Goal: Task Accomplishment & Management: Complete application form

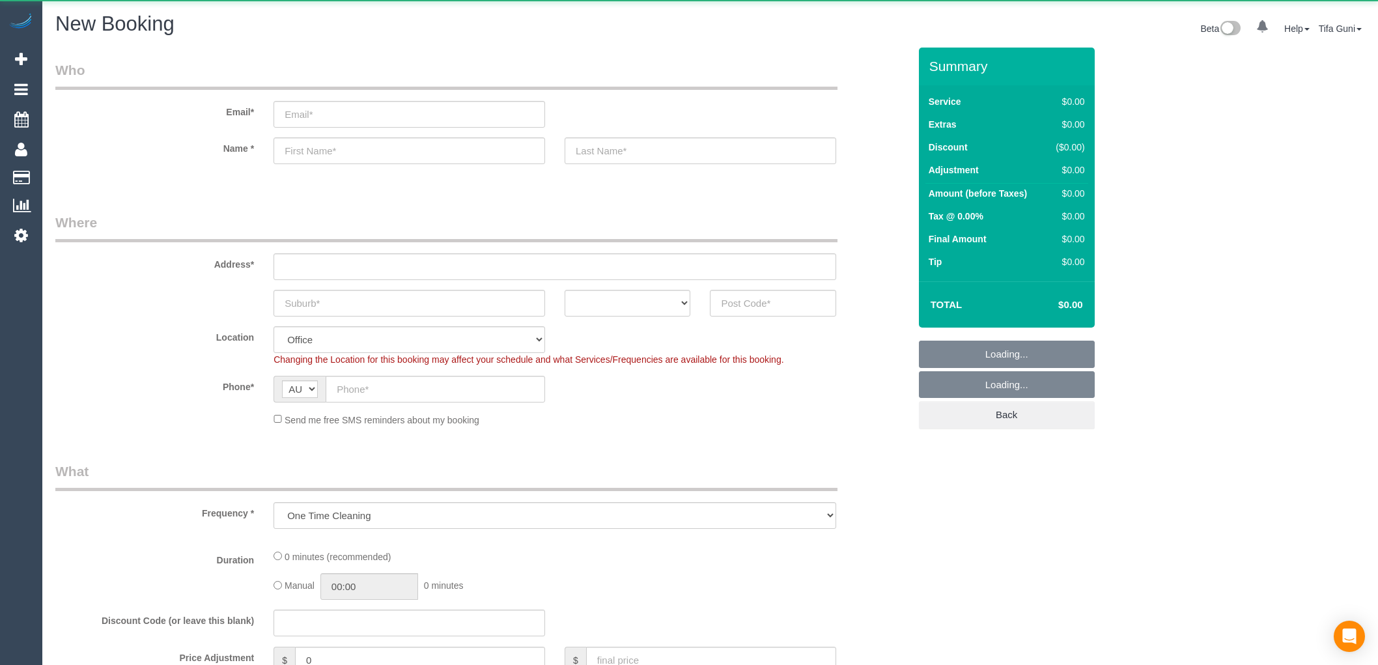
select select "object:2103"
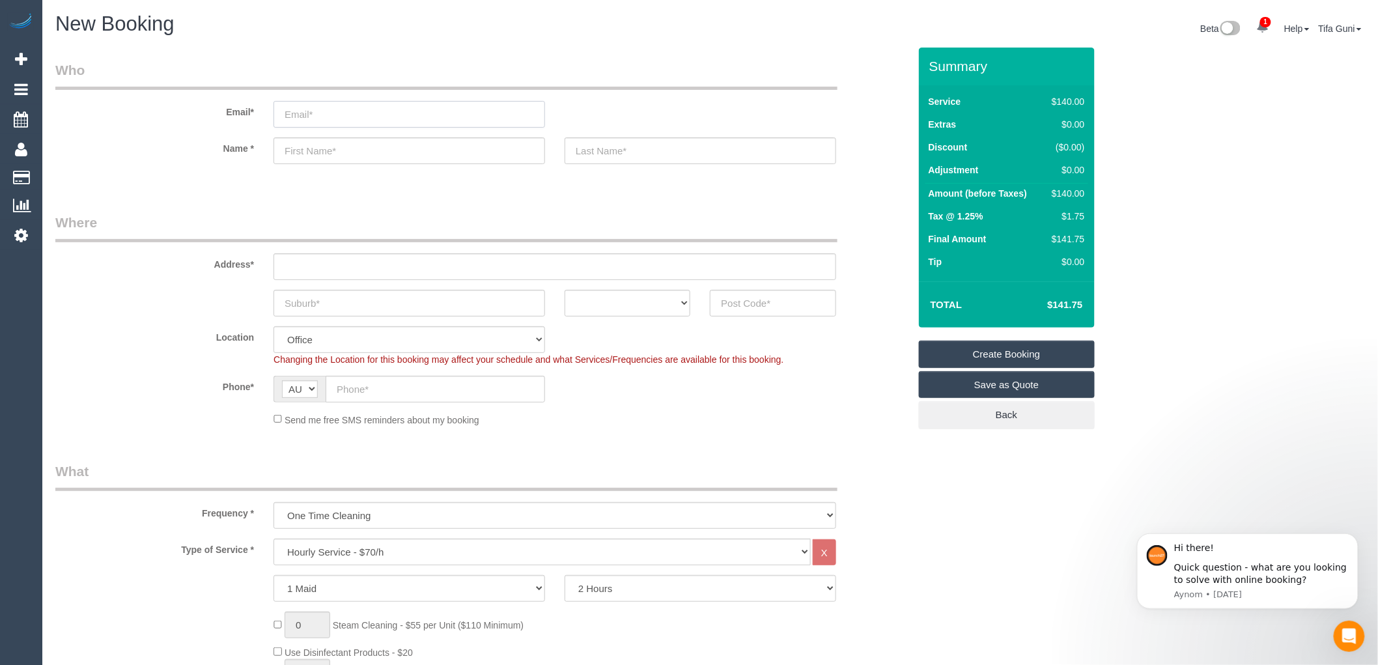
click at [320, 120] on input "email" at bounding box center [409, 114] width 272 height 27
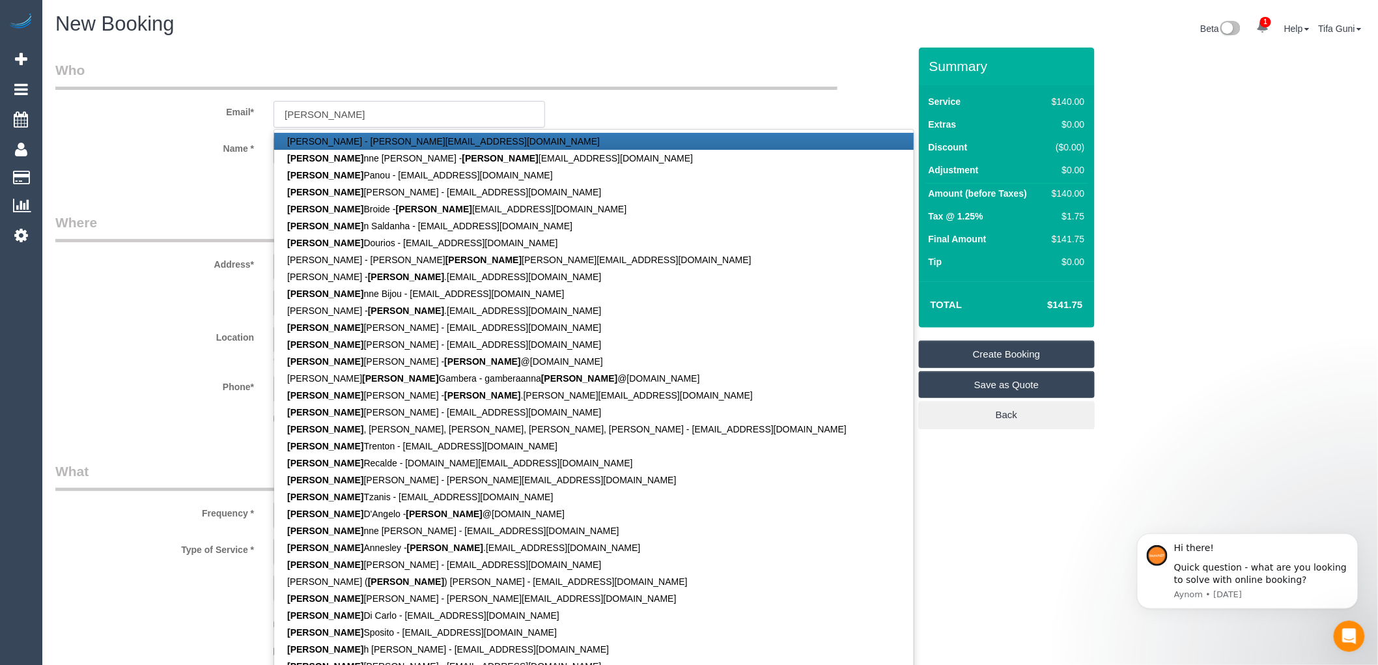
type input "Maria"
click at [206, 186] on fieldset "Who Email* Maria Sahil NiJhawan - sahil@businessjettravel.com.au Maria nne Pita…" at bounding box center [482, 132] width 854 height 142
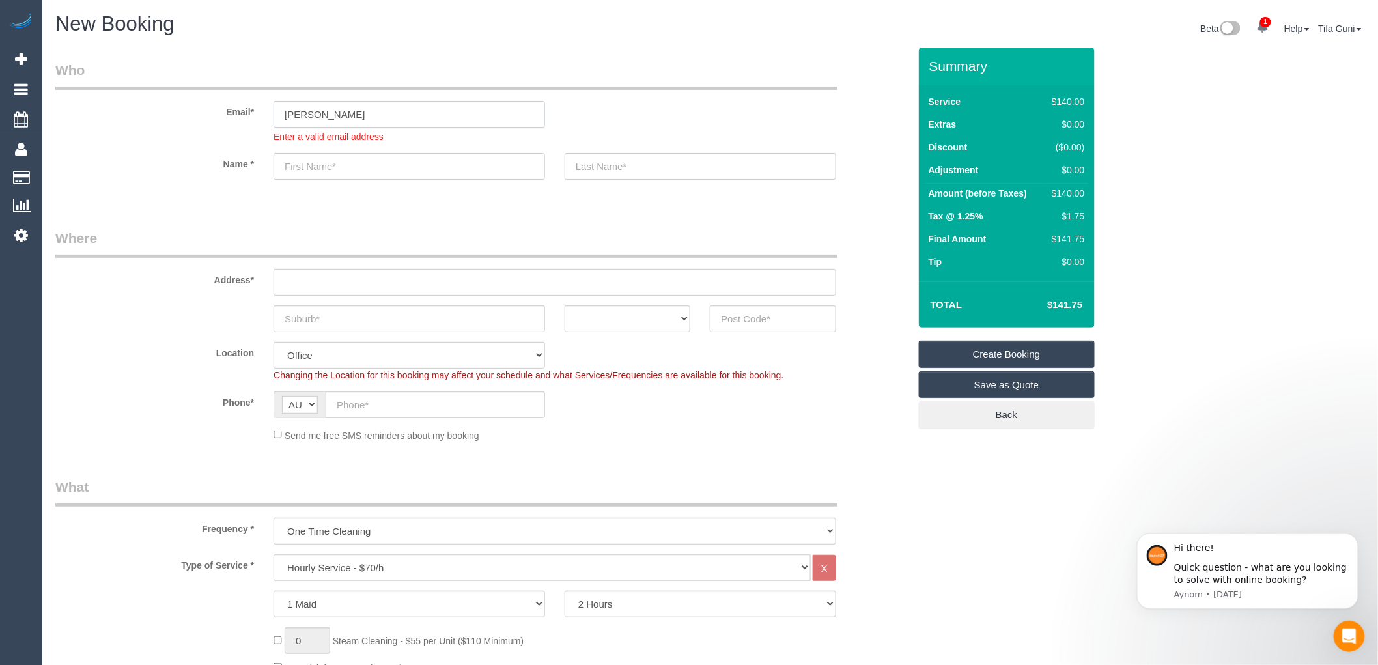
click at [348, 119] on input "Maria" at bounding box center [409, 114] width 272 height 27
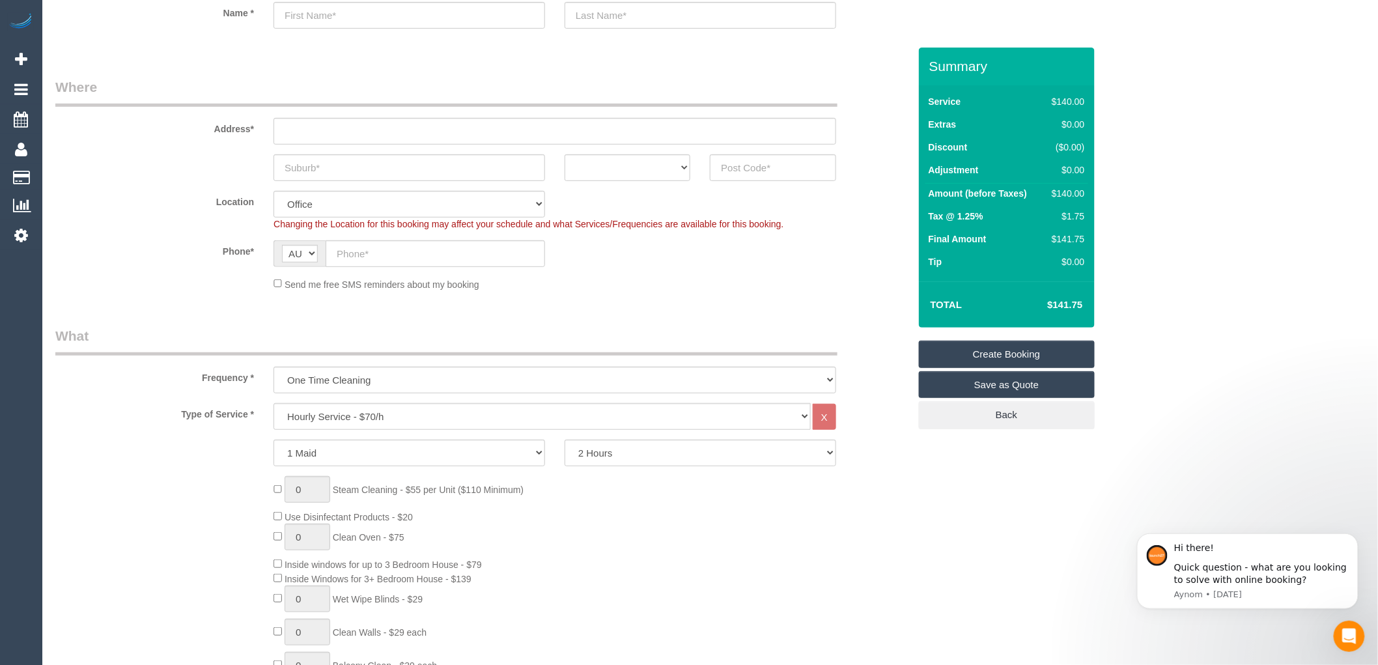
scroll to position [217, 0]
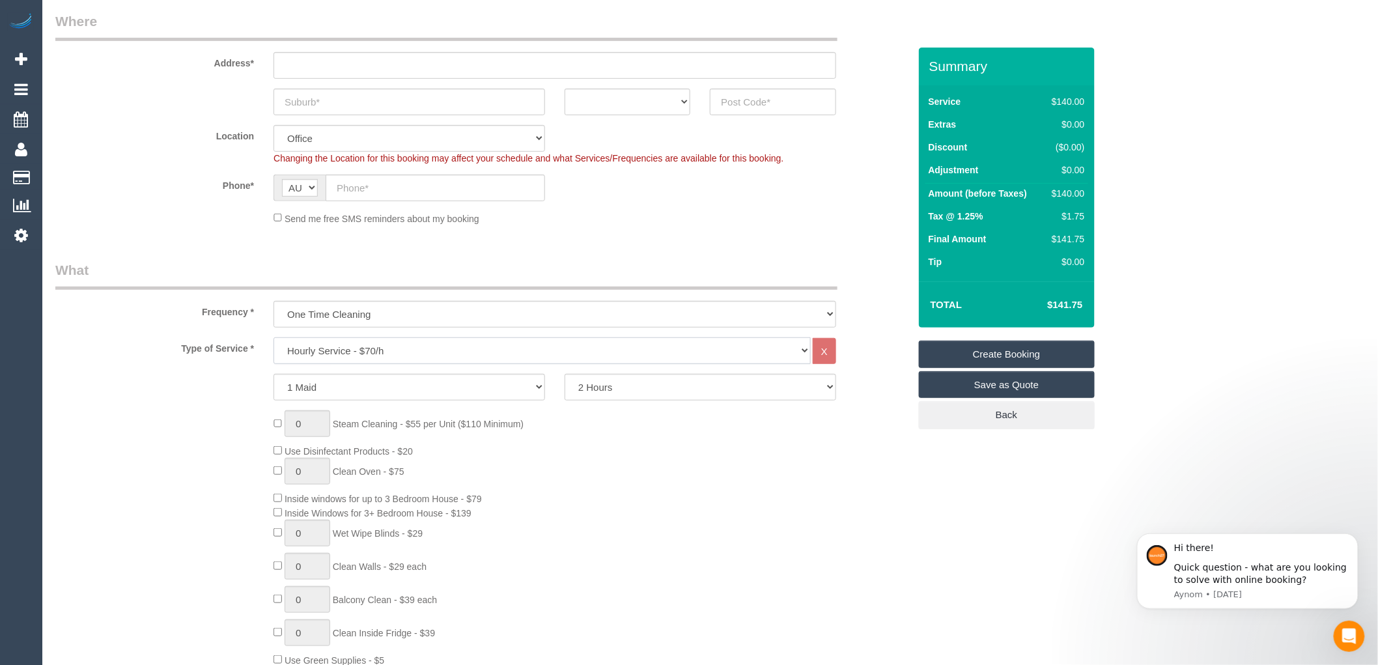
click at [386, 352] on select "Hourly Service - $70/h Hourly Service - $65/h Hourly Service - $60/h Hourly Ser…" at bounding box center [541, 350] width 537 height 27
select select "212"
click at [273, 338] on select "Hourly Service - $70/h Hourly Service - $65/h Hourly Service - $60/h Hourly Ser…" at bounding box center [541, 350] width 537 height 27
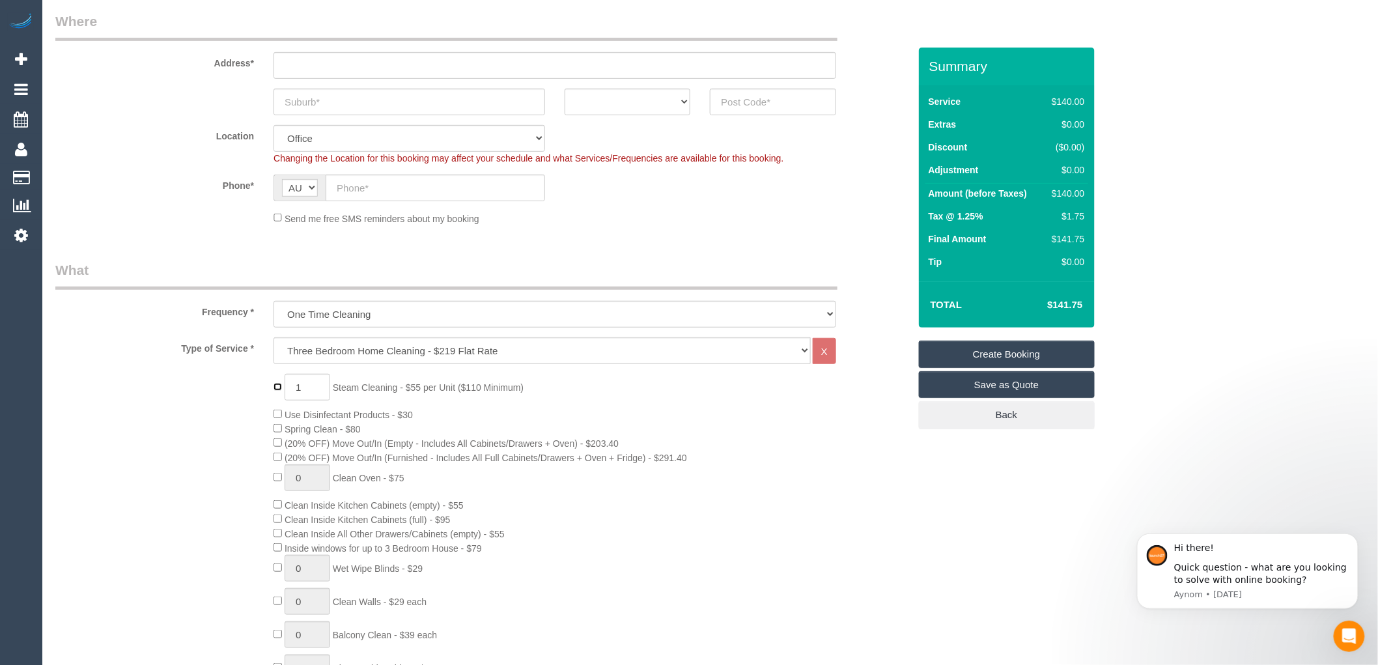
type input "0"
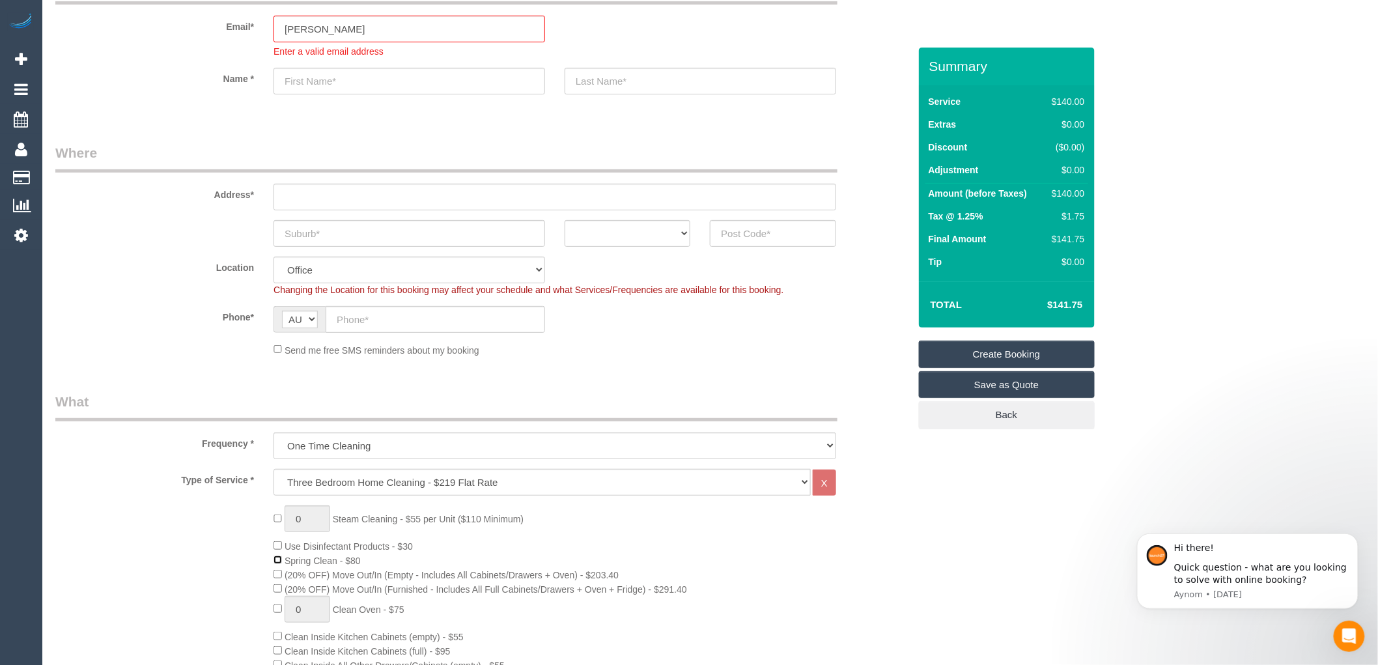
scroll to position [72, 0]
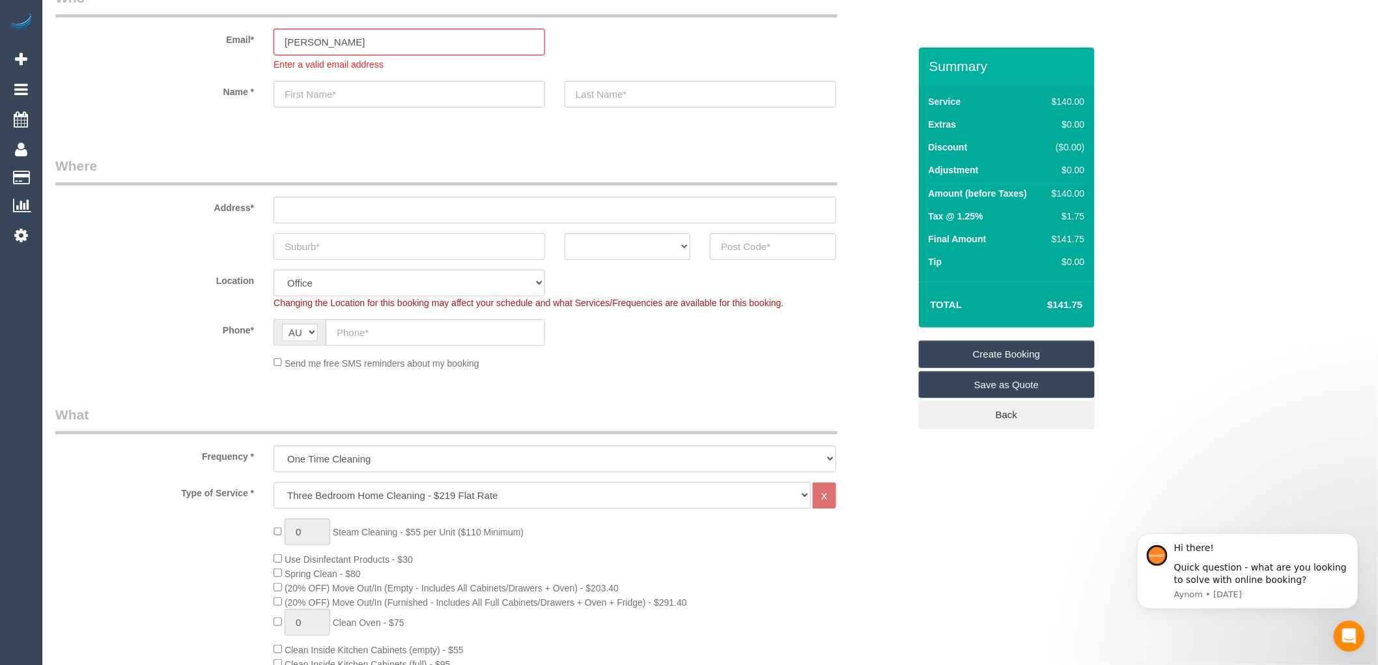
click at [333, 245] on input "text" at bounding box center [409, 246] width 272 height 27
type input "Brighton"
click at [632, 242] on select "ACT NSW NT QLD SA TAS VIC WA" at bounding box center [628, 246] width 126 height 27
select select "VIC"
click at [565, 233] on select "ACT NSW NT QLD SA TAS VIC WA" at bounding box center [628, 246] width 126 height 27
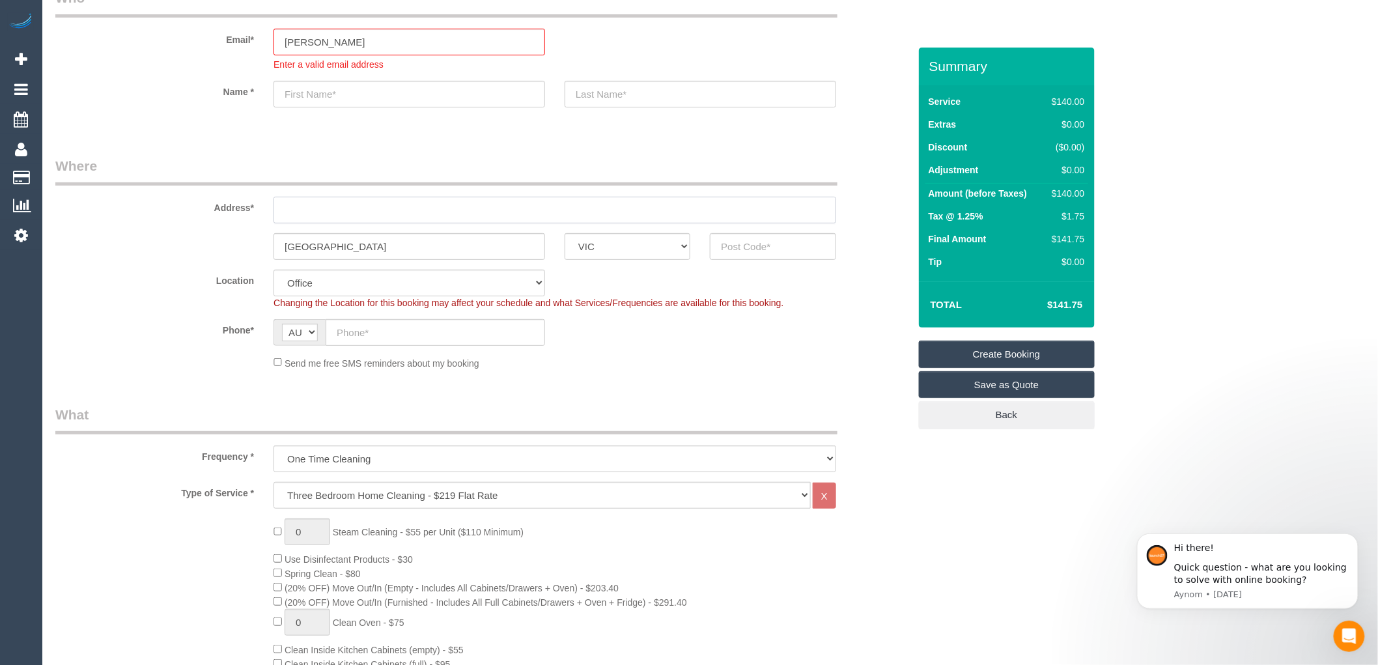
click at [301, 217] on input "text" at bounding box center [554, 210] width 563 height 27
type input "-"
drag, startPoint x: 281, startPoint y: 246, endPoint x: 249, endPoint y: 246, distance: 31.9
click at [249, 246] on div "Brighton ACT NSW NT QLD SA TAS VIC WA" at bounding box center [482, 246] width 873 height 27
click at [734, 246] on input "text" at bounding box center [773, 246] width 126 height 27
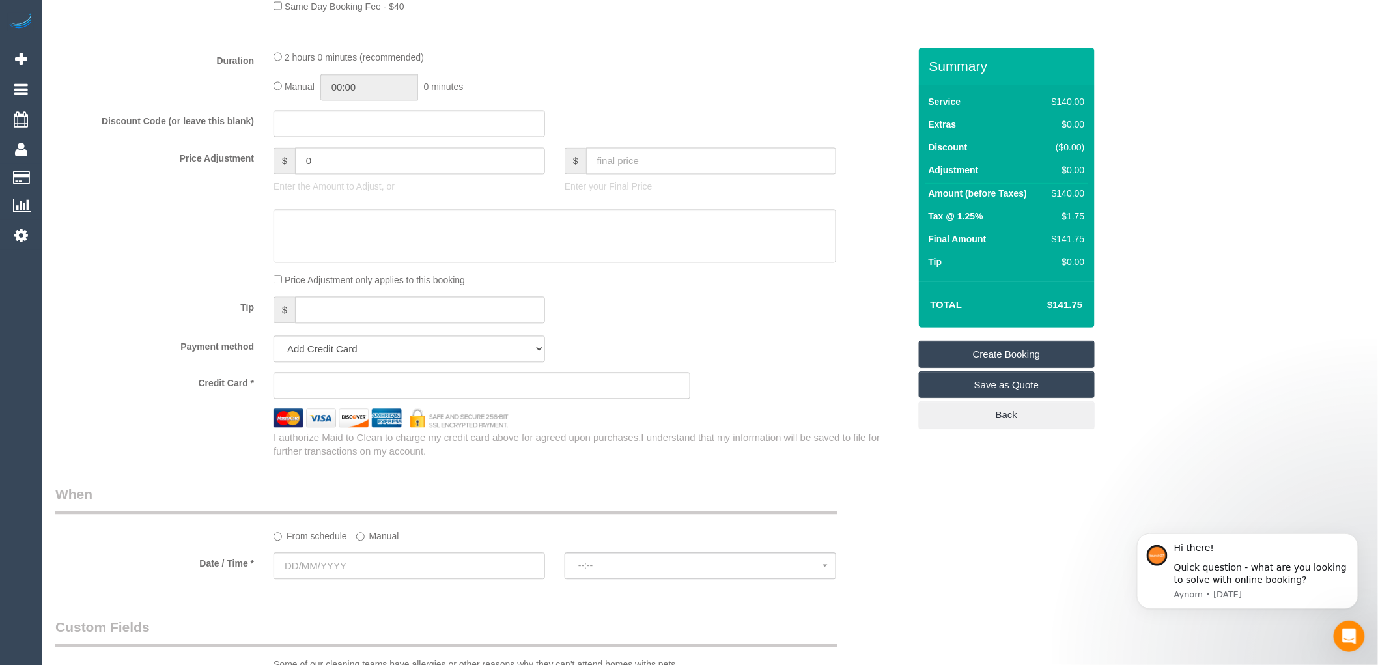
scroll to position [1229, 0]
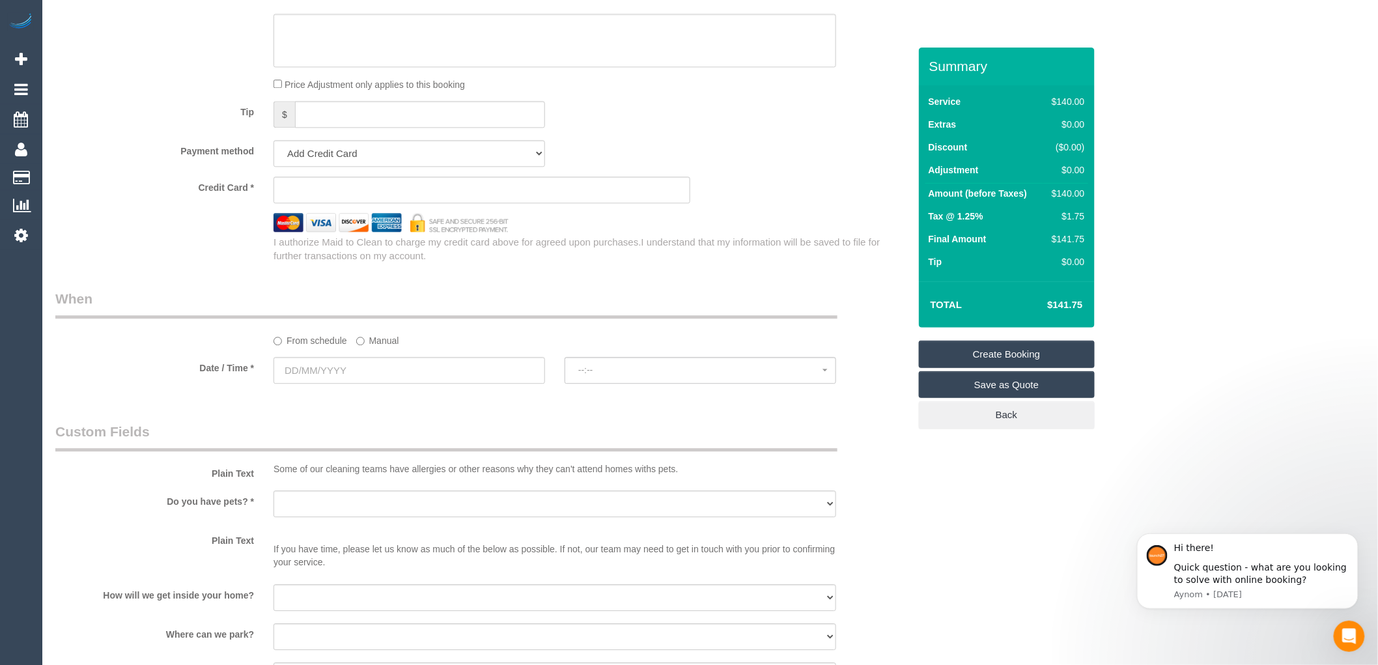
type input "3186"
click at [399, 384] on input "text" at bounding box center [409, 370] width 272 height 27
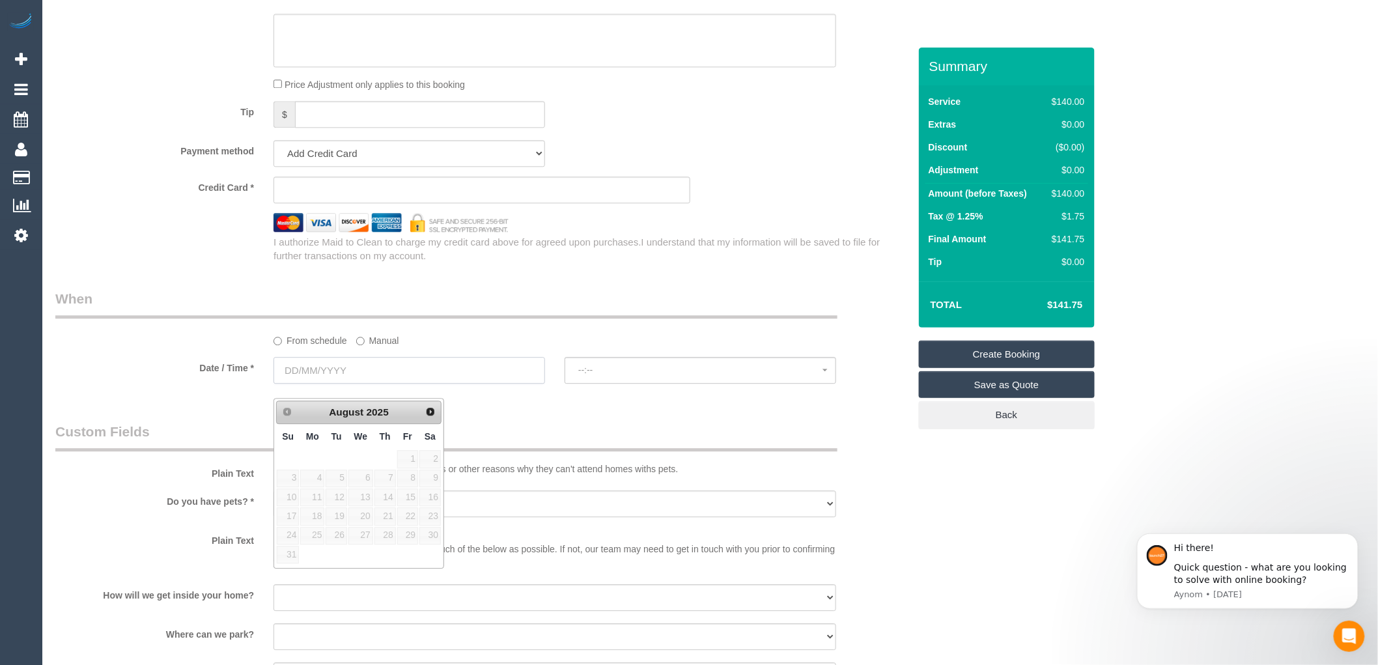
select select "64"
select select "object:2490"
click at [341, 515] on link "19" at bounding box center [336, 516] width 21 height 18
type input "19/08/2025"
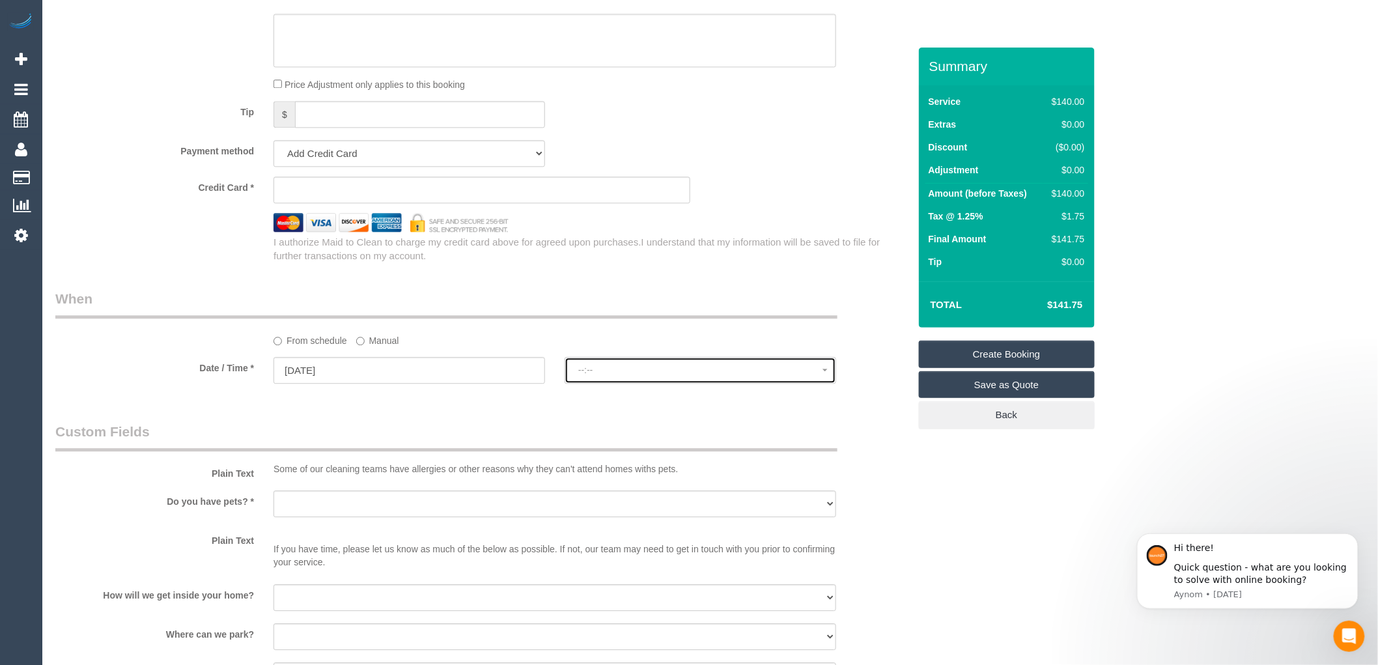
click at [588, 375] on span "--:--" at bounding box center [700, 370] width 244 height 10
select select "spot1"
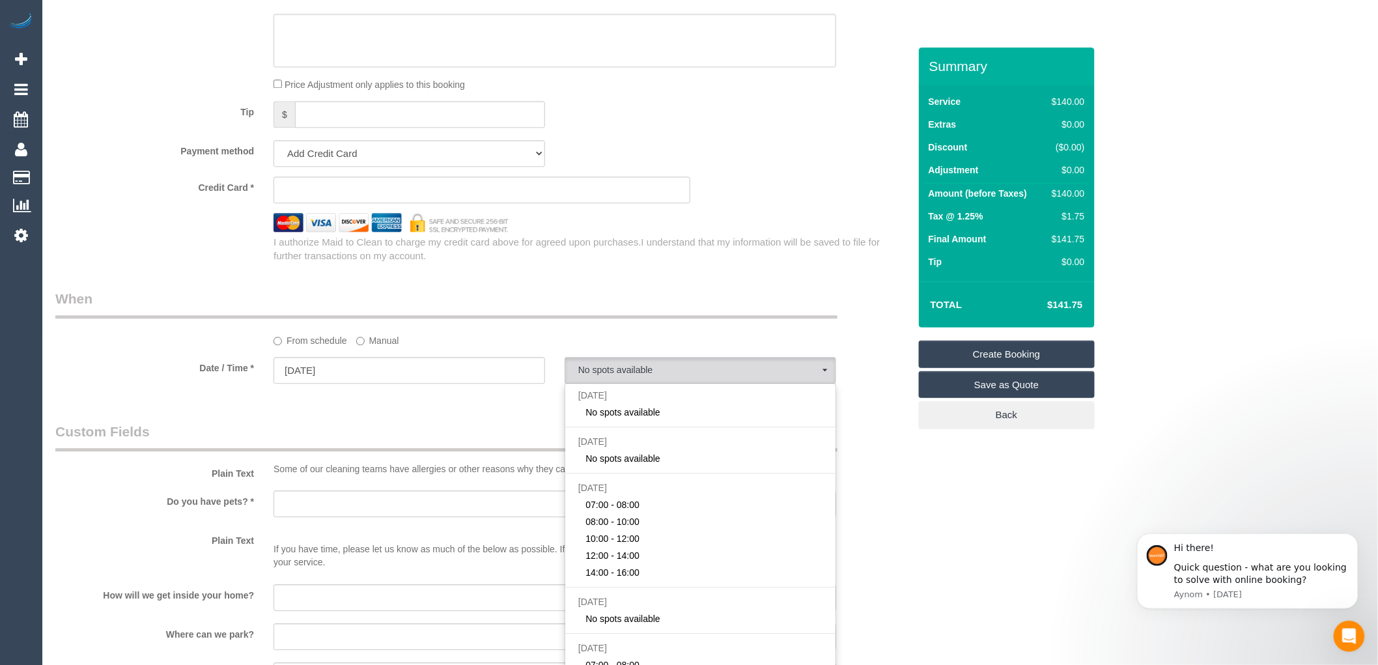
click at [470, 396] on fieldset "When From schedule Manual Date / Time * 19/08/2025 No spots available Tue Augus…" at bounding box center [482, 342] width 854 height 107
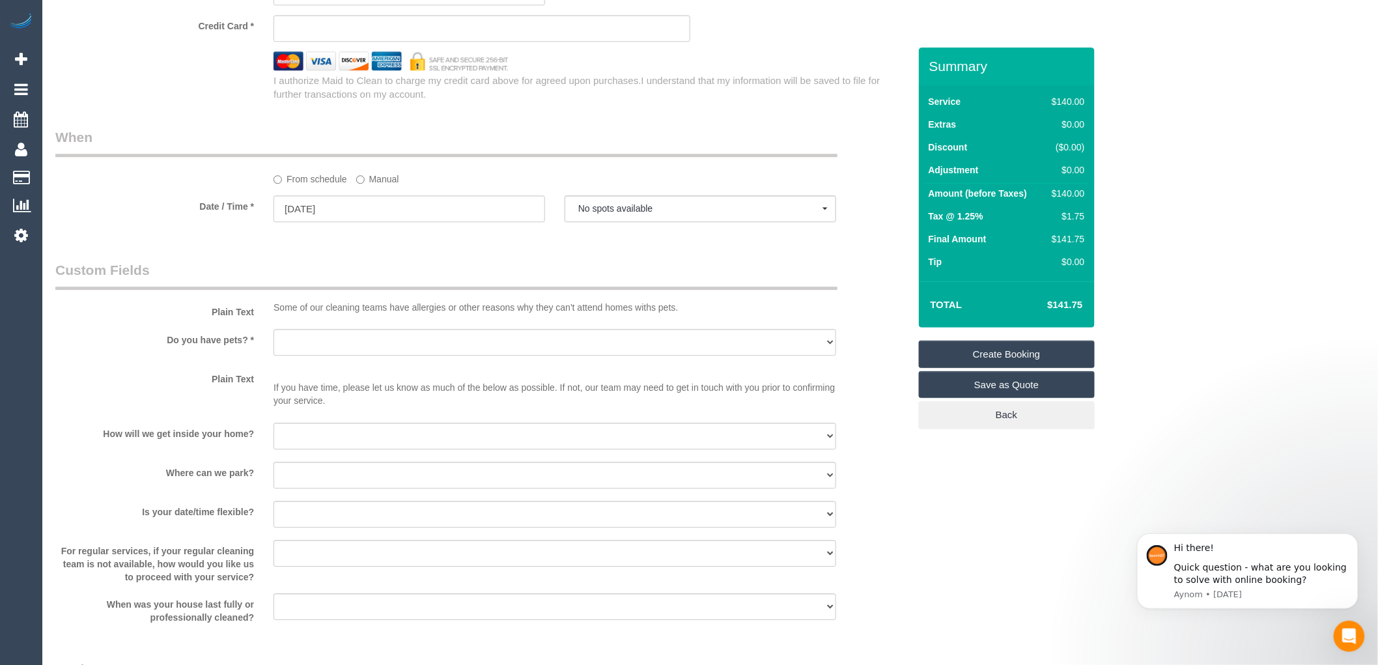
scroll to position [1447, 0]
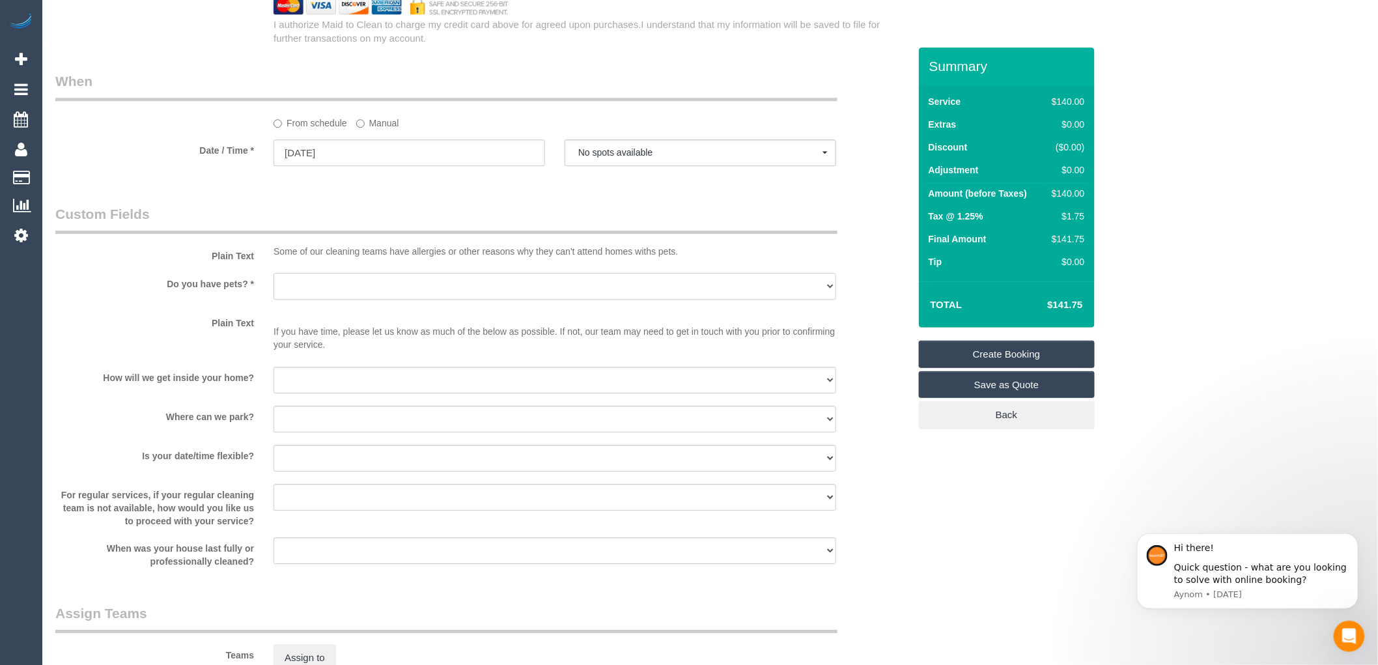
click at [315, 300] on select "Yes - Cats Yes - Dogs No pets Yes - Dogs and Cats Yes - Other" at bounding box center [554, 286] width 563 height 27
click at [184, 354] on div "Plain Text If you have time, please let us know as much of the below as possibl…" at bounding box center [482, 334] width 873 height 45
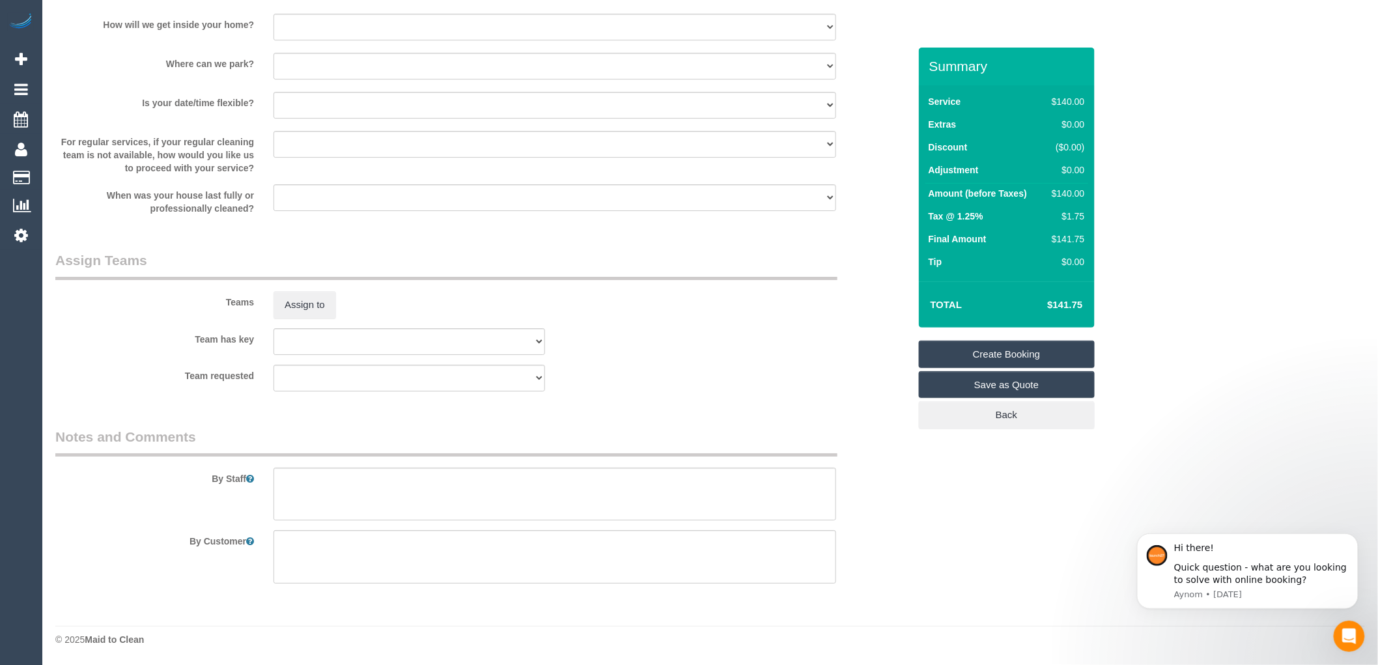
scroll to position [1814, 0]
click at [300, 483] on textarea at bounding box center [554, 494] width 563 height 53
type textarea "-"
paste textarea "Flexibility dates: Flexibility times: Notes: knows we need to review Contact vi…"
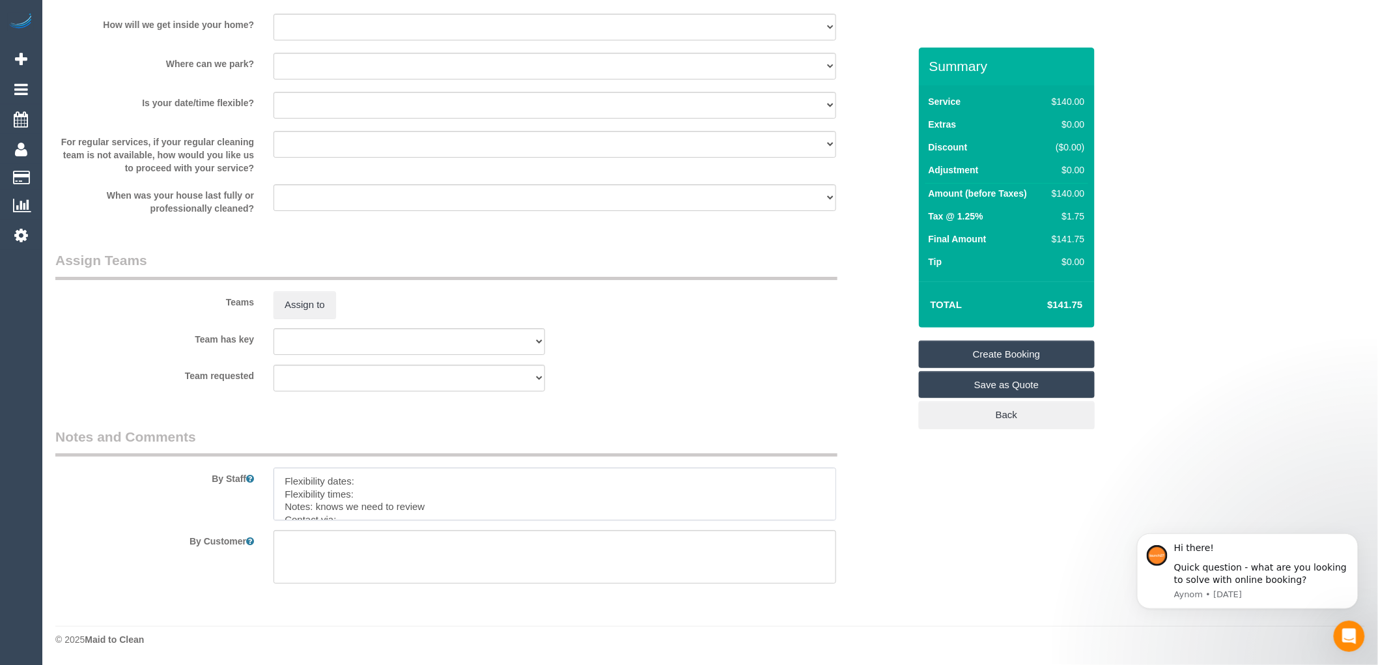
click at [371, 473] on textarea at bounding box center [554, 494] width 563 height 53
click at [373, 494] on textarea at bounding box center [554, 494] width 563 height 53
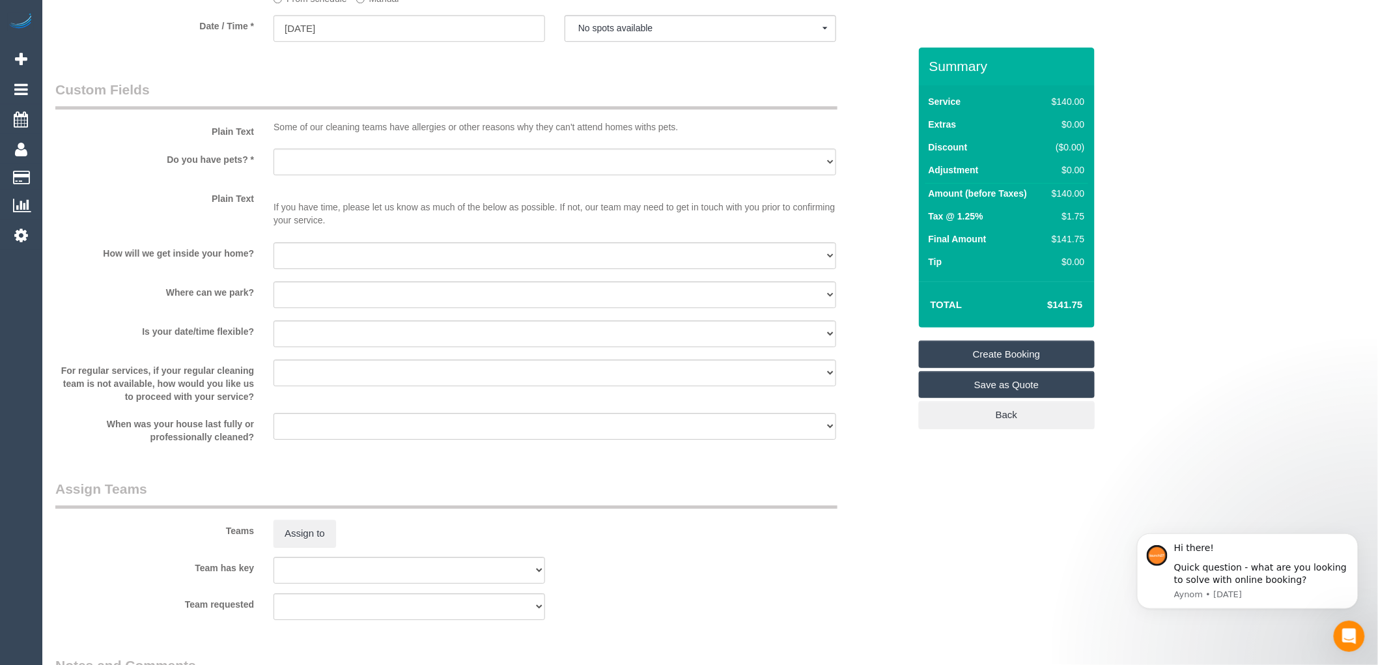
scroll to position [1452, 0]
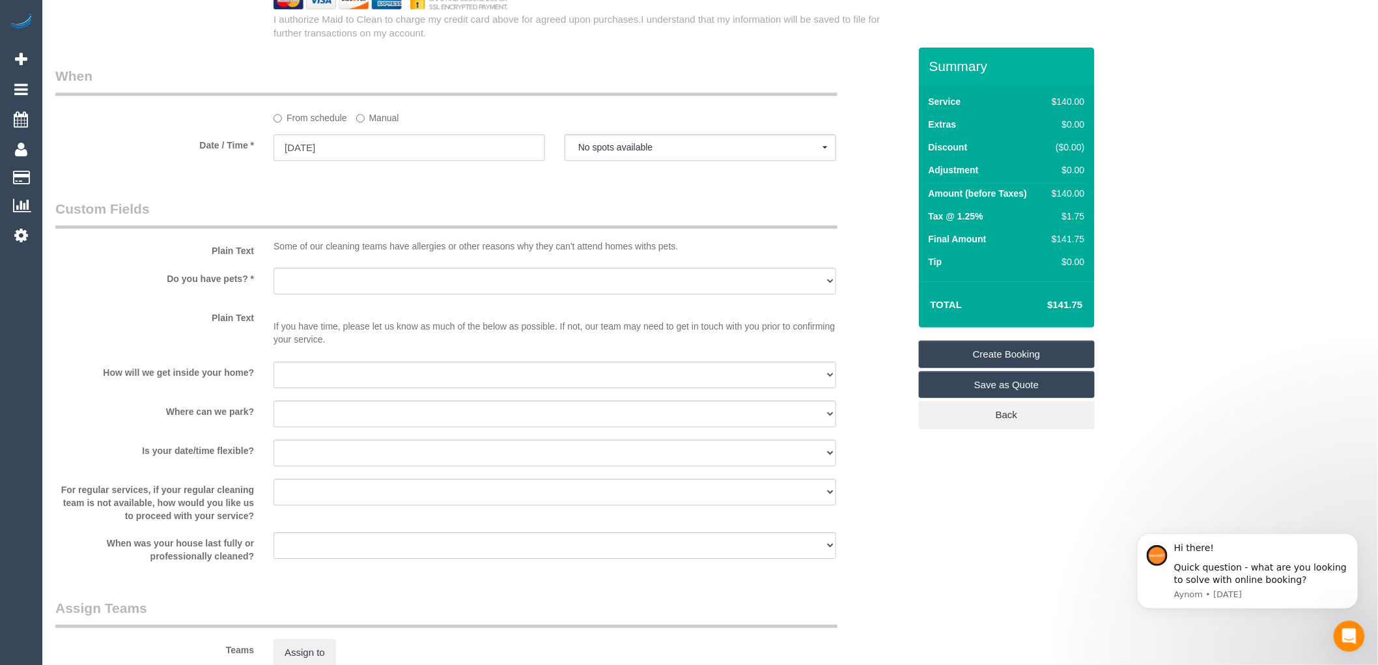
type textarea "Flexibility dates: Flexibility times: flex from 9 onwards Notes: knows we need …"
click at [643, 152] on span "No spots available" at bounding box center [700, 147] width 244 height 10
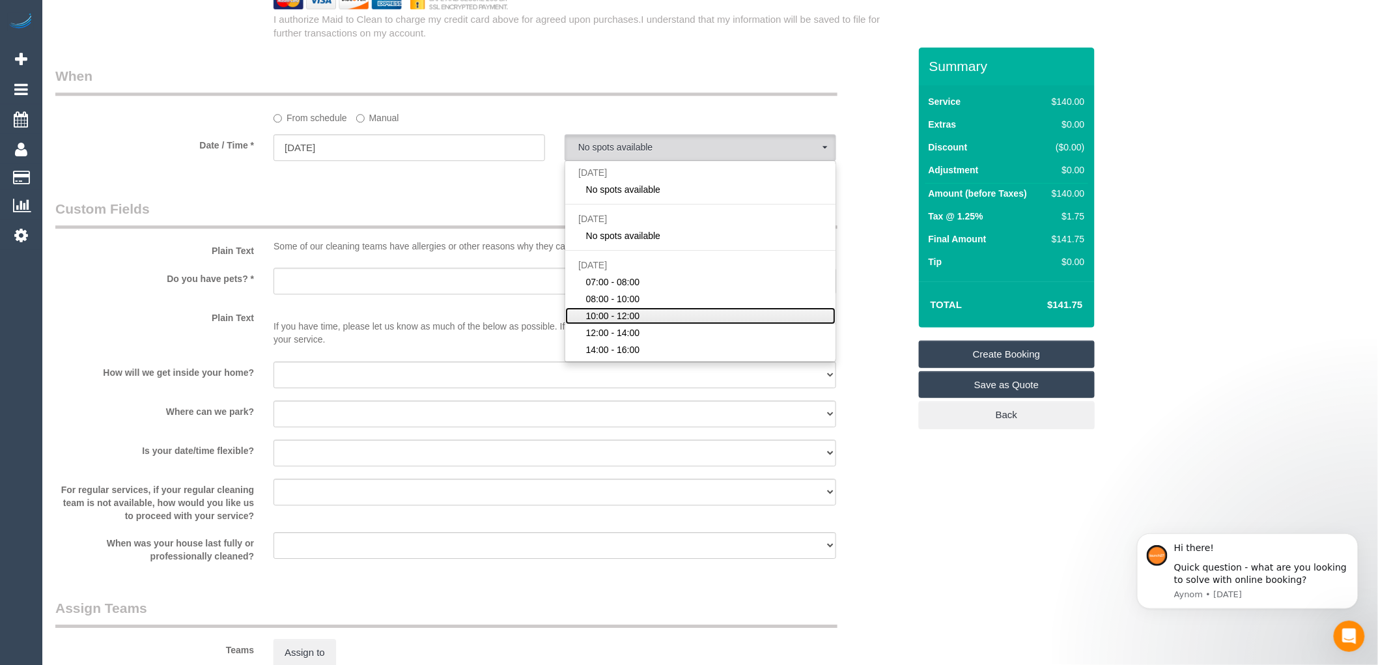
click at [617, 322] on span "10:00 - 12:00" at bounding box center [613, 315] width 54 height 13
select select "spot5"
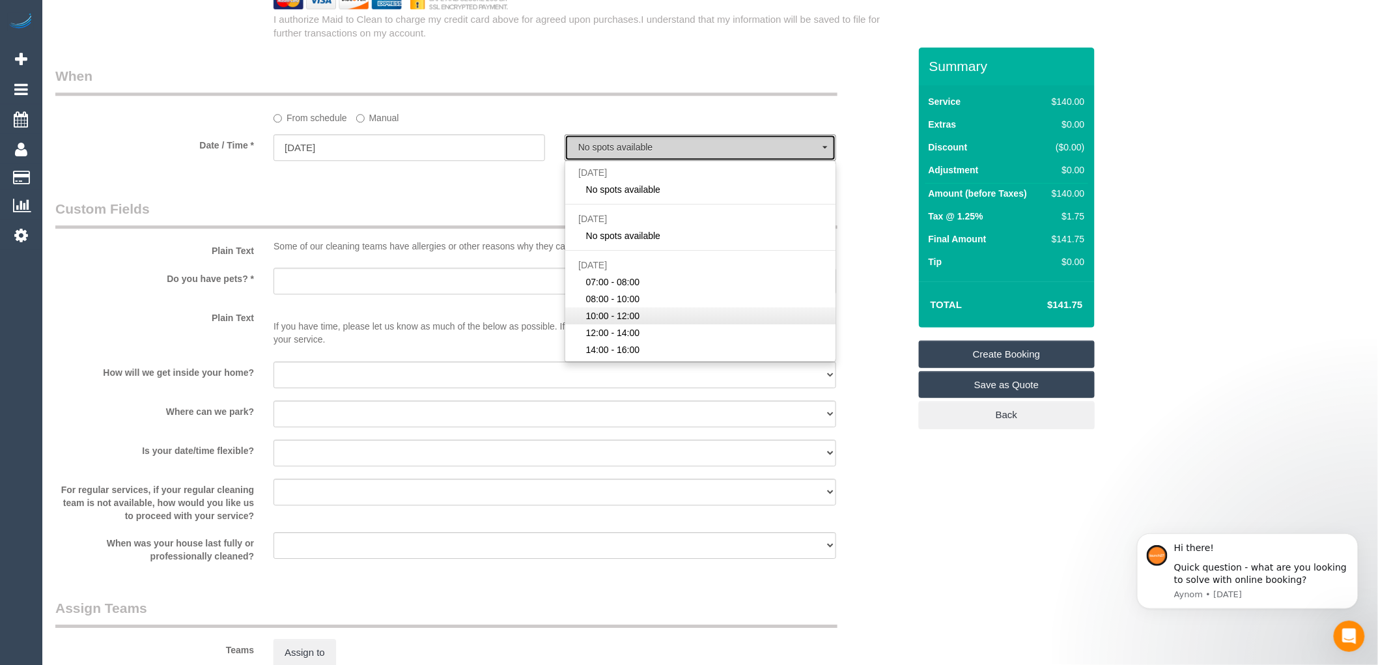
type input "21/08/2025"
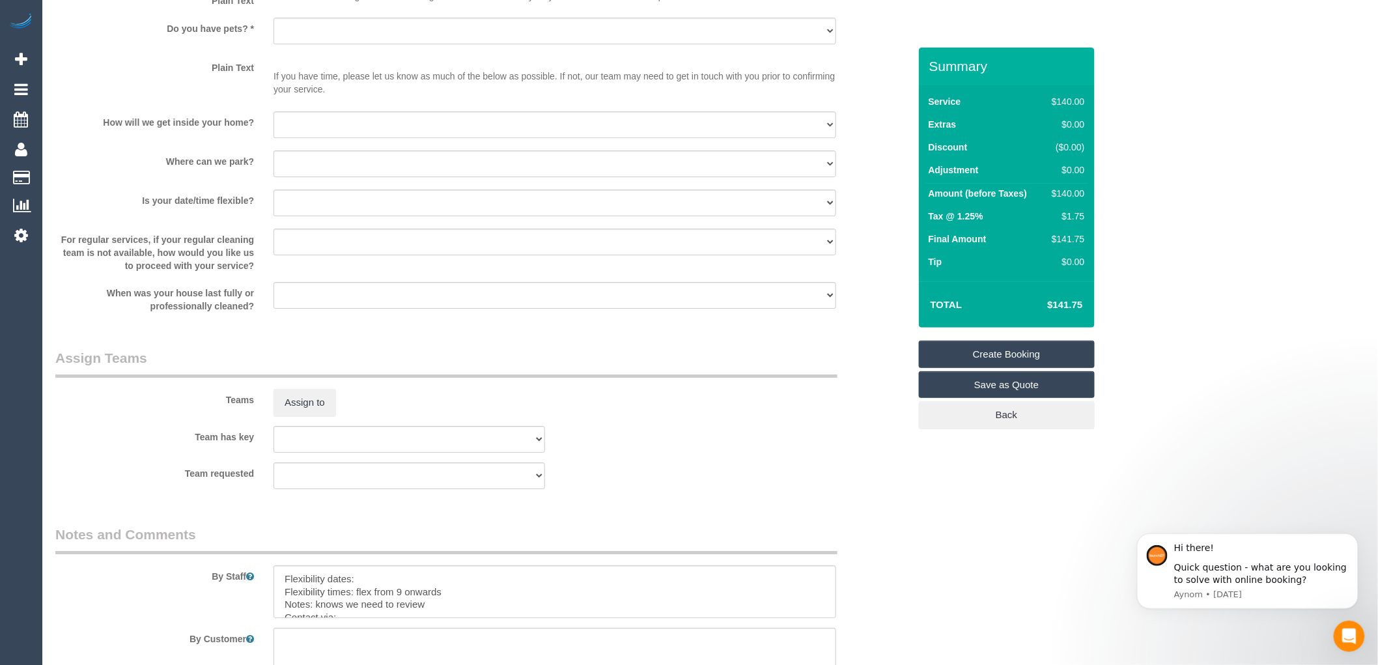
scroll to position [1814, 0]
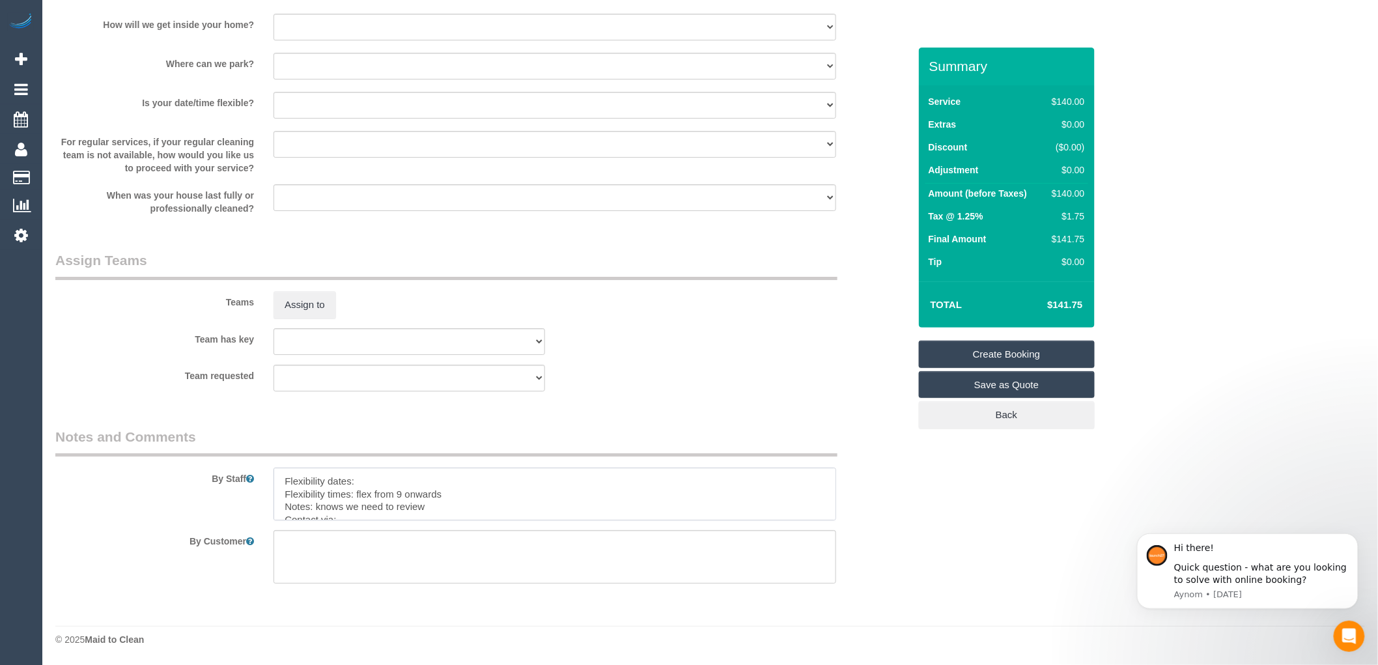
click at [434, 509] on textarea at bounding box center [554, 494] width 563 height 53
click at [383, 479] on textarea at bounding box center [554, 494] width 563 height 53
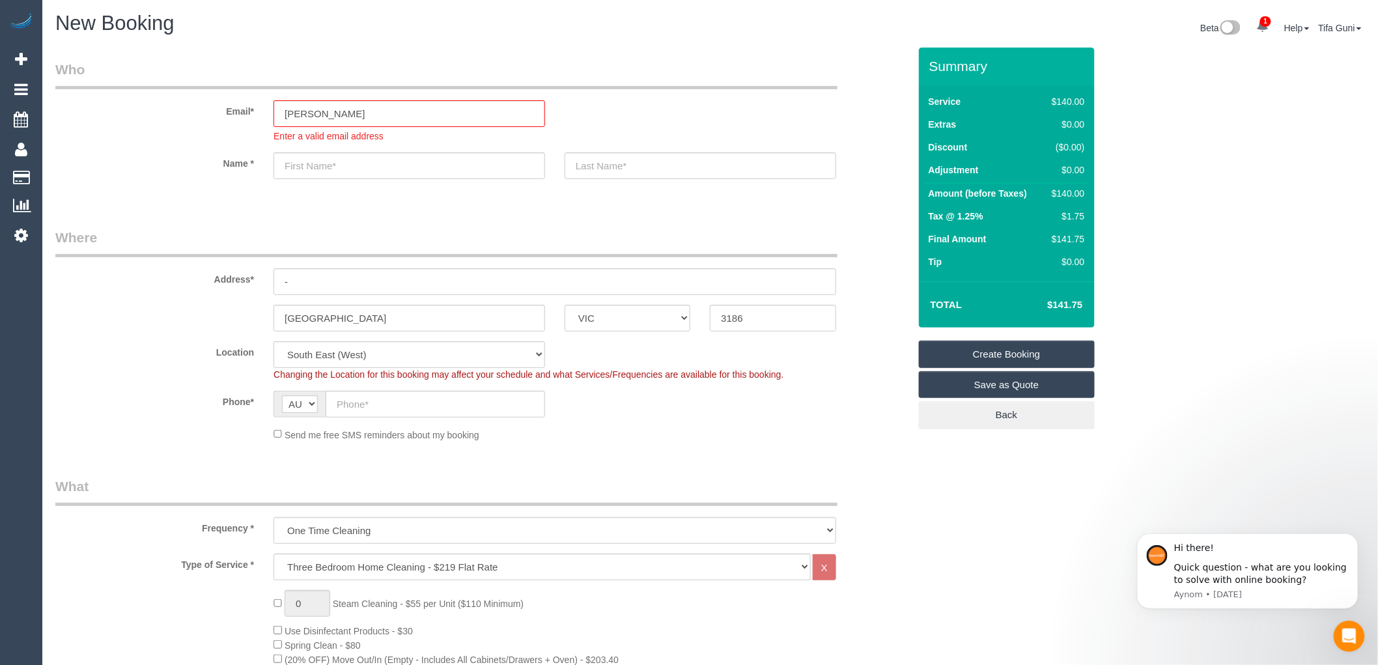
scroll to position [0, 0]
type textarea "Flexibility dates: Flexible Flexibility times: flex from 9 onwards Notes: knows…"
drag, startPoint x: 246, startPoint y: 126, endPoint x: 233, endPoint y: 128, distance: 13.2
click at [233, 128] on div "Email* Maria Enter a valid email address" at bounding box center [482, 102] width 873 height 83
type input "P"
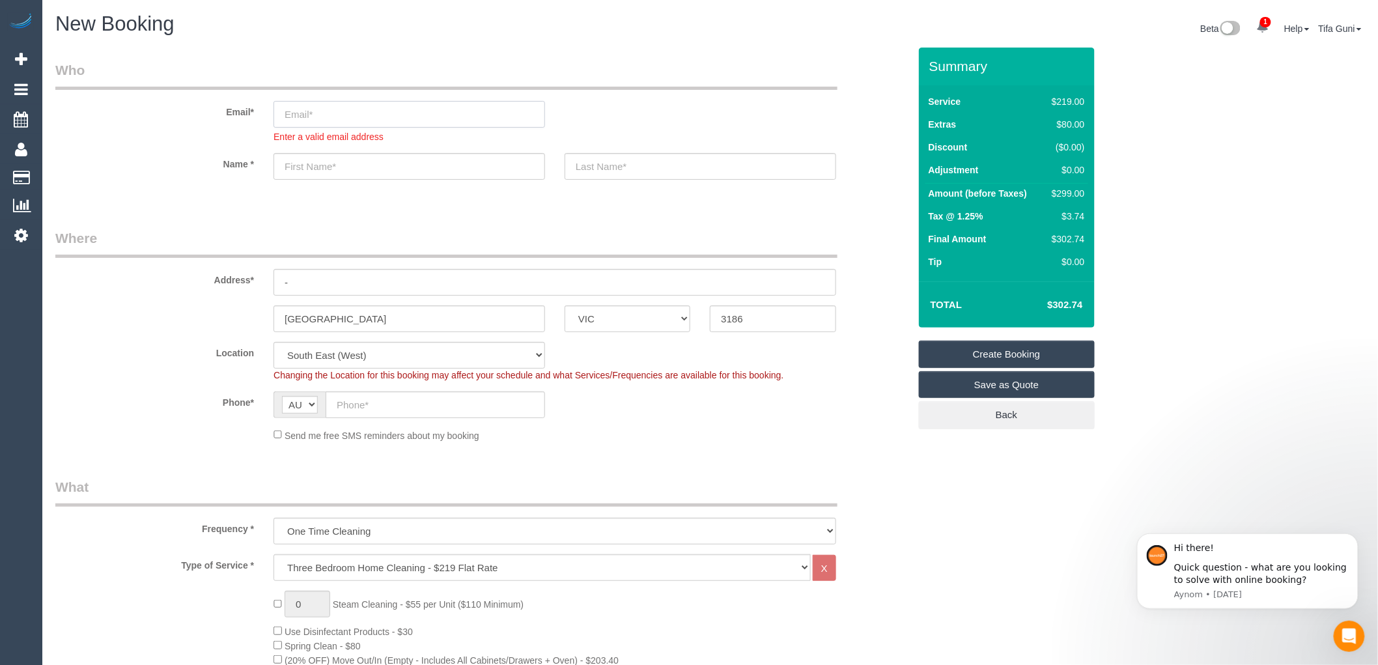
select select "spot16"
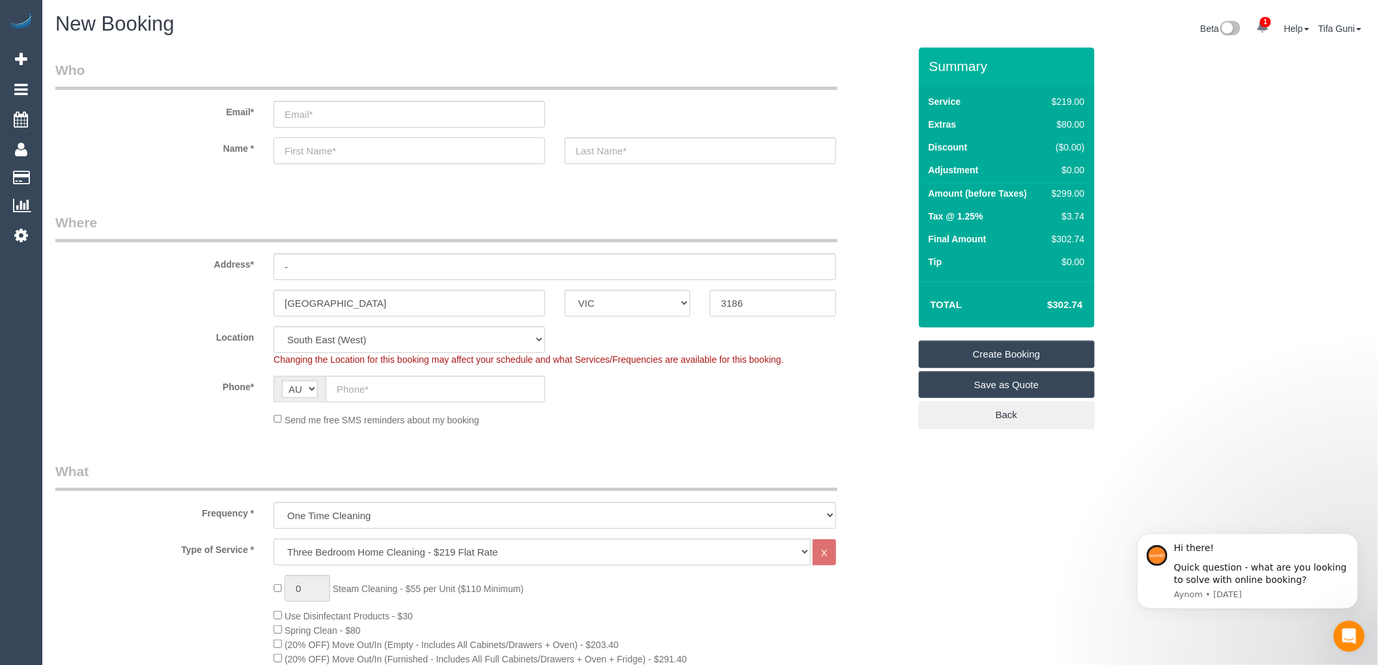
click at [342, 173] on sui-booking-customer "Email* Name *" at bounding box center [482, 119] width 854 height 117
click at [339, 145] on input "text" at bounding box center [409, 150] width 272 height 27
select select "spot29"
type input "Candice"
click at [647, 147] on input "text" at bounding box center [701, 150] width 272 height 27
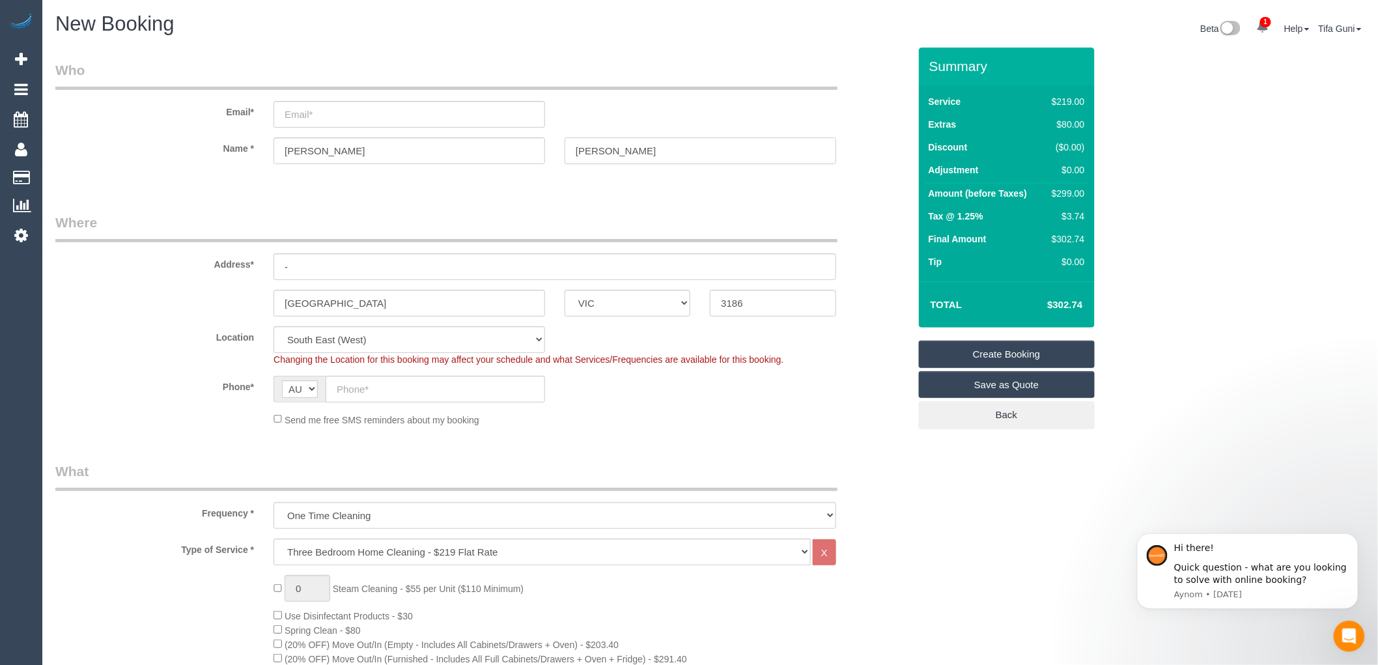
type input "Shelley"
click at [290, 270] on input "-" at bounding box center [554, 266] width 563 height 27
drag, startPoint x: 309, startPoint y: 264, endPoint x: 260, endPoint y: 263, distance: 48.9
click at [260, 263] on div "Address* -" at bounding box center [482, 246] width 873 height 67
type input "14 merton"
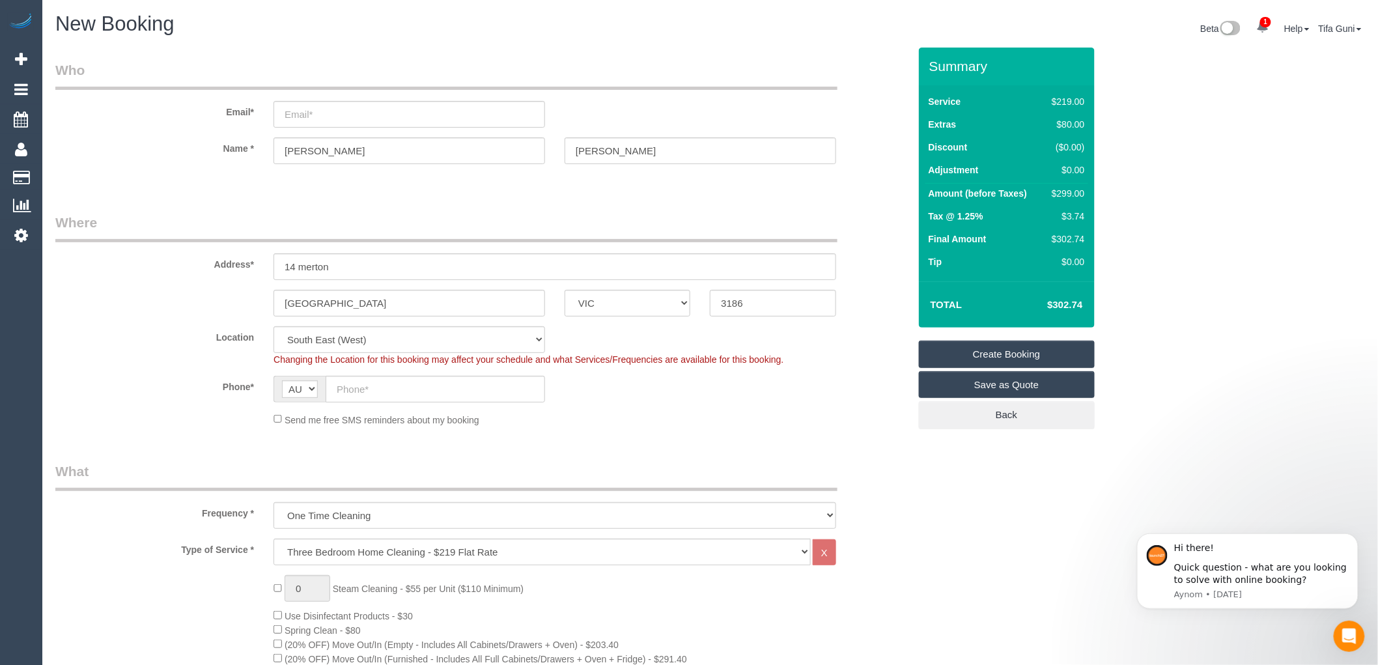
drag, startPoint x: 1056, startPoint y: 189, endPoint x: 1091, endPoint y: 191, distance: 34.5
click at [1091, 191] on div "Service $219.00 Extras $80.00 Discount ($0.00) Adjustment $0.00 Amount (before …" at bounding box center [1007, 183] width 176 height 196
click at [1045, 225] on td "$3.74" at bounding box center [1065, 217] width 44 height 23
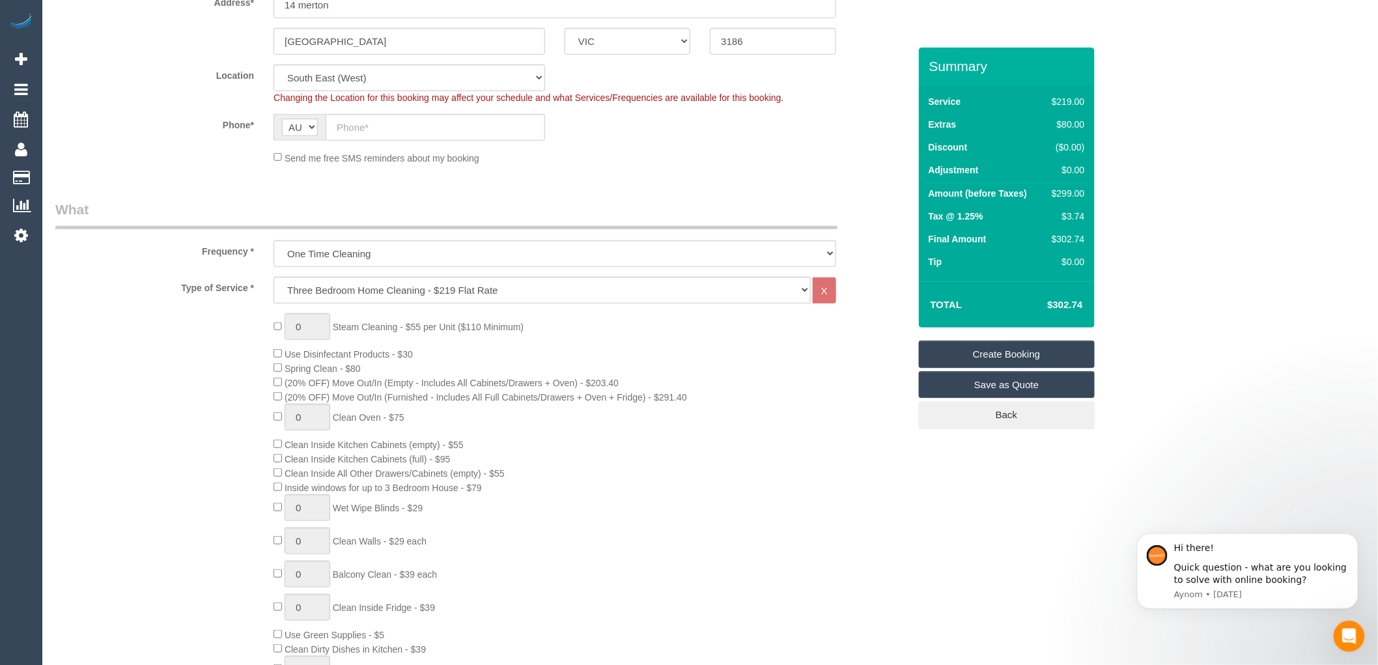
scroll to position [289, 0]
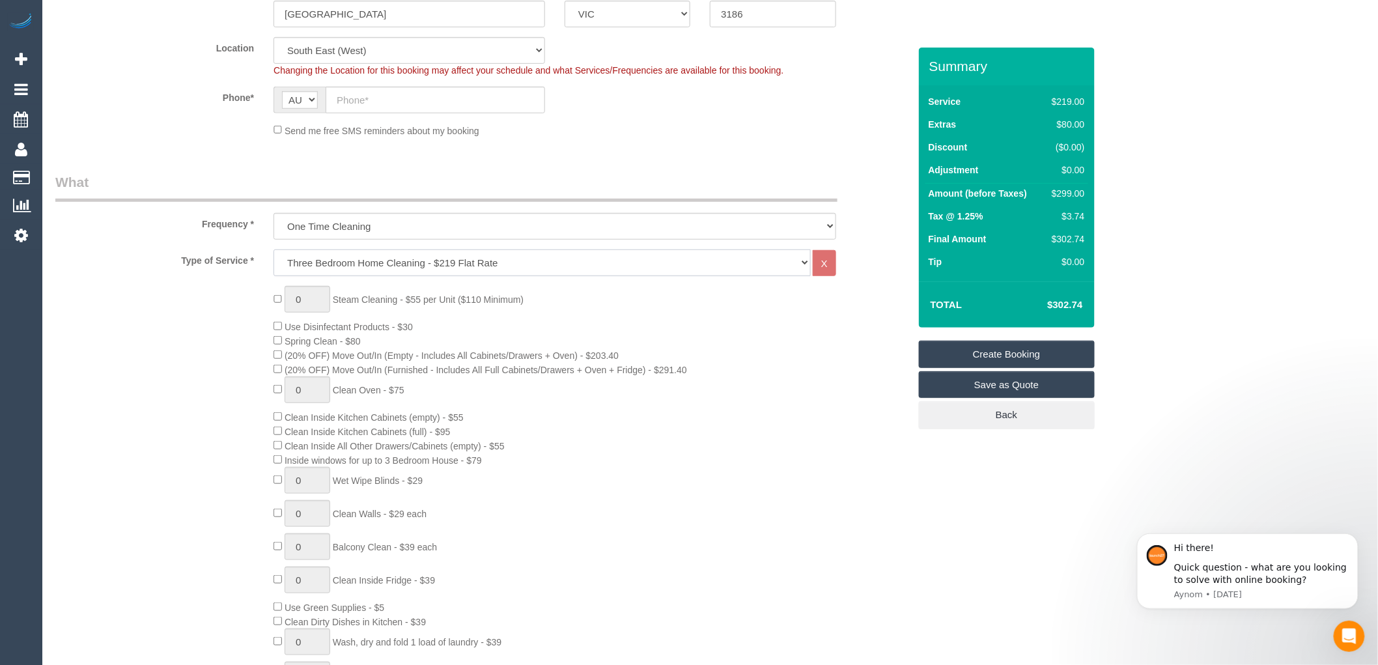
click at [421, 263] on select "Hourly Service - $70/h Hourly Service - $65/h Hourly Service - $60/h Hourly Ser…" at bounding box center [541, 262] width 537 height 27
select select "209"
click at [273, 250] on select "Hourly Service - $70/h Hourly Service - $65/h Hourly Service - $60/h Hourly Ser…" at bounding box center [541, 262] width 537 height 27
select select "1"
select select "120"
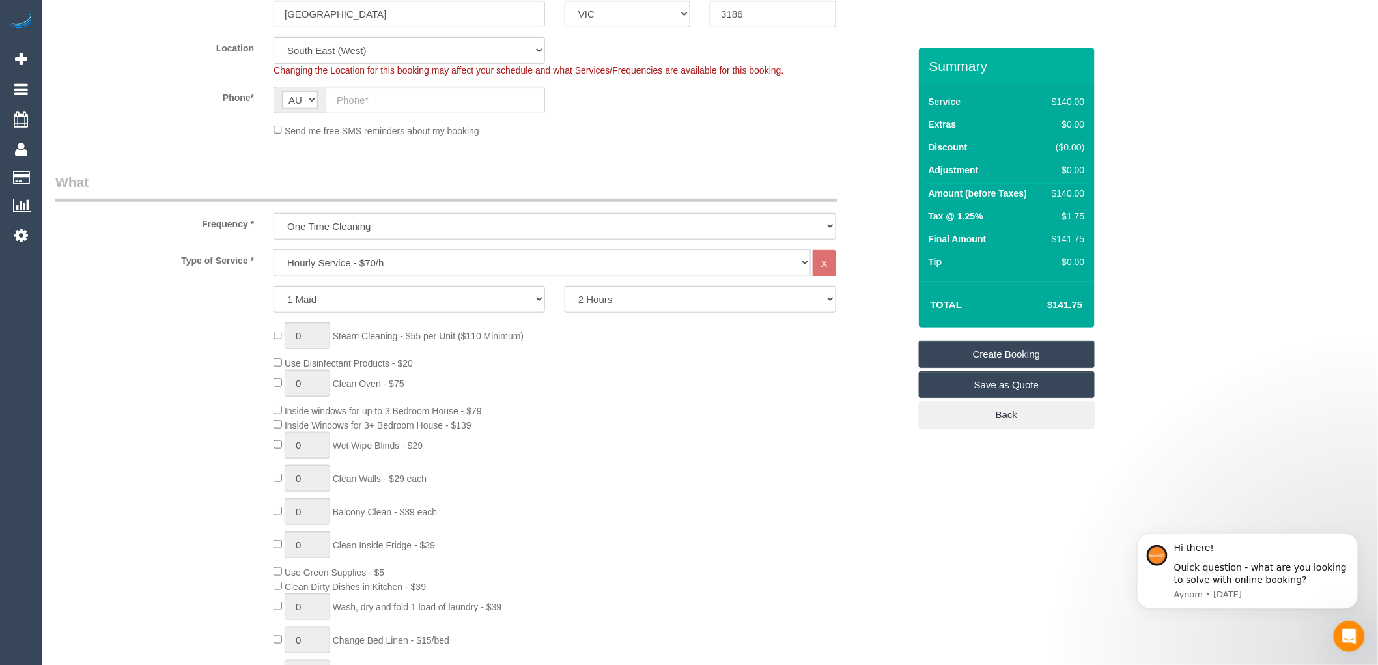
select select "spot42"
type input "1"
click at [627, 298] on select "2 Hours 2.5 Hours 3 Hours 3.5 Hours 4 Hours 4.5 Hours 5 Hours 5.5 Hours 6 Hours…" at bounding box center [701, 299] width 272 height 27
select select "spot55"
click at [627, 298] on select "2 Hours 2.5 Hours 3 Hours 3.5 Hours 4 Hours 4.5 Hours 5 Hours 5.5 Hours 6 Hours…" at bounding box center [701, 299] width 272 height 27
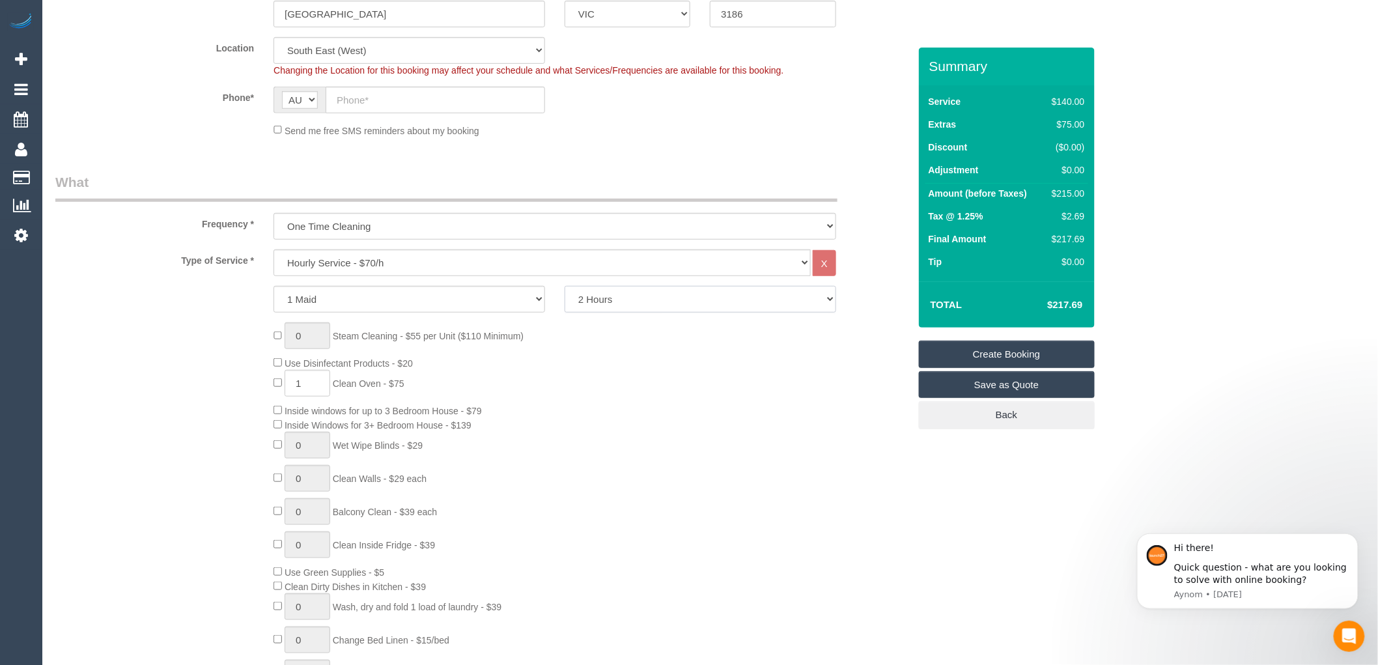
click at [627, 298] on select "2 Hours 2.5 Hours 3 Hours 3.5 Hours 4 Hours 4.5 Hours 5 Hours 5.5 Hours 6 Hours…" at bounding box center [701, 299] width 272 height 27
select select "150"
click at [565, 287] on select "2 Hours 2.5 Hours 3 Hours 3.5 Hours 4 Hours 4.5 Hours 5 Hours 5.5 Hours 6 Hours…" at bounding box center [701, 299] width 272 height 27
click at [619, 350] on div "0 Steam Cleaning - $55 per Unit ($110 Minimum) Use Disinfectant Products - $20 …" at bounding box center [591, 514] width 654 height 385
select select "spot68"
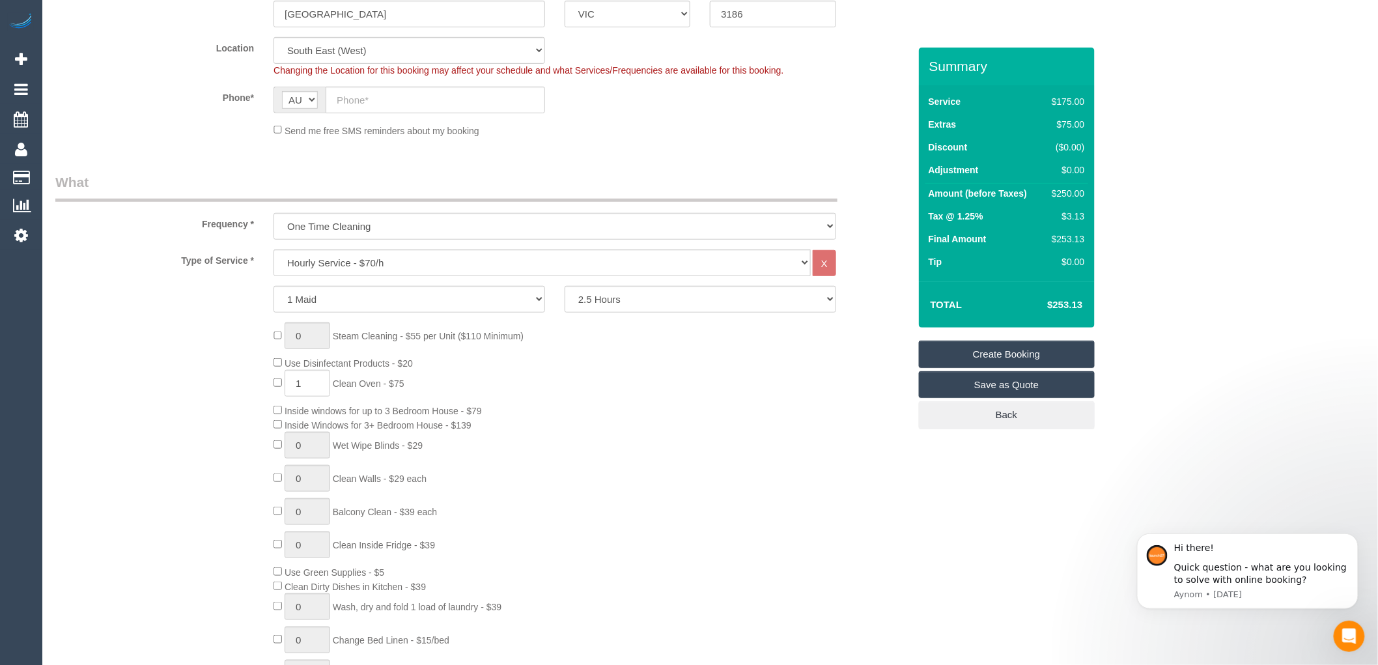
drag, startPoint x: 1052, startPoint y: 306, endPoint x: 1092, endPoint y: 306, distance: 39.7
click at [1092, 306] on div "Total $253.13" at bounding box center [1007, 304] width 176 height 46
copy table "Total $"
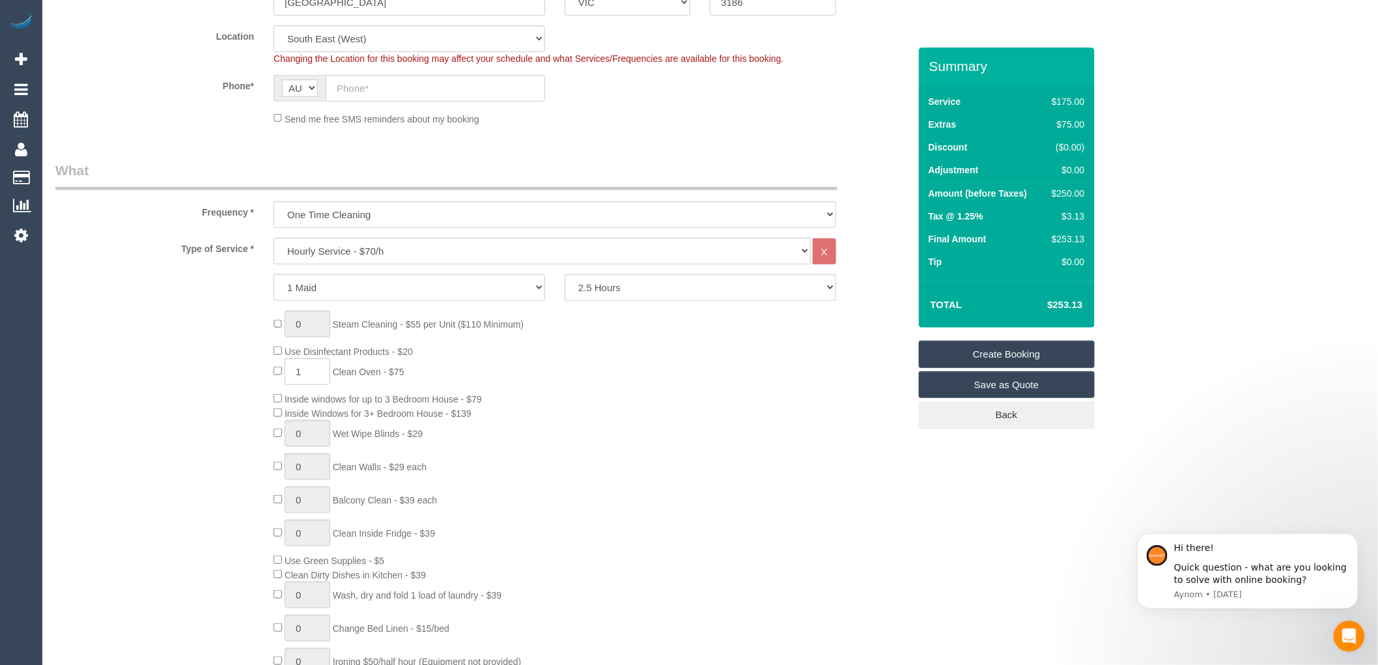
scroll to position [361, 0]
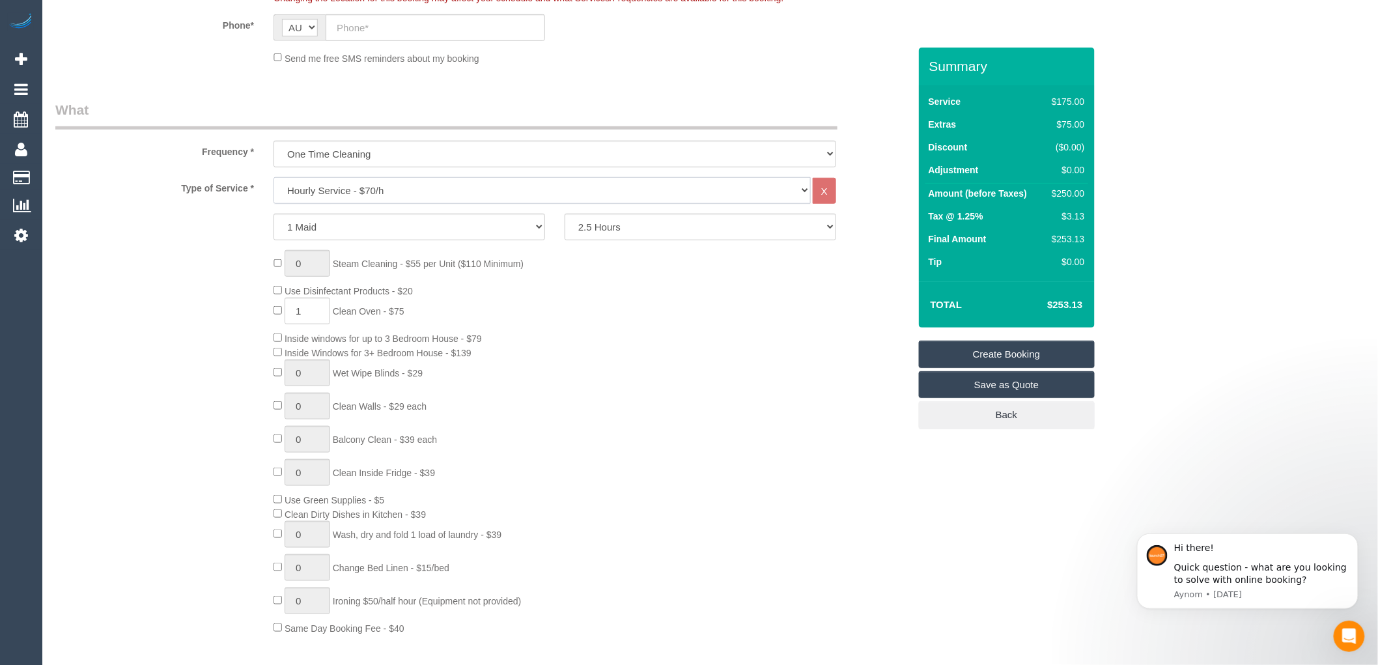
click at [419, 191] on select "Hourly Service - $70/h Hourly Service - $65/h Hourly Service - $60/h Hourly Ser…" at bounding box center [541, 190] width 537 height 27
select select "212"
click at [273, 178] on select "Hourly Service - $70/h Hourly Service - $65/h Hourly Service - $60/h Hourly Ser…" at bounding box center [541, 190] width 537 height 27
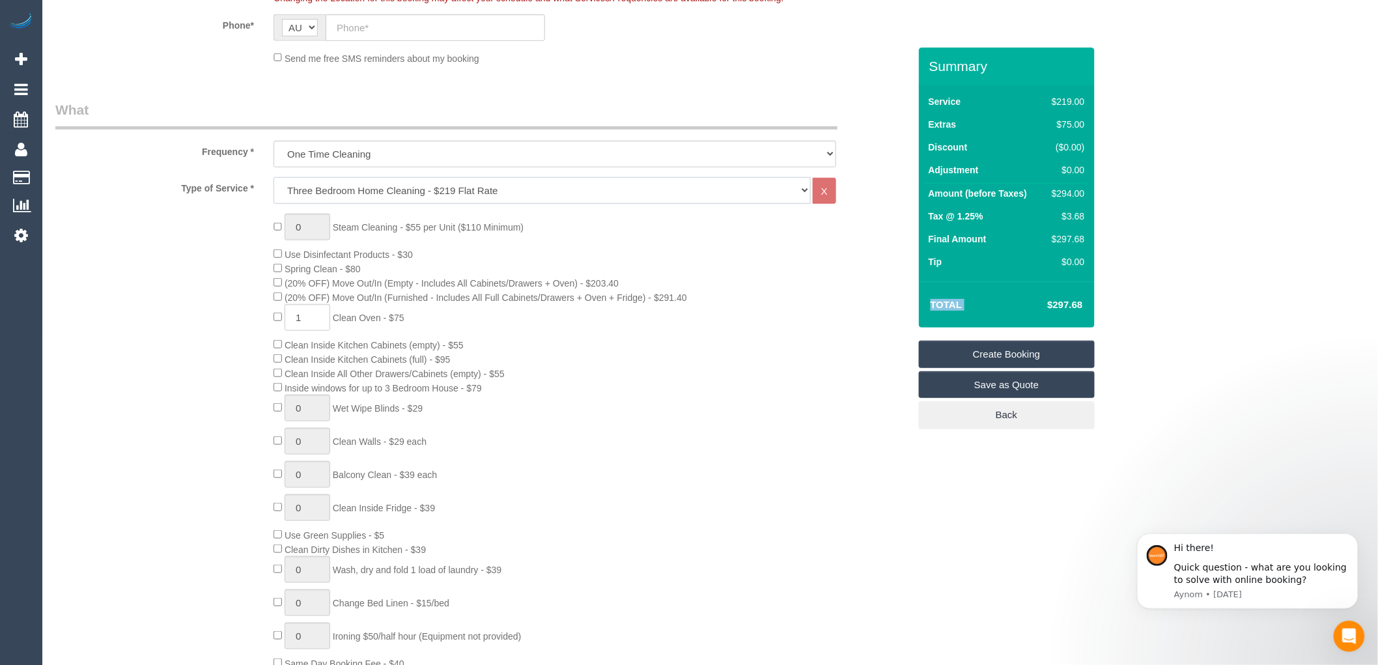
select select "spot81"
select select "spot94"
click at [672, 443] on div "0 Steam Cleaning - $55 per Unit ($110 Minimum) Use Disinfectant Products - $30 …" at bounding box center [591, 442] width 654 height 456
drag, startPoint x: 1084, startPoint y: 301, endPoint x: 1077, endPoint y: 302, distance: 6.5
click at [1077, 302] on td "$377.66" at bounding box center [1045, 304] width 85 height 33
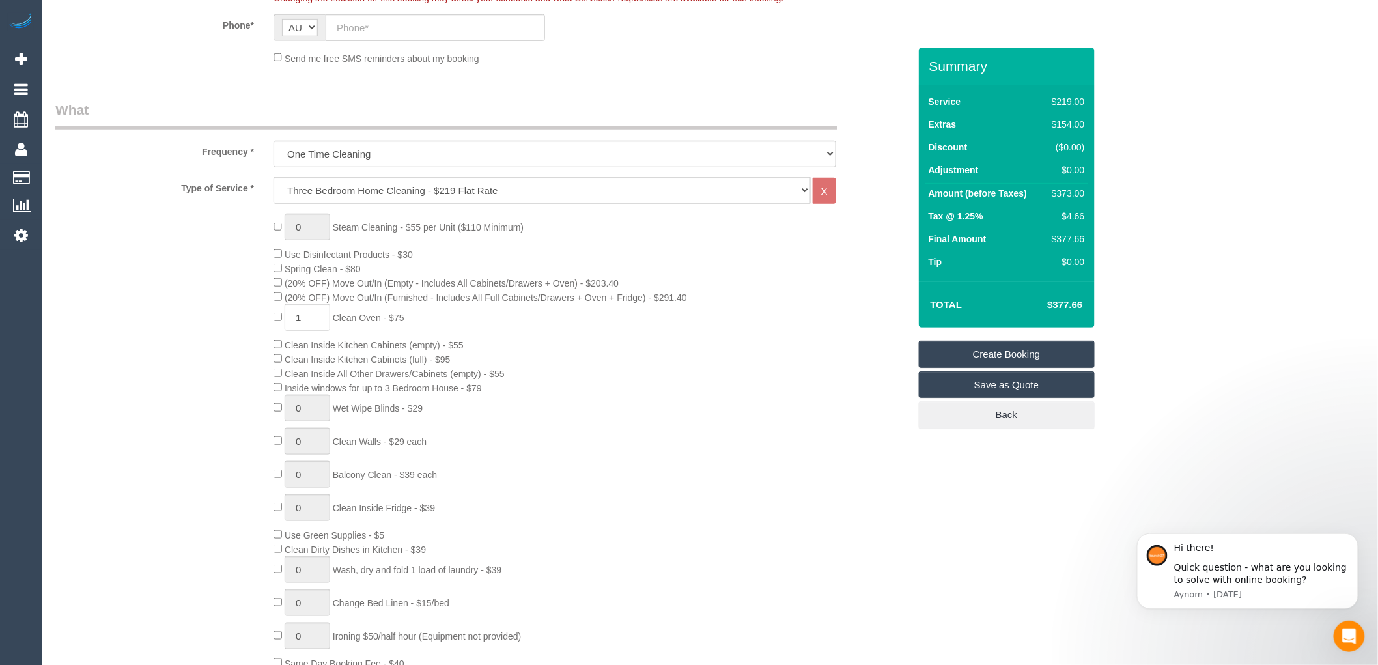
drag, startPoint x: 1054, startPoint y: 305, endPoint x: 1088, endPoint y: 306, distance: 34.5
click at [1088, 306] on div "Total $377.66" at bounding box center [1007, 304] width 176 height 46
copy table "Total $"
drag, startPoint x: 1048, startPoint y: 304, endPoint x: 1091, endPoint y: 305, distance: 42.3
click at [1091, 305] on div "Total $377.66" at bounding box center [1007, 304] width 176 height 46
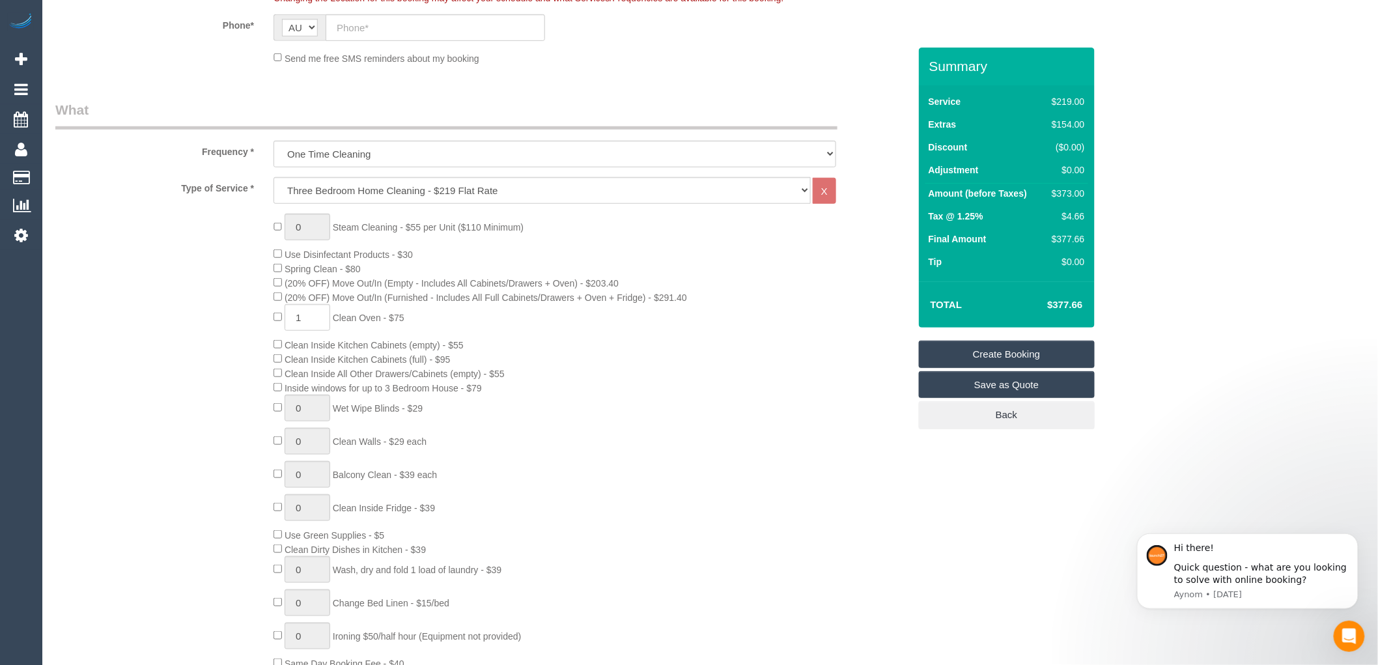
copy table "Total"
type input "0"
select select "spot107"
type input "1"
click at [582, 494] on div "0 Steam Cleaning - $55 per Unit ($110 Minimum) Use Disinfectant Products - $30 …" at bounding box center [591, 442] width 654 height 456
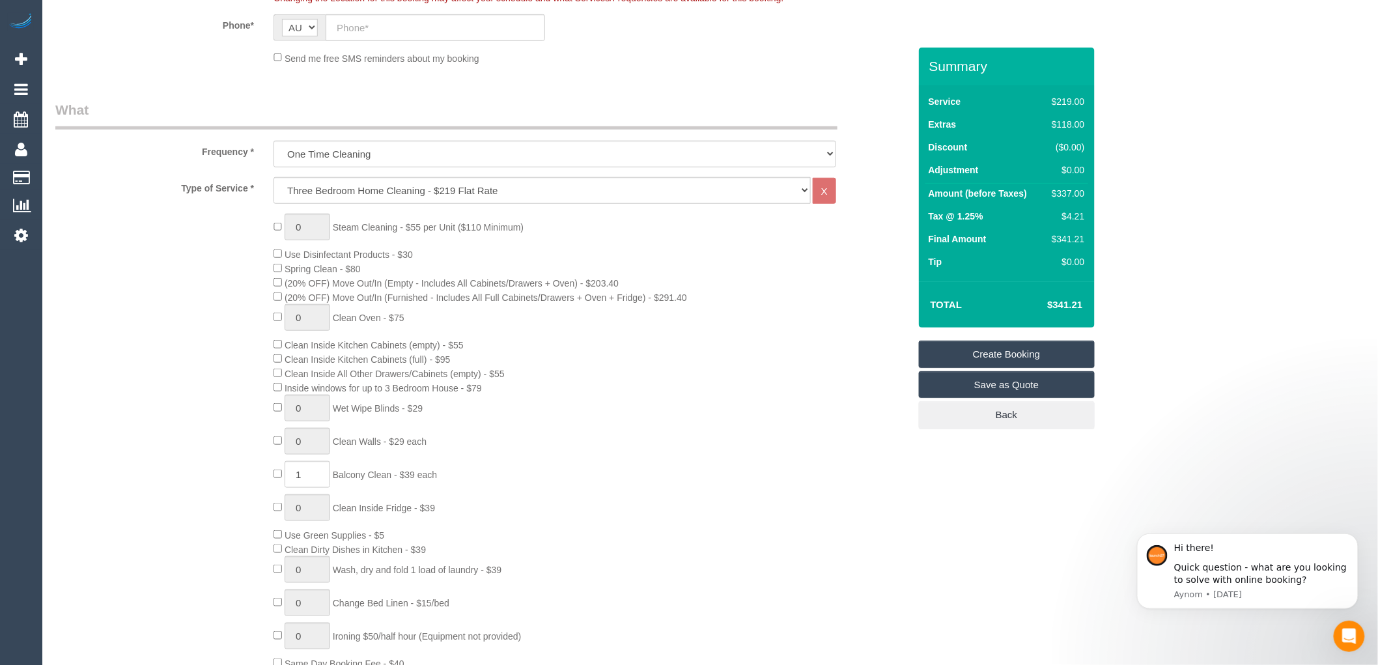
select select "spot120"
drag, startPoint x: 1081, startPoint y: 307, endPoint x: 1040, endPoint y: 308, distance: 41.0
click at [1040, 308] on h4 "$341.21" at bounding box center [1045, 305] width 74 height 11
copy h4 "$341.21"
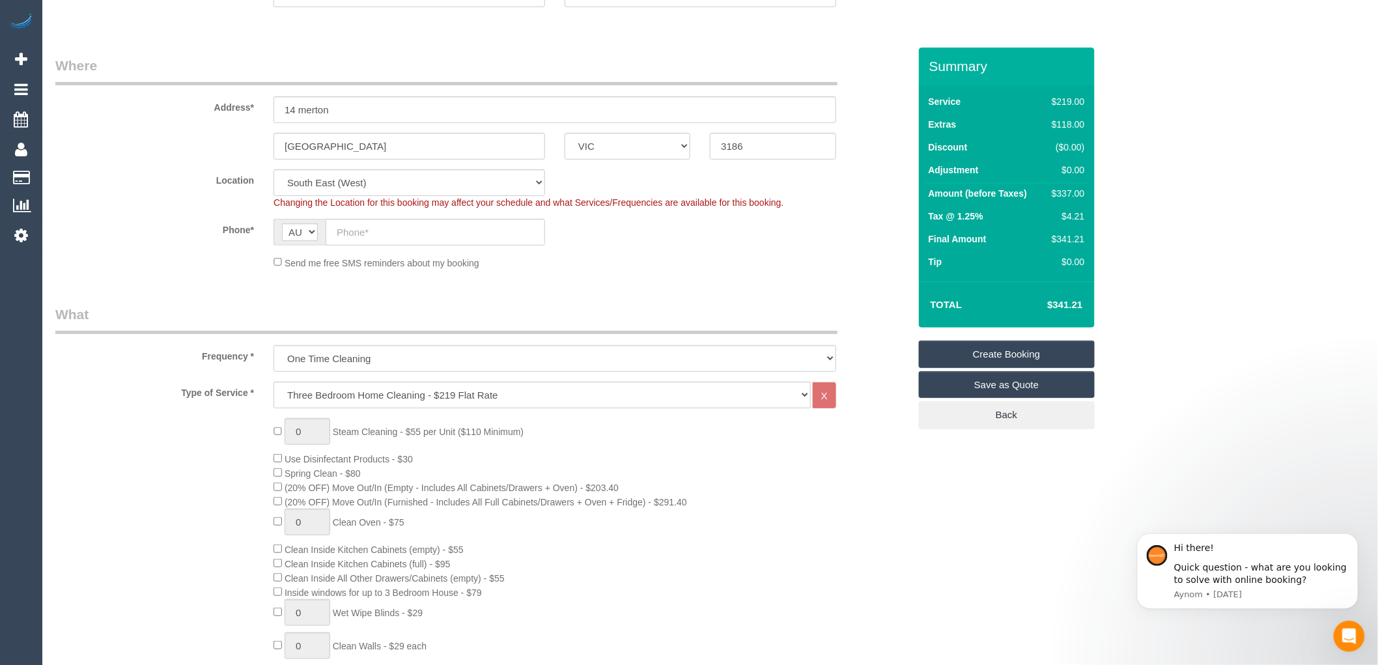
scroll to position [289, 0]
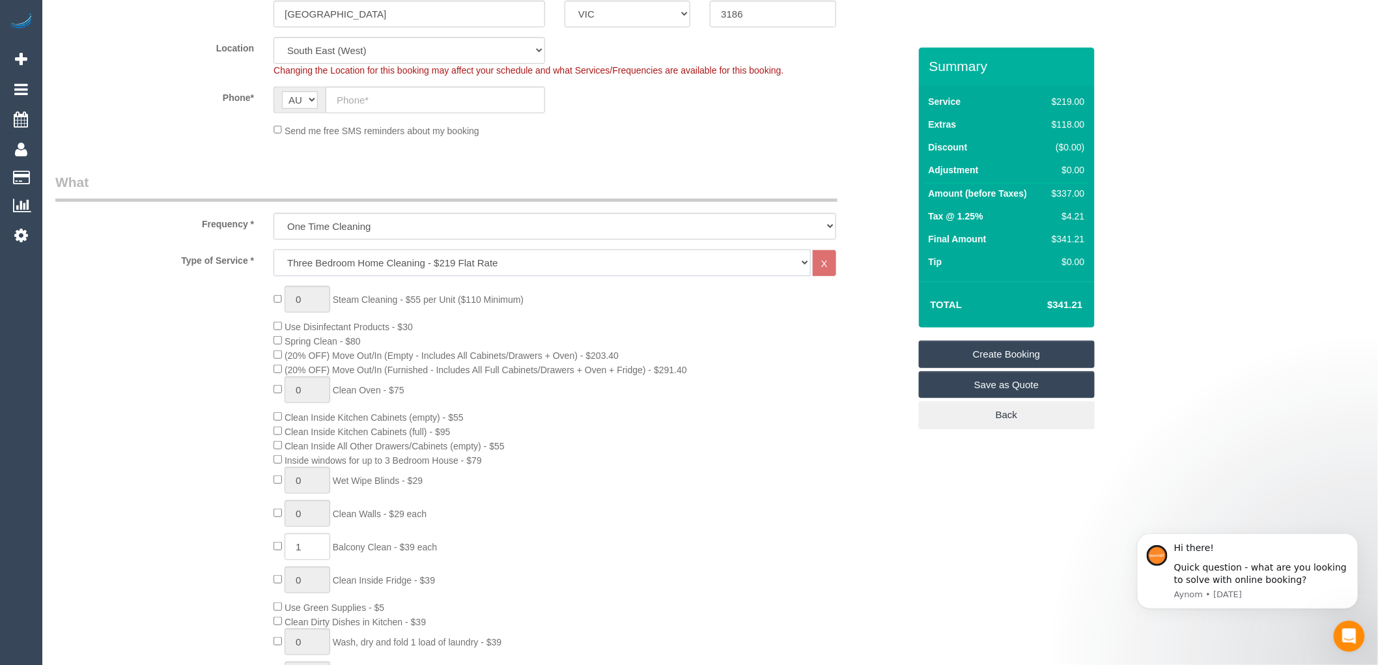
click at [365, 268] on select "Hourly Service - $70/h Hourly Service - $65/h Hourly Service - $60/h Hourly Ser…" at bounding box center [541, 262] width 537 height 27
select select "214"
click at [273, 250] on select "Hourly Service - $70/h Hourly Service - $65/h Hourly Service - $60/h Hourly Ser…" at bounding box center [541, 262] width 537 height 27
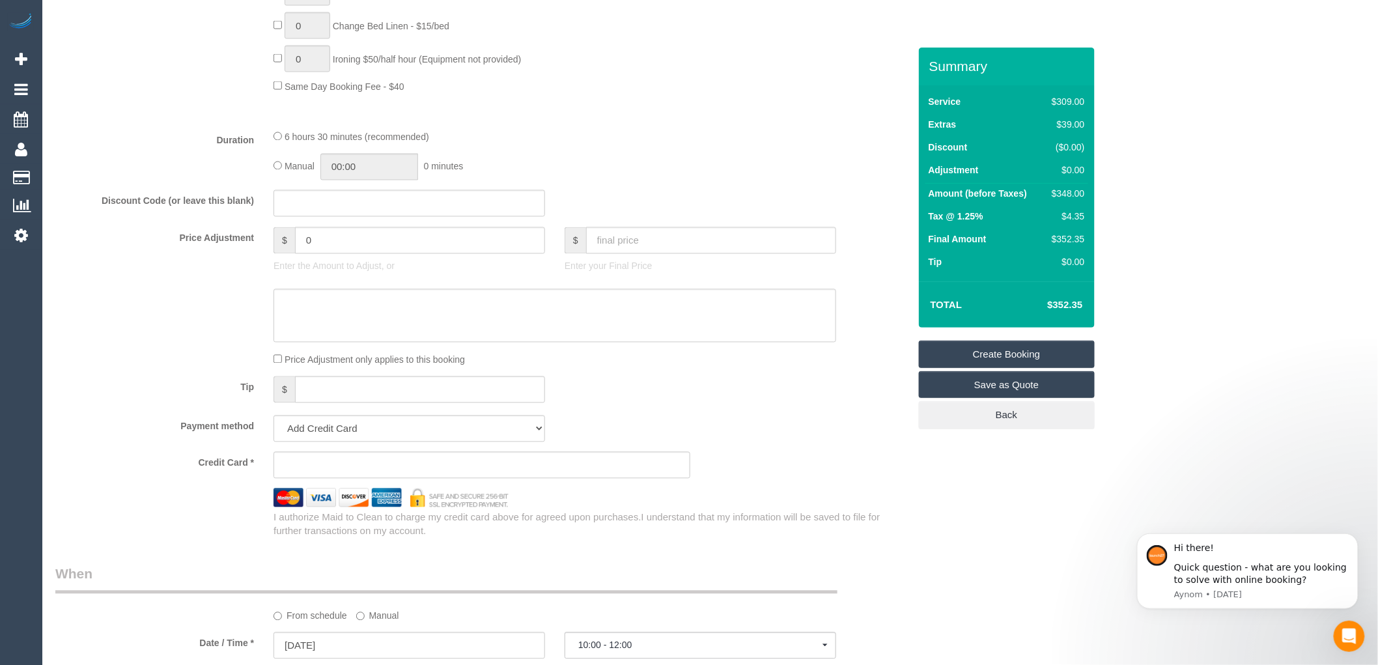
scroll to position [940, 0]
select select "spot133"
click at [322, 250] on input "0" at bounding box center [420, 238] width 250 height 27
type input "-20"
click at [752, 161] on div "6 hours 30 minutes (recommended) Manual 00:00 0 minutes" at bounding box center [555, 153] width 582 height 51
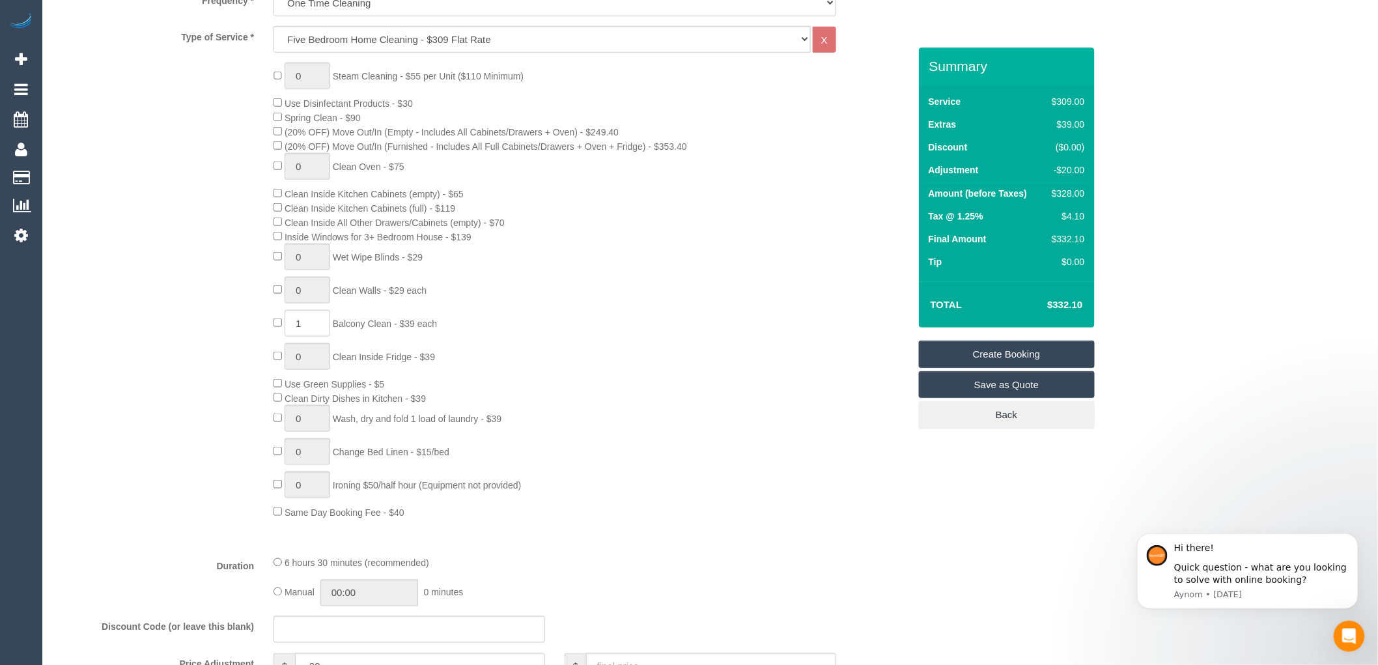
scroll to position [434, 0]
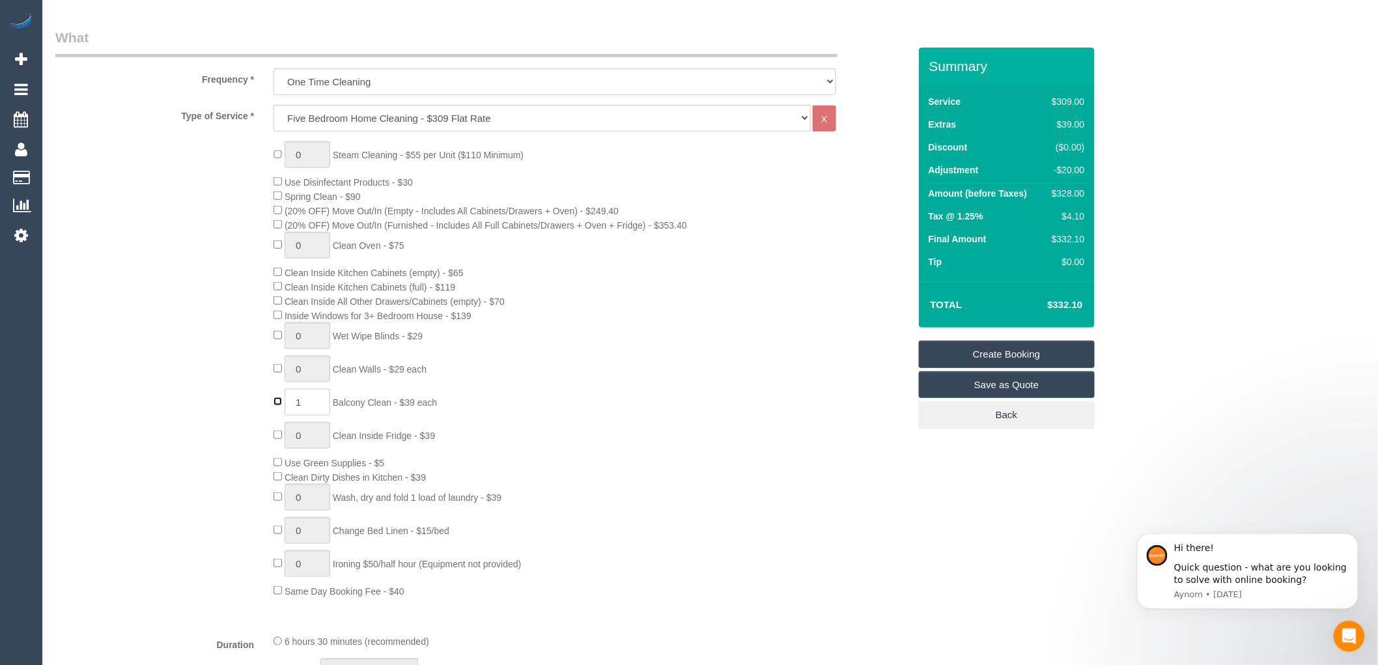
type input "0"
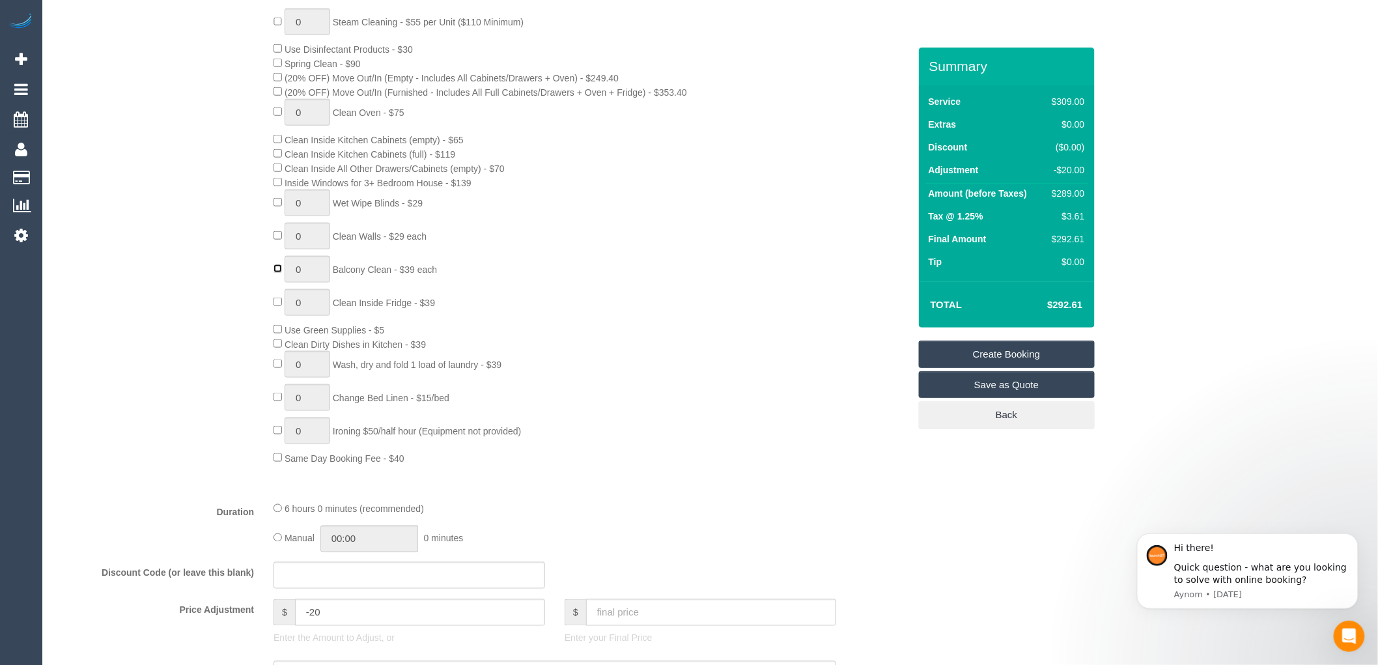
scroll to position [578, 0]
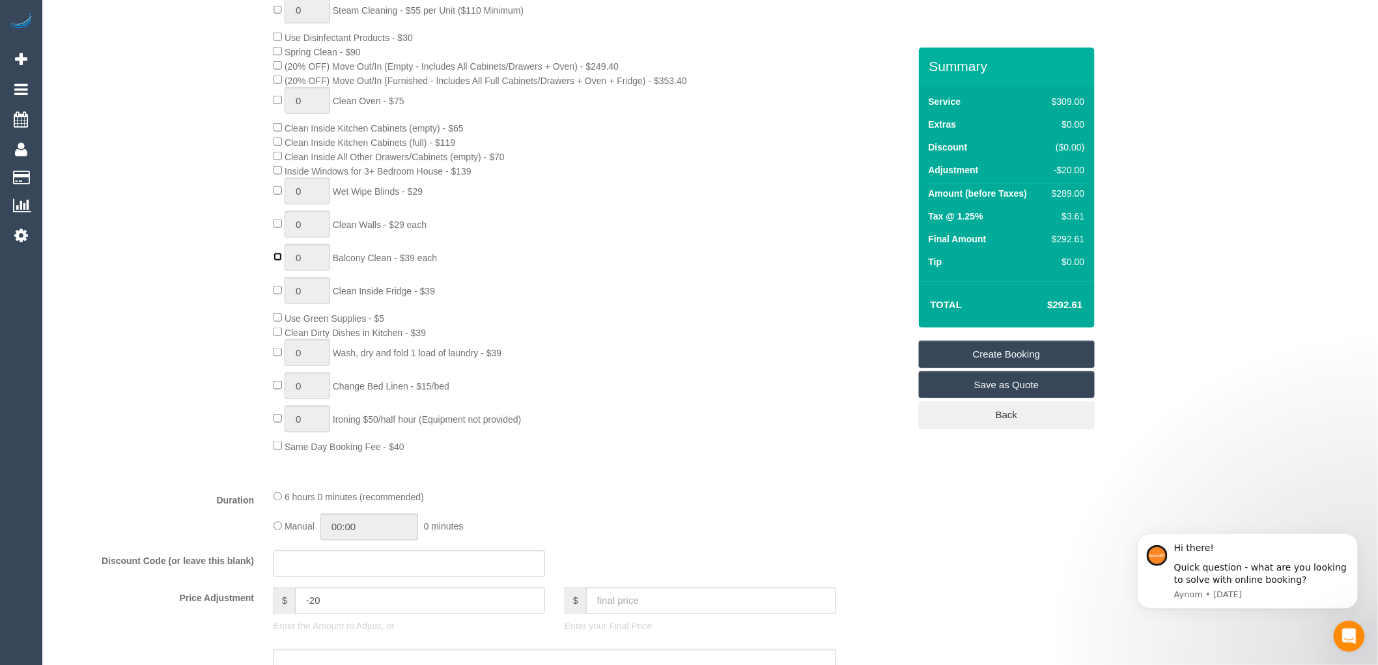
select select "spot146"
click at [745, 380] on div "0 Steam Cleaning - $55 per Unit ($110 Minimum) Use Disinfectant Products - $30 …" at bounding box center [591, 225] width 654 height 456
type input "1"
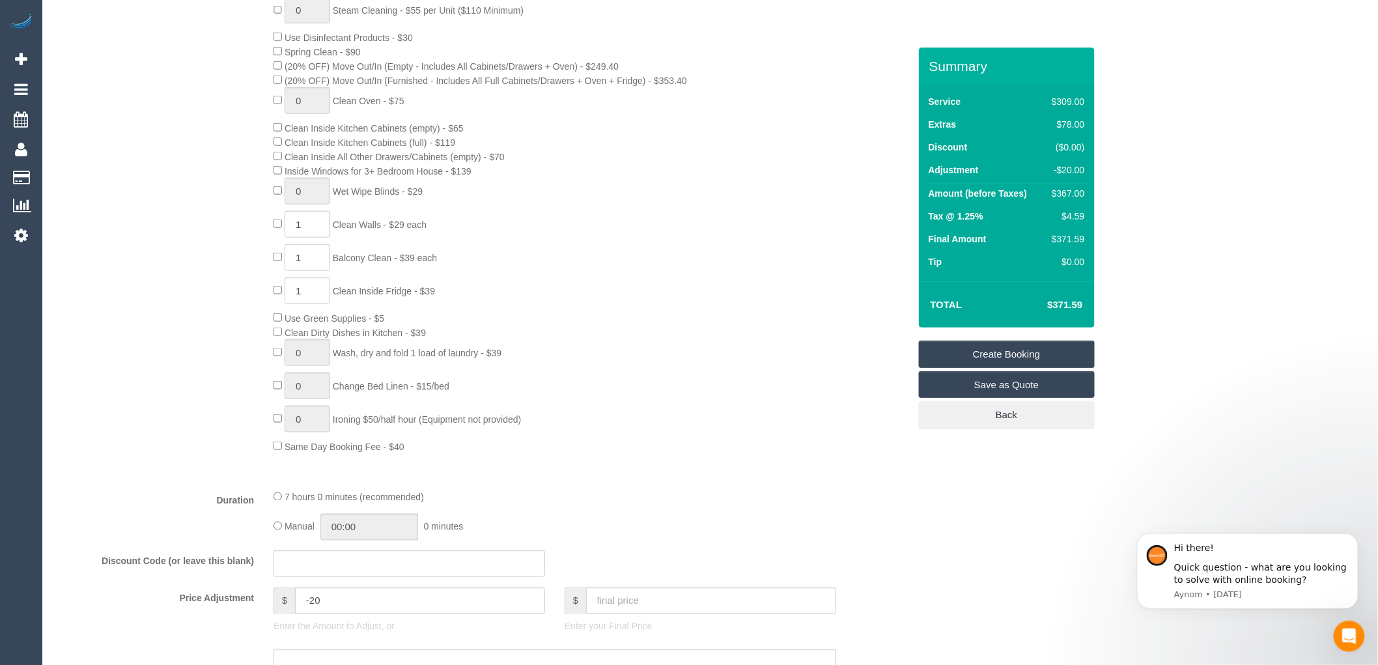
click at [279, 191] on div "0 Steam Cleaning - $55 per Unit ($110 Minimum) Use Disinfectant Products - $30 …" at bounding box center [591, 225] width 654 height 456
select select "spot159"
click at [278, 197] on span "0 Wet Wipe Blinds - $29" at bounding box center [347, 191] width 149 height 10
type input "0"
select select "spot172"
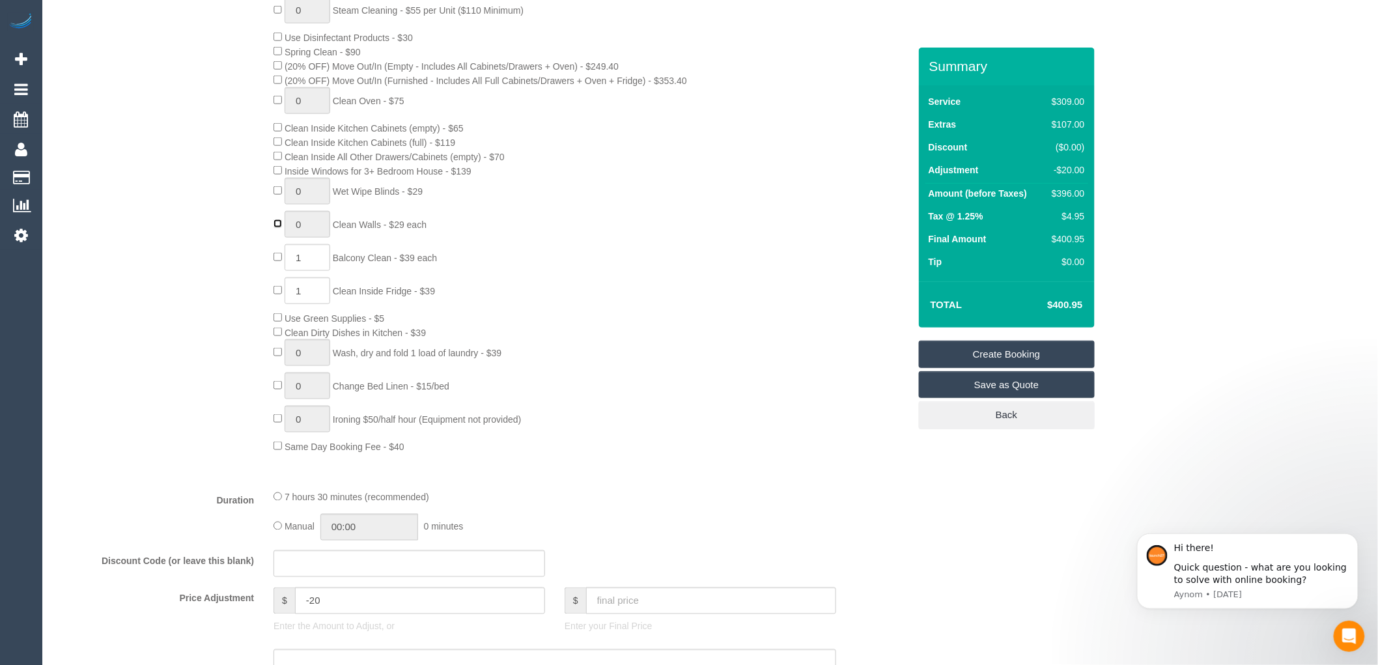
type input "1"
type input "0"
click at [276, 260] on div "0 Steam Cleaning - $55 per Unit ($110 Minimum) Use Disinfectant Products - $30 …" at bounding box center [591, 225] width 654 height 456
type input "0"
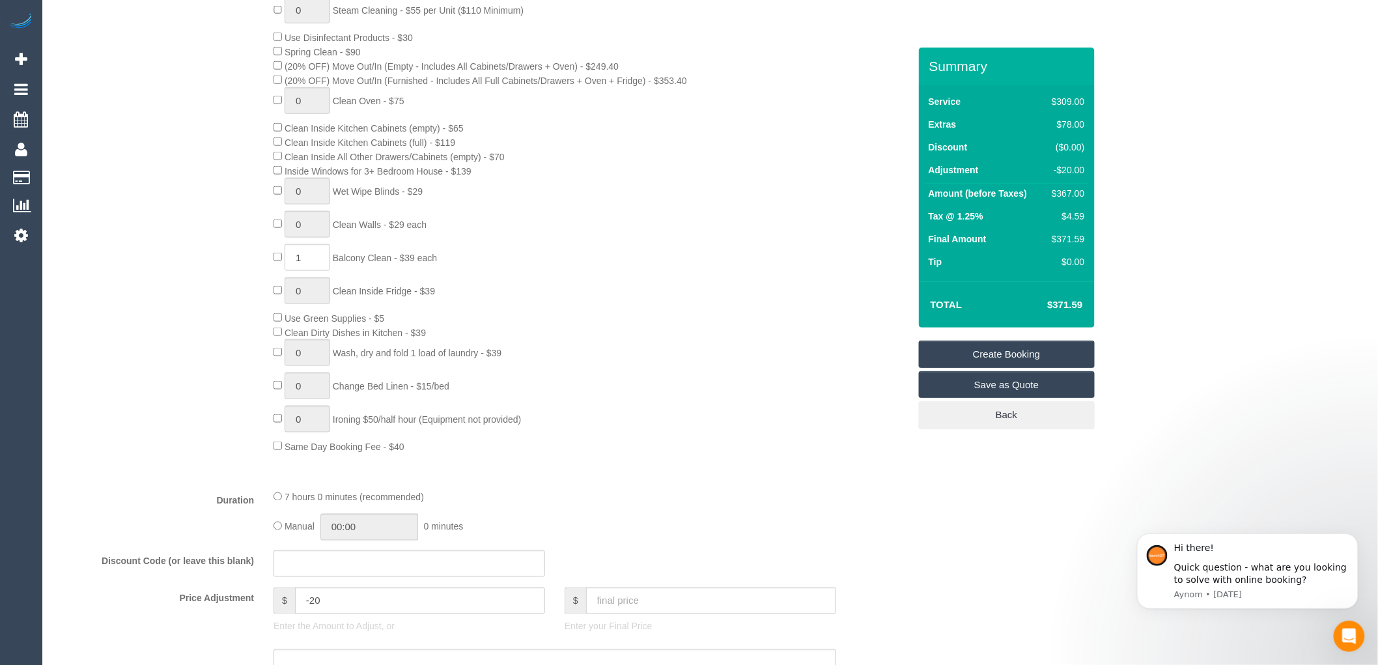
click at [274, 255] on div "0 Steam Cleaning - $55 per Unit ($110 Minimum) Use Disinfectant Products - $30 …" at bounding box center [591, 225] width 654 height 456
select select "spot185"
type input "0"
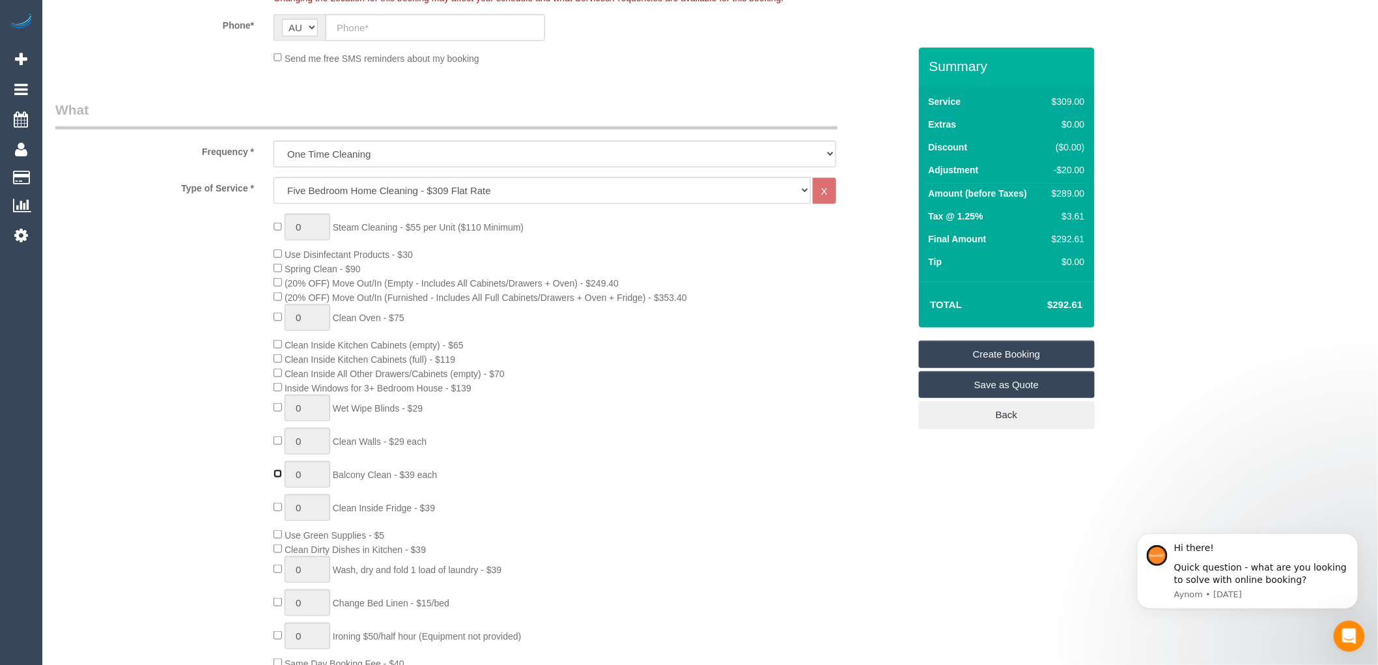
select select "spot198"
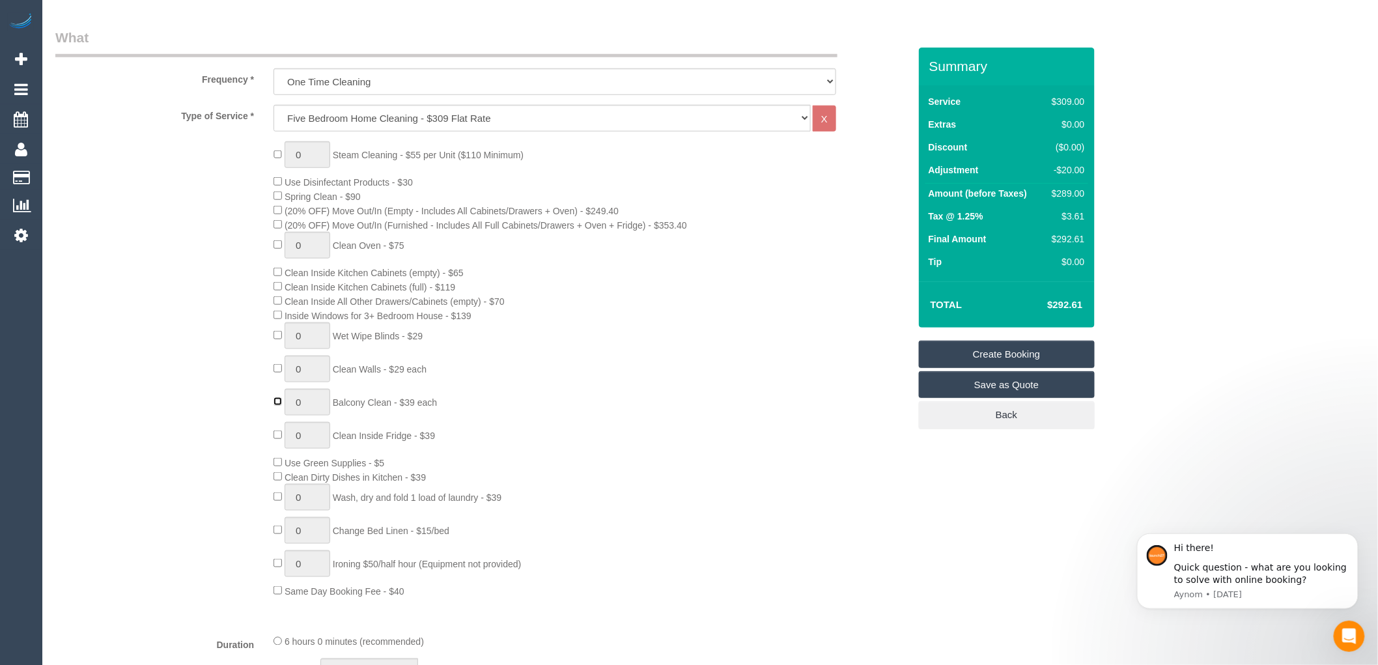
scroll to position [361, 0]
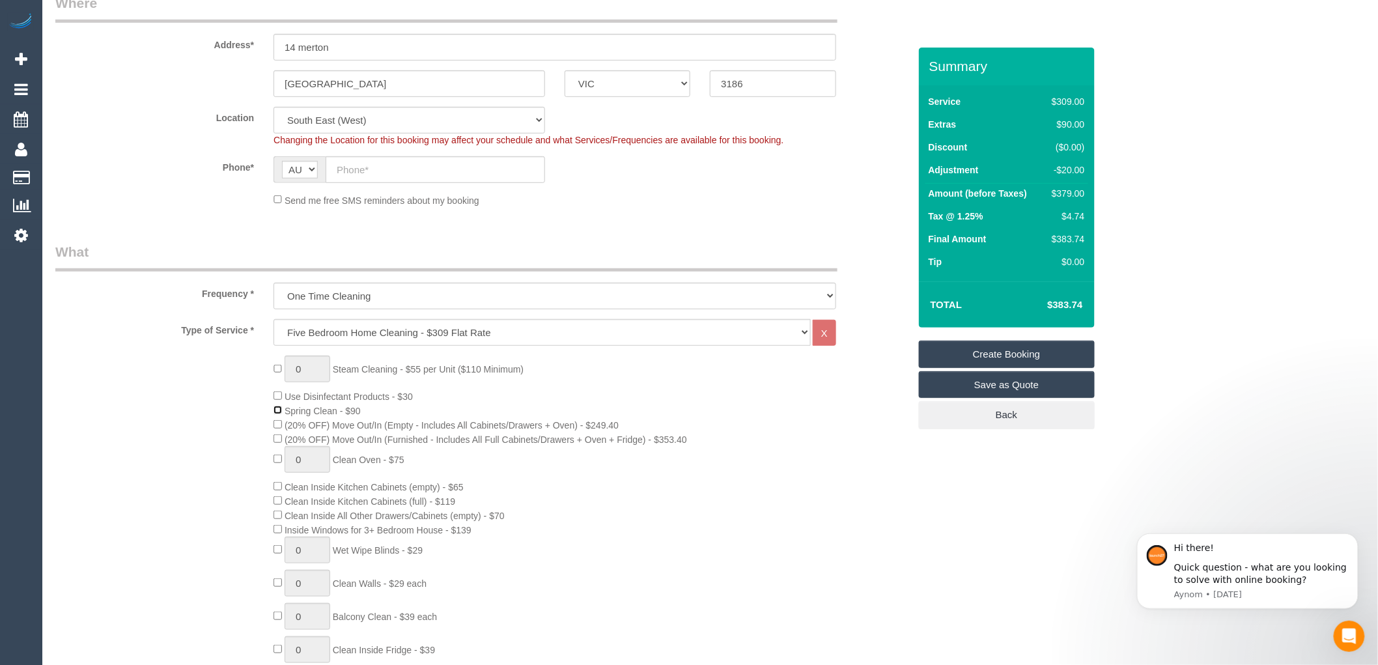
select select "spot211"
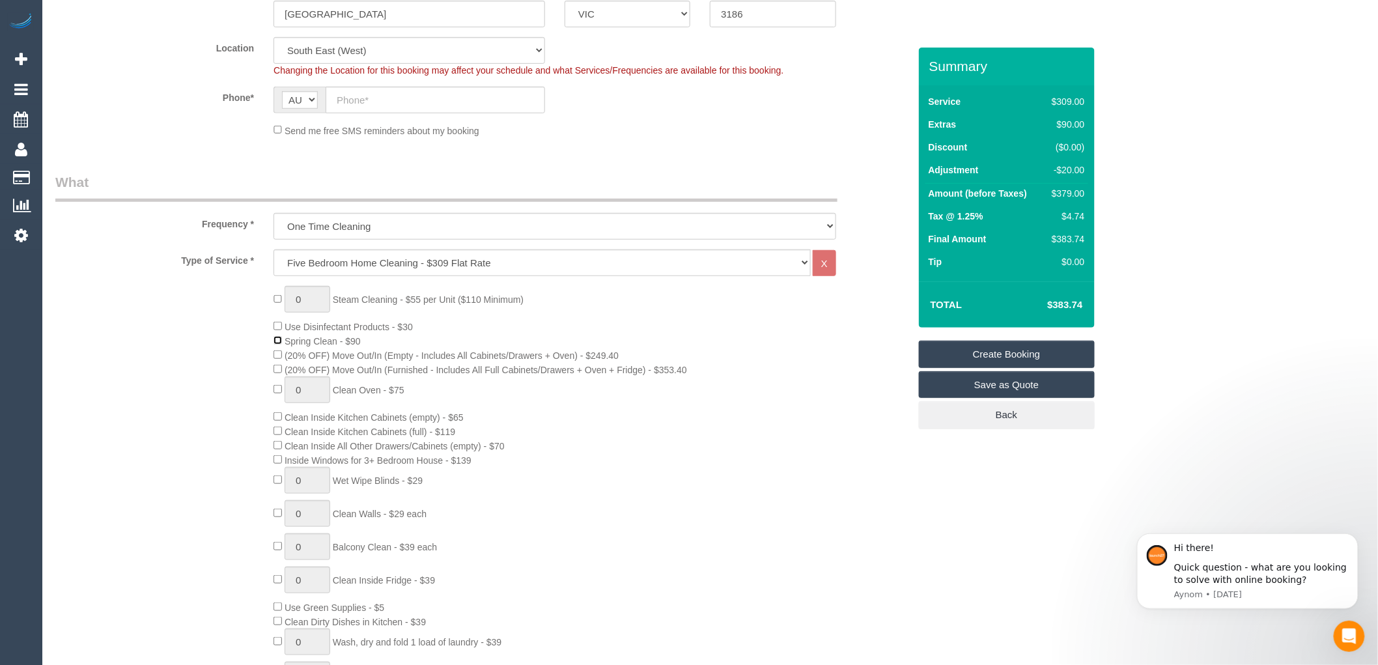
scroll to position [217, 0]
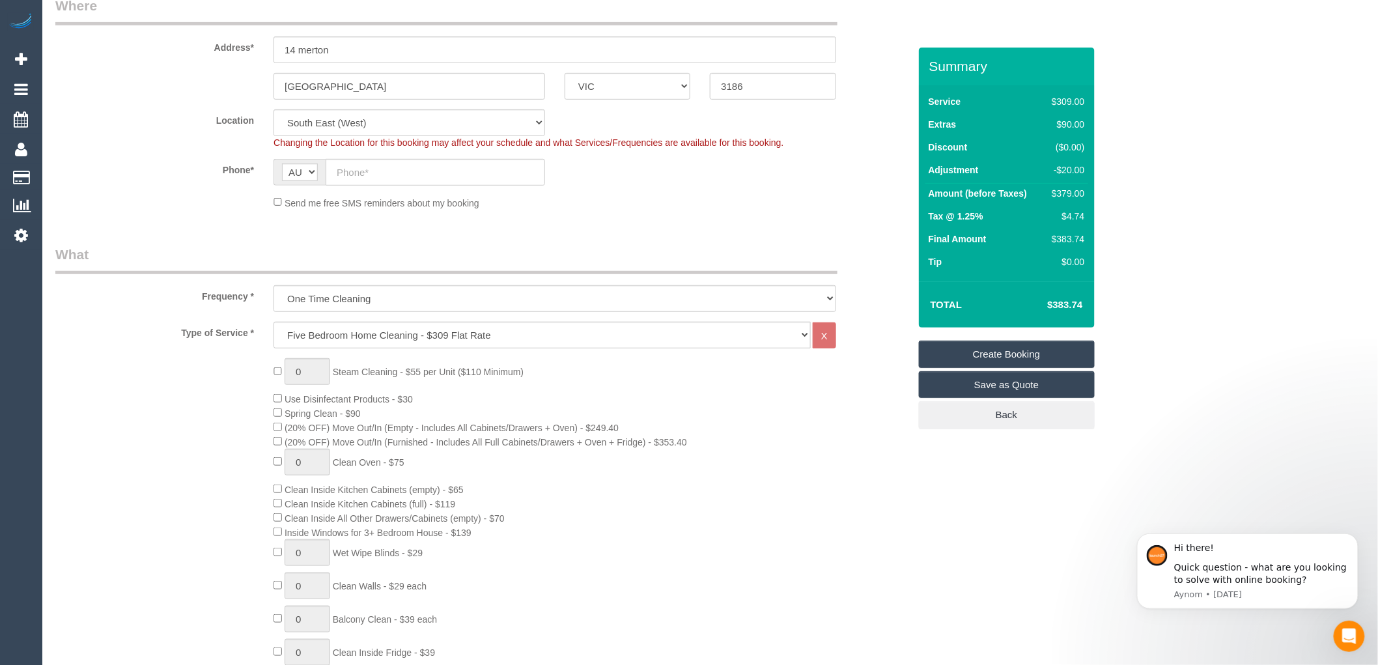
drag, startPoint x: 1084, startPoint y: 303, endPoint x: 1035, endPoint y: 315, distance: 50.2
click at [1035, 315] on td "$383.74" at bounding box center [1045, 304] width 85 height 33
copy h4 "$383.74"
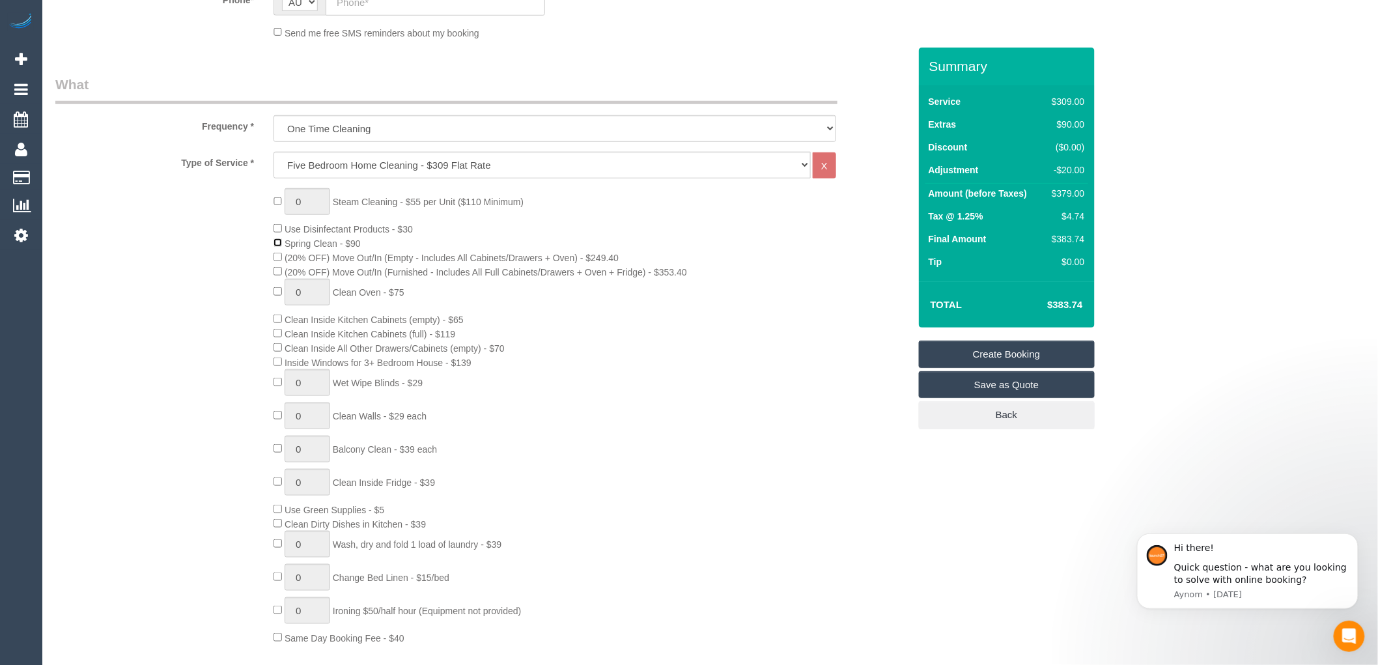
scroll to position [361, 0]
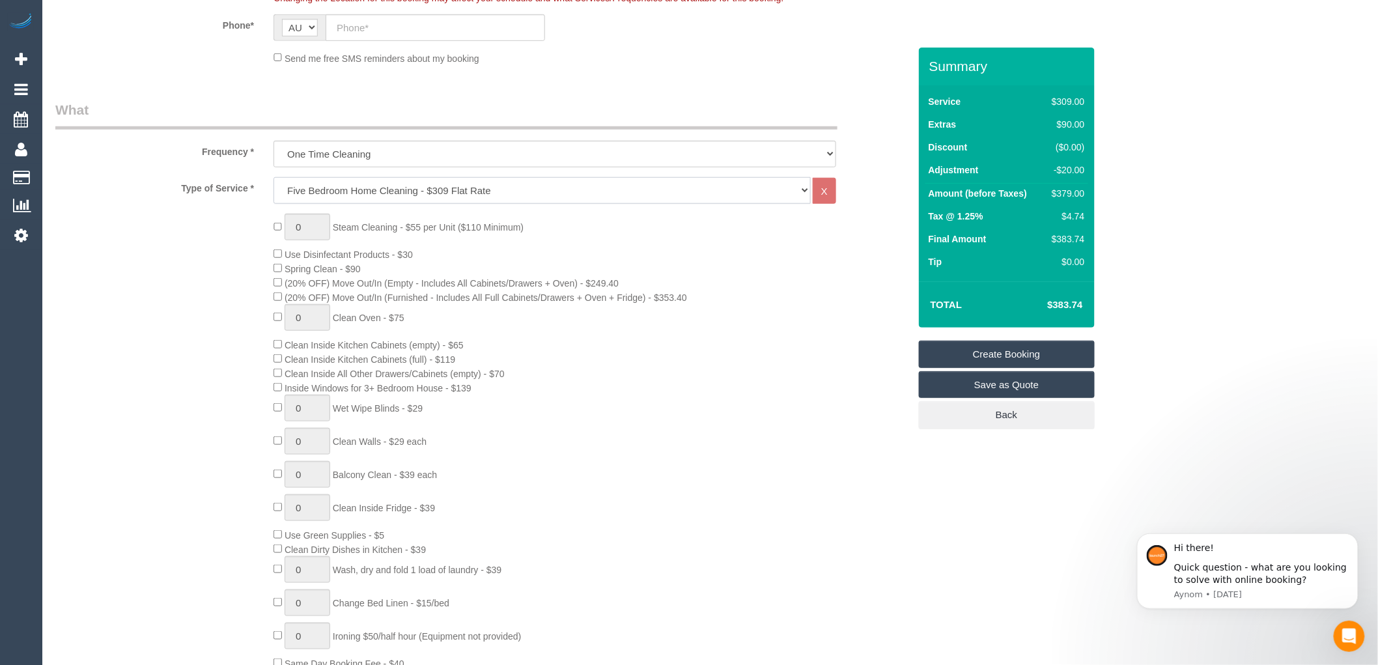
click at [417, 196] on select "Hourly Service - $70/h Hourly Service - $65/h Hourly Service - $60/h Hourly Ser…" at bounding box center [541, 190] width 537 height 27
select select "spot224"
select select "212"
click at [273, 178] on select "Hourly Service - $70/h Hourly Service - $65/h Hourly Service - $60/h Hourly Ser…" at bounding box center [541, 190] width 537 height 27
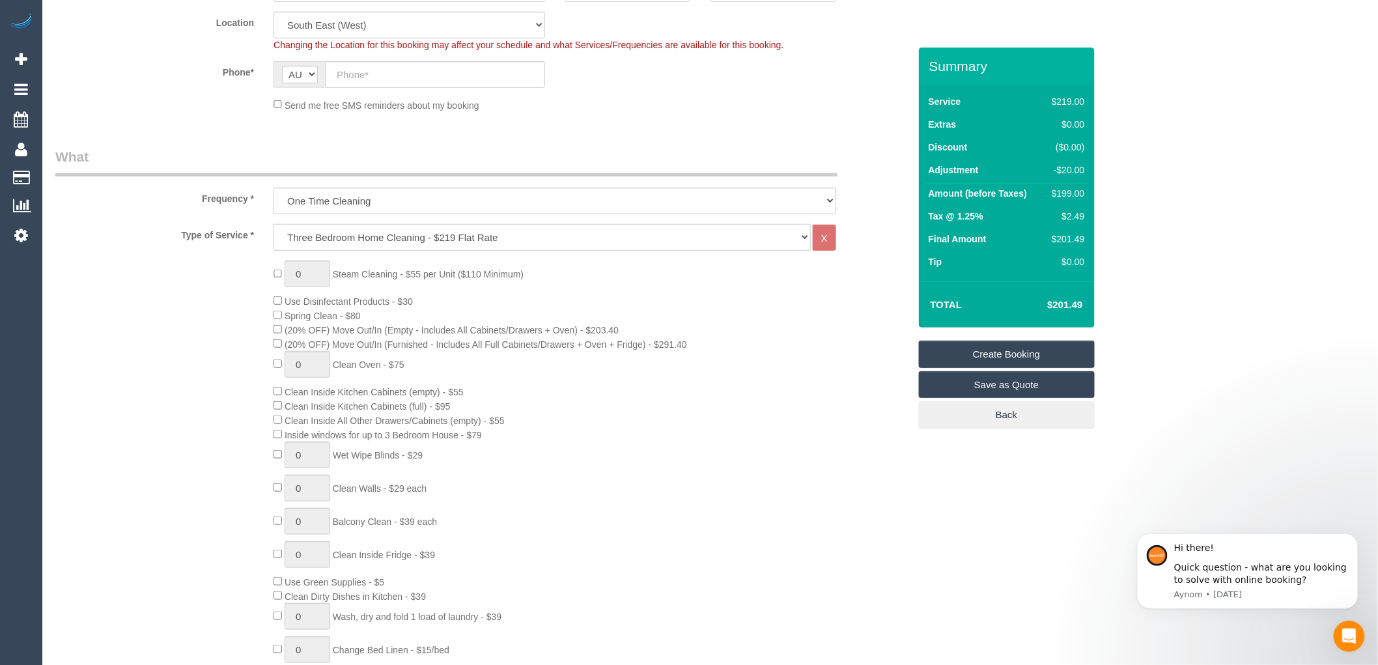
scroll to position [289, 0]
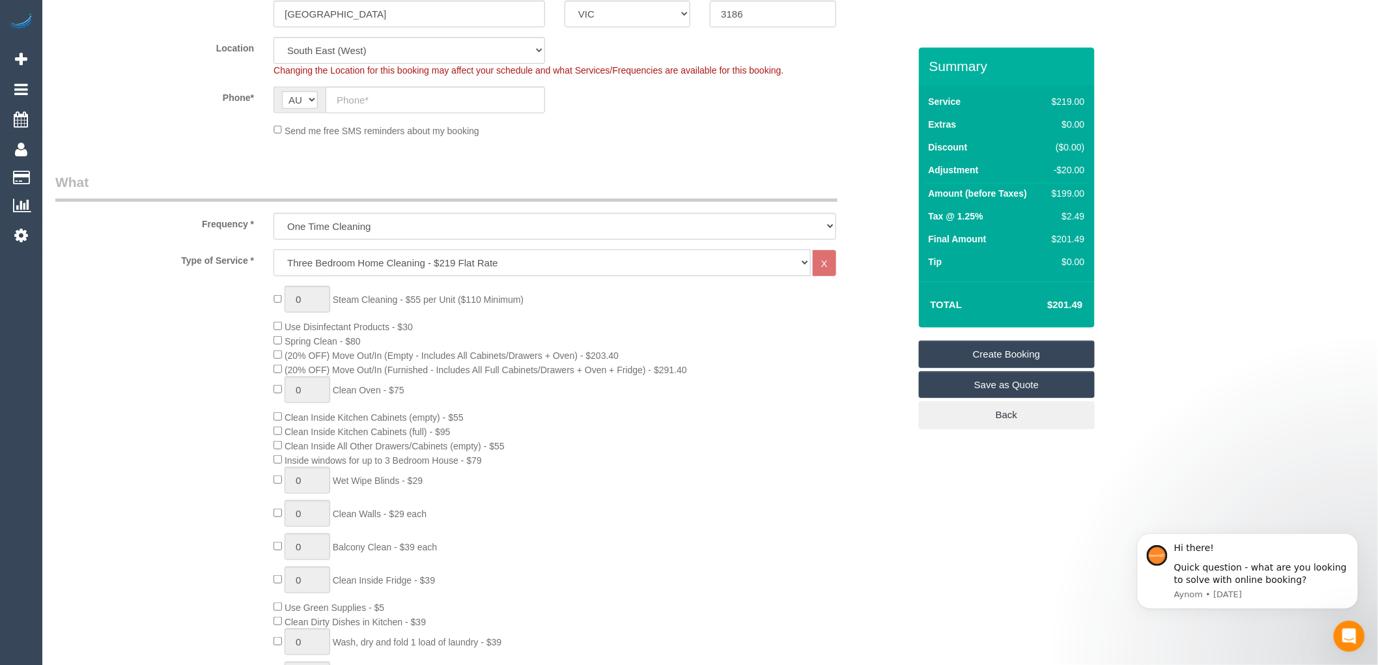
select select "spot237"
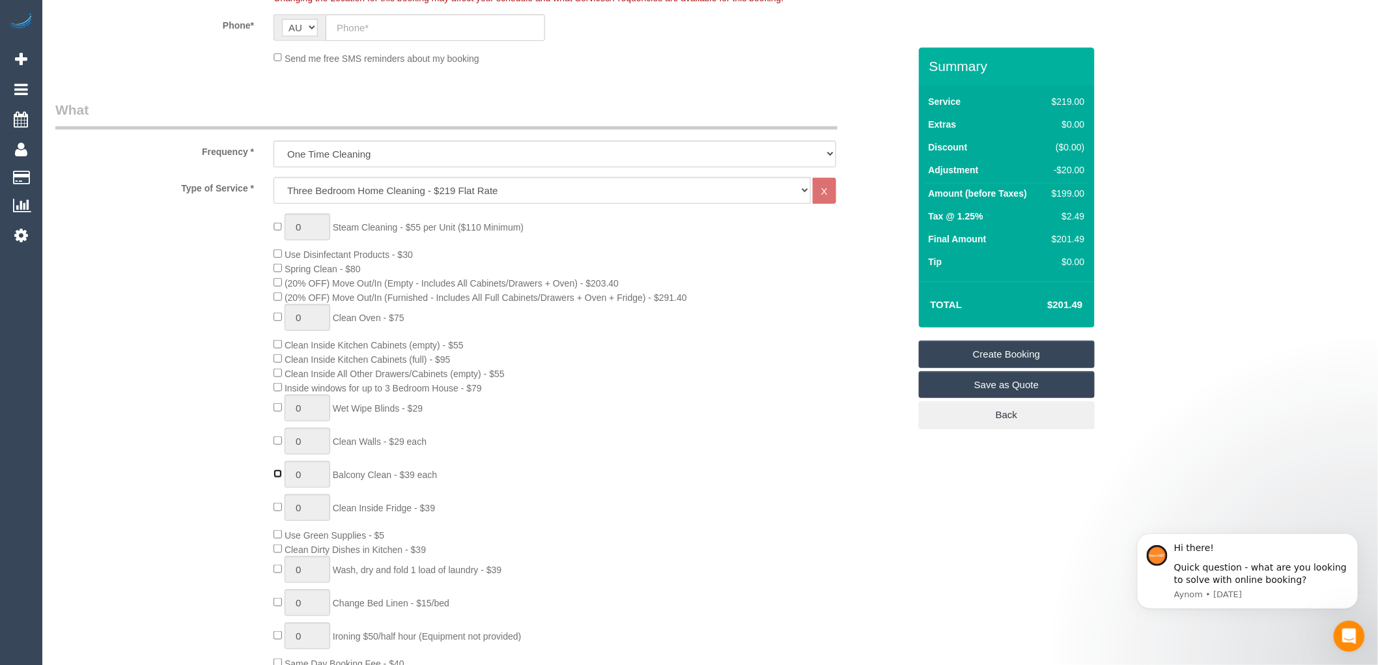
type input "1"
select select "spot250"
select select "spot263"
click at [727, 418] on div "0 Steam Cleaning - $55 per Unit ($110 Minimum) Use Disinfectant Products - $30 …" at bounding box center [591, 442] width 654 height 456
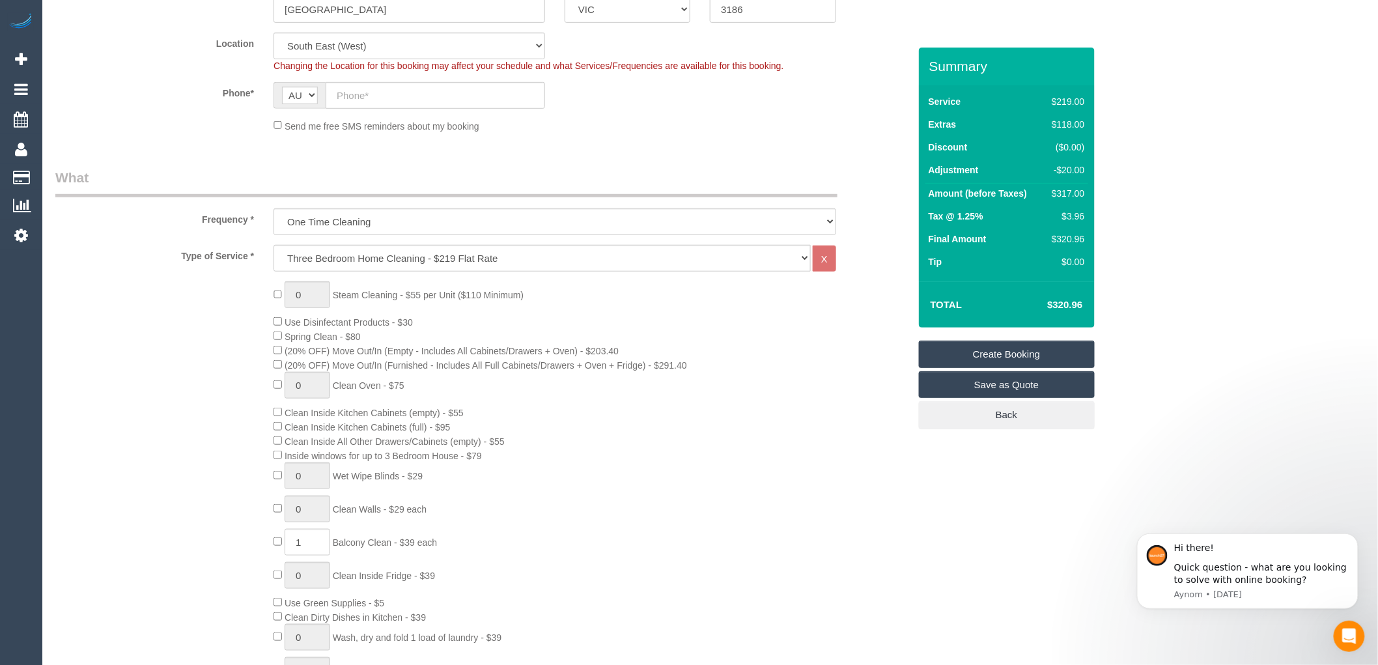
scroll to position [289, 0]
click at [387, 264] on select "Hourly Service - $70/h Hourly Service - $65/h Hourly Service - $60/h Hourly Ser…" at bounding box center [541, 262] width 537 height 27
select select "214"
click at [273, 250] on select "Hourly Service - $70/h Hourly Service - $65/h Hourly Service - $60/h Hourly Ser…" at bounding box center [541, 262] width 537 height 27
type input "0"
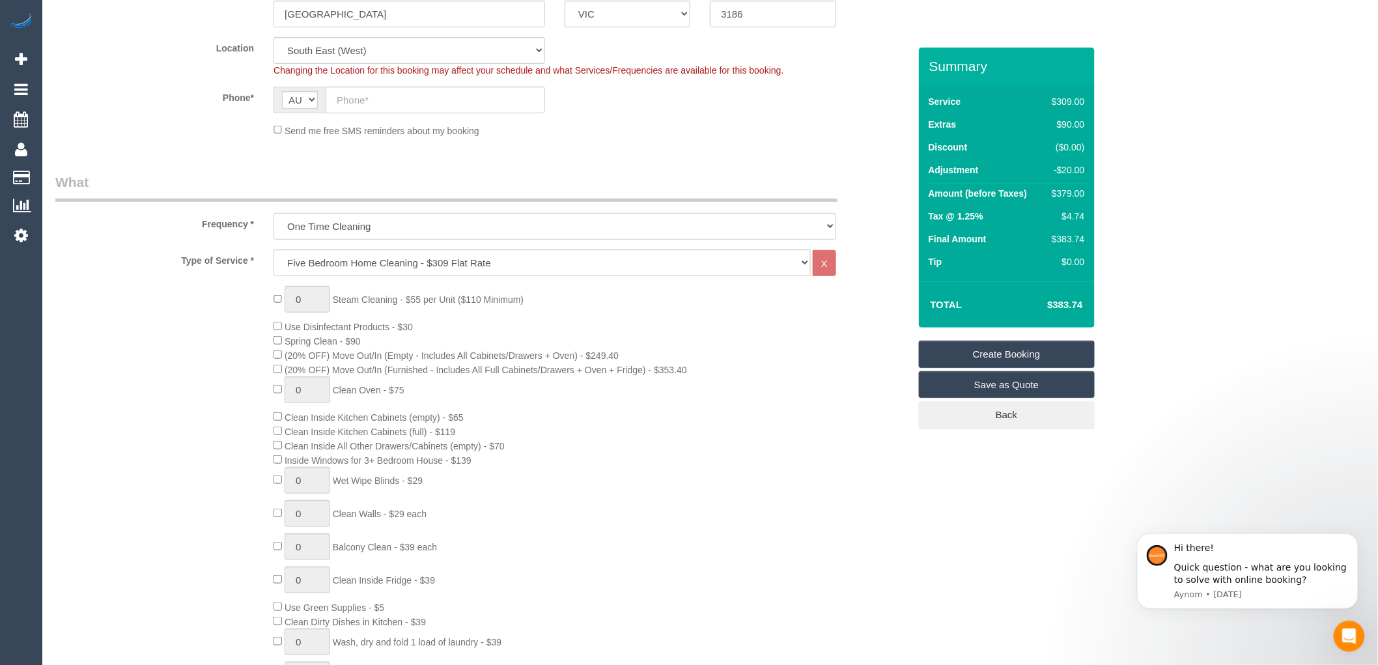
select select "spot276"
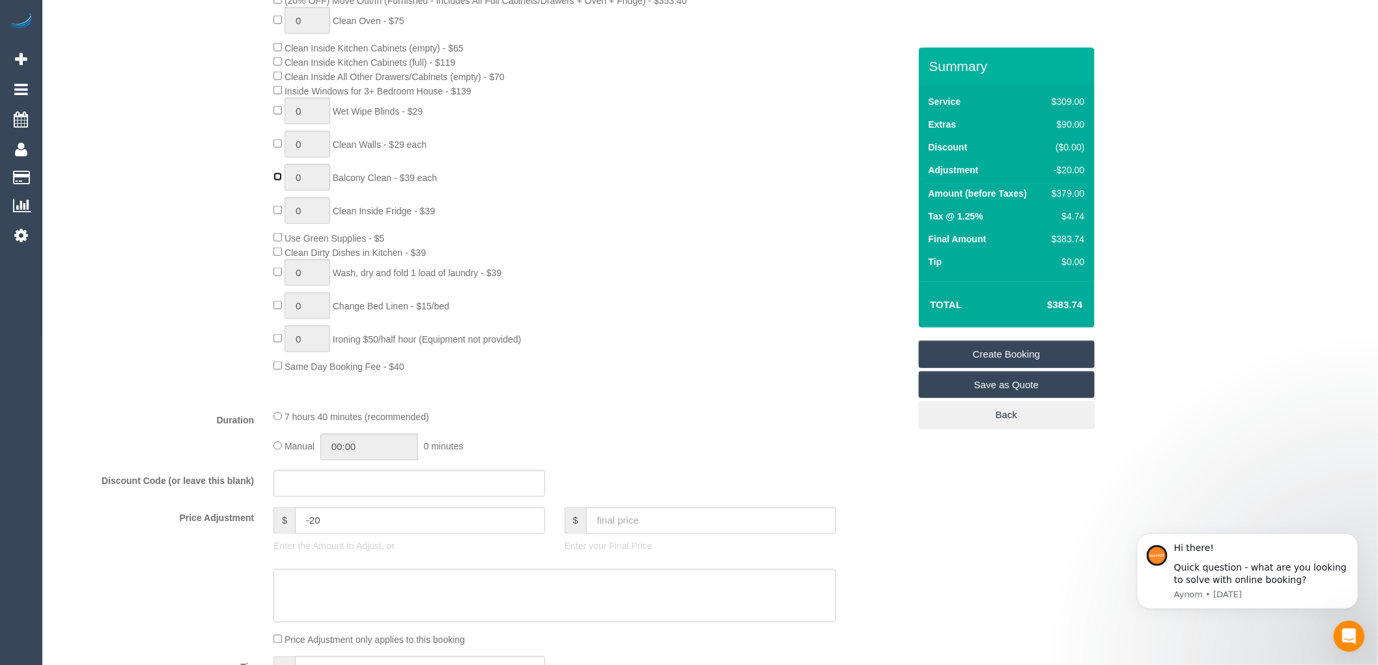
scroll to position [651, 0]
click at [633, 287] on div "0 Steam Cleaning - $55 per Unit ($110 Minimum) Use Disinfectant Products - $30 …" at bounding box center [591, 152] width 654 height 456
drag, startPoint x: 1084, startPoint y: 303, endPoint x: 1045, endPoint y: 315, distance: 40.6
click at [1045, 315] on td "$383.74" at bounding box center [1045, 304] width 85 height 33
copy h4 "$383.74"
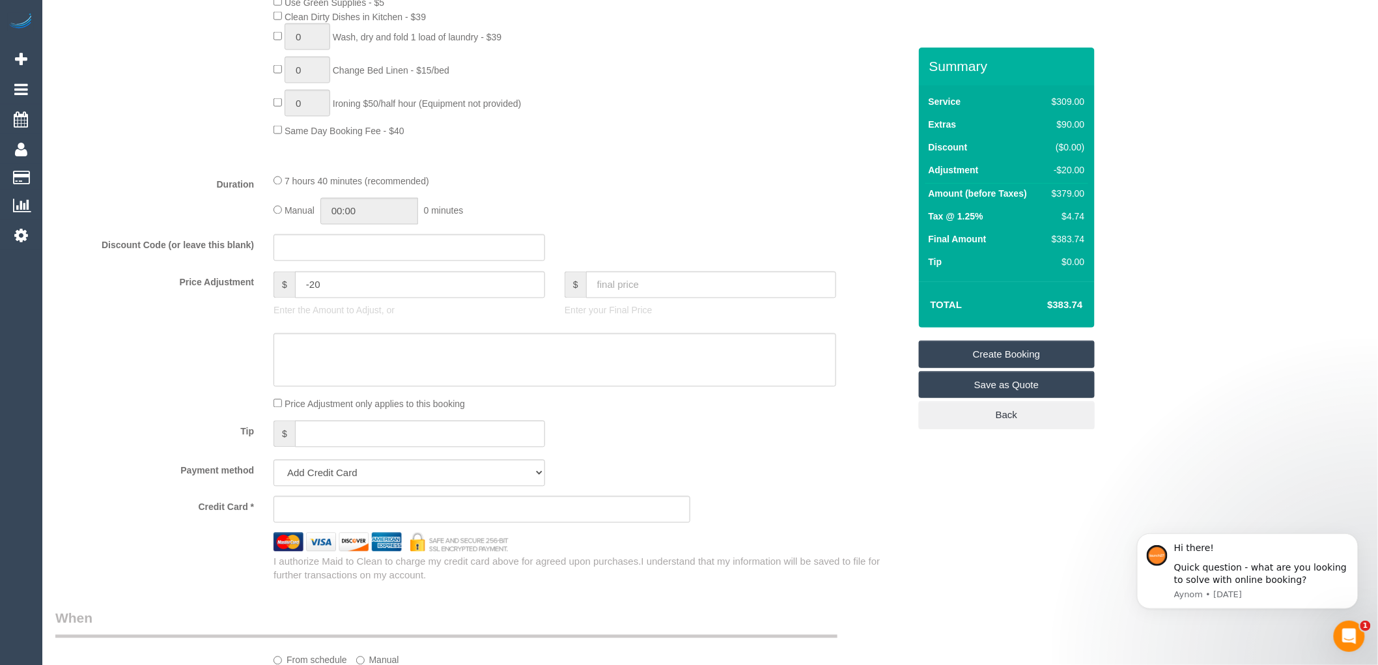
scroll to position [868, 0]
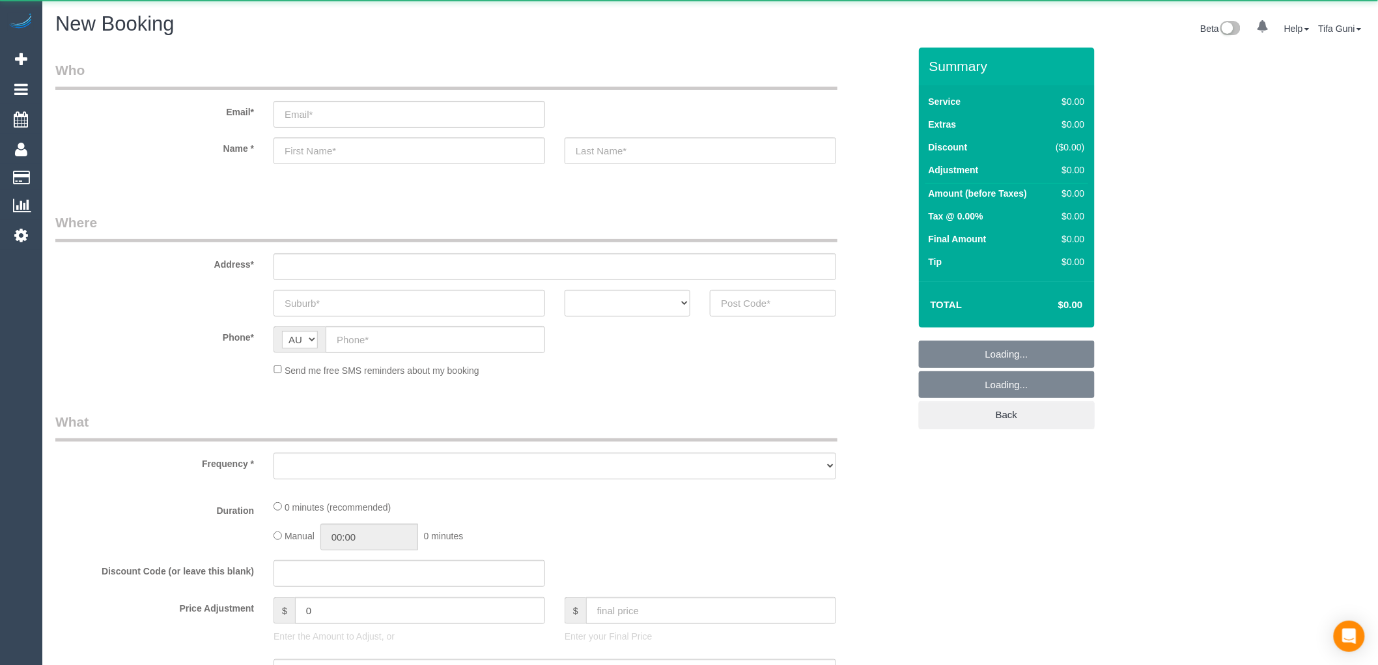
select select "object:658"
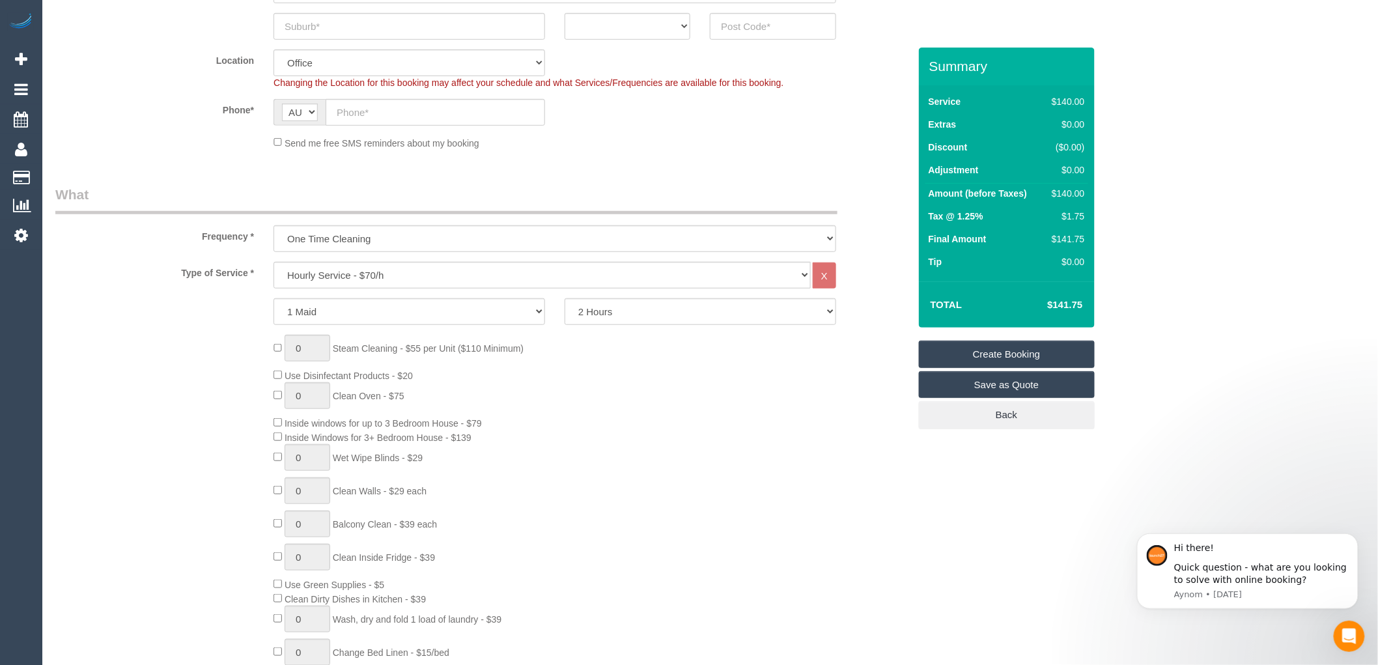
scroll to position [289, 0]
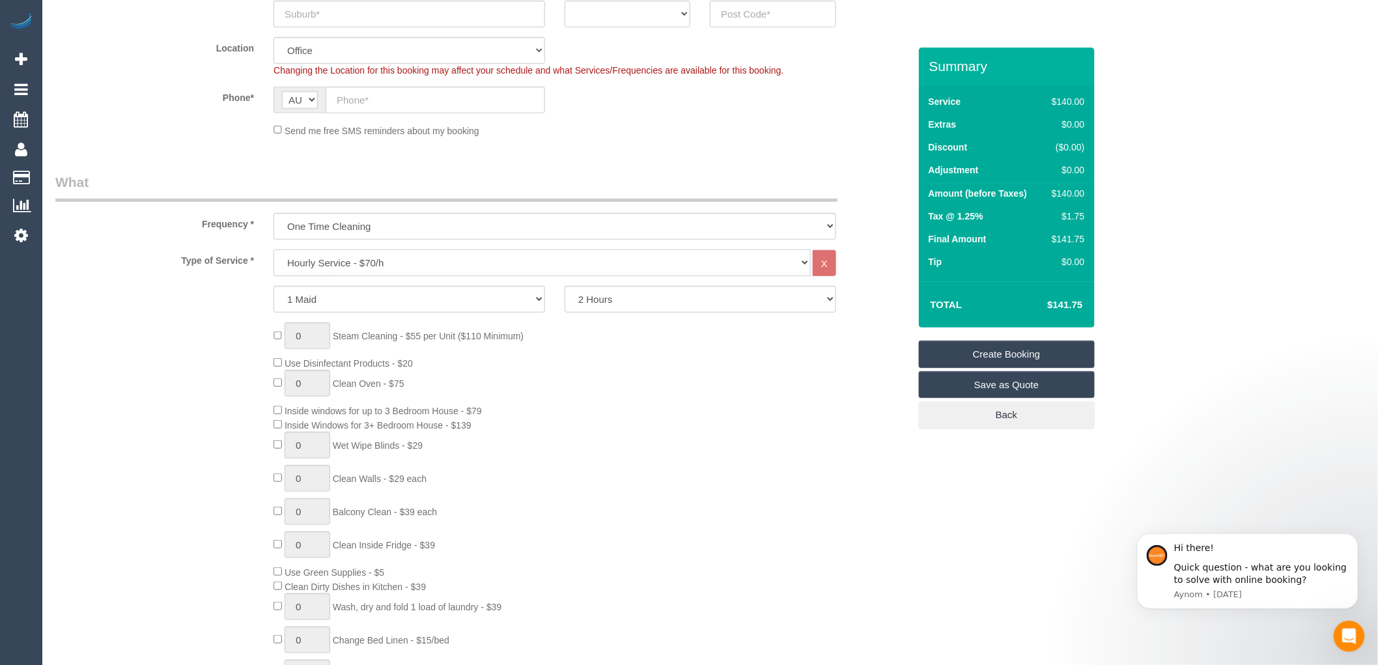
click at [354, 259] on select "Hourly Service - $70/h Hourly Service - $65/h Hourly Service - $60/h Hourly Ser…" at bounding box center [541, 262] width 537 height 27
select select "211"
click at [273, 250] on select "Hourly Service - $70/h Hourly Service - $65/h Hourly Service - $60/h Hourly Ser…" at bounding box center [541, 262] width 537 height 27
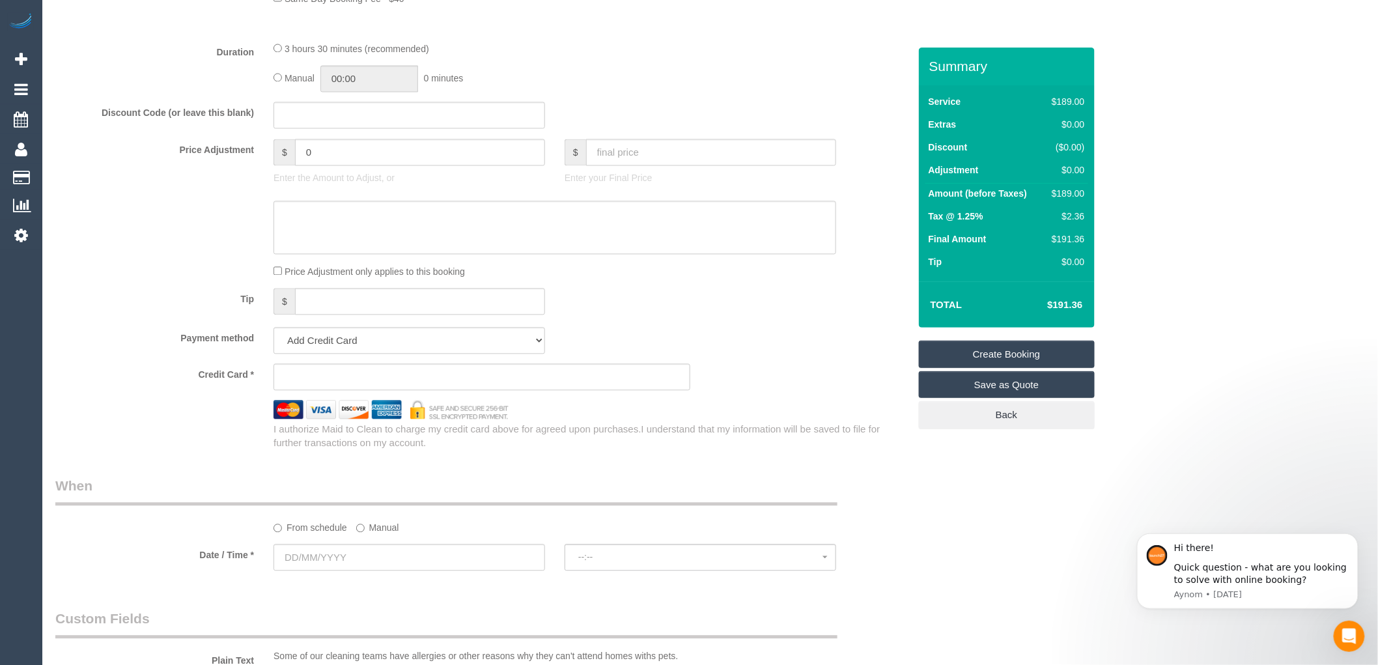
scroll to position [940, 0]
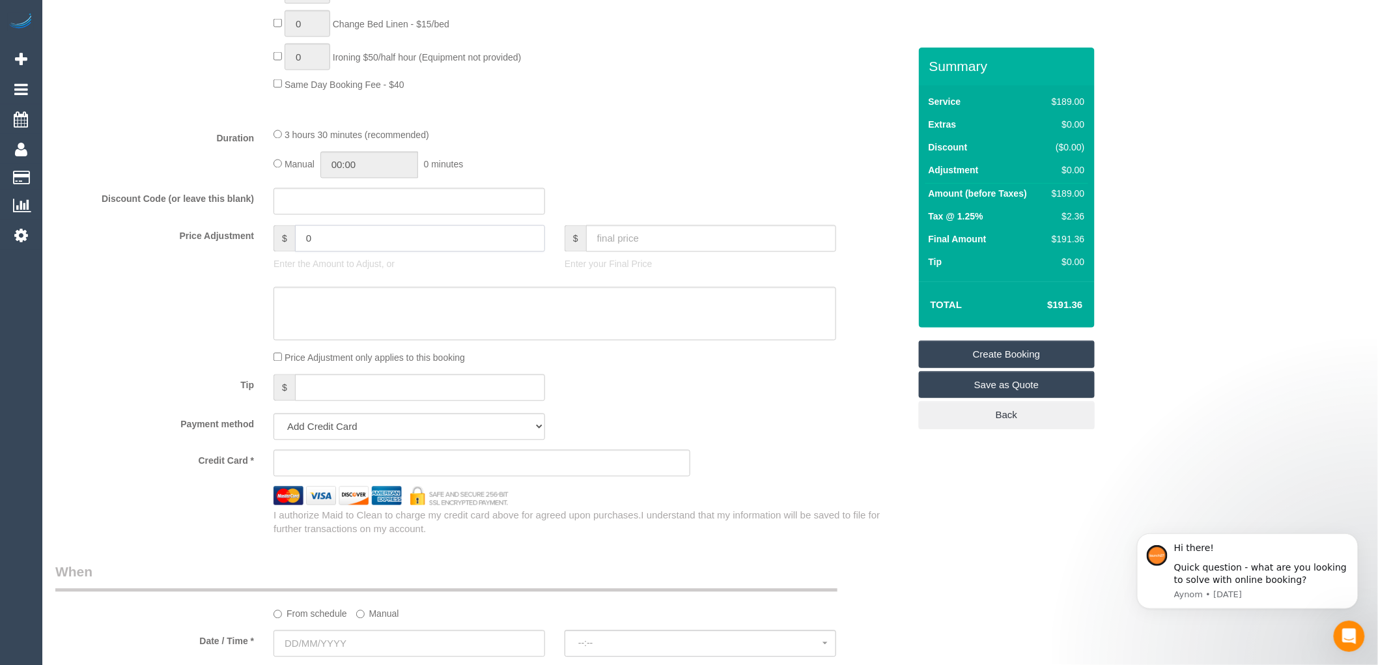
click at [322, 252] on input "0" at bounding box center [420, 238] width 250 height 27
click at [873, 292] on sui-booking-price-adjustment "Price Adjustment $ -10 Enter the Amount to Adjust, or $ Enter your Final Price …" at bounding box center [482, 294] width 854 height 139
click at [324, 249] on input "-10" at bounding box center [420, 238] width 250 height 27
type input "-"
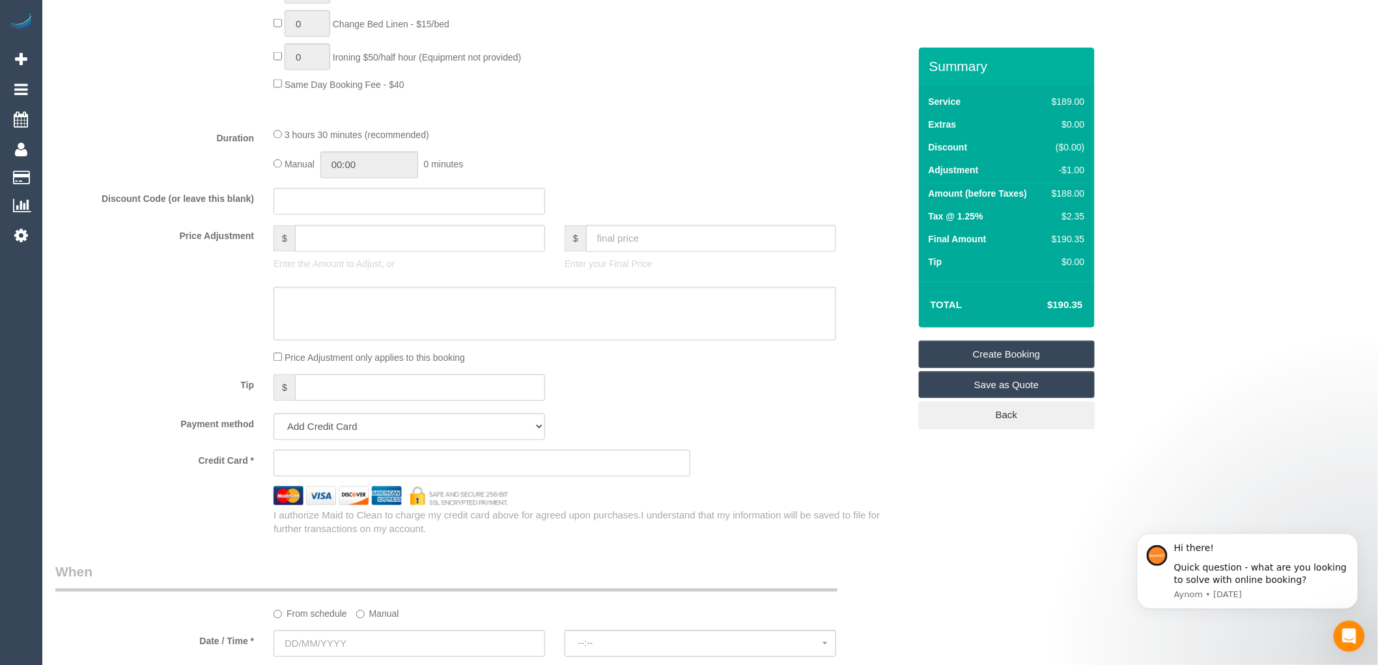
click at [853, 277] on div "Price Adjustment $ Enter the Amount to Adjust, or $ Enter your Final Price" at bounding box center [482, 251] width 873 height 52
click at [318, 252] on input "0" at bounding box center [420, 238] width 250 height 27
type input "1"
click at [735, 426] on fieldset "What Frequency * One Time Cleaning Weekly - 10% Off - 10.00% (0% for the First …" at bounding box center [482, 28] width 854 height 1015
click at [309, 252] on input "10" at bounding box center [420, 238] width 250 height 27
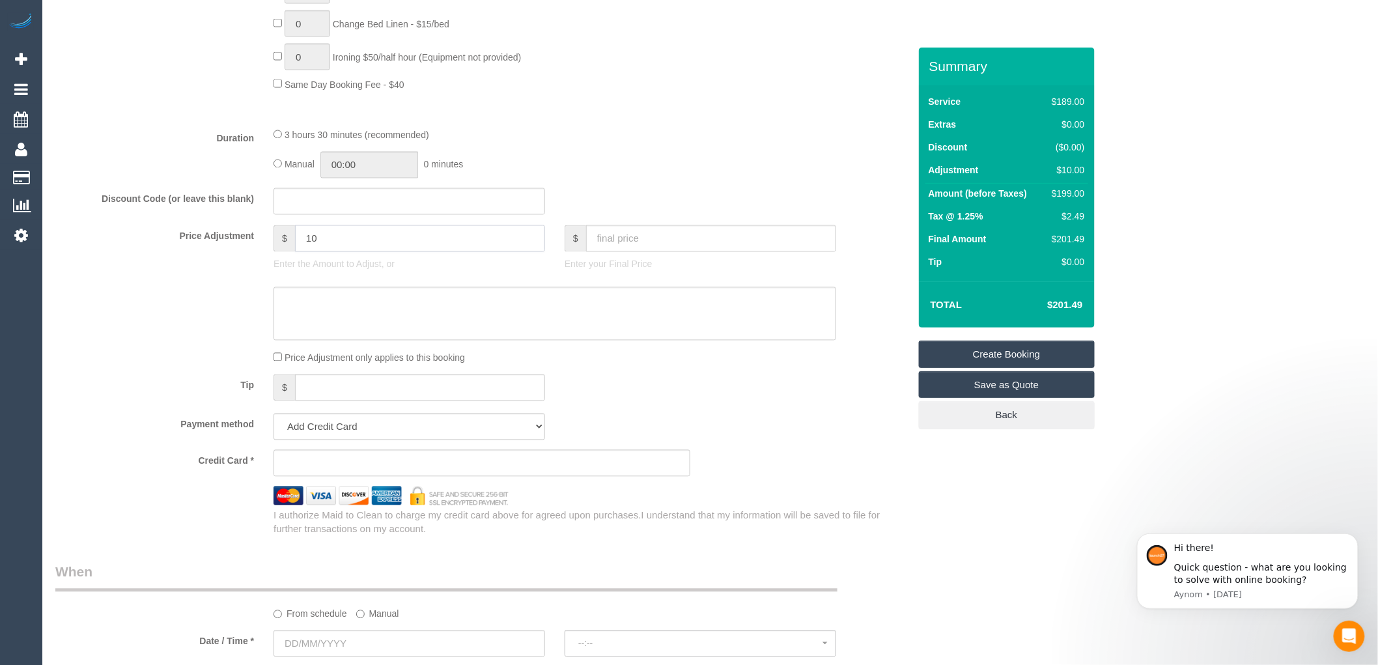
click at [307, 251] on input "10" at bounding box center [420, 238] width 250 height 27
type input "-10"
click at [718, 391] on div "Tip $" at bounding box center [482, 388] width 873 height 29
drag, startPoint x: 1049, startPoint y: 307, endPoint x: 1095, endPoint y: 310, distance: 46.3
click at [1095, 310] on div "Who Email* Name * Where Address* ACT NSW NT QLD SA TAS VIC WA Location Office C…" at bounding box center [710, 285] width 1310 height 2357
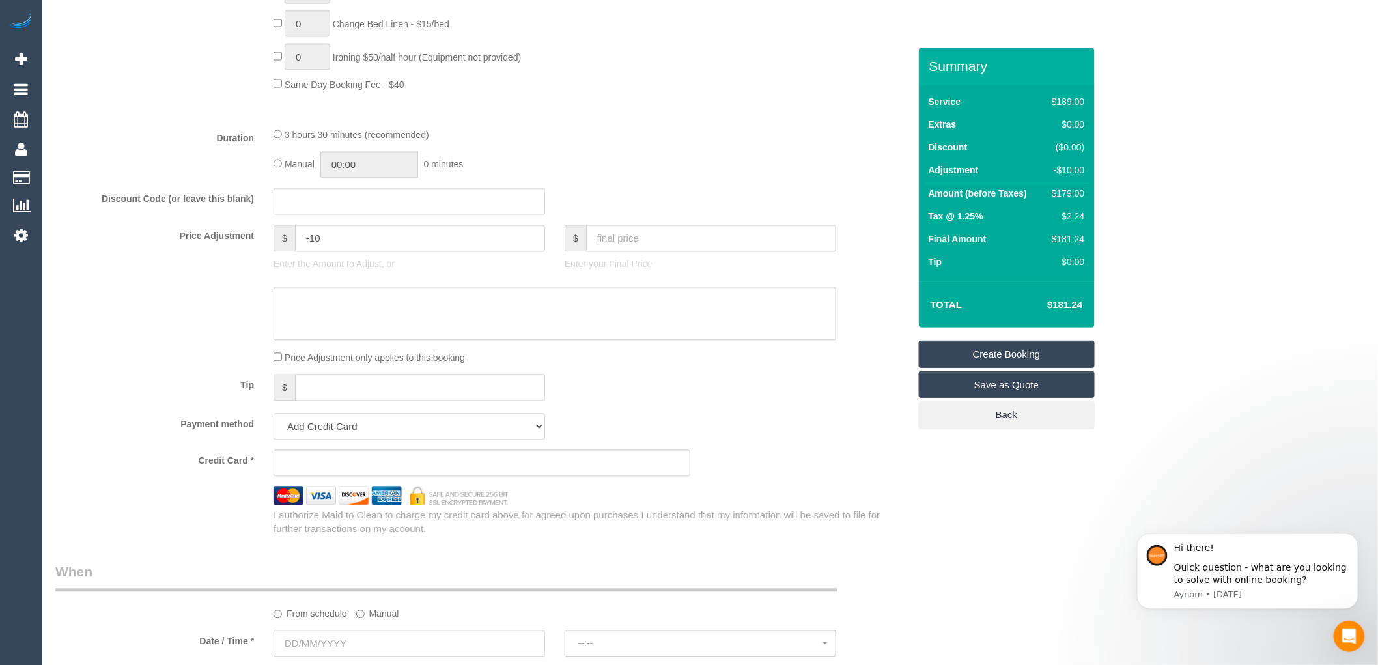
click at [1095, 310] on div "Who Email* Name * Where Address* ACT NSW NT QLD SA TAS VIC WA Location Office C…" at bounding box center [710, 285] width 1310 height 2357
drag, startPoint x: 1082, startPoint y: 306, endPoint x: 1041, endPoint y: 308, distance: 41.1
click at [1041, 308] on h4 "$181.24" at bounding box center [1045, 305] width 74 height 11
copy h4 "$181.24"
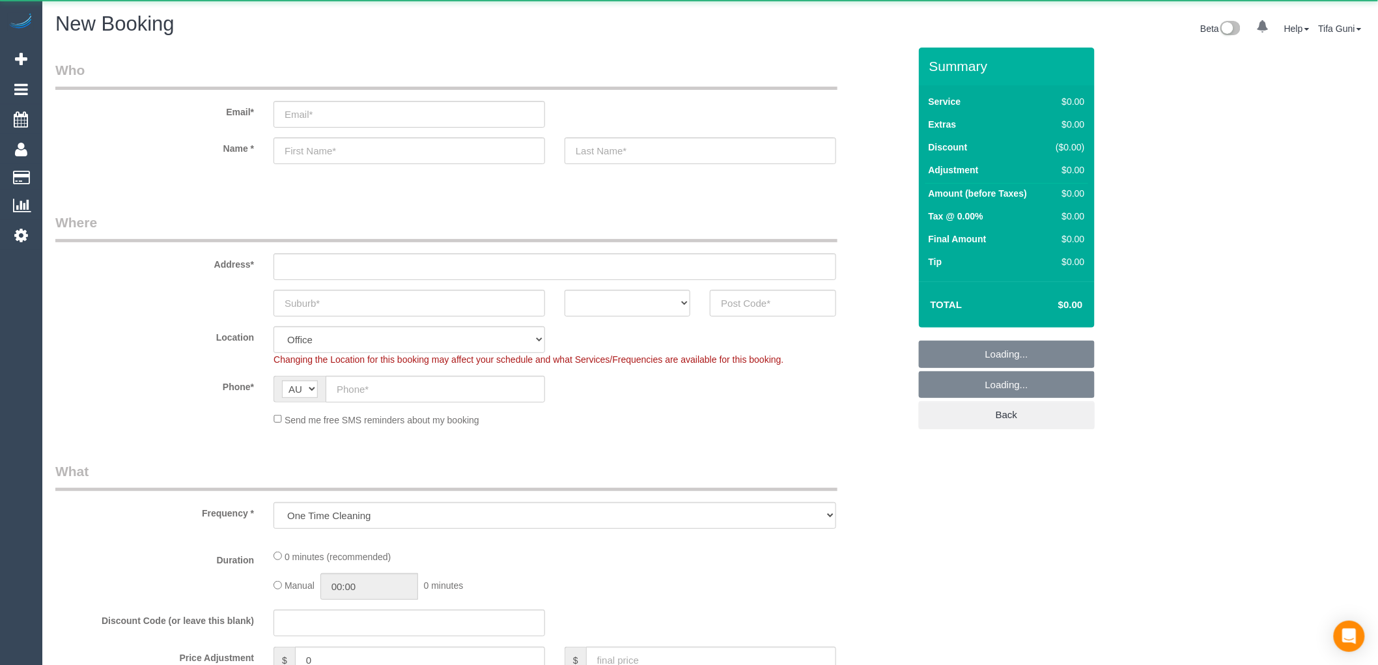
select select "object:822"
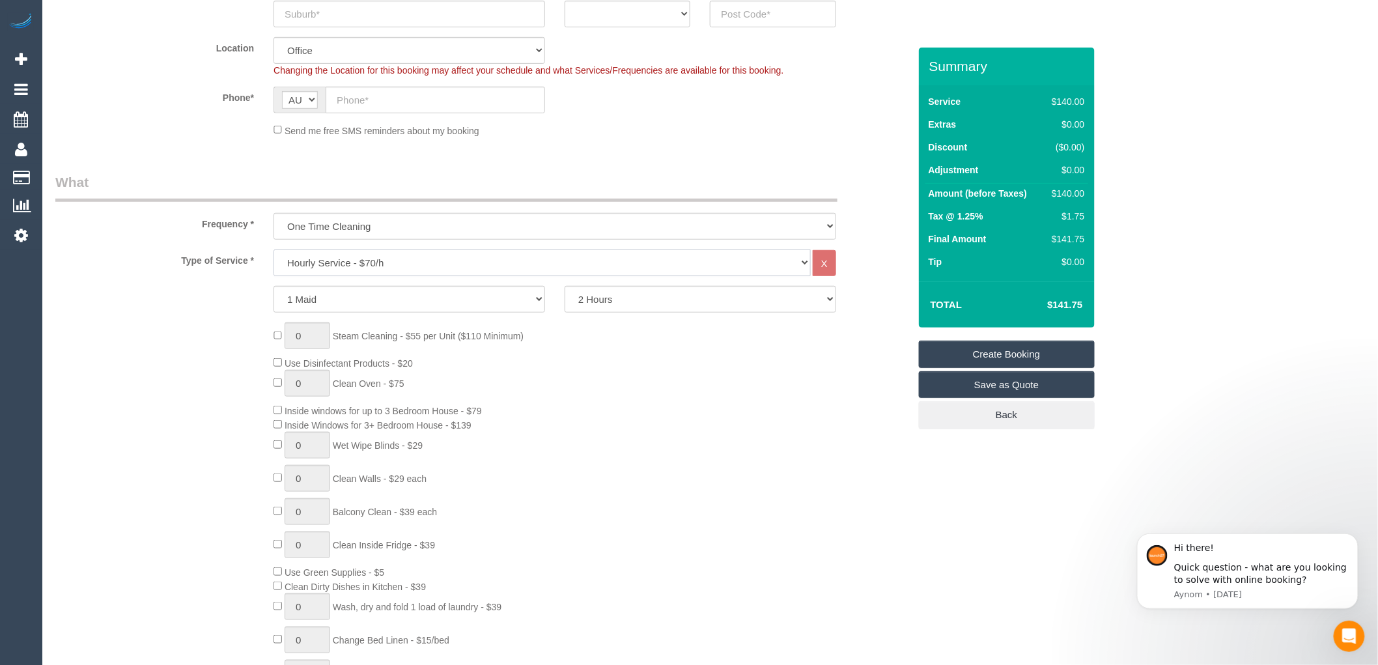
click at [373, 261] on select "Hourly Service - $70/h Hourly Service - $65/h Hourly Service - $60/h Hourly Ser…" at bounding box center [541, 262] width 537 height 27
select select "212"
click at [273, 250] on select "Hourly Service - $70/h Hourly Service - $65/h Hourly Service - $60/h Hourly Ser…" at bounding box center [541, 262] width 537 height 27
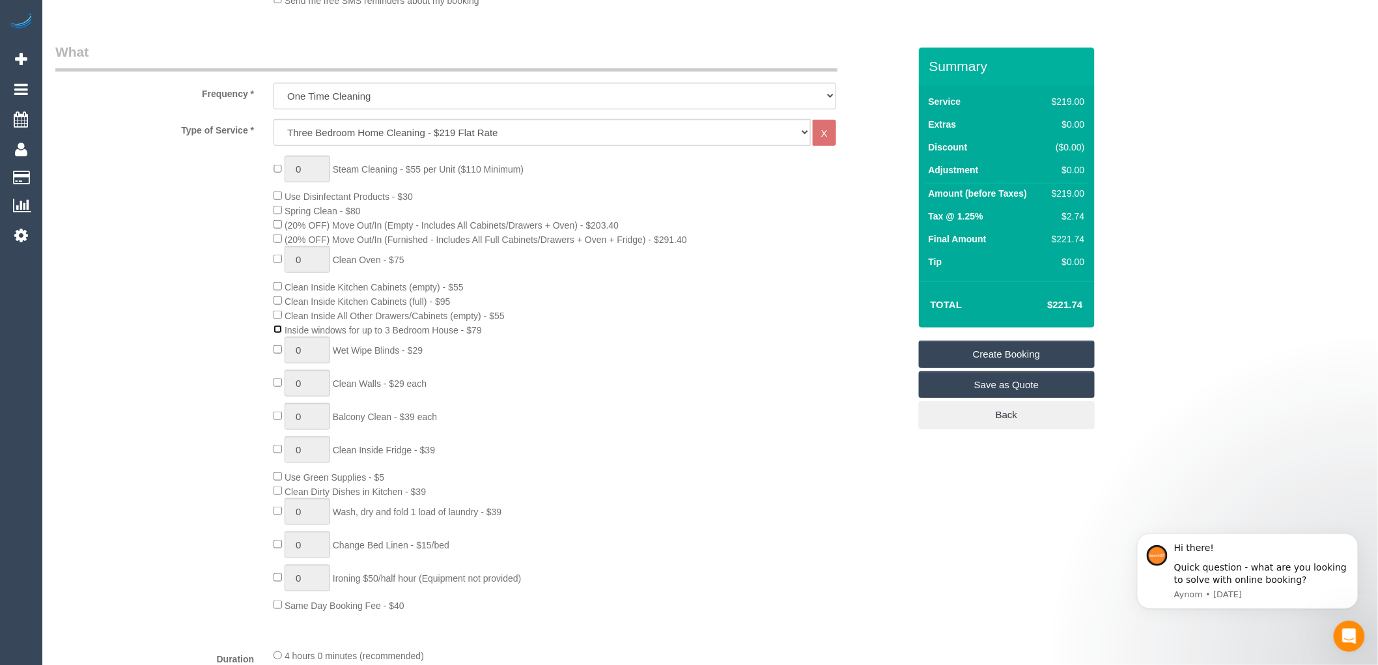
scroll to position [434, 0]
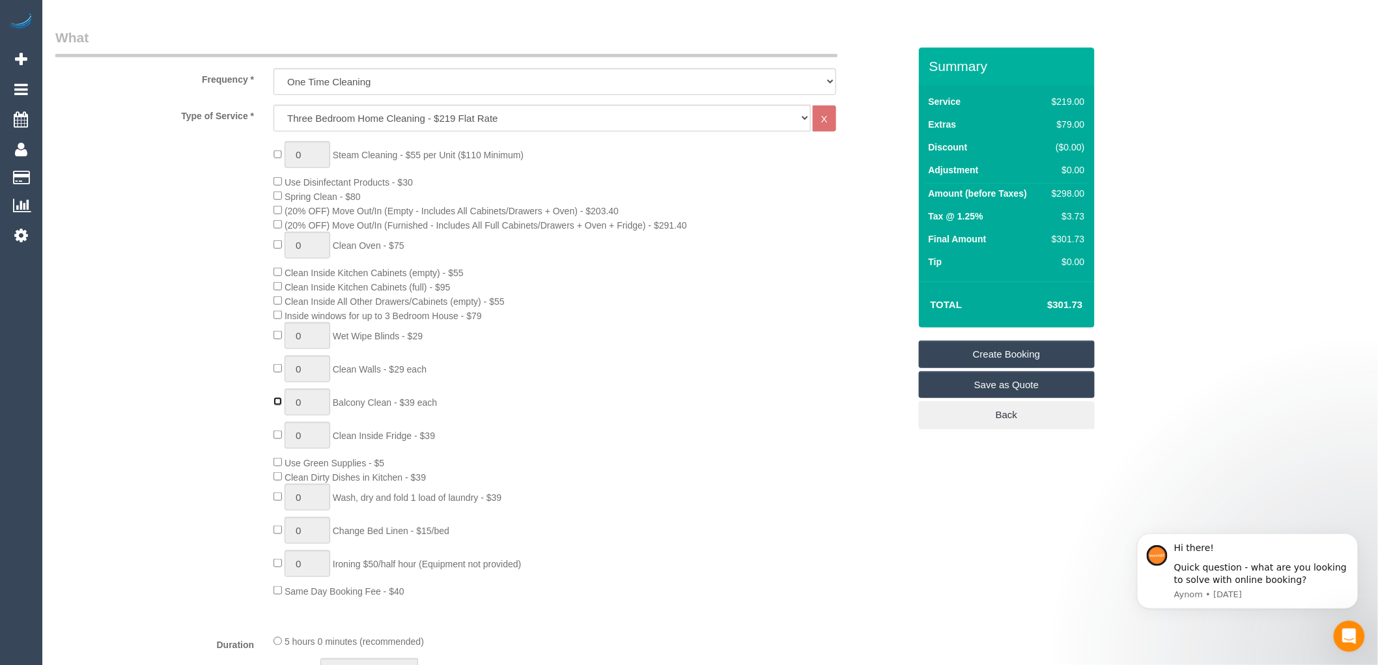
type input "1"
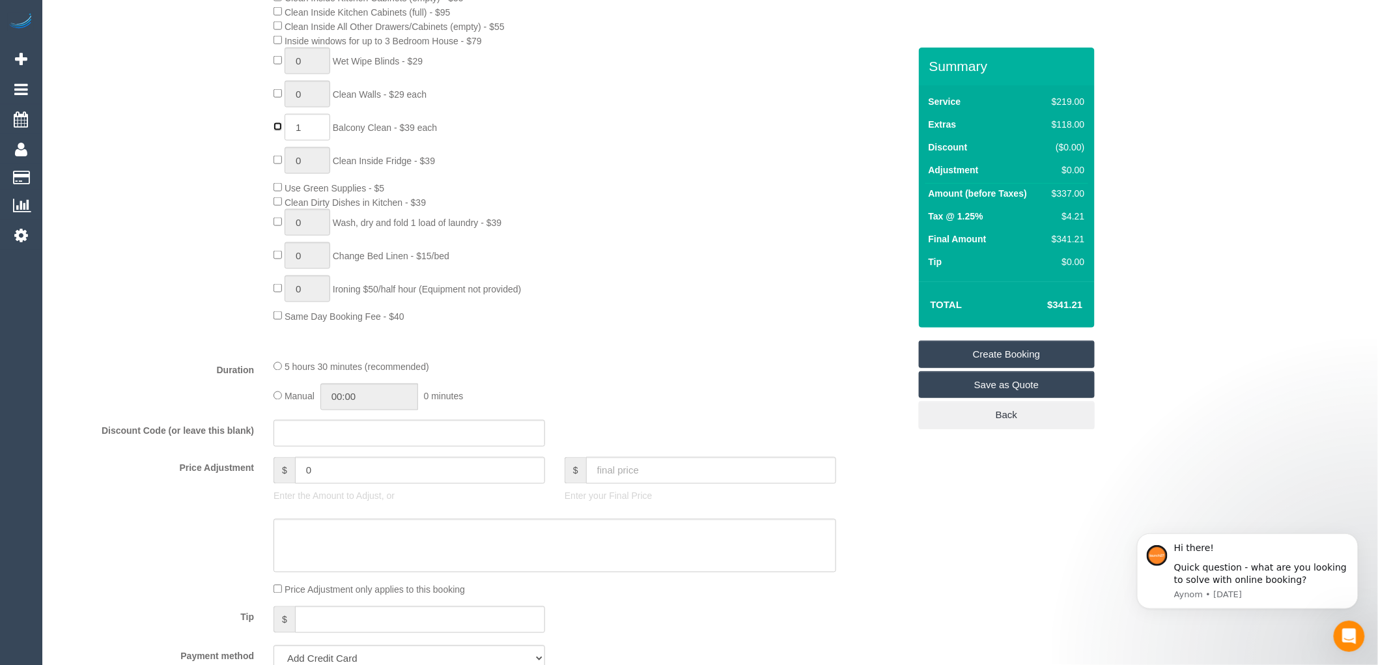
scroll to position [723, 0]
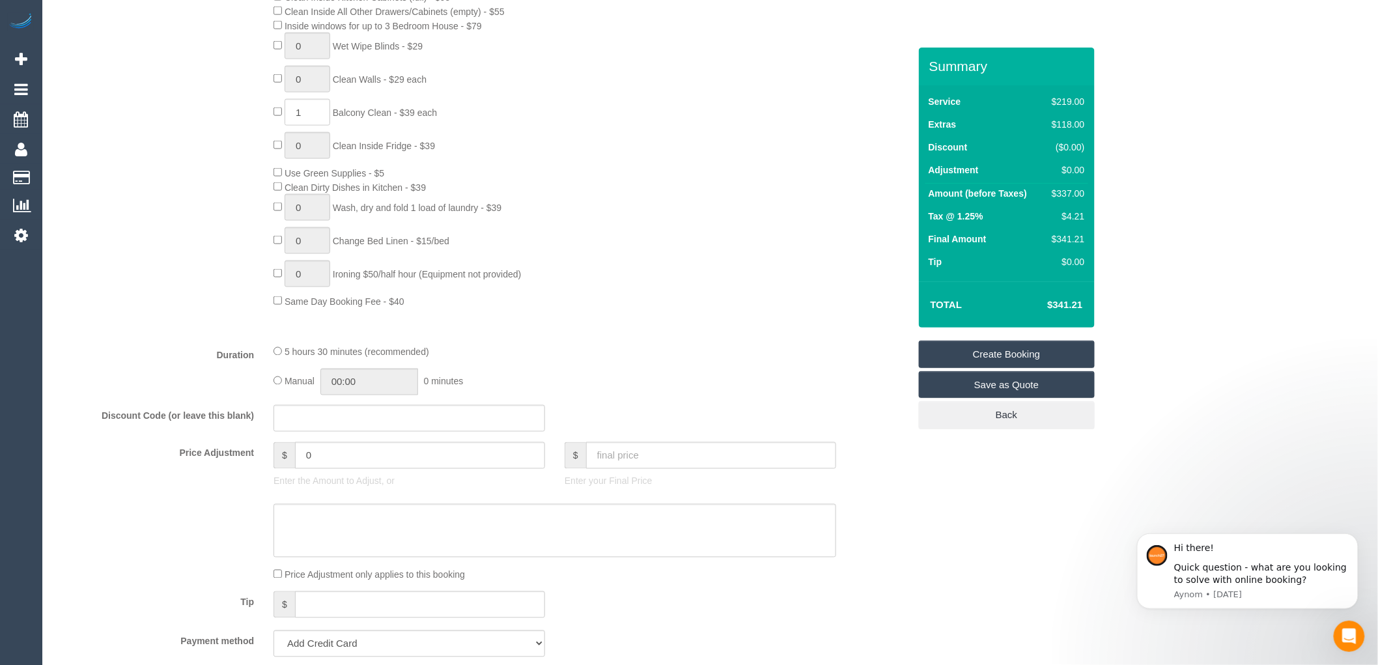
click at [1046, 306] on h4 "$341.21" at bounding box center [1045, 305] width 74 height 11
drag, startPoint x: 1084, startPoint y: 303, endPoint x: 1041, endPoint y: 309, distance: 44.1
click at [1041, 309] on td "$341.21" at bounding box center [1045, 304] width 85 height 33
copy h4 "$341.21"
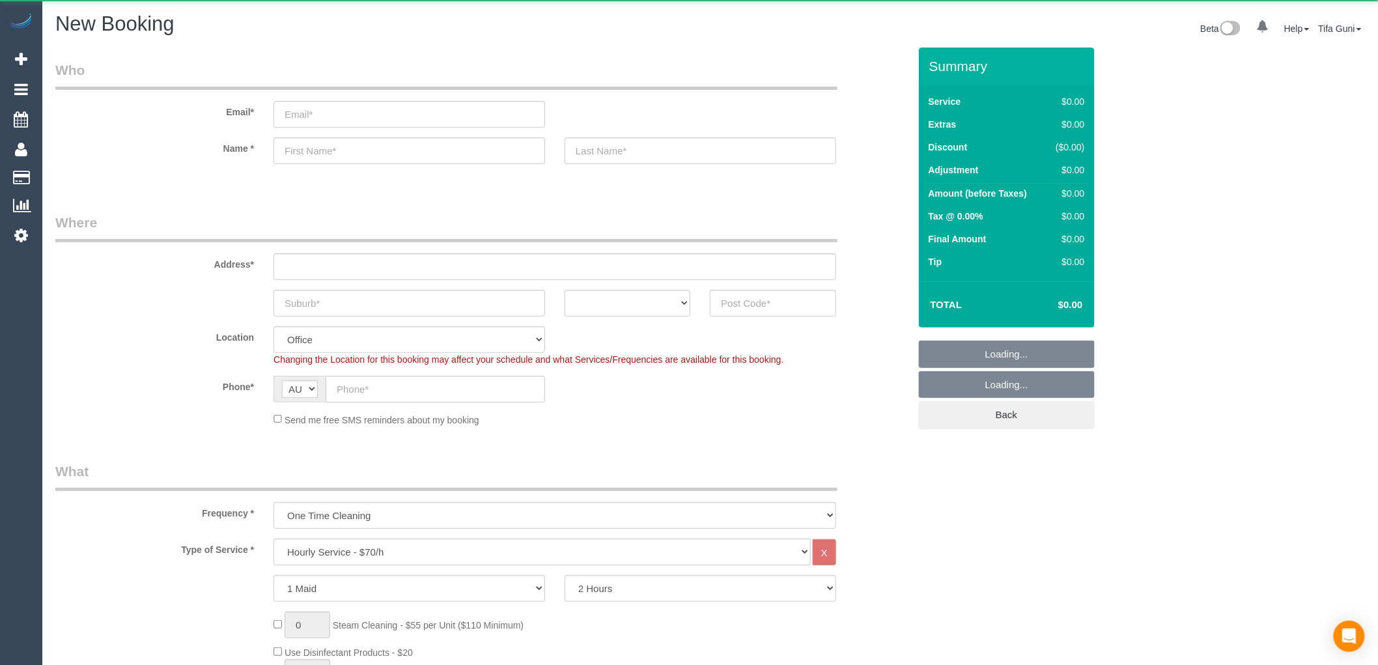
select select "object:2103"
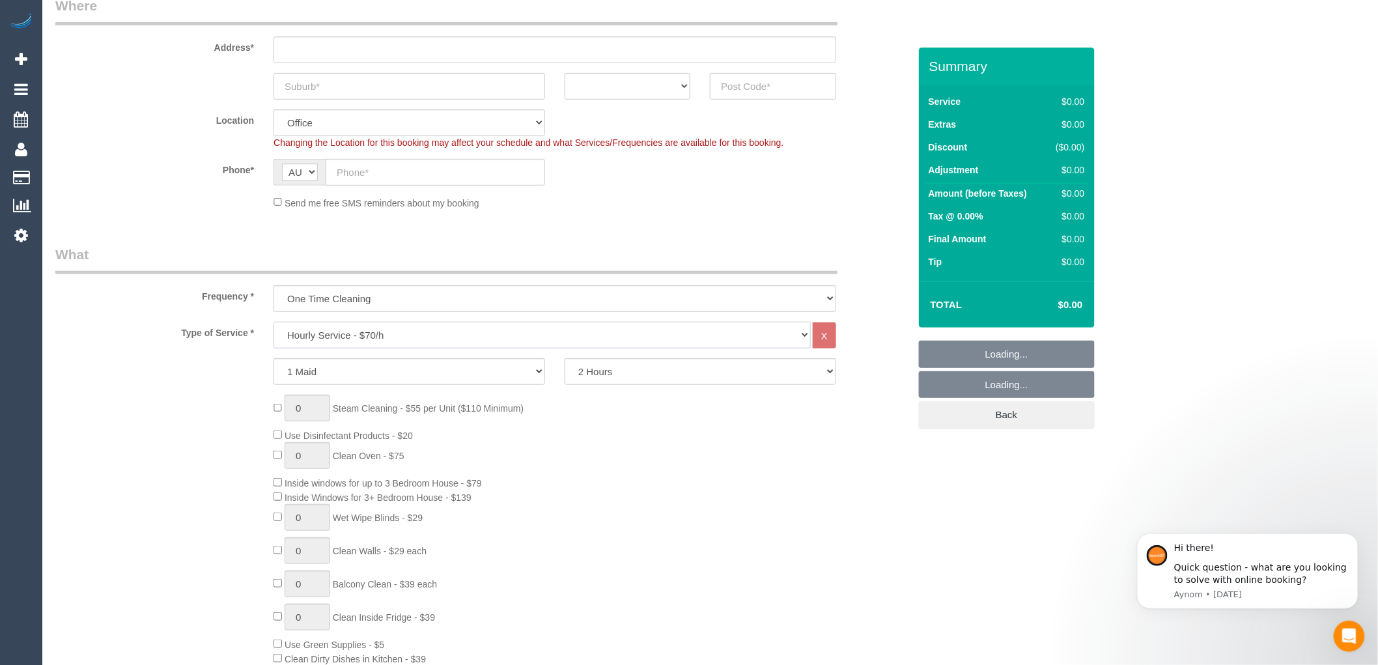
click at [380, 339] on select "Hourly Service - $70/h Hourly Service - $65/h Hourly Service - $60/h Hourly Ser…" at bounding box center [541, 335] width 537 height 27
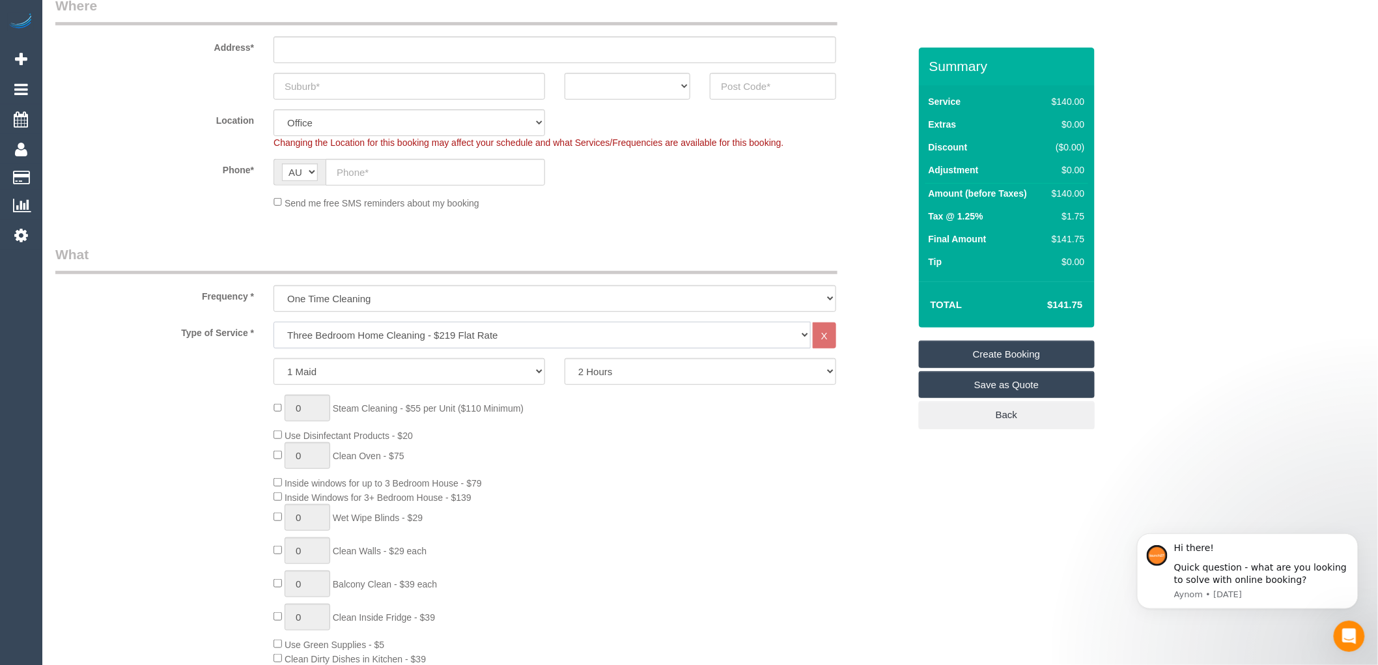
click at [273, 322] on select "Hourly Service - $70/h Hourly Service - $65/h Hourly Service - $60/h Hourly Ser…" at bounding box center [541, 335] width 537 height 27
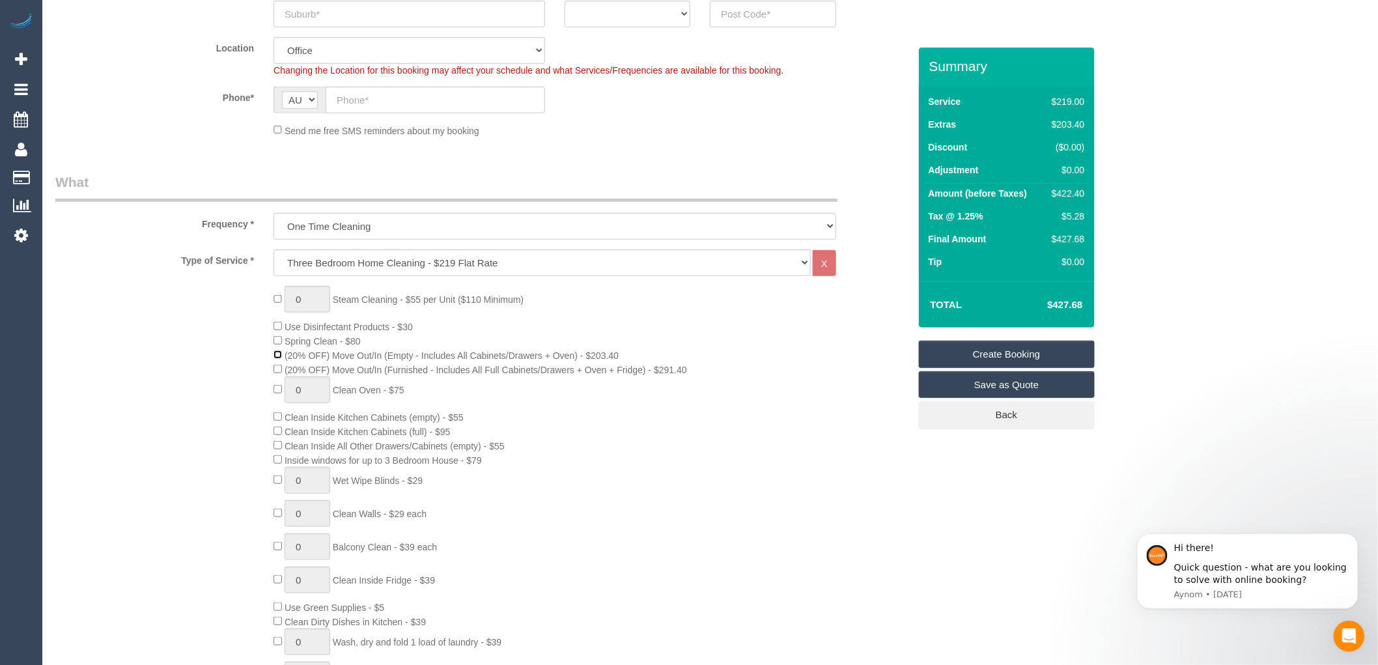
scroll to position [361, 0]
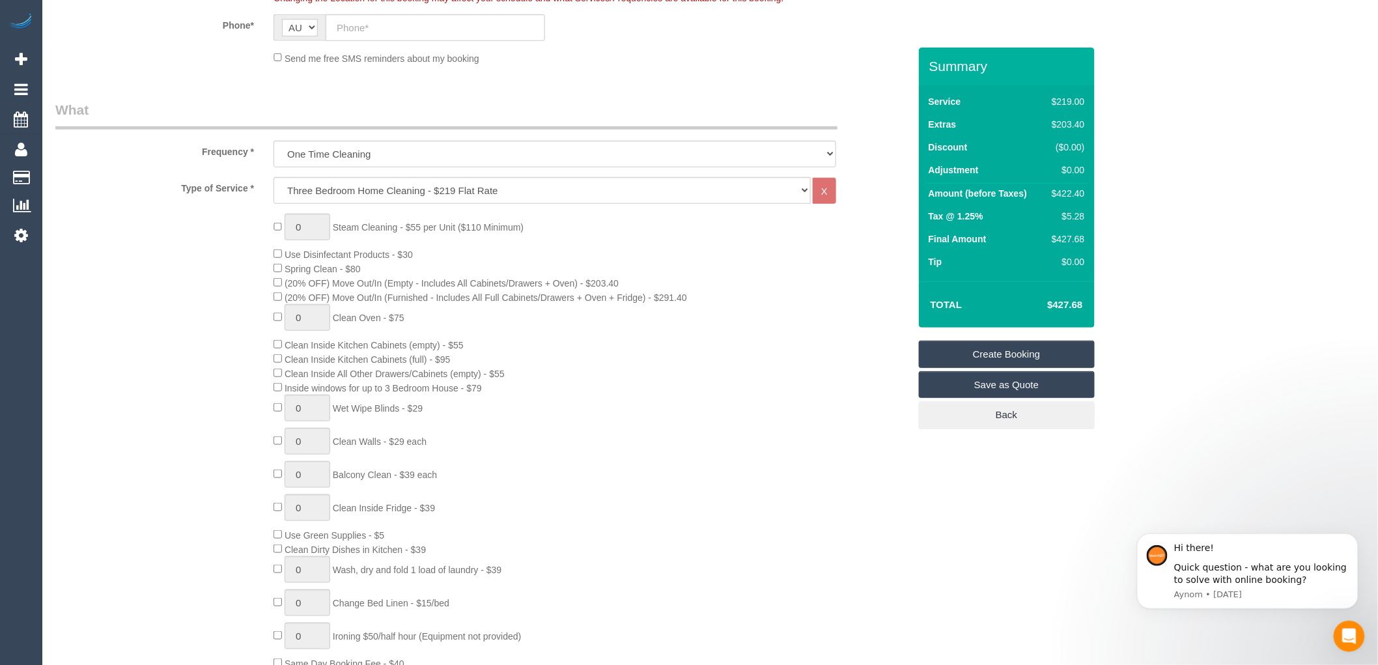
click at [535, 353] on div "0 Steam Cleaning - $55 per Unit ($110 Minimum) Use Disinfectant Products - $30 …" at bounding box center [591, 442] width 654 height 456
drag, startPoint x: 1047, startPoint y: 308, endPoint x: 1086, endPoint y: 307, distance: 39.1
click at [1086, 307] on td "$427.68" at bounding box center [1045, 304] width 85 height 33
copy h4 "$427.68"
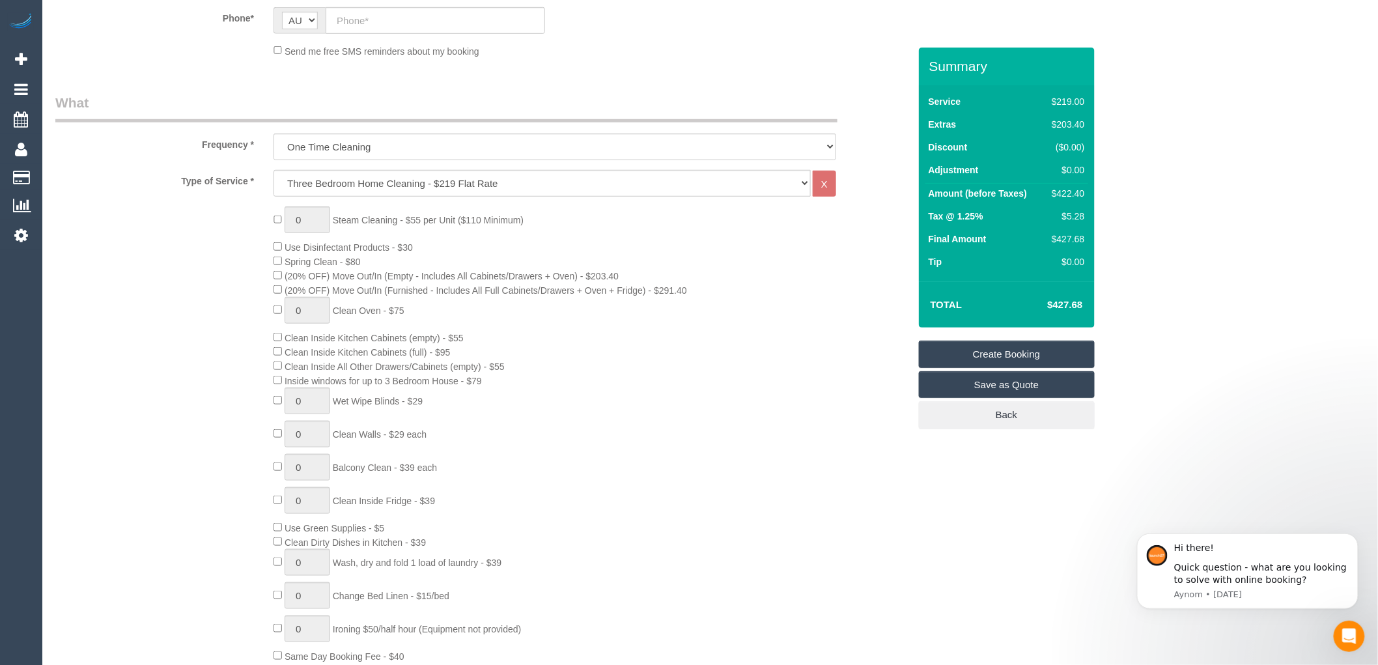
scroll to position [217, 0]
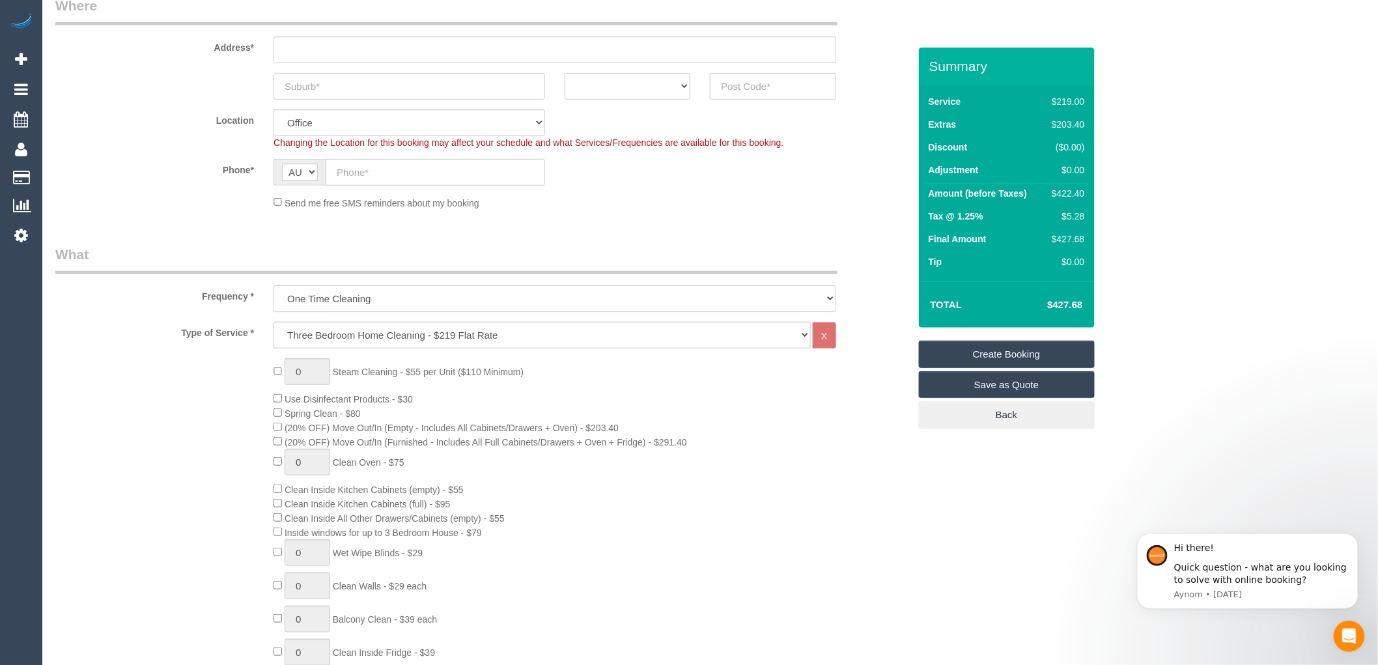
click at [392, 306] on select "One Time Cleaning Weekly - 10% Off - 10.00% (0% for the First Booking) Fortnigh…" at bounding box center [554, 298] width 563 height 27
click at [394, 341] on select "Hourly Service - $70/h Hourly Service - $65/h Hourly Service - $60/h Hourly Ser…" at bounding box center [541, 335] width 537 height 27
select select "209"
click at [273, 322] on select "Hourly Service - $70/h Hourly Service - $65/h Hourly Service - $60/h Hourly Ser…" at bounding box center [541, 335] width 537 height 27
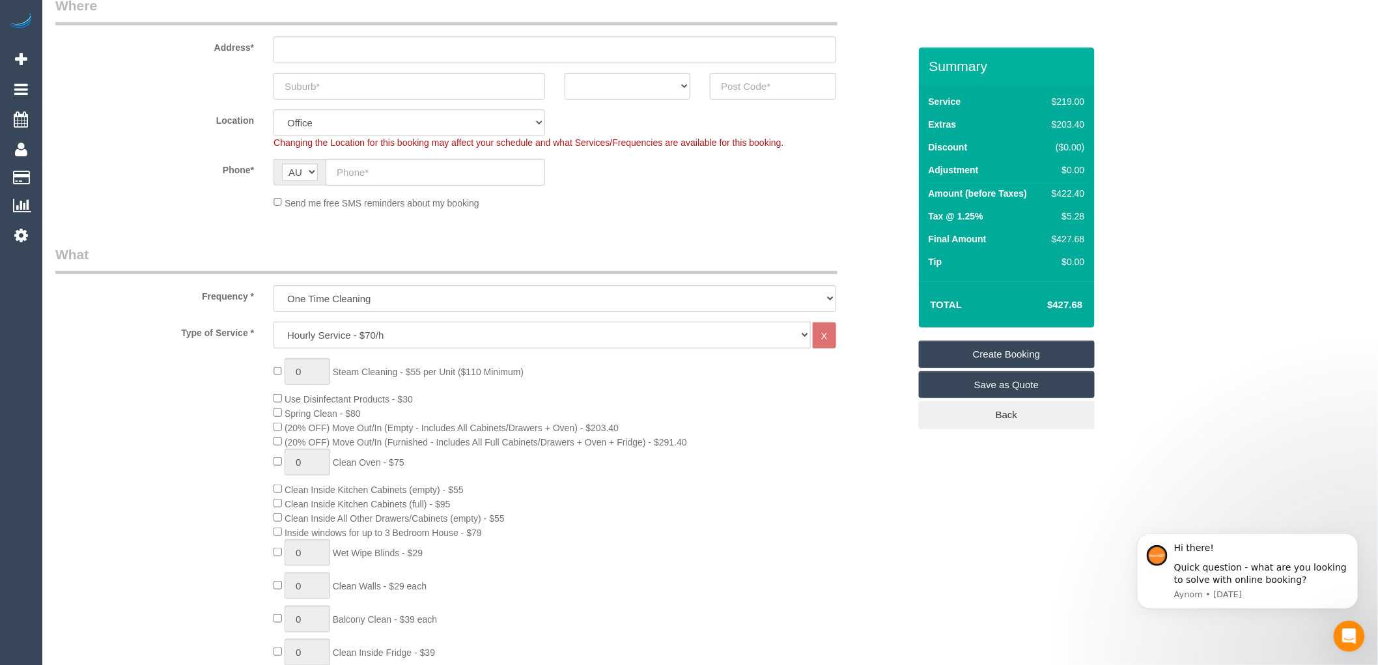
select select "1"
select select "120"
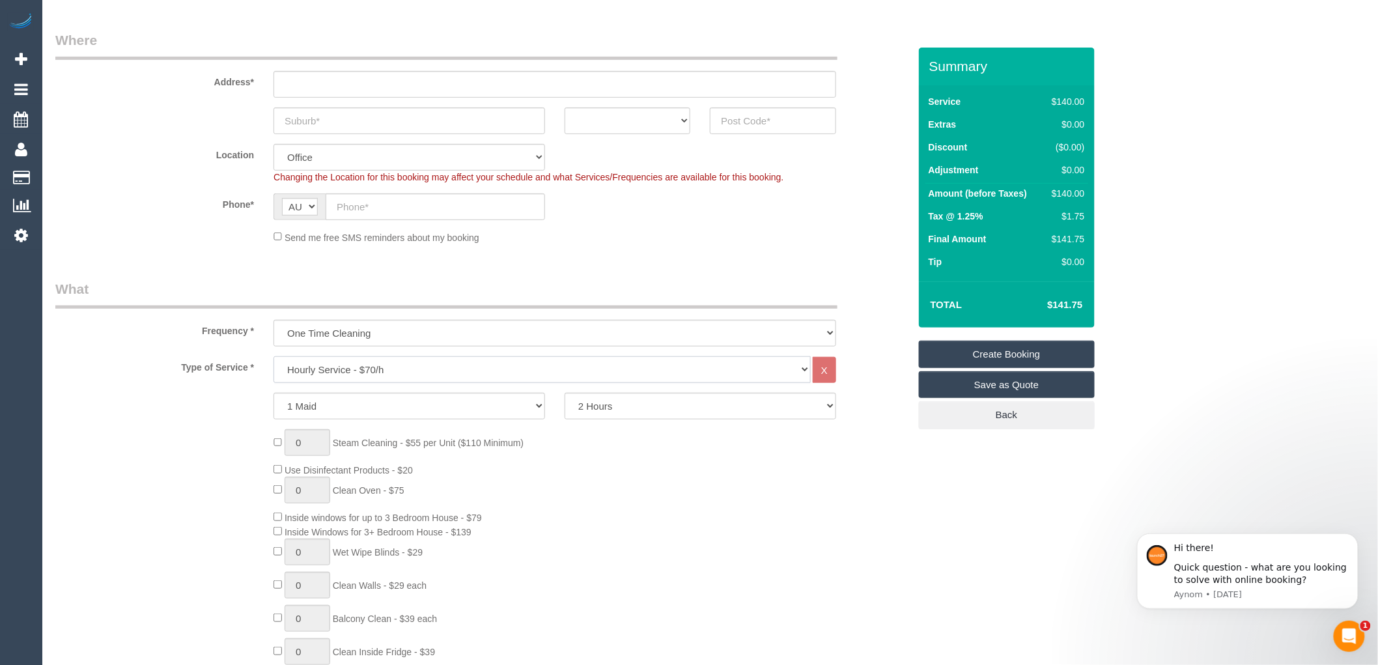
scroll to position [145, 0]
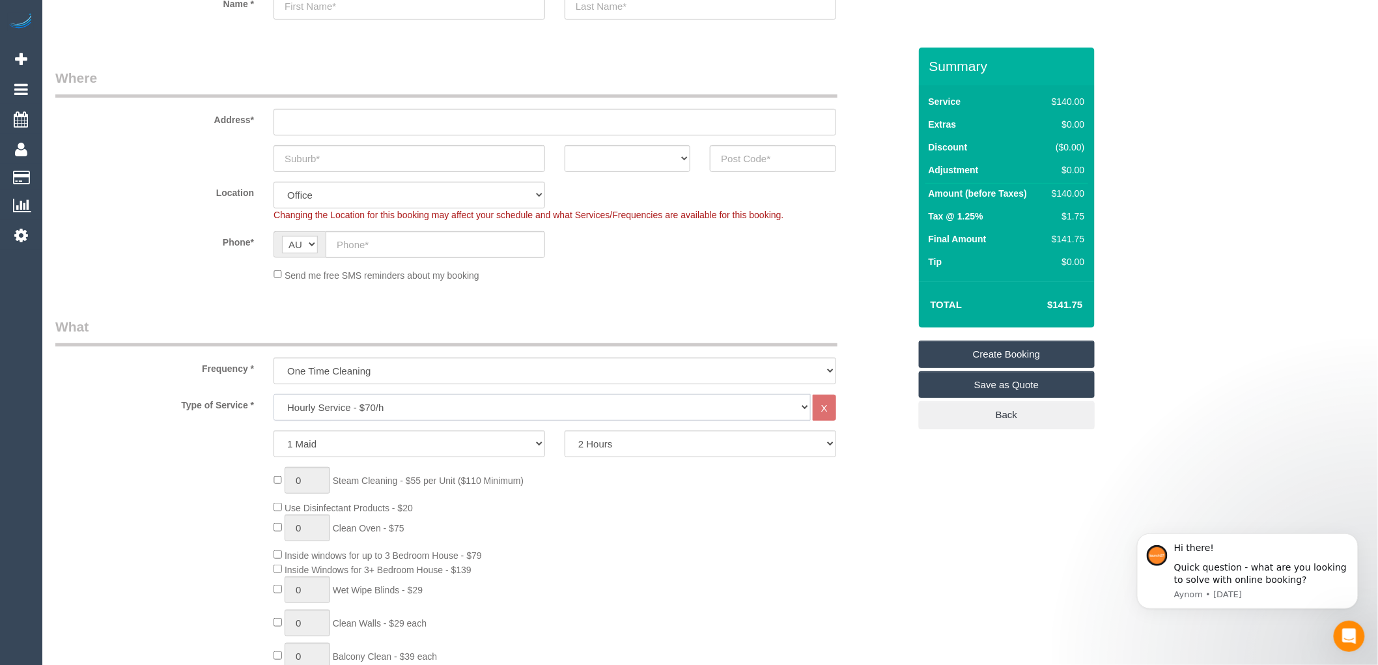
click at [411, 402] on select "Hourly Service - $70/h Hourly Service - $65/h Hourly Service - $60/h Hourly Ser…" at bounding box center [541, 407] width 537 height 27
select select "212"
click at [273, 395] on select "Hourly Service - $70/h Hourly Service - $65/h Hourly Service - $60/h Hourly Ser…" at bounding box center [541, 407] width 537 height 27
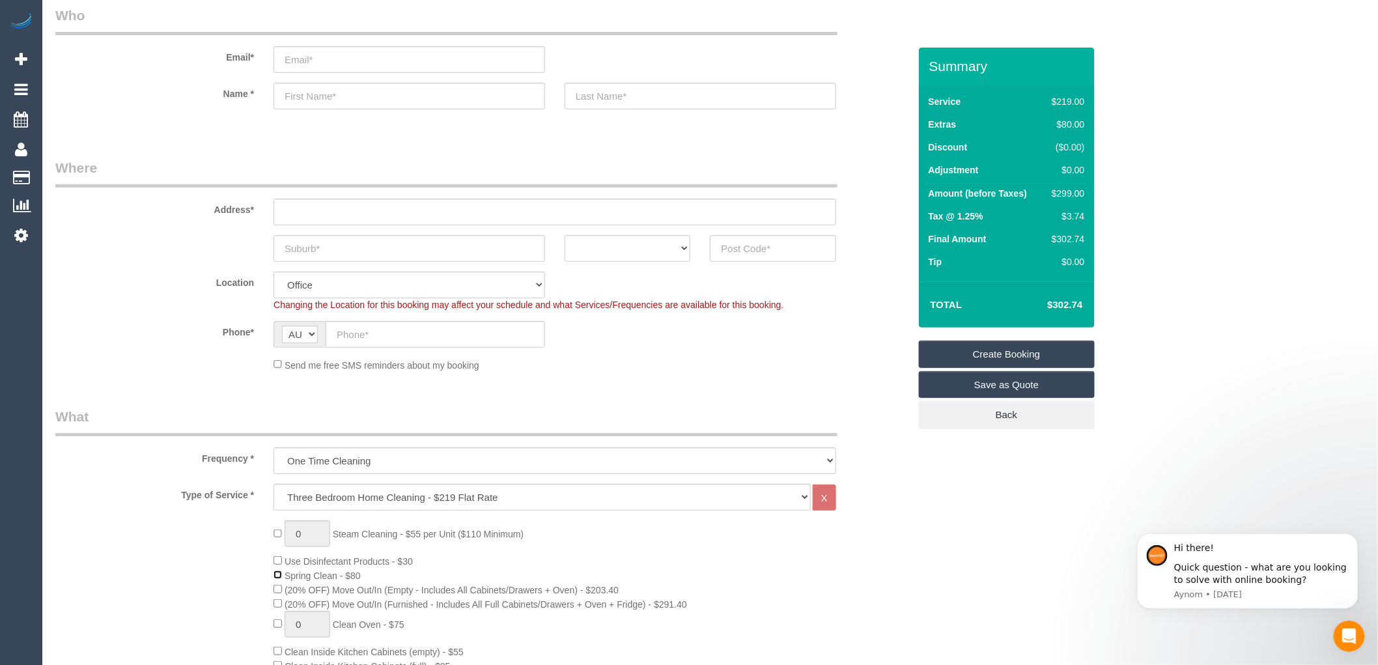
scroll to position [0, 0]
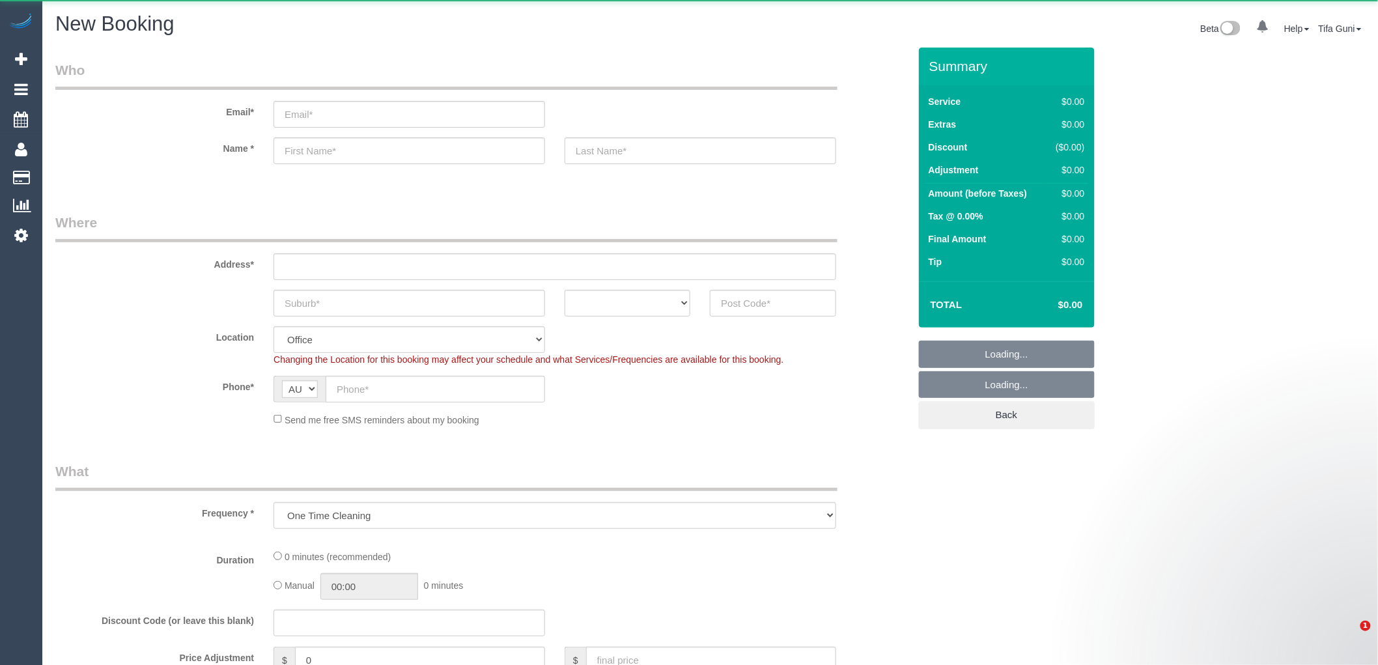
select select "object:649"
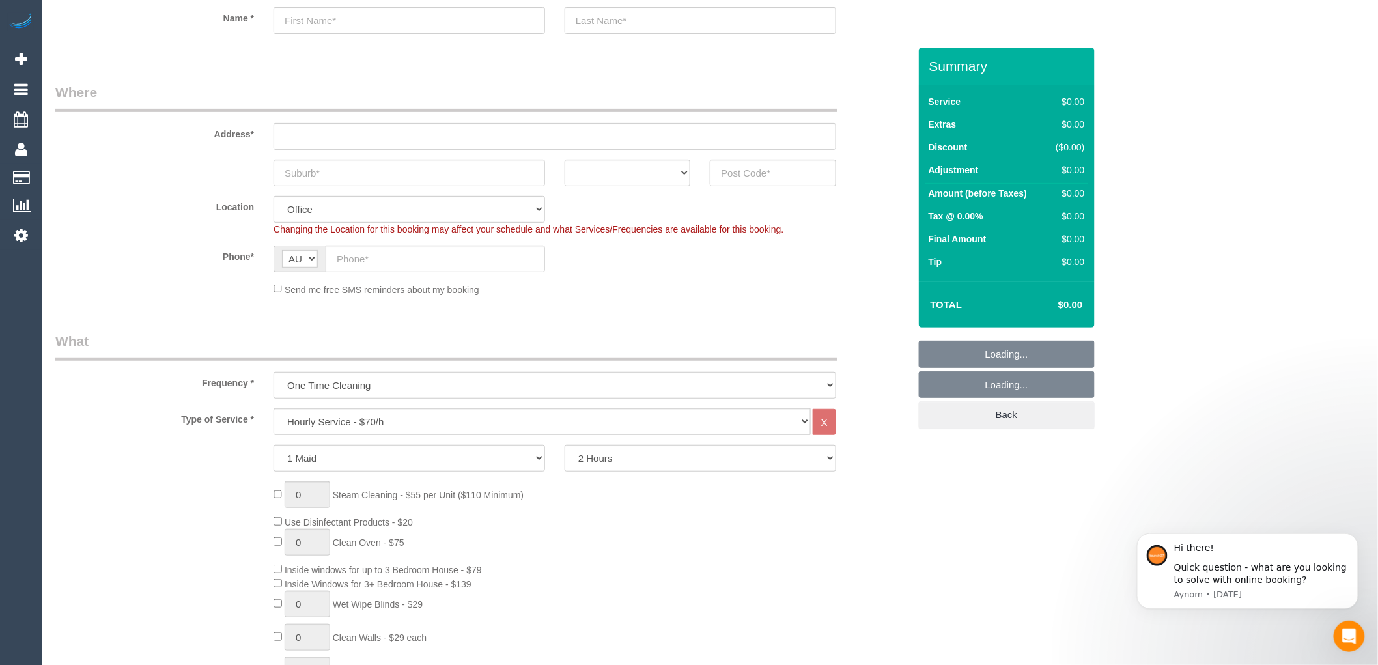
scroll to position [145, 0]
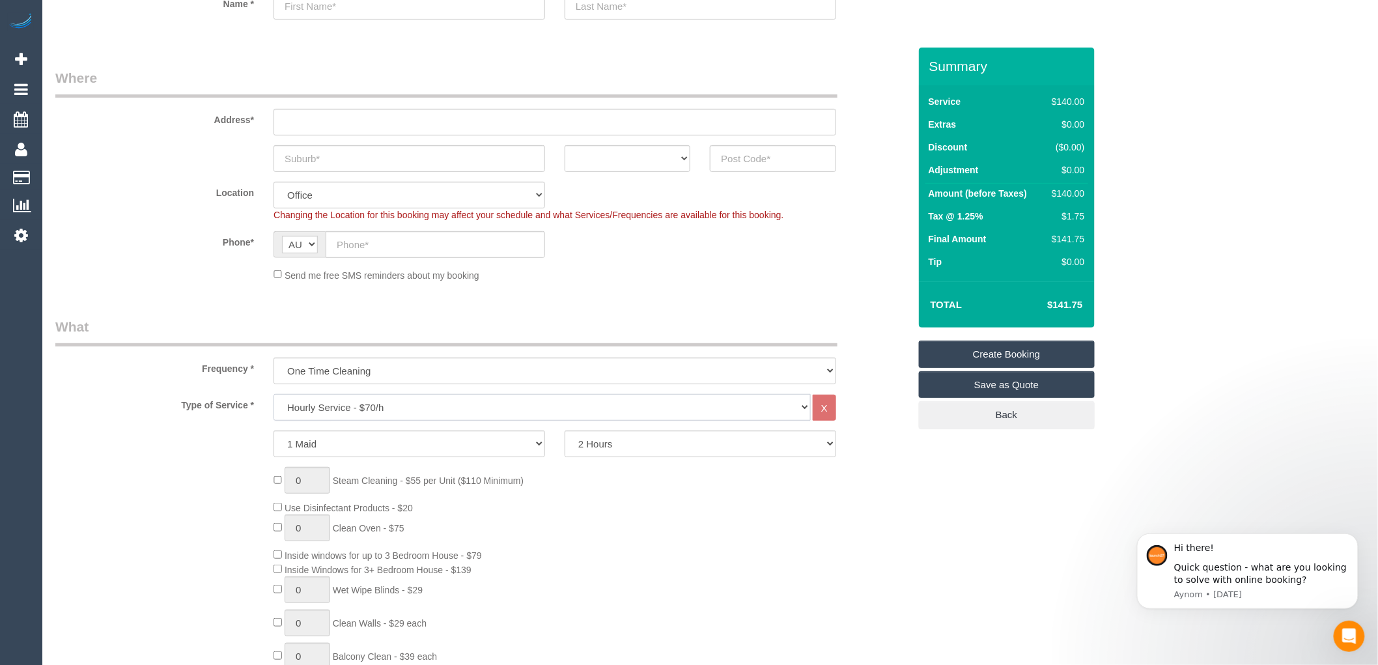
click at [367, 407] on select "Hourly Service - $70/h Hourly Service - $65/h Hourly Service - $60/h Hourly Ser…" at bounding box center [541, 407] width 537 height 27
select select "212"
click at [273, 395] on select "Hourly Service - $70/h Hourly Service - $65/h Hourly Service - $60/h Hourly Ser…" at bounding box center [541, 407] width 537 height 27
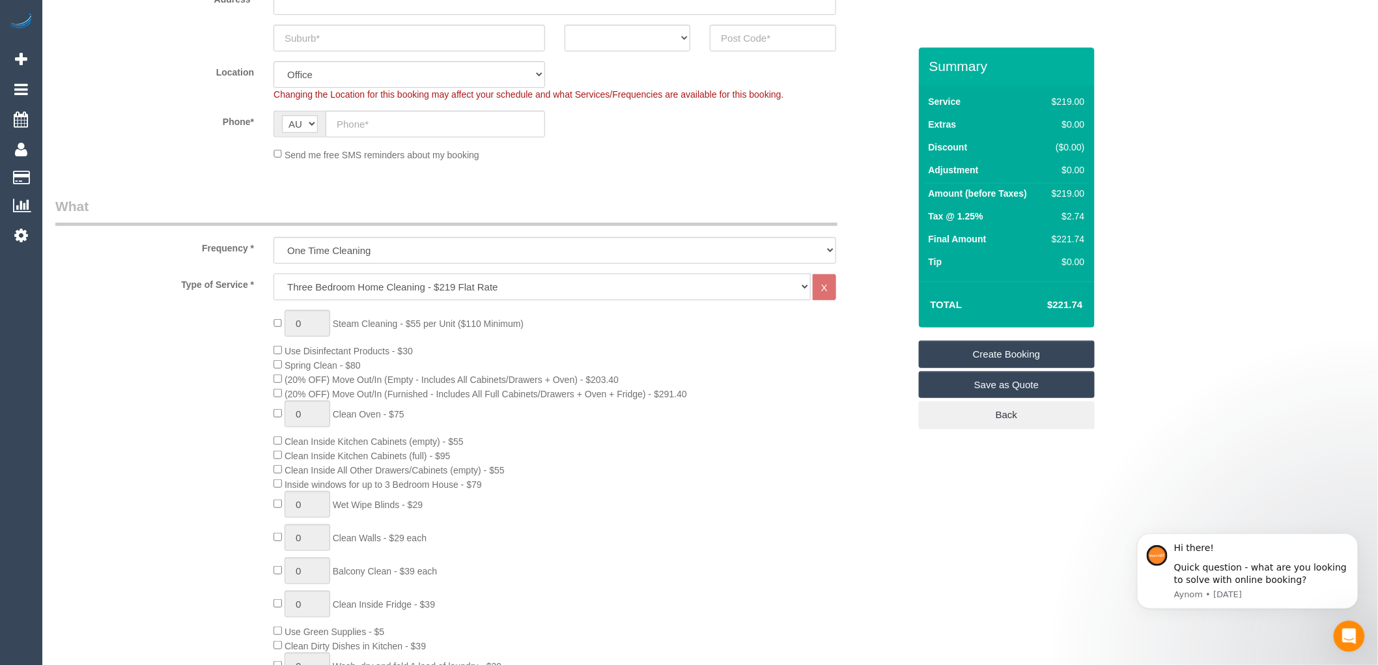
scroll to position [289, 0]
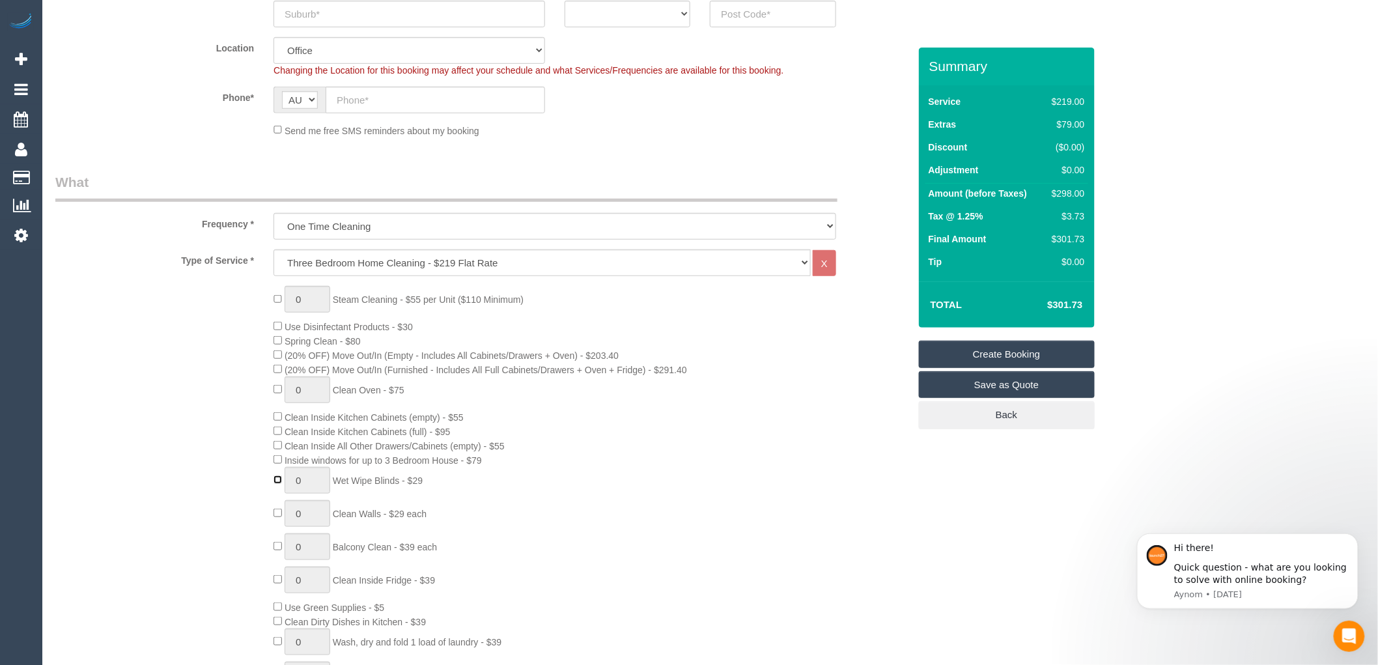
type input "1"
drag, startPoint x: 1088, startPoint y: 305, endPoint x: 1043, endPoint y: 303, distance: 45.0
click at [1043, 303] on div "Total $331.09" at bounding box center [1007, 304] width 176 height 46
copy table "Total"
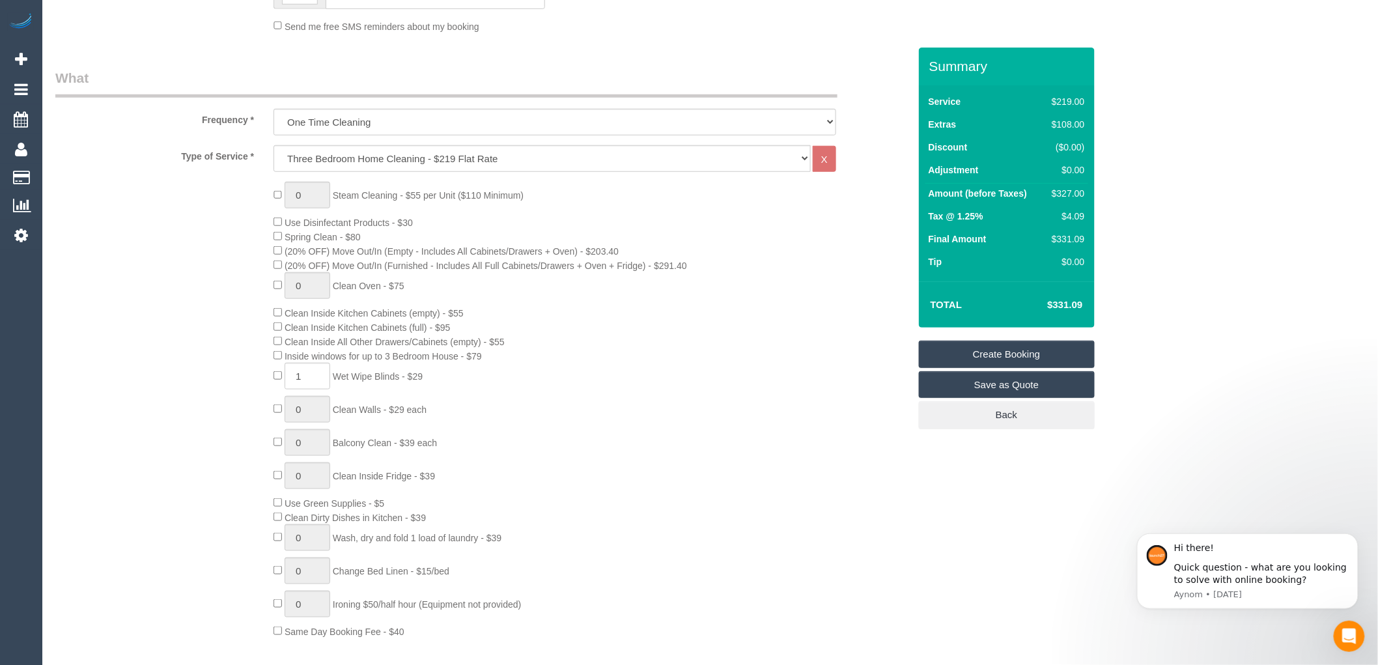
scroll to position [361, 0]
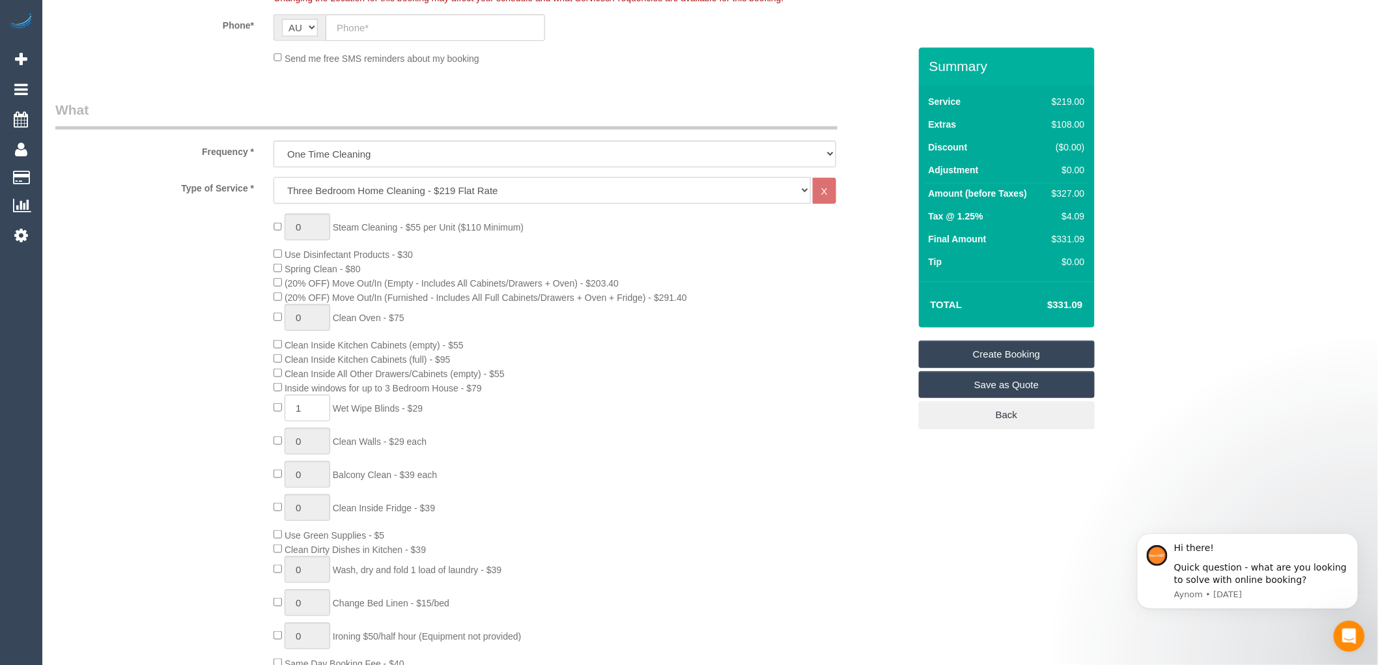
click at [428, 191] on select "Hourly Service - $70/h Hourly Service - $65/h Hourly Service - $60/h Hourly Ser…" at bounding box center [541, 190] width 537 height 27
select select "209"
click at [273, 178] on select "Hourly Service - $70/h Hourly Service - $65/h Hourly Service - $60/h Hourly Ser…" at bounding box center [541, 190] width 537 height 27
select select "1"
select select "120"
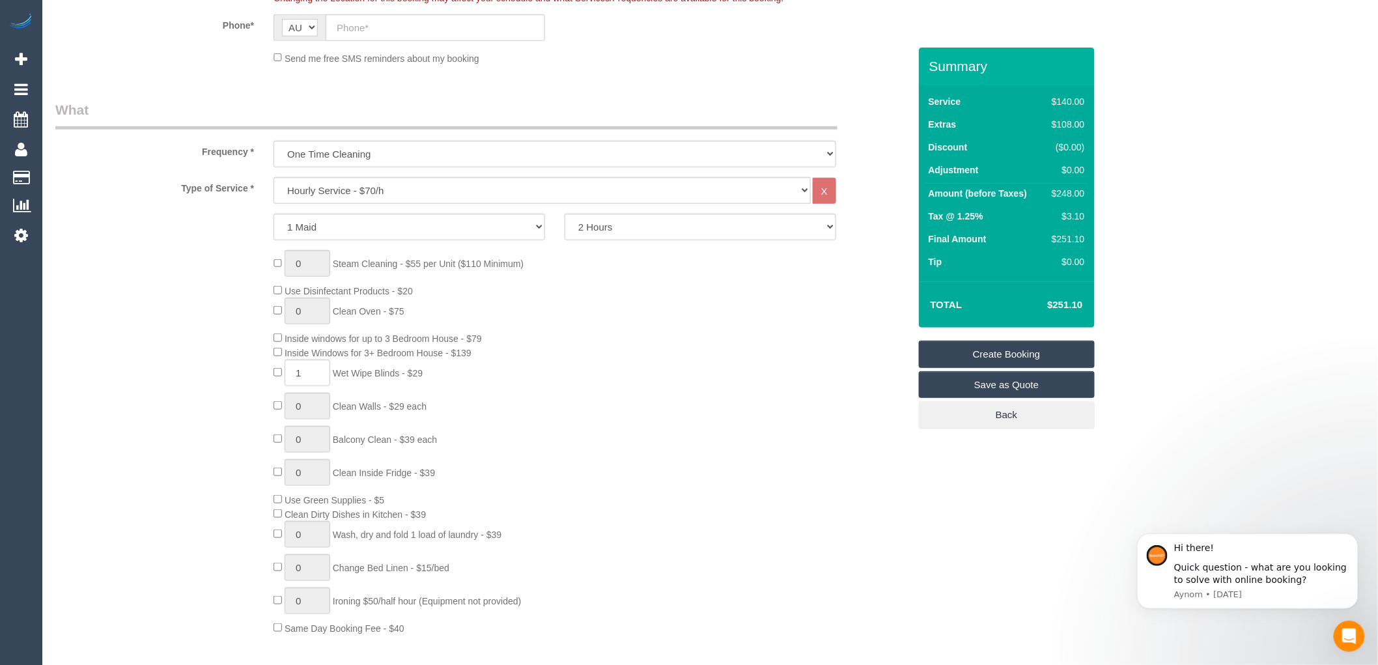
click at [283, 383] on div "0 Steam Cleaning - $55 per Unit ($110 Minimum) Use Disinfectant Products - $20 …" at bounding box center [591, 442] width 654 height 385
type input "0"
click at [624, 231] on select "2 Hours 2.5 Hours 3 Hours 3.5 Hours 4 Hours 4.5 Hours 5 Hours 5.5 Hours 6 Hours…" at bounding box center [701, 227] width 272 height 27
select select "150"
click at [565, 214] on select "2 Hours 2.5 Hours 3 Hours 3.5 Hours 4 Hours 4.5 Hours 5 Hours 5.5 Hours 6 Hours…" at bounding box center [701, 227] width 272 height 27
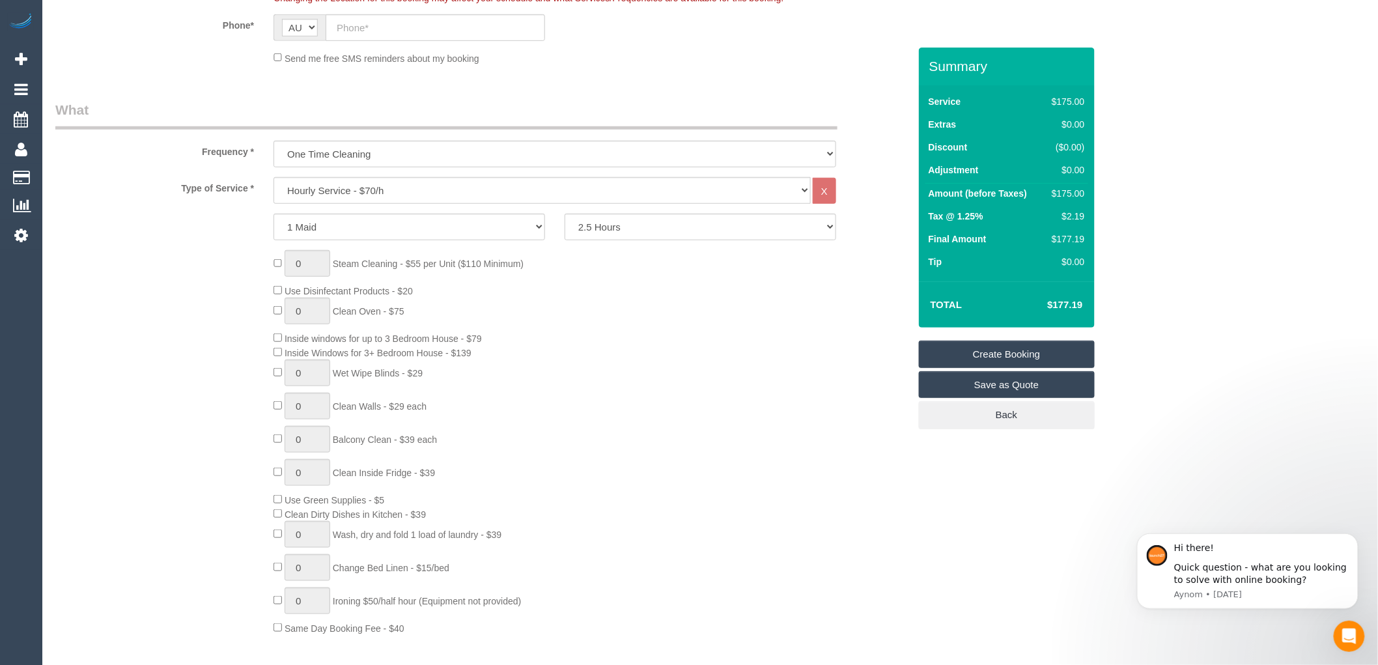
click at [650, 278] on div "0 Steam Cleaning - $55 per Unit ($110 Minimum) Use Disinfectant Products - $20 …" at bounding box center [591, 442] width 654 height 385
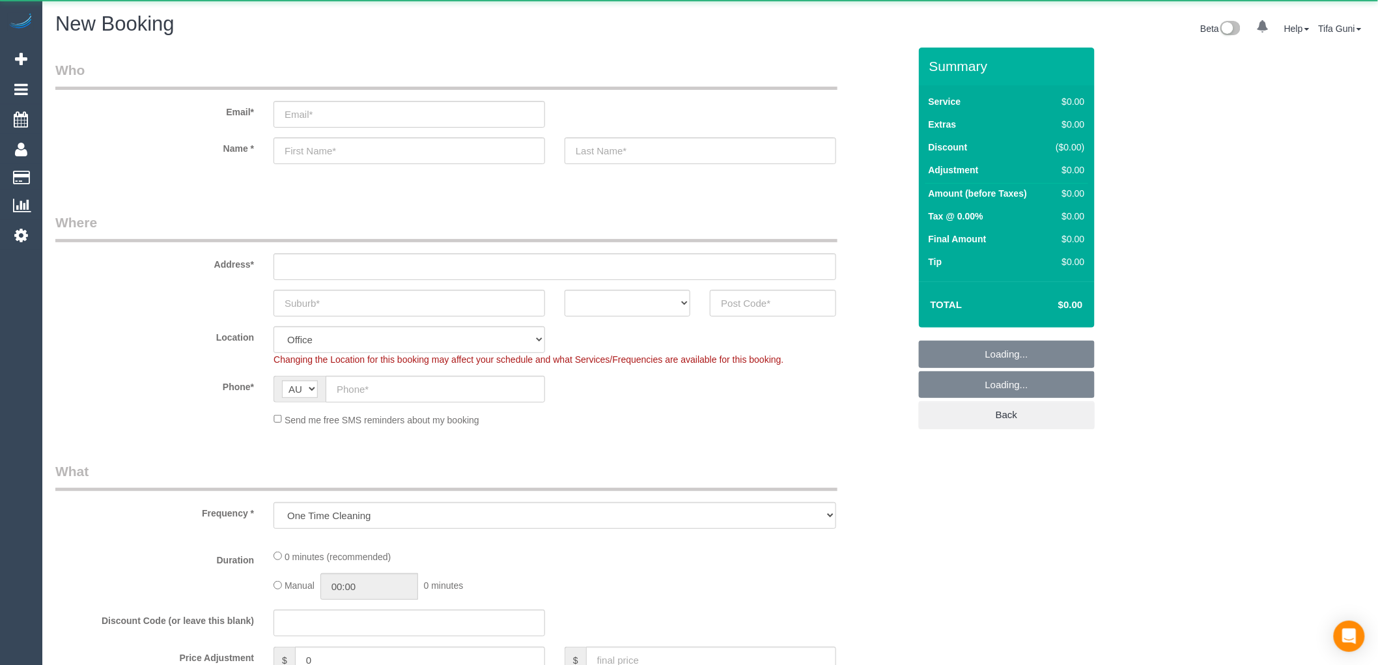
select select "object:655"
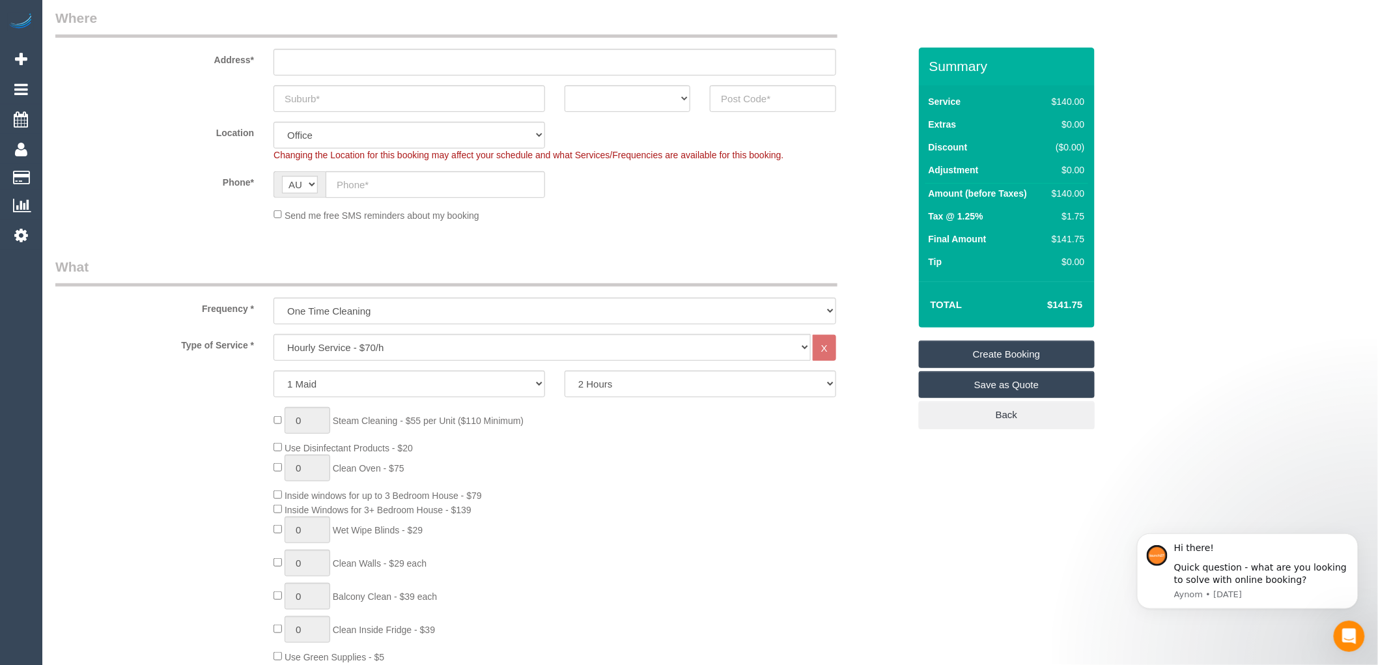
scroll to position [217, 0]
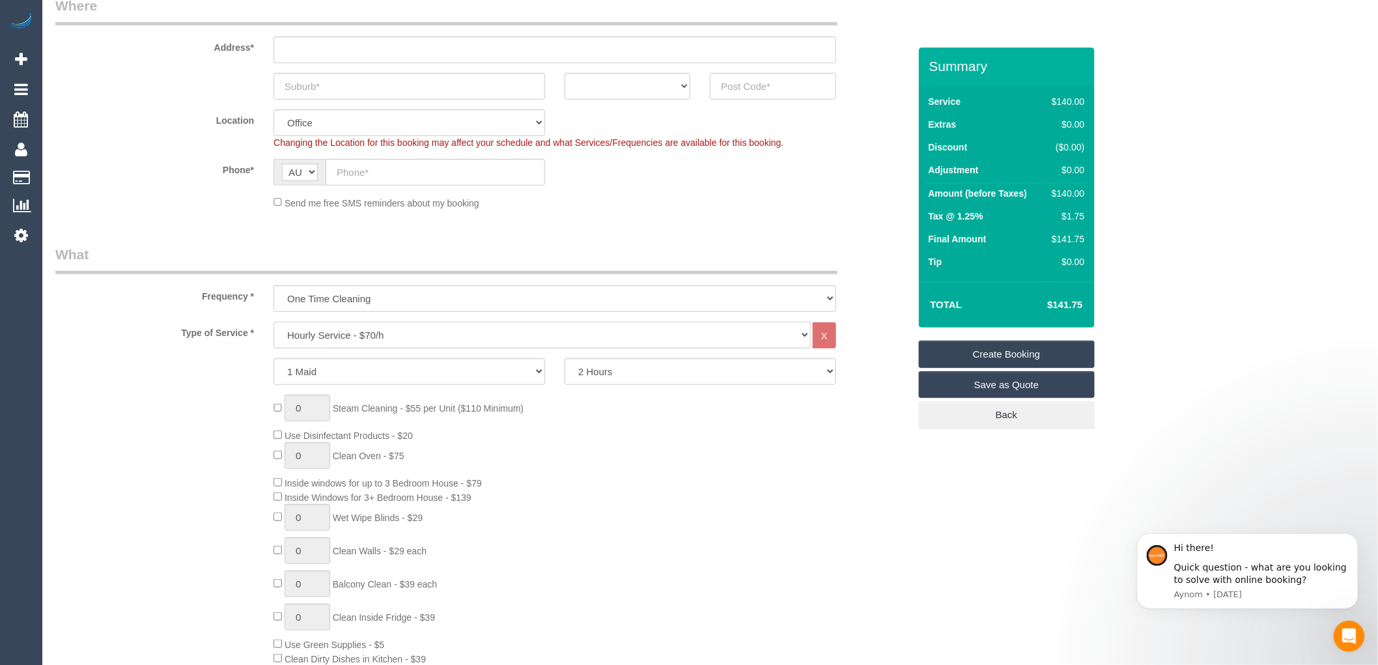
click at [353, 341] on select "Hourly Service - $70/h Hourly Service - $65/h Hourly Service - $60/h Hourly Ser…" at bounding box center [541, 335] width 537 height 27
select select "214"
click at [273, 322] on select "Hourly Service - $70/h Hourly Service - $65/h Hourly Service - $60/h Hourly Ser…" at bounding box center [541, 335] width 537 height 27
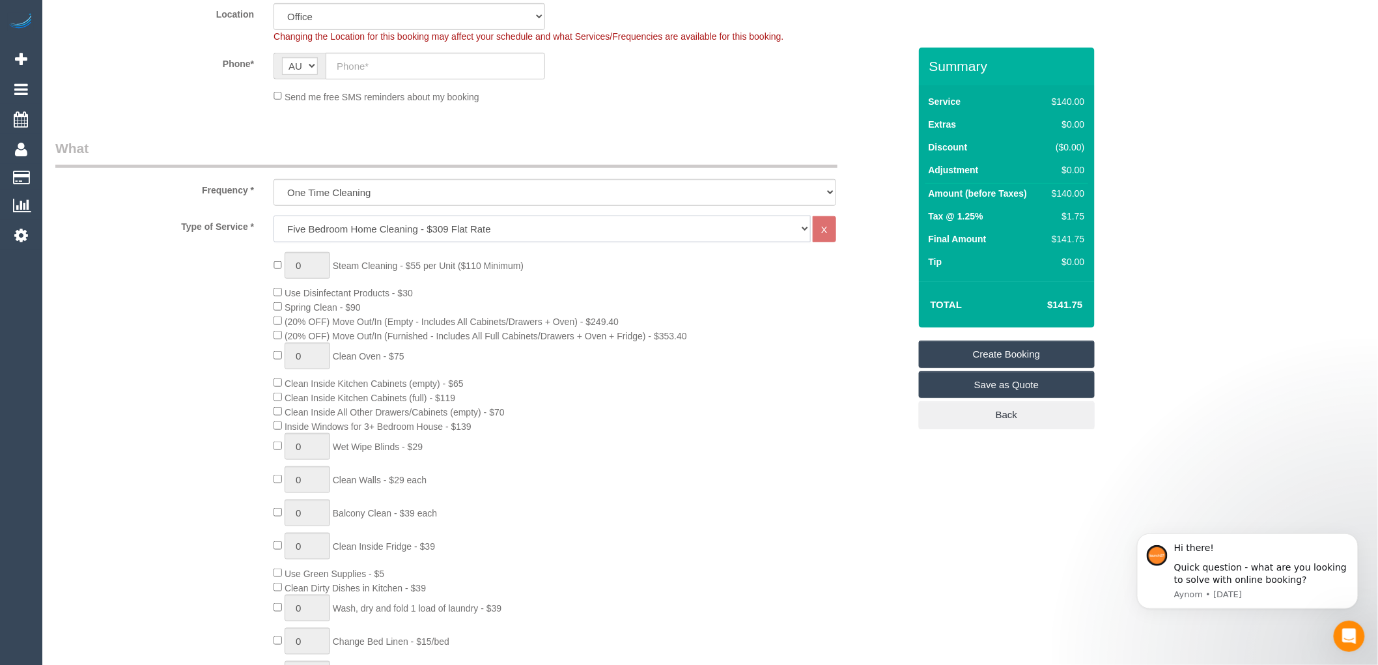
scroll to position [361, 0]
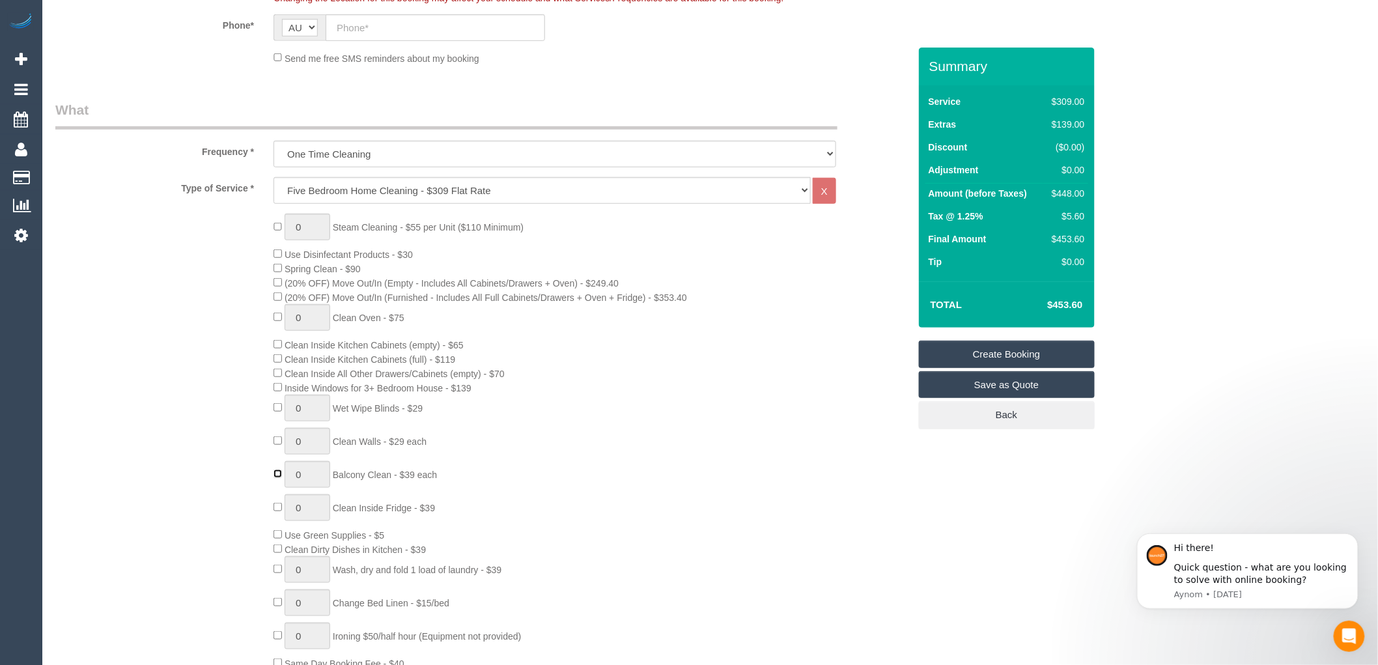
type input "1"
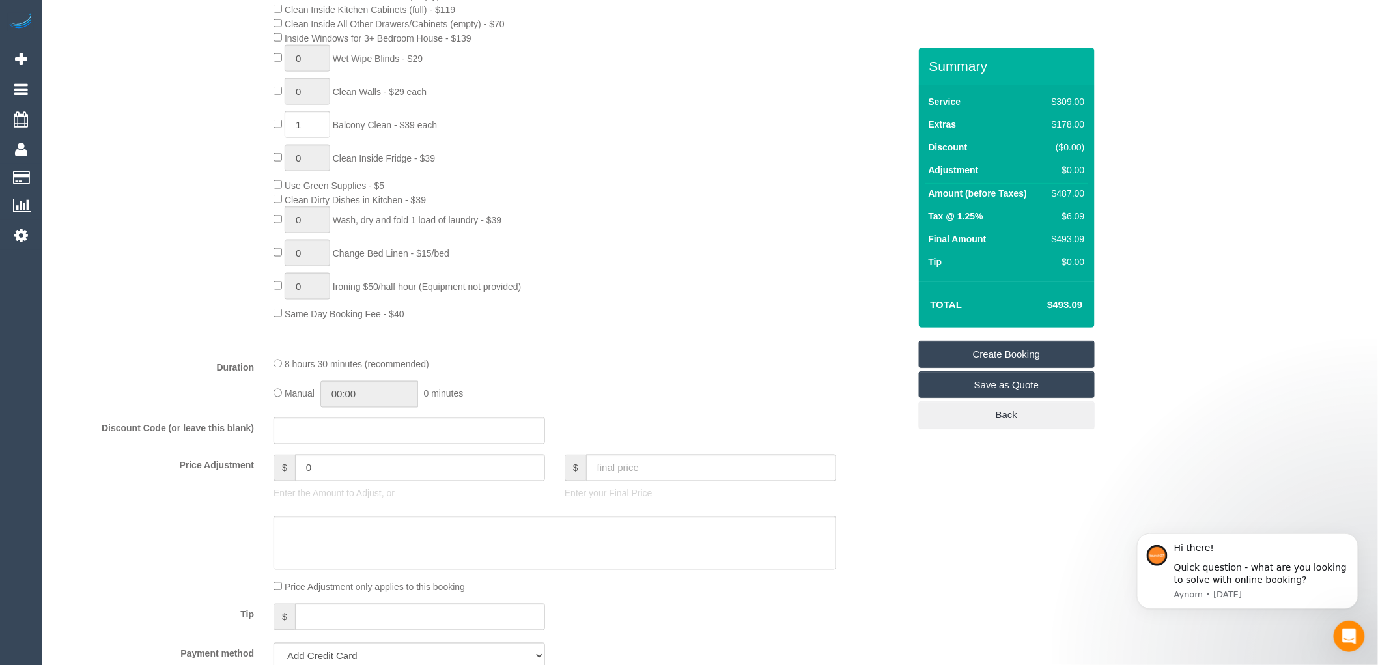
scroll to position [723, 0]
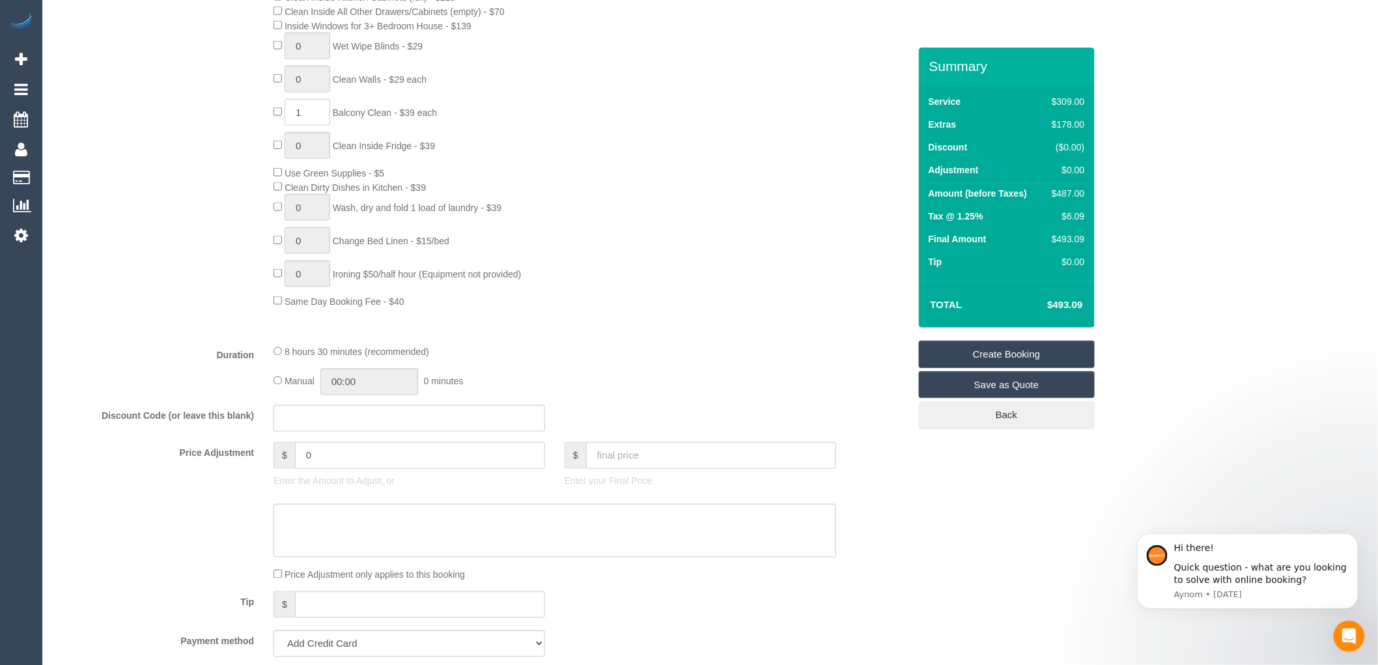
drag, startPoint x: 1089, startPoint y: 301, endPoint x: 1039, endPoint y: 307, distance: 50.4
click at [1039, 307] on div "Total $493.09" at bounding box center [1007, 304] width 176 height 46
copy table "Total"
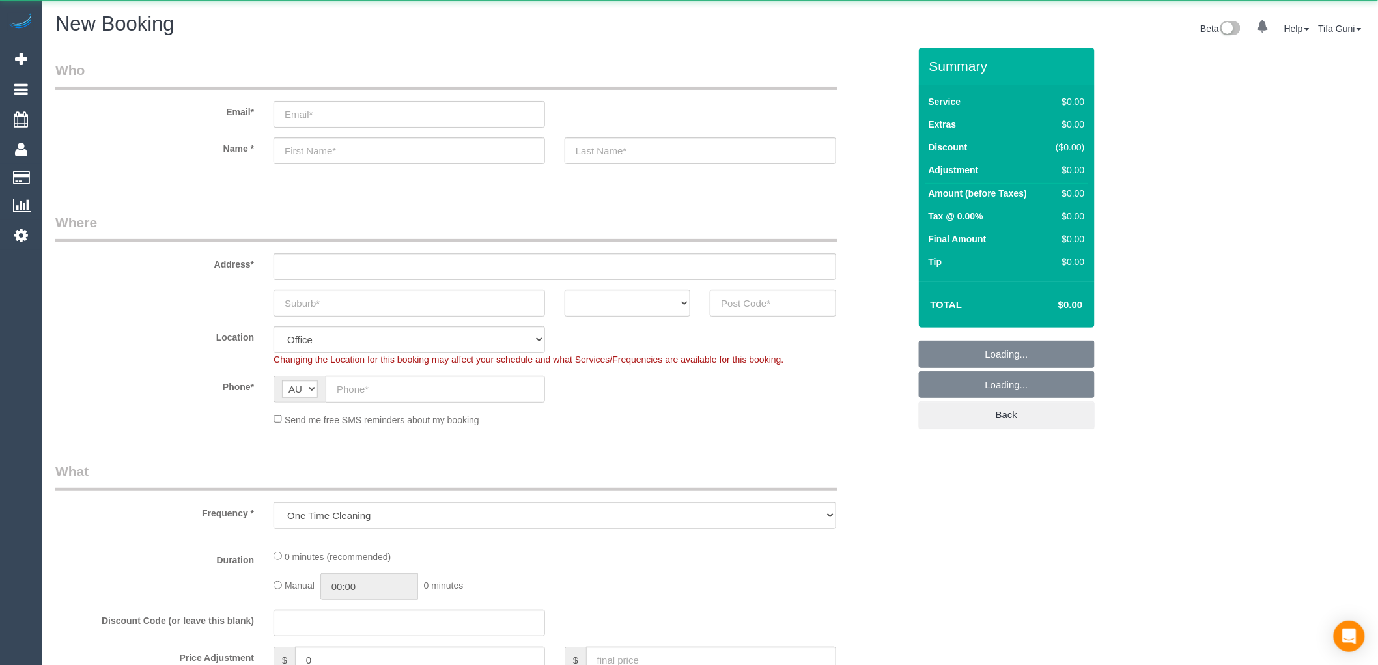
select select "object:649"
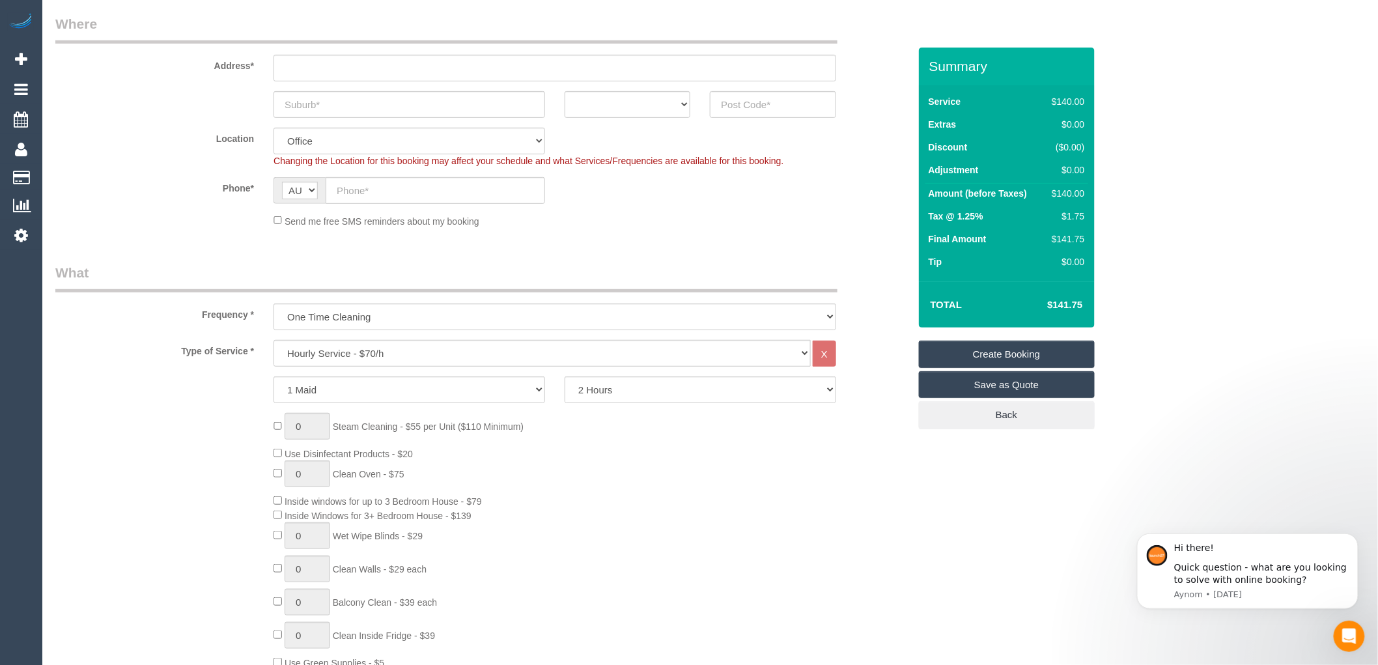
scroll to position [217, 0]
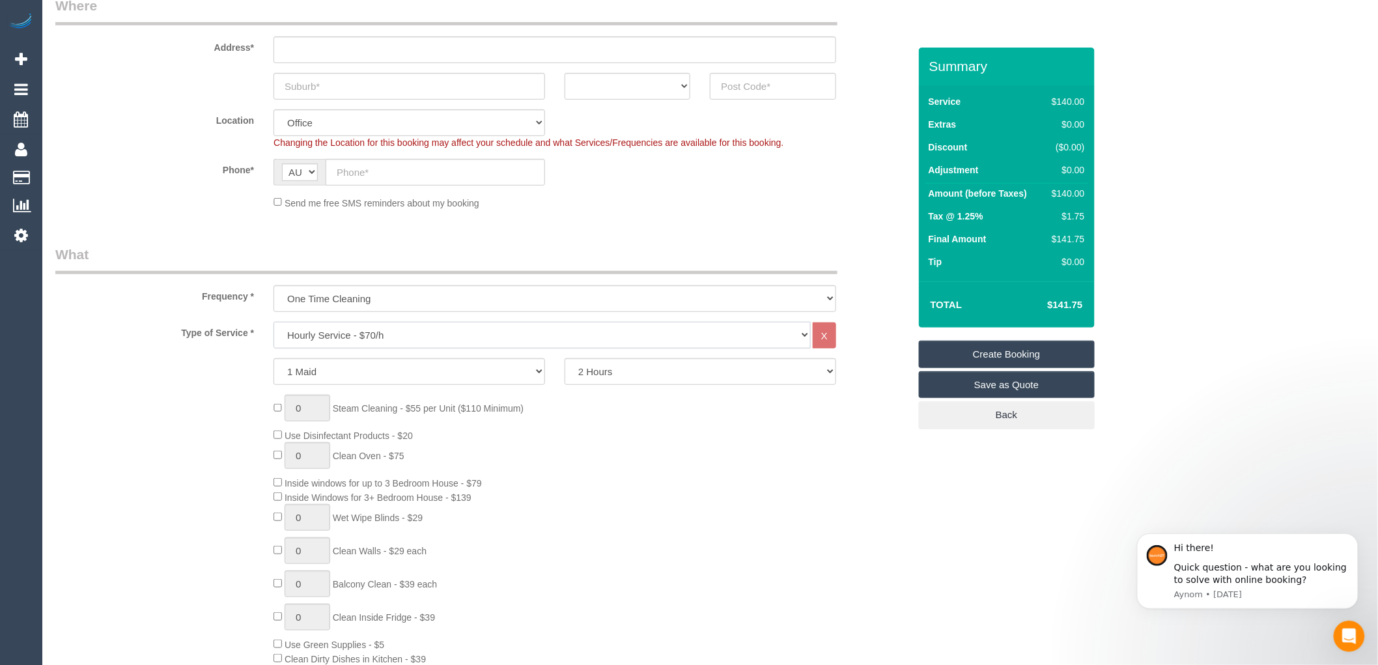
click at [348, 336] on select "Hourly Service - $70/h Hourly Service - $65/h Hourly Service - $60/h Hourly Ser…" at bounding box center [541, 335] width 537 height 27
select select "212"
click at [273, 322] on select "Hourly Service - $70/h Hourly Service - $65/h Hourly Service - $60/h Hourly Ser…" at bounding box center [541, 335] width 537 height 27
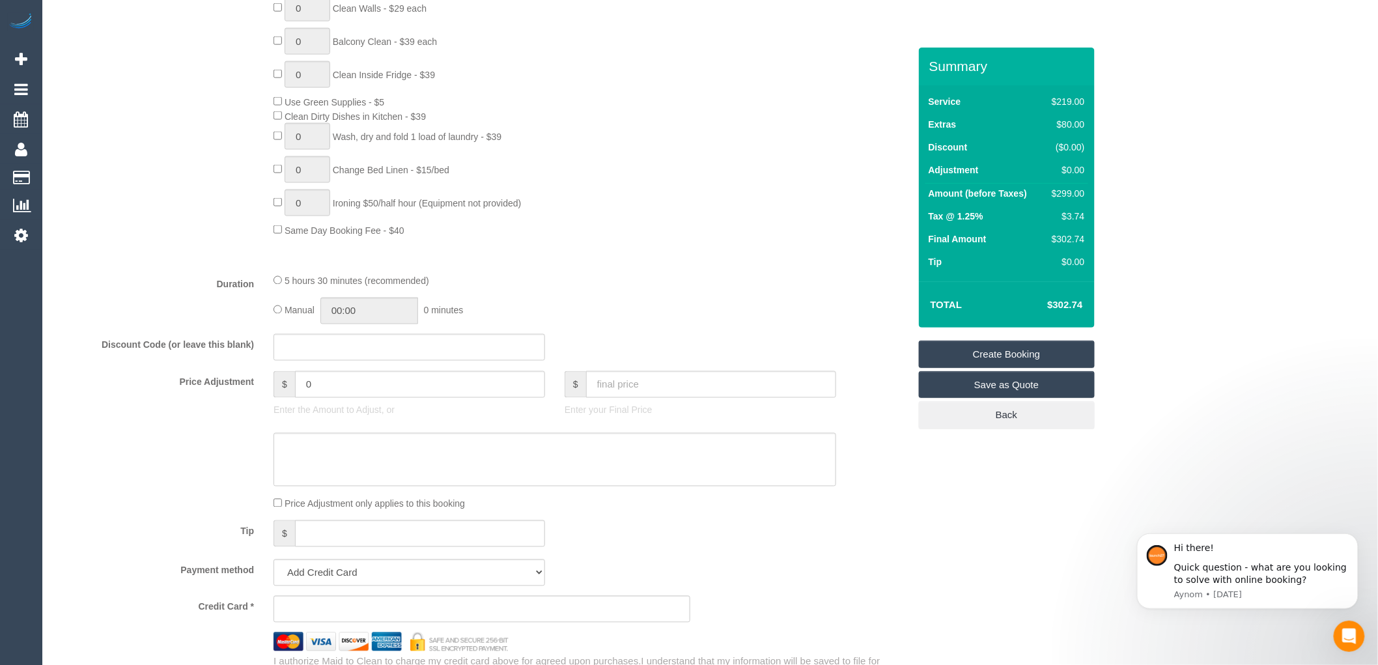
scroll to position [796, 0]
click at [333, 395] on input "0" at bounding box center [420, 383] width 250 height 27
type input "-30"
click at [705, 287] on div "5 hours 30 minutes (recommended)" at bounding box center [554, 279] width 563 height 14
drag, startPoint x: 1089, startPoint y: 307, endPoint x: 1045, endPoint y: 309, distance: 44.4
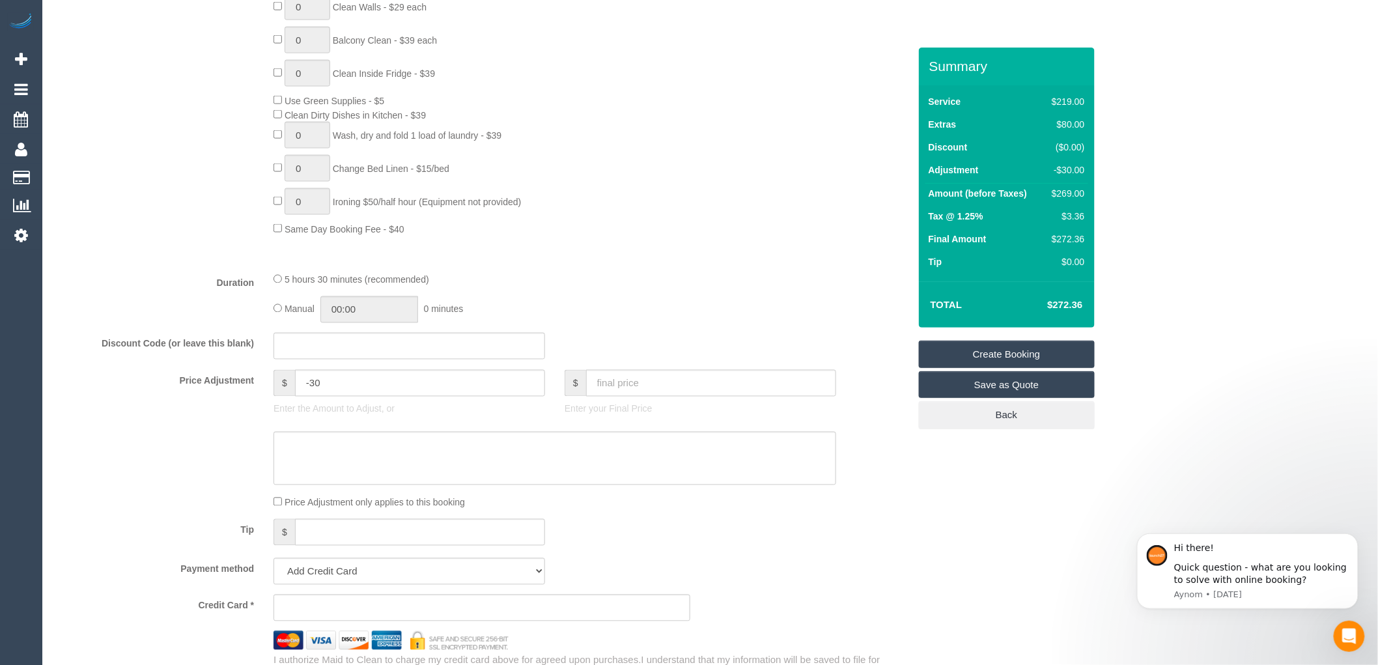
click at [1045, 309] on div "Total $272.36" at bounding box center [1007, 304] width 176 height 46
copy table "Total"
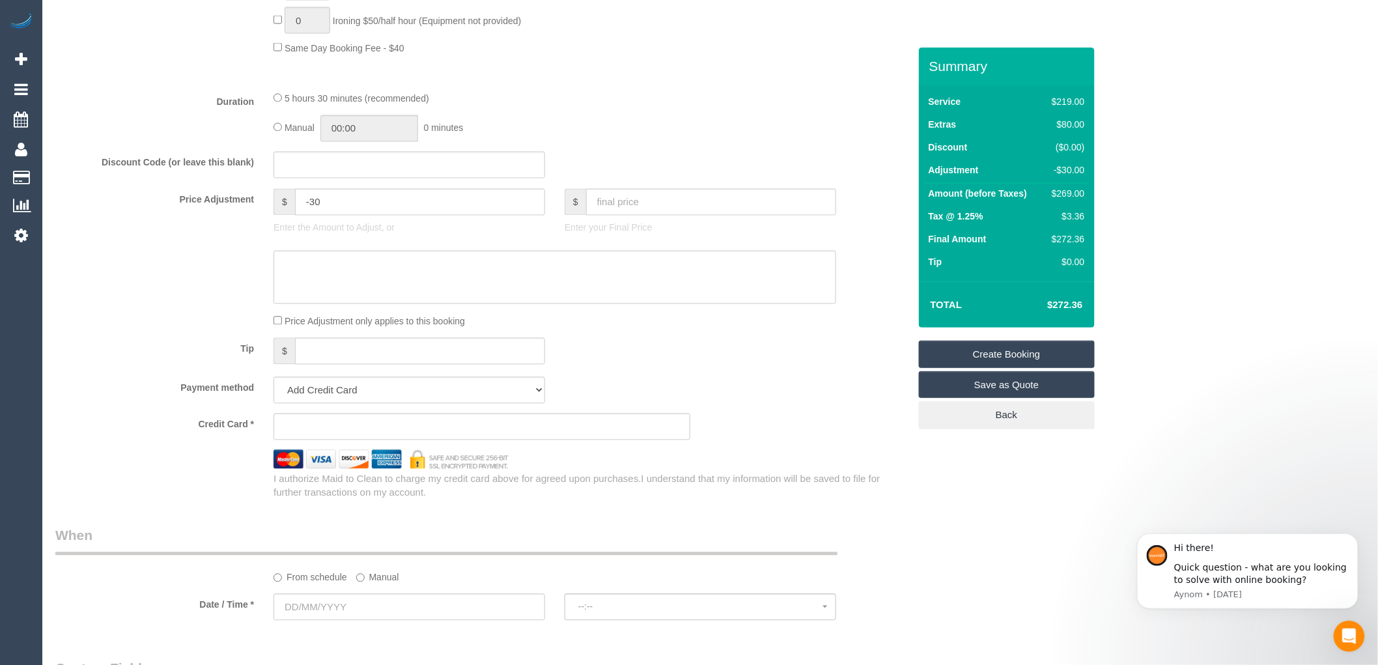
scroll to position [1013, 0]
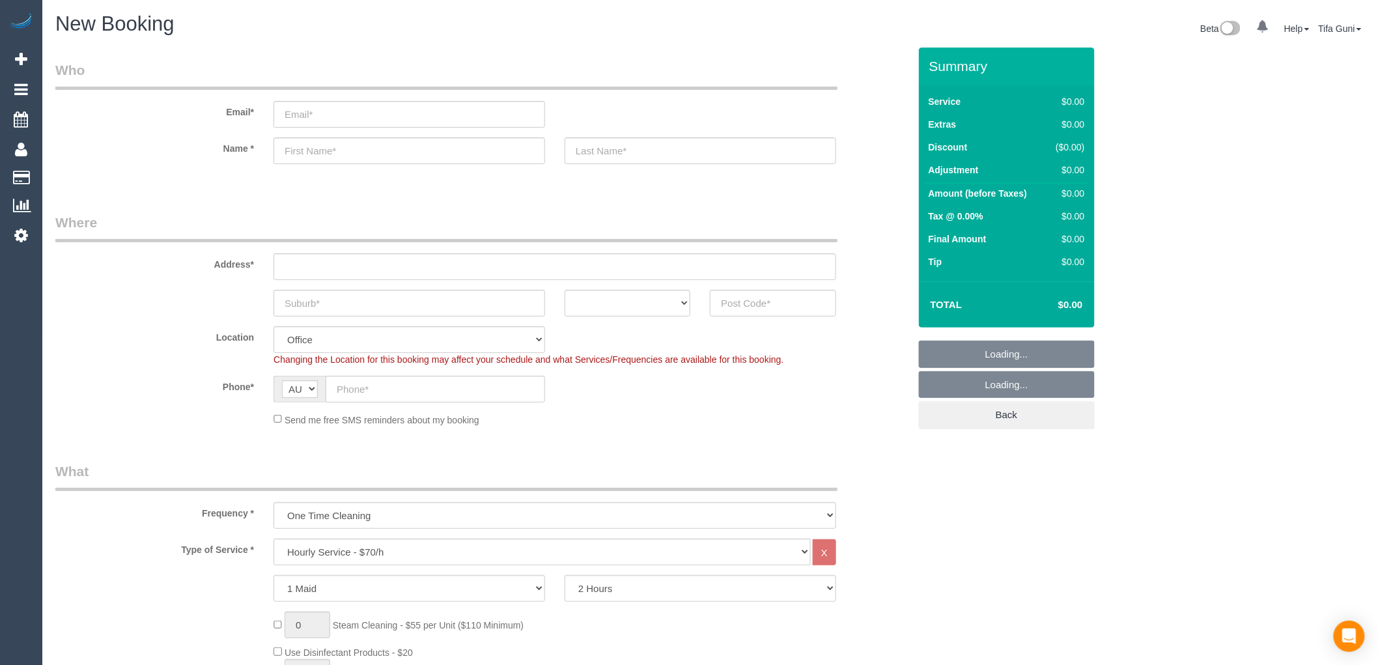
select select "object:2097"
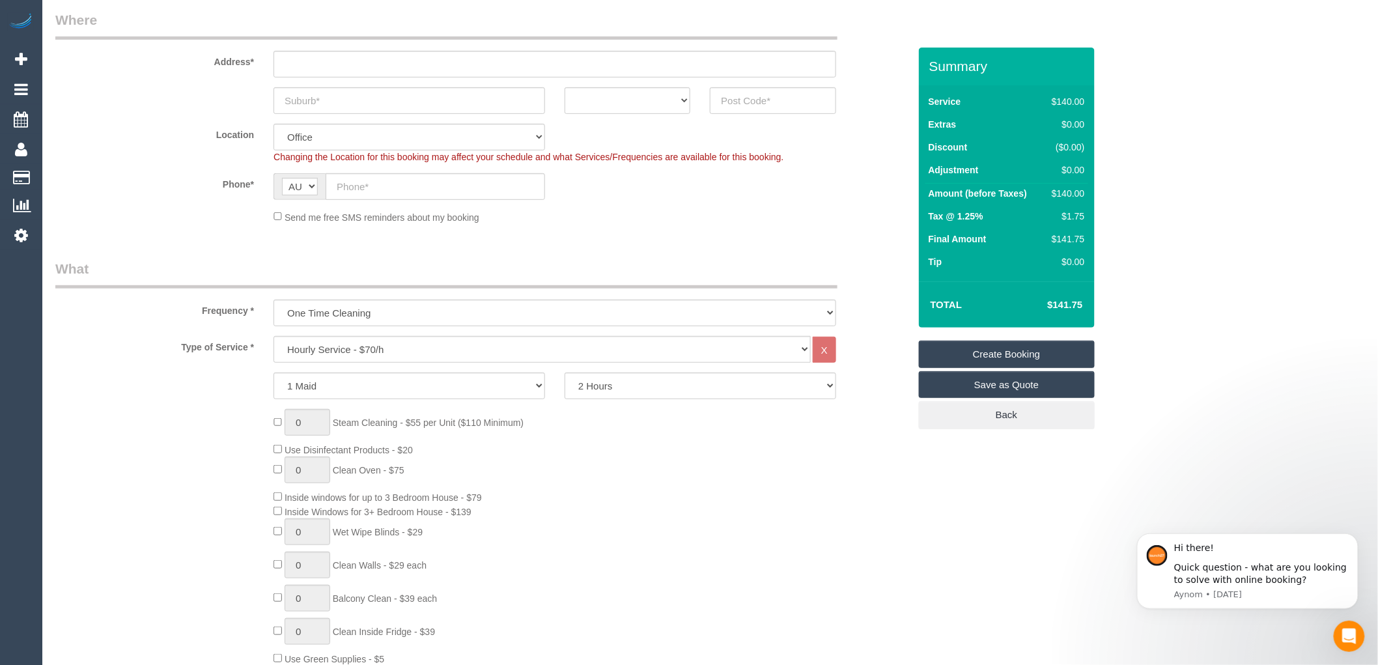
scroll to position [217, 0]
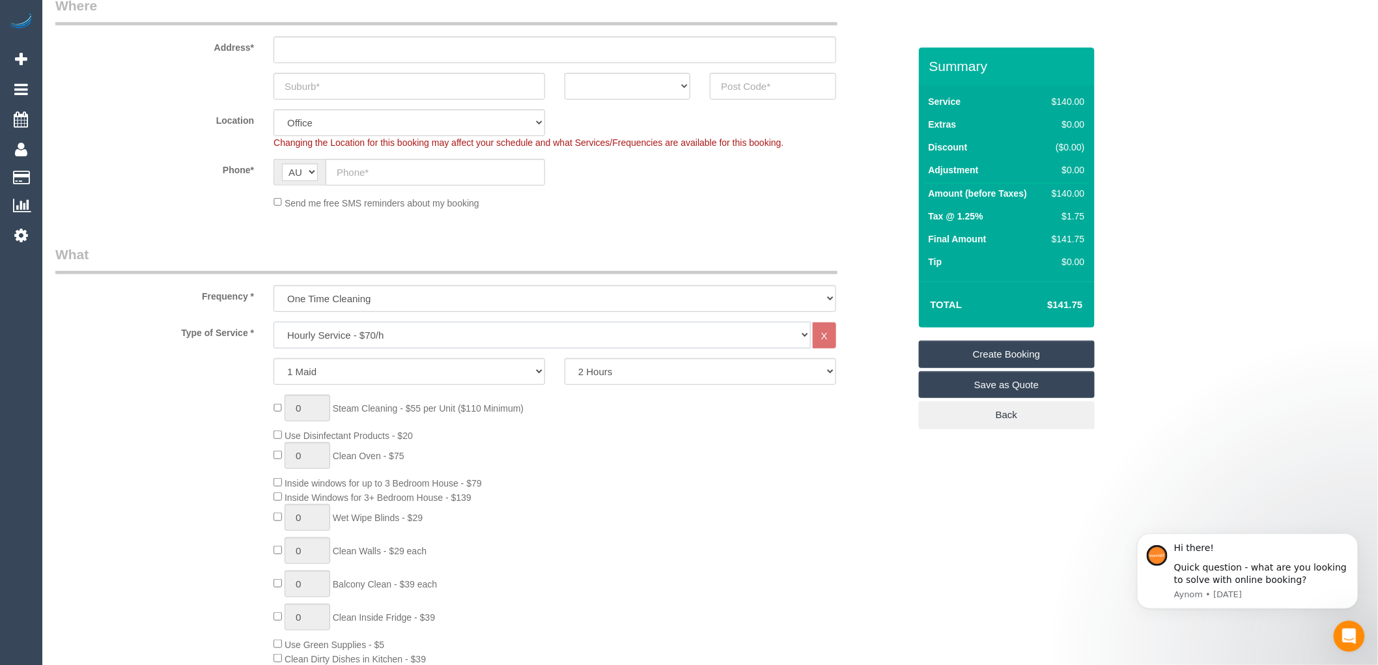
click at [389, 339] on select "Hourly Service - $70/h Hourly Service - $65/h Hourly Service - $60/h Hourly Ser…" at bounding box center [541, 335] width 537 height 27
select select "211"
click at [273, 322] on select "Hourly Service - $70/h Hourly Service - $65/h Hourly Service - $60/h Hourly Ser…" at bounding box center [541, 335] width 537 height 27
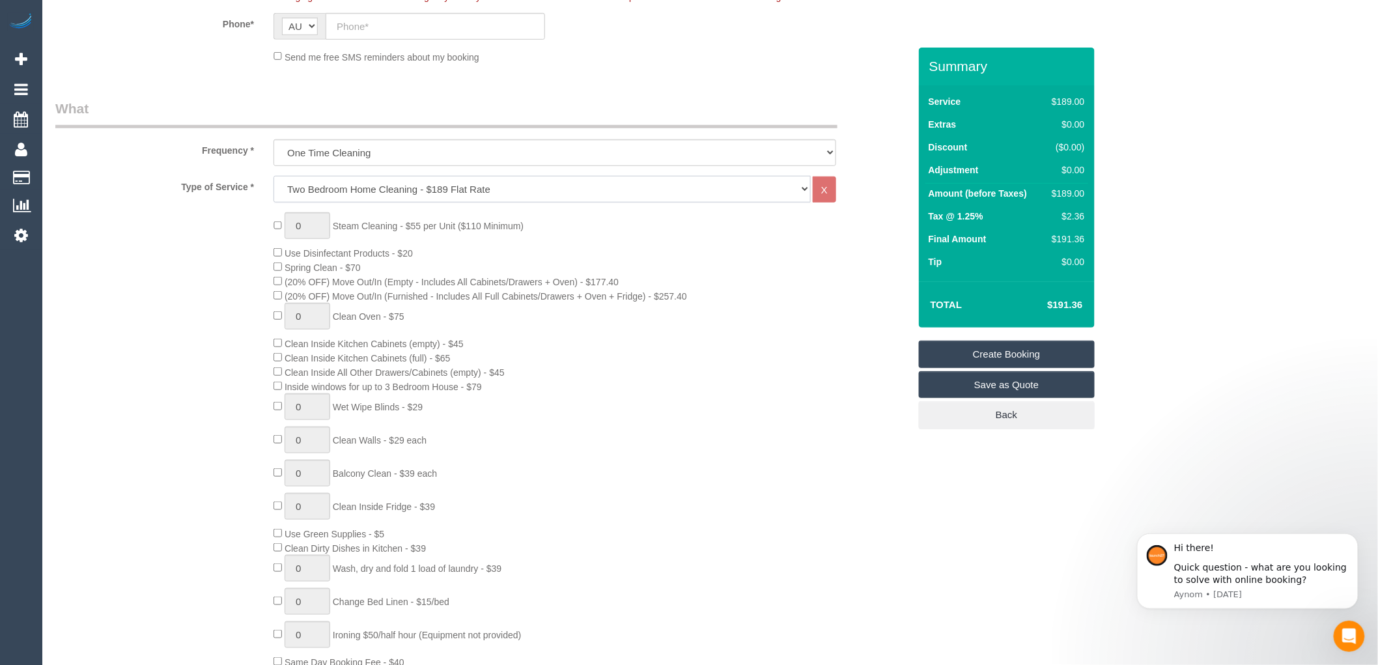
scroll to position [361, 0]
type input "1"
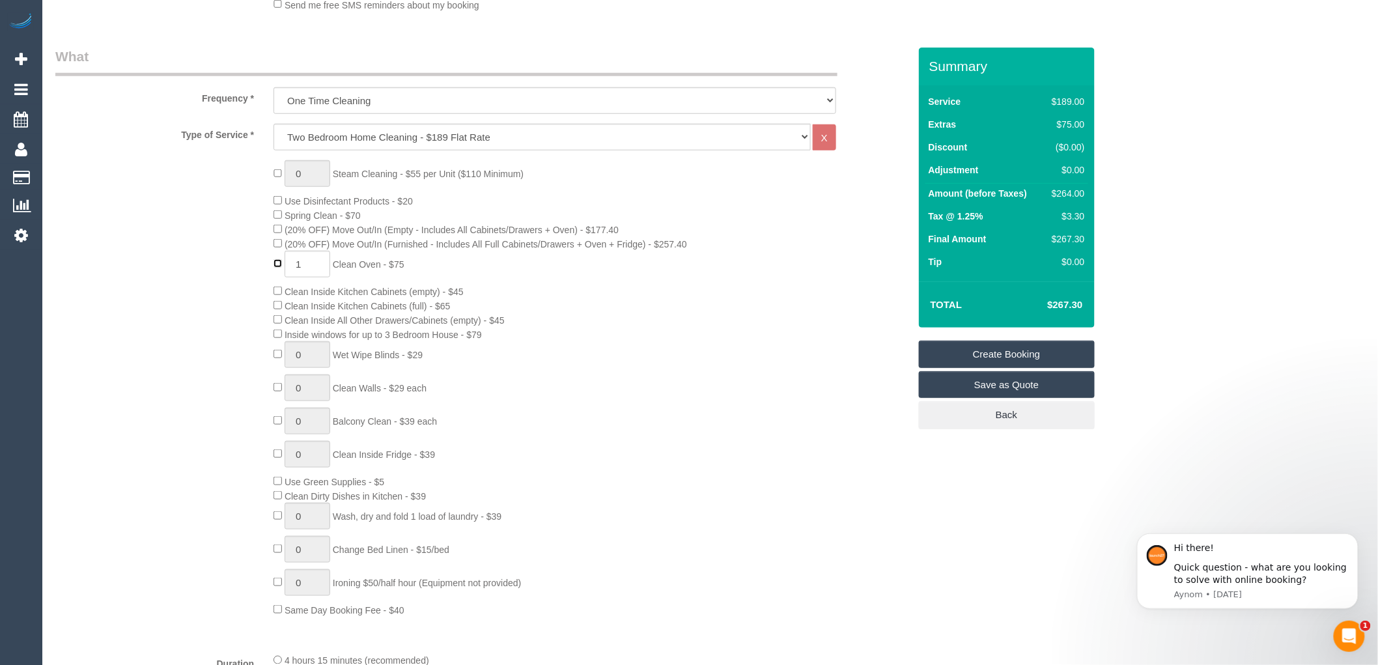
scroll to position [434, 0]
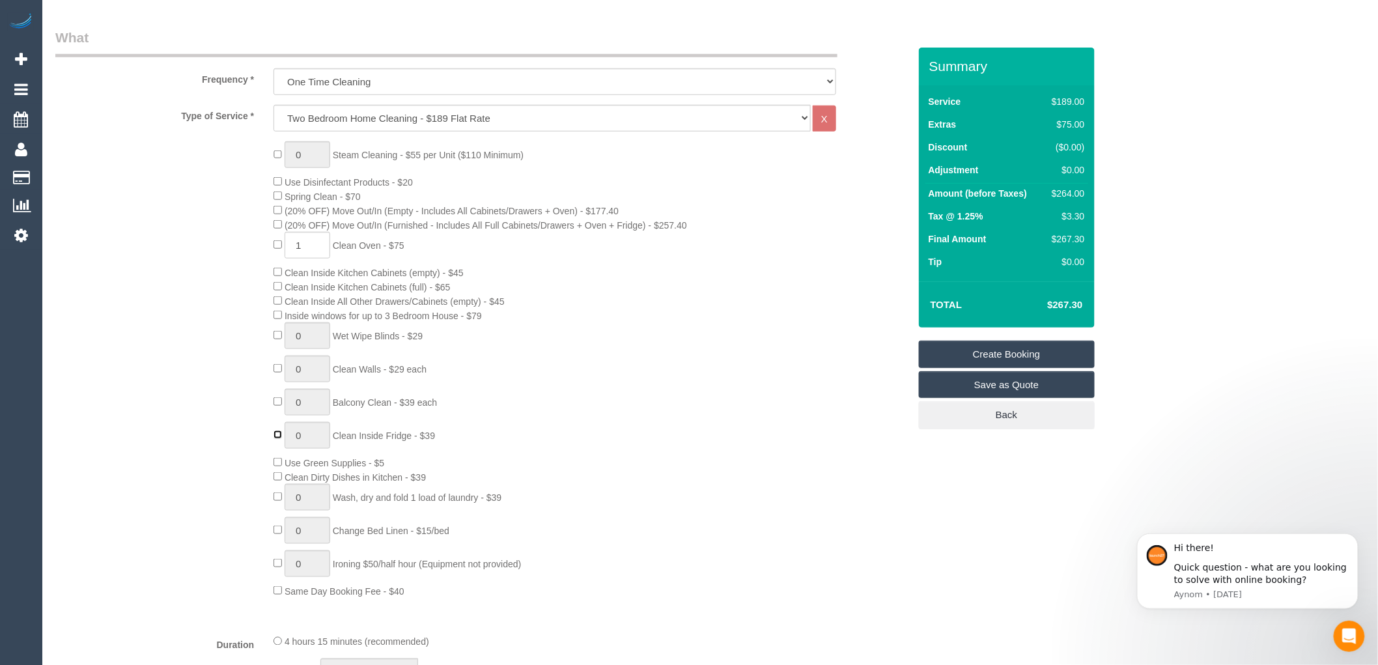
type input "1"
drag, startPoint x: 1085, startPoint y: 302, endPoint x: 1039, endPoint y: 300, distance: 46.3
click at [1039, 300] on td "$306.79" at bounding box center [1045, 304] width 85 height 33
copy h4 "$306.79"
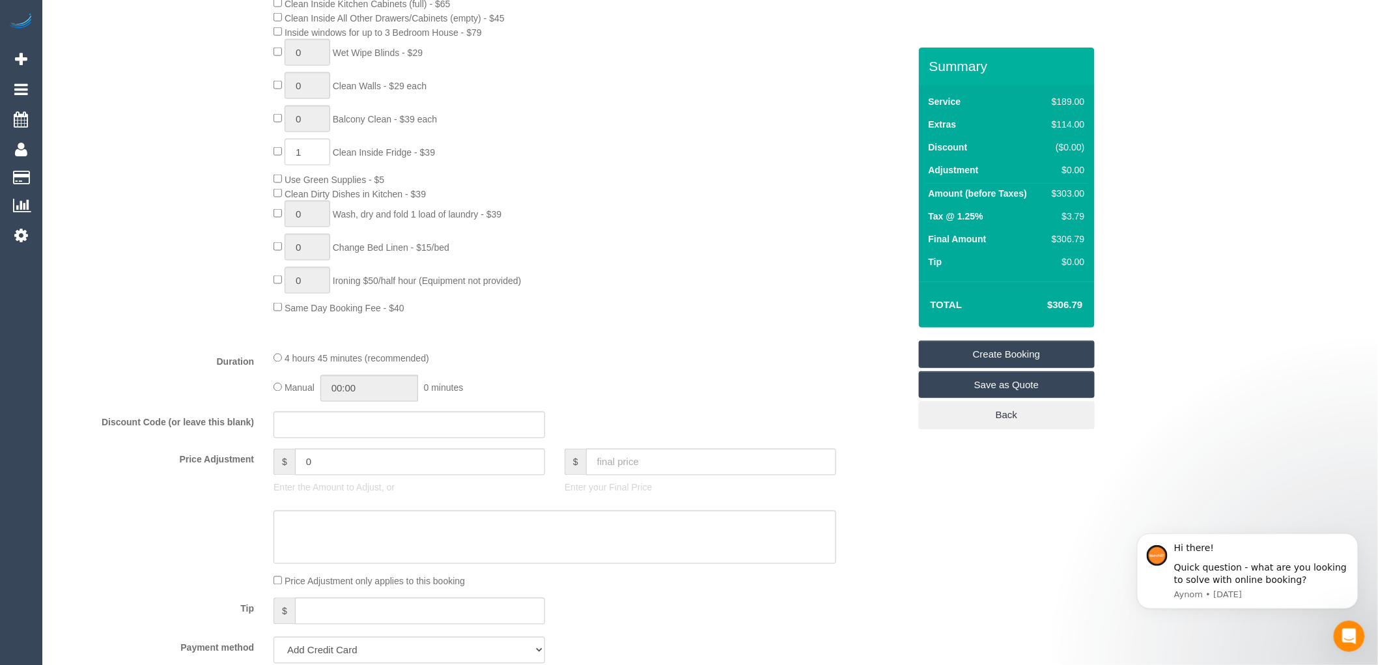
scroll to position [723, 0]
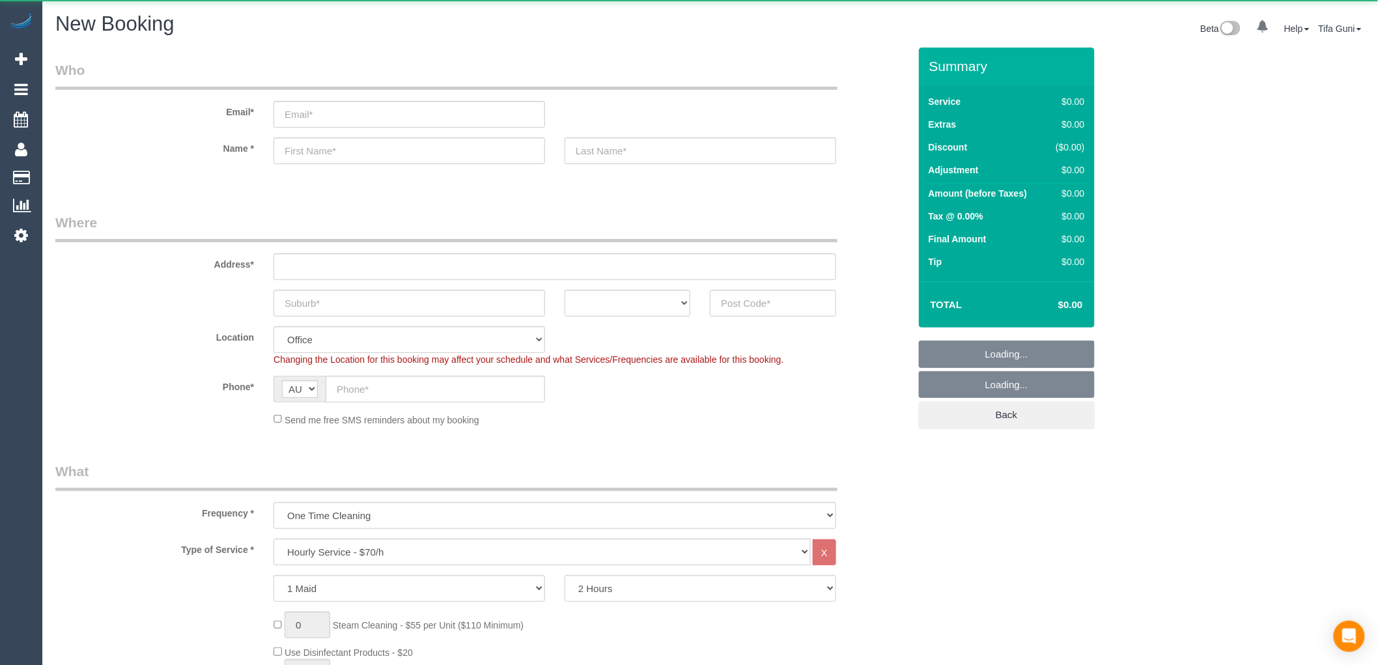
select select "object:813"
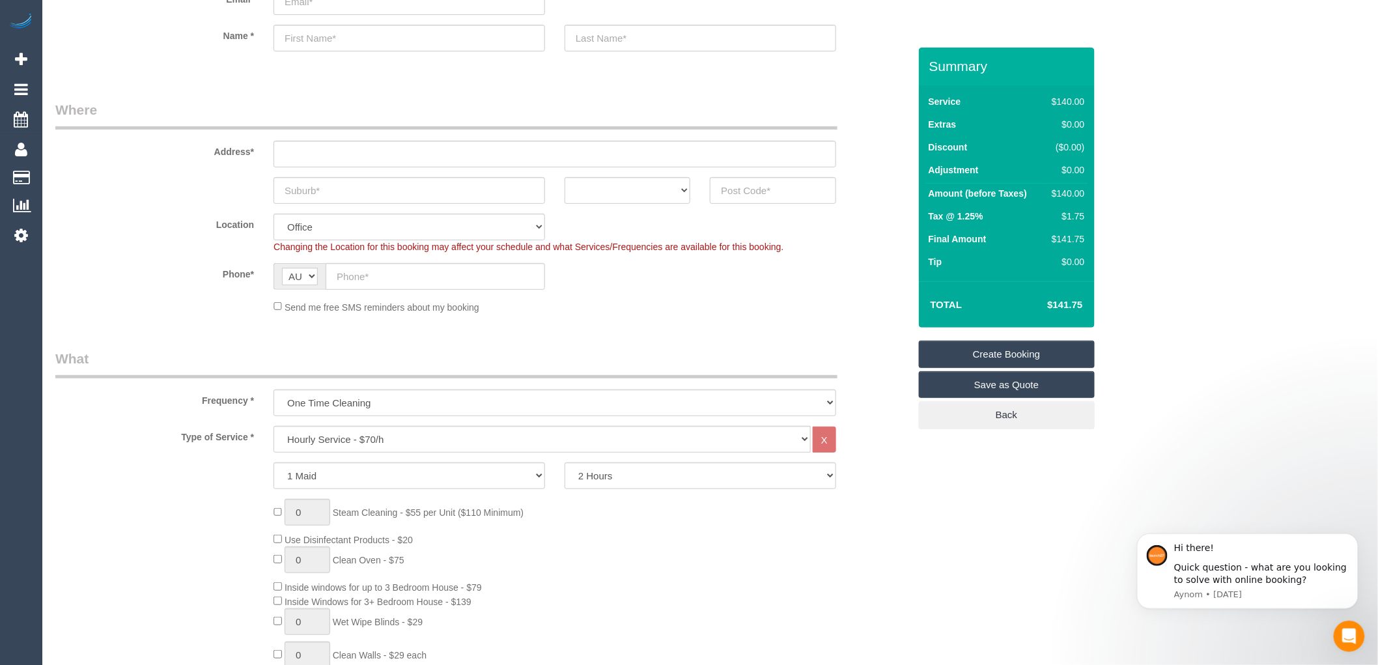
scroll to position [145, 0]
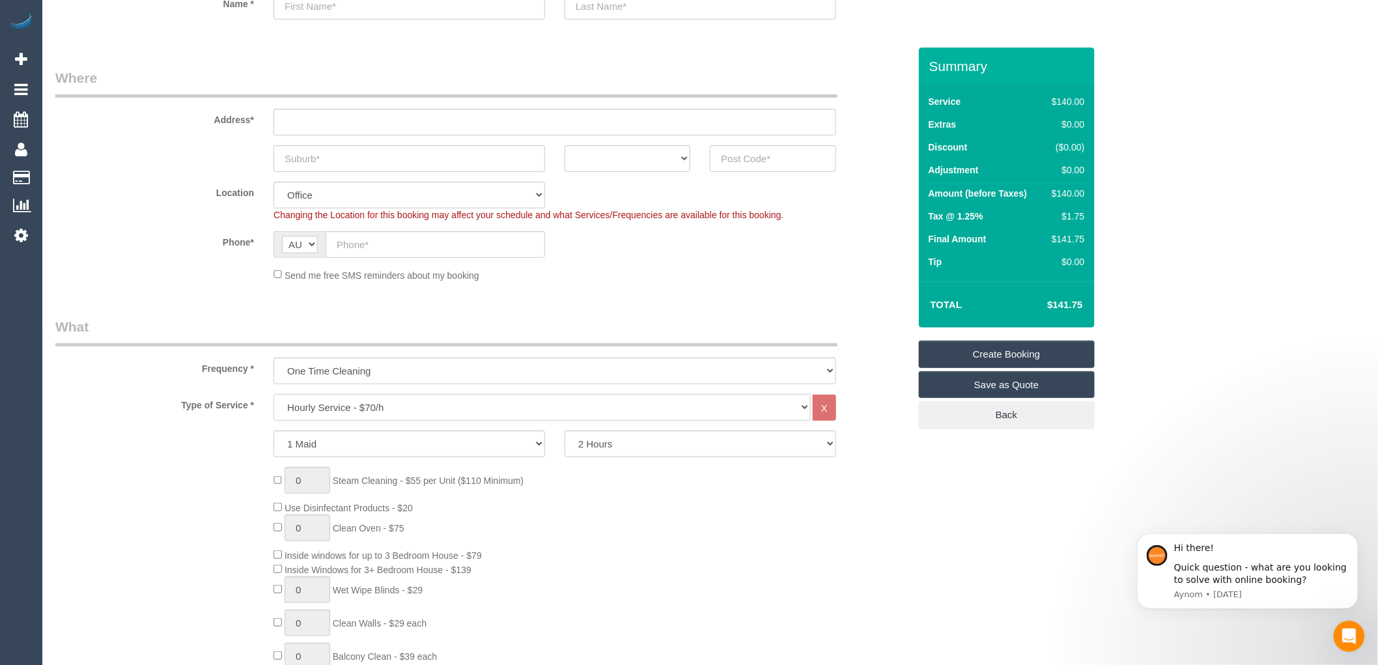
click at [361, 408] on select "Hourly Service - $70/h Hourly Service - $65/h Hourly Service - $60/h Hourly Ser…" at bounding box center [541, 407] width 537 height 27
select select "213"
click at [273, 395] on select "Hourly Service - $70/h Hourly Service - $65/h Hourly Service - $60/h Hourly Ser…" at bounding box center [541, 407] width 537 height 27
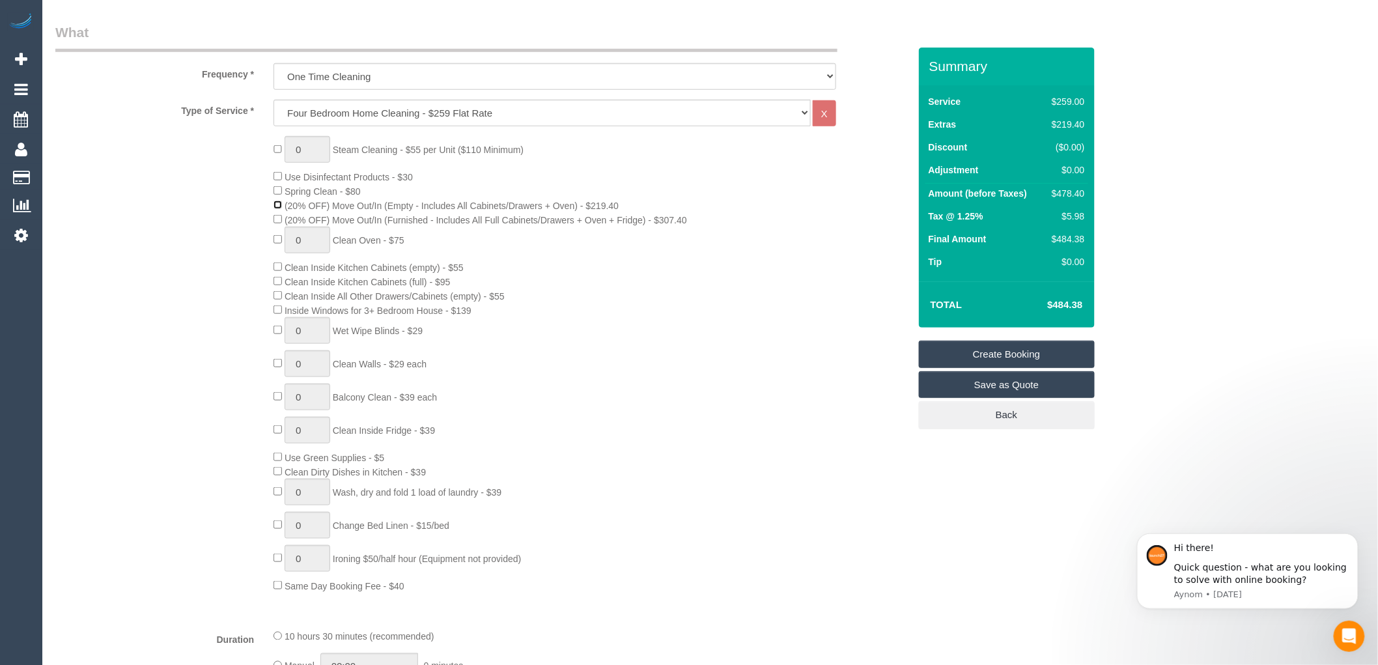
scroll to position [361, 0]
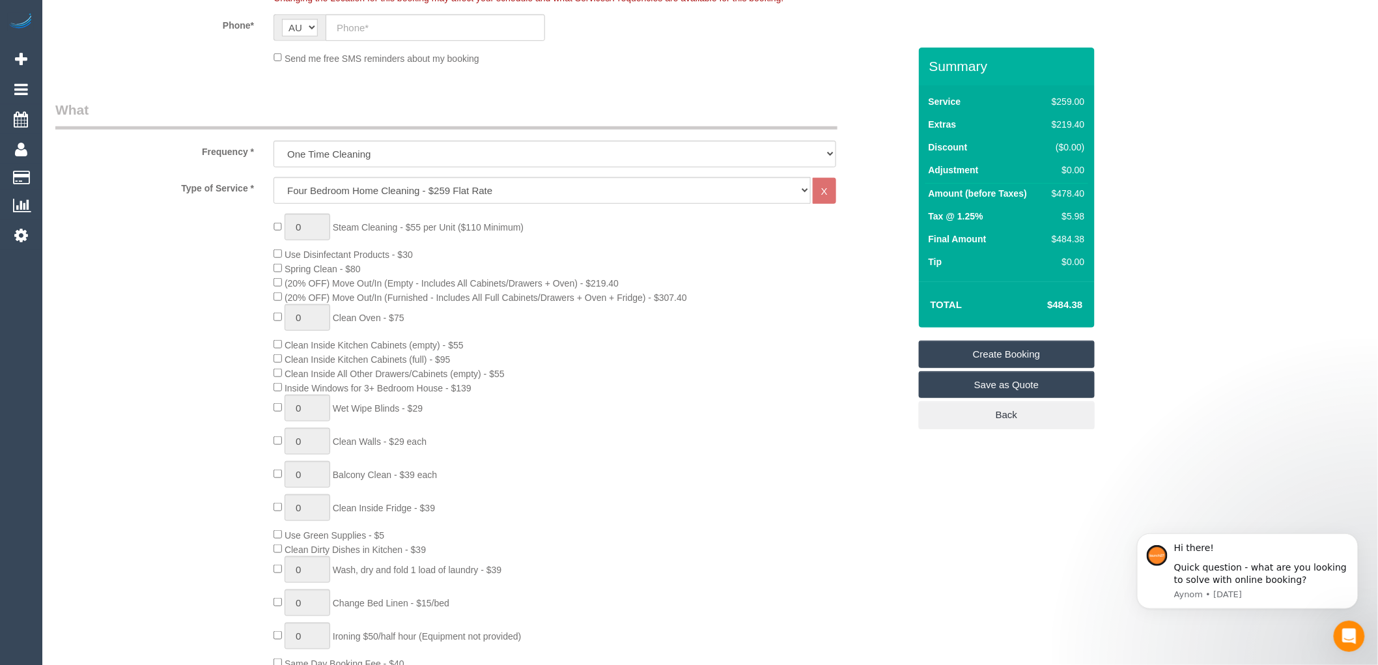
drag, startPoint x: 1087, startPoint y: 305, endPoint x: 1014, endPoint y: 303, distance: 73.6
click at [1014, 303] on td "$484.38" at bounding box center [1045, 304] width 85 height 33
copy h4 "$484.38"
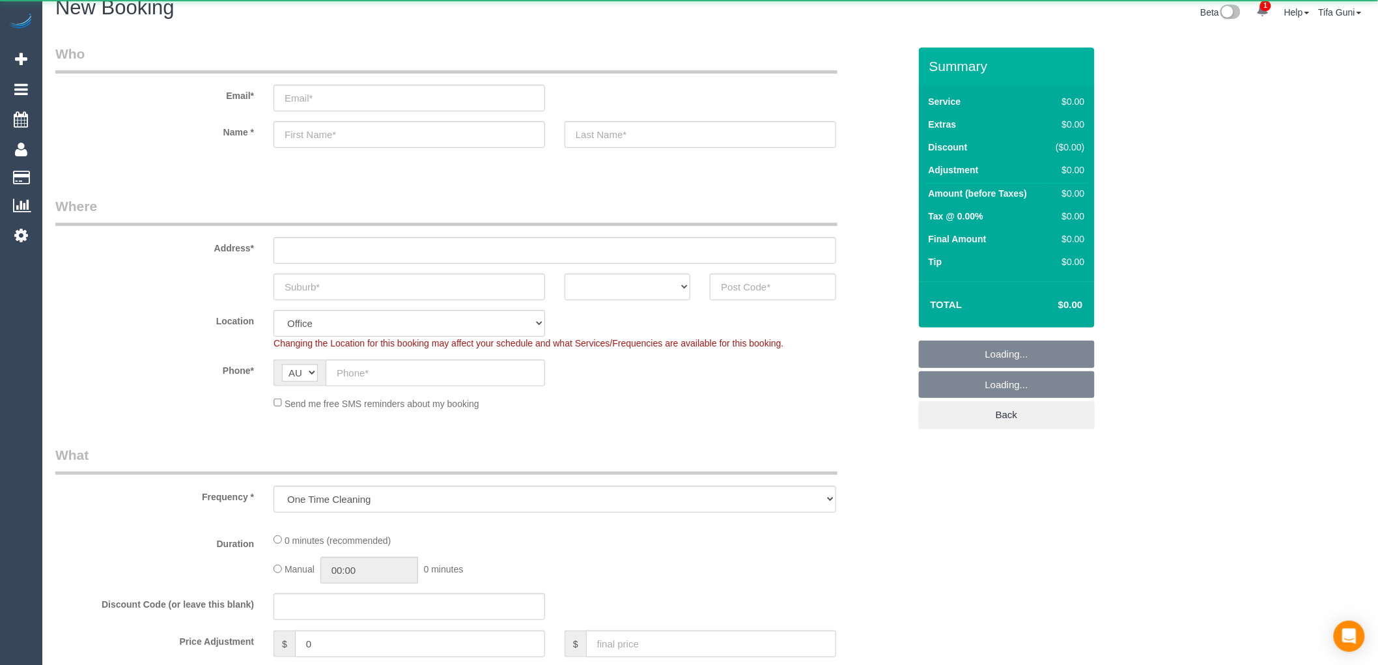
select select "object:1939"
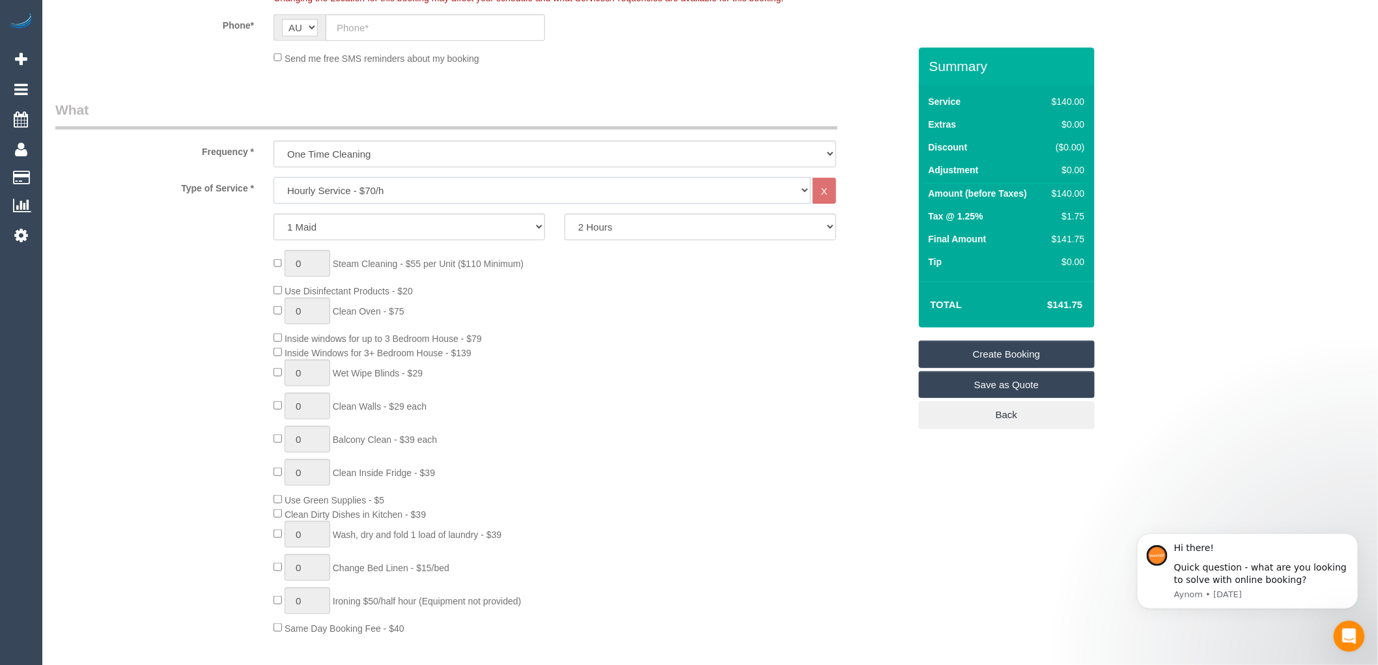
click at [400, 189] on select "Hourly Service - $70/h Hourly Service - $65/h Hourly Service - $60/h Hourly Ser…" at bounding box center [541, 190] width 537 height 27
select select "214"
click at [273, 178] on select "Hourly Service - $70/h Hourly Service - $65/h Hourly Service - $60/h Hourly Ser…" at bounding box center [541, 190] width 537 height 27
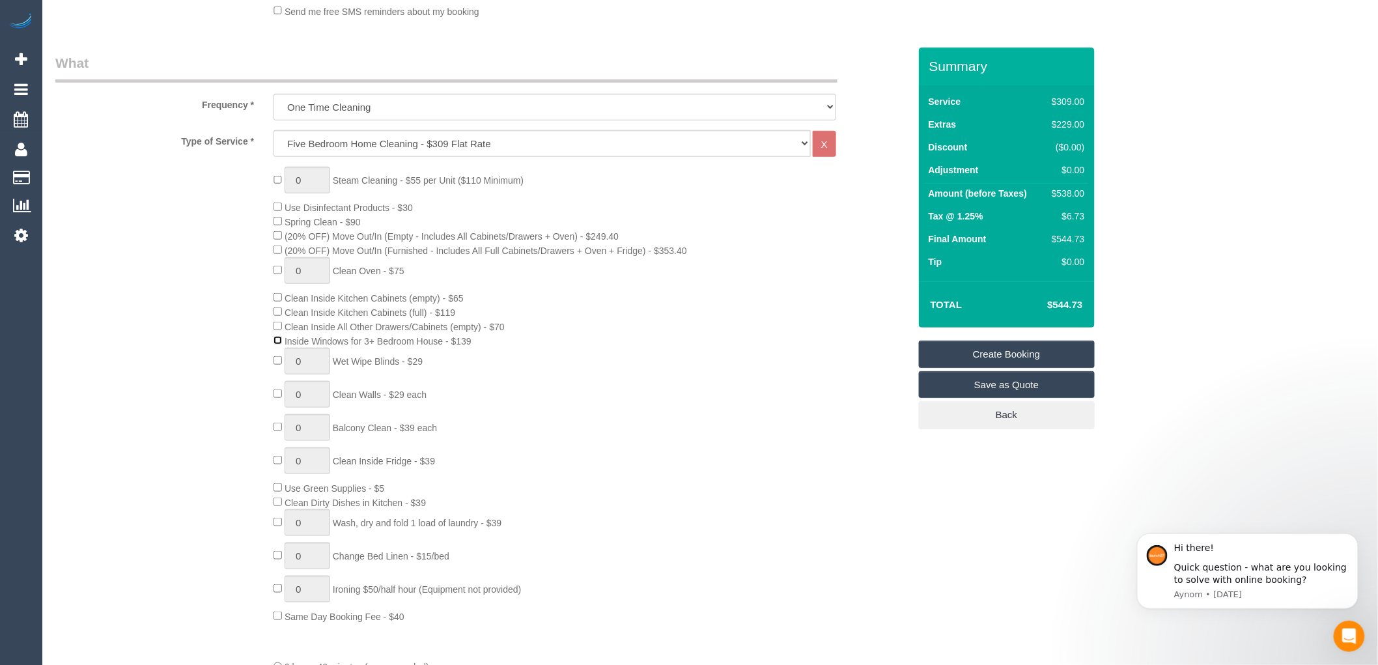
scroll to position [434, 0]
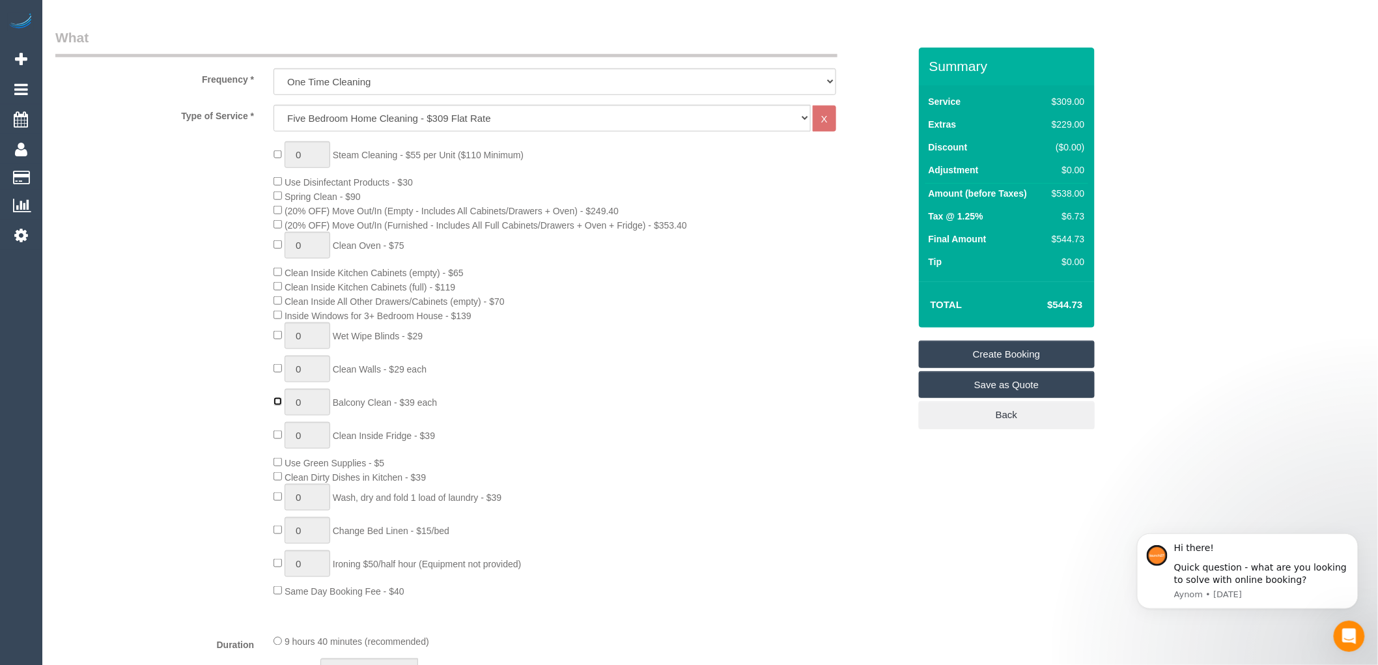
type input "1"
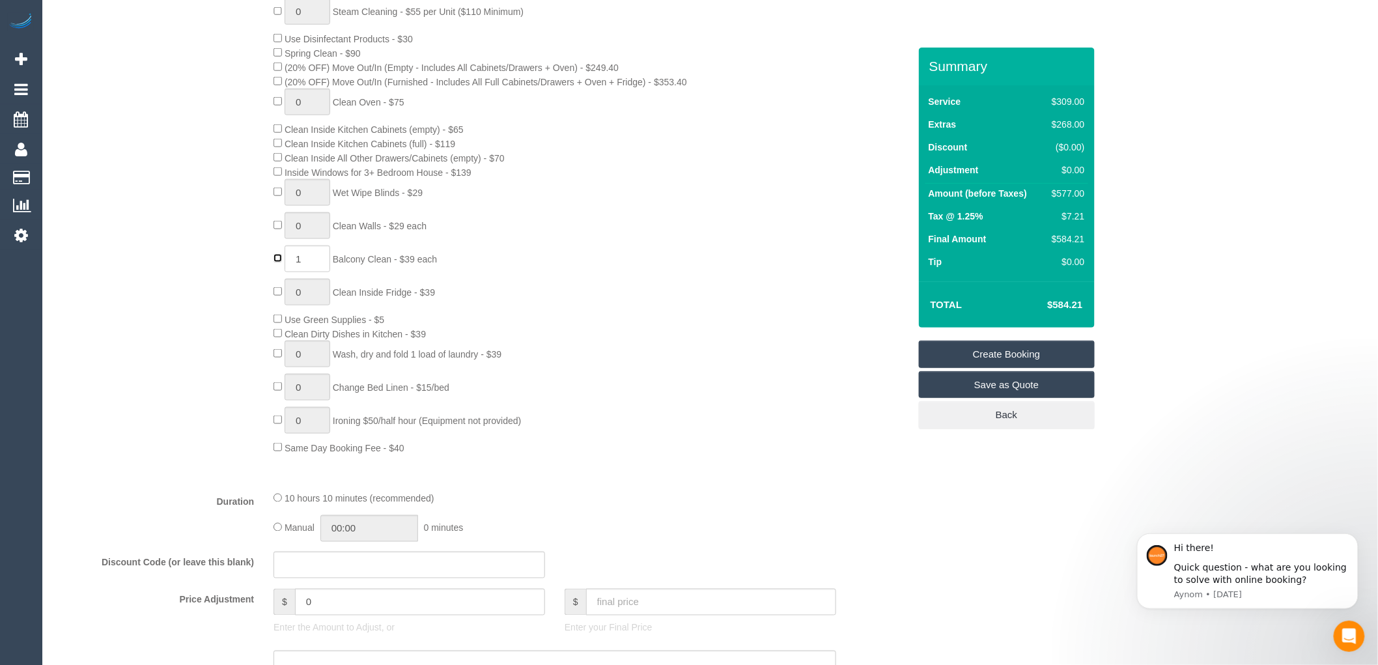
scroll to position [578, 0]
drag, startPoint x: 1089, startPoint y: 303, endPoint x: 1035, endPoint y: 298, distance: 54.2
click at [1035, 298] on div "Total $584.21" at bounding box center [1007, 304] width 176 height 46
copy table "Total"
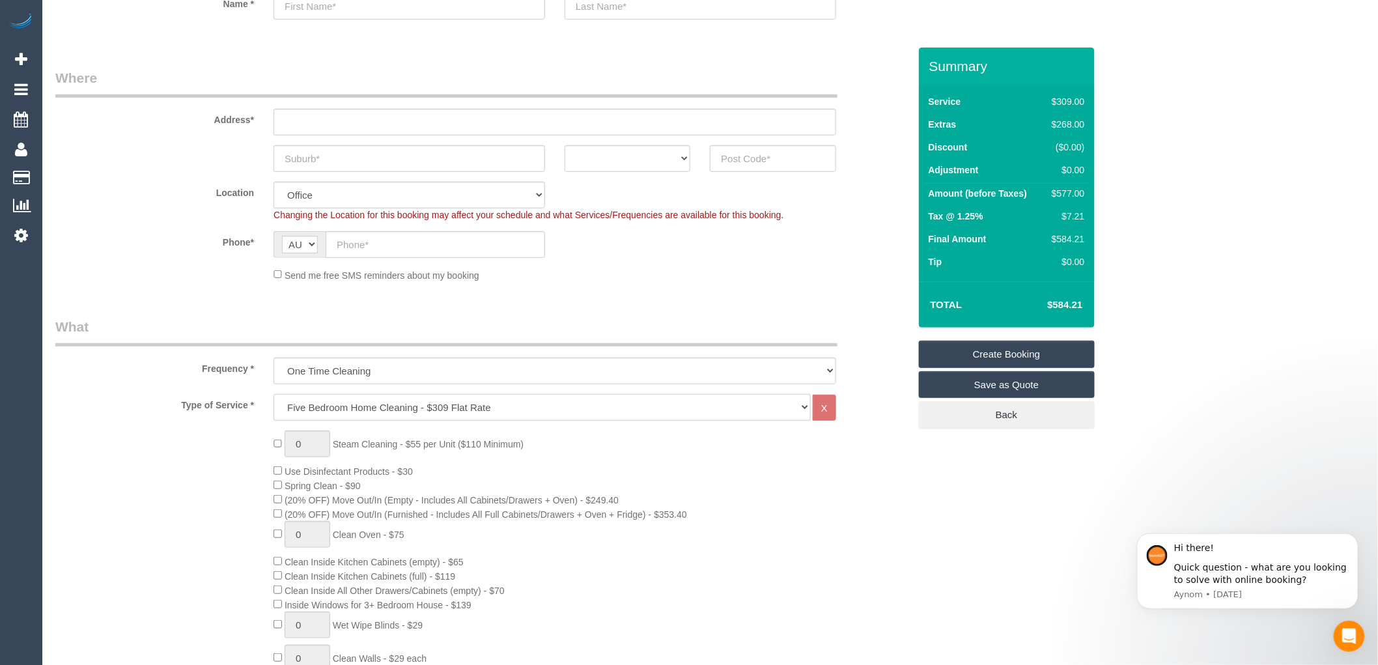
click at [395, 402] on select "Hourly Service - $70/h Hourly Service - $65/h Hourly Service - $60/h Hourly Ser…" at bounding box center [541, 407] width 537 height 27
select select "211"
click at [273, 395] on select "Hourly Service - $70/h Hourly Service - $65/h Hourly Service - $60/h Hourly Ser…" at bounding box center [541, 407] width 537 height 27
click at [376, 374] on select "One Time Cleaning Weekly - 10% Off - 10.00% (0% for the First Booking) Fortnigh…" at bounding box center [554, 371] width 563 height 27
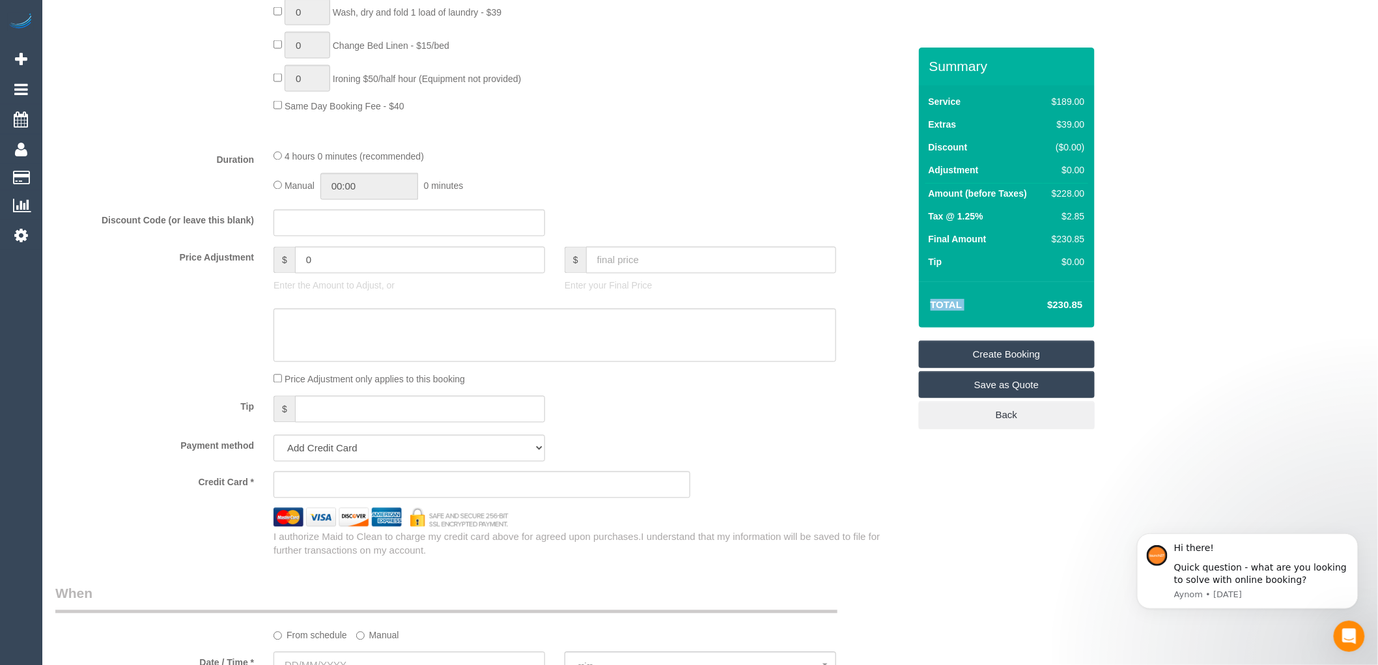
scroll to position [940, 0]
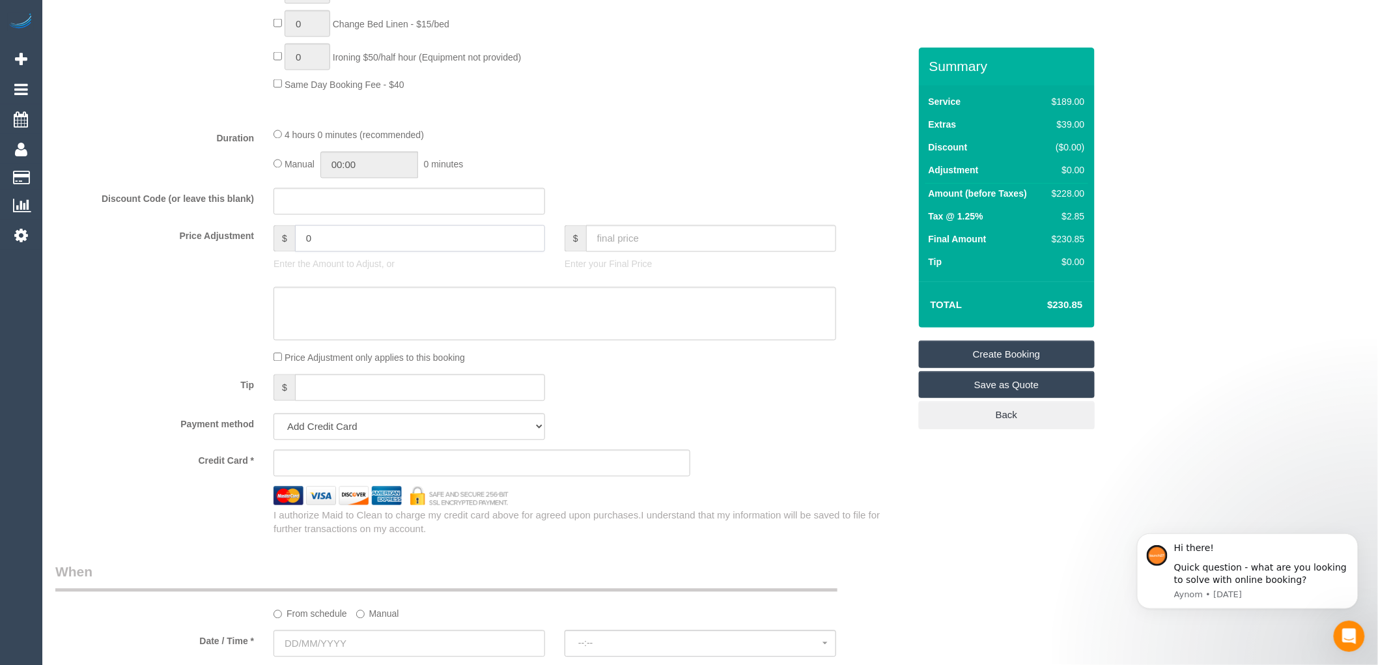
click at [341, 251] on input "0" at bounding box center [420, 238] width 250 height 27
type input "-20"
click at [873, 277] on div "Price Adjustment $ -20 Enter the Amount to Adjust, or $ Enter your Final Price" at bounding box center [482, 251] width 873 height 52
drag, startPoint x: 1091, startPoint y: 303, endPoint x: 1036, endPoint y: 303, distance: 54.7
click at [1036, 303] on div "Total $210.60" at bounding box center [1007, 304] width 176 height 46
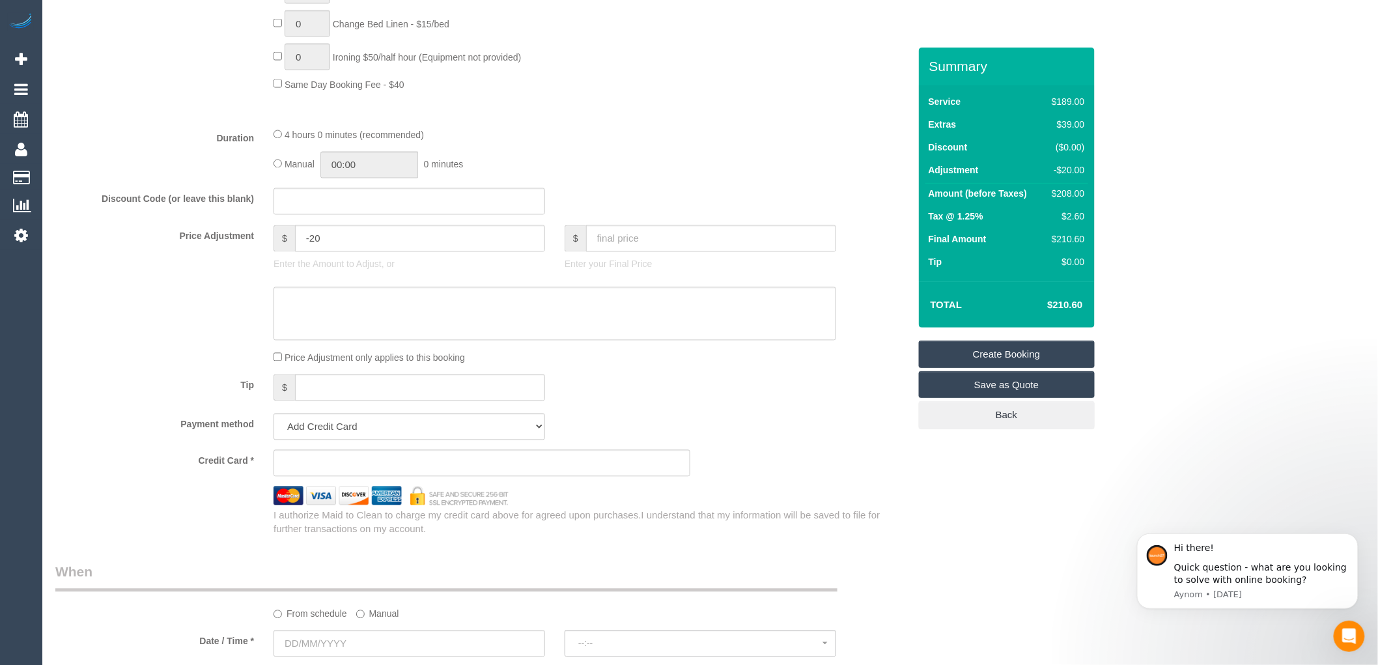
copy table "Total"
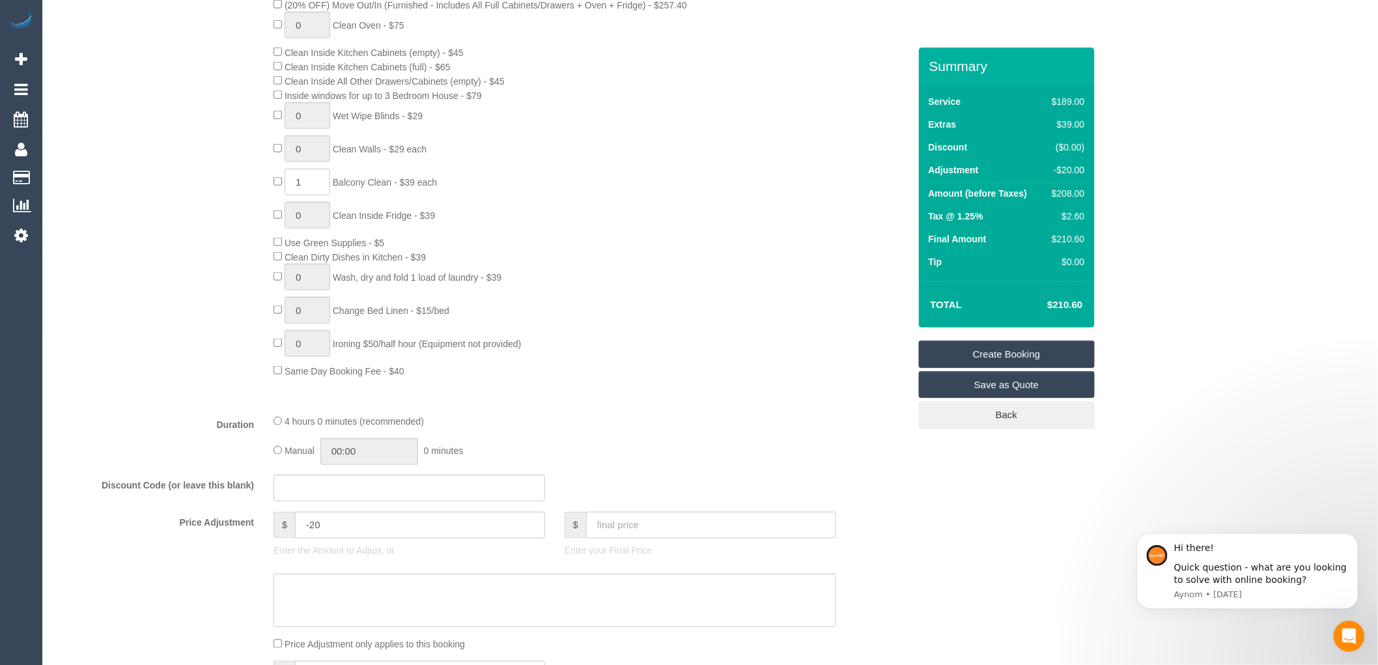
scroll to position [651, 0]
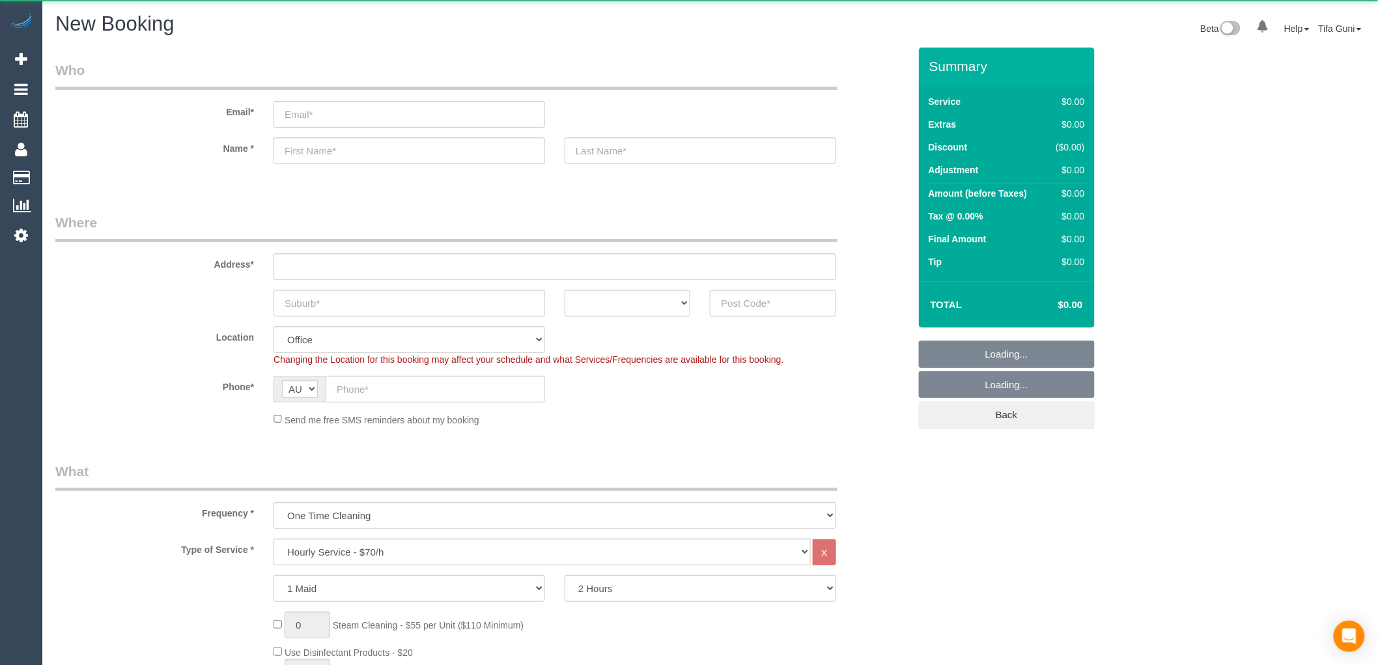
select select "object:819"
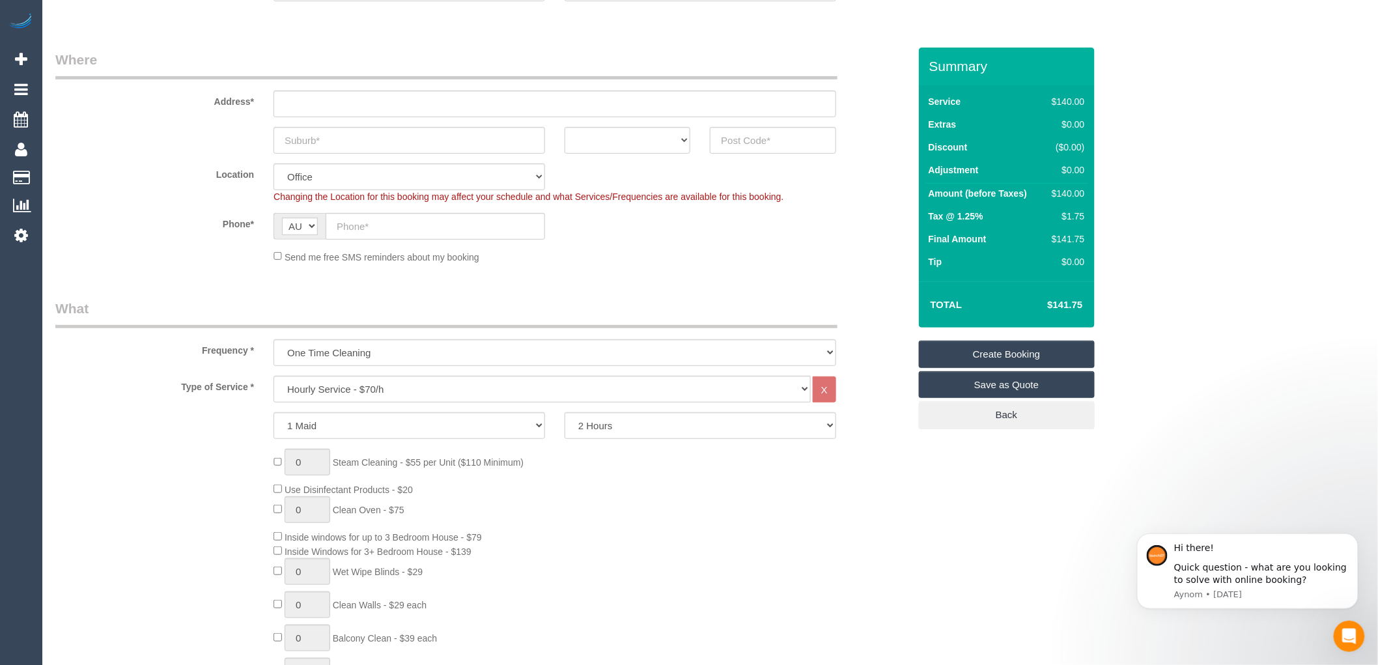
scroll to position [217, 0]
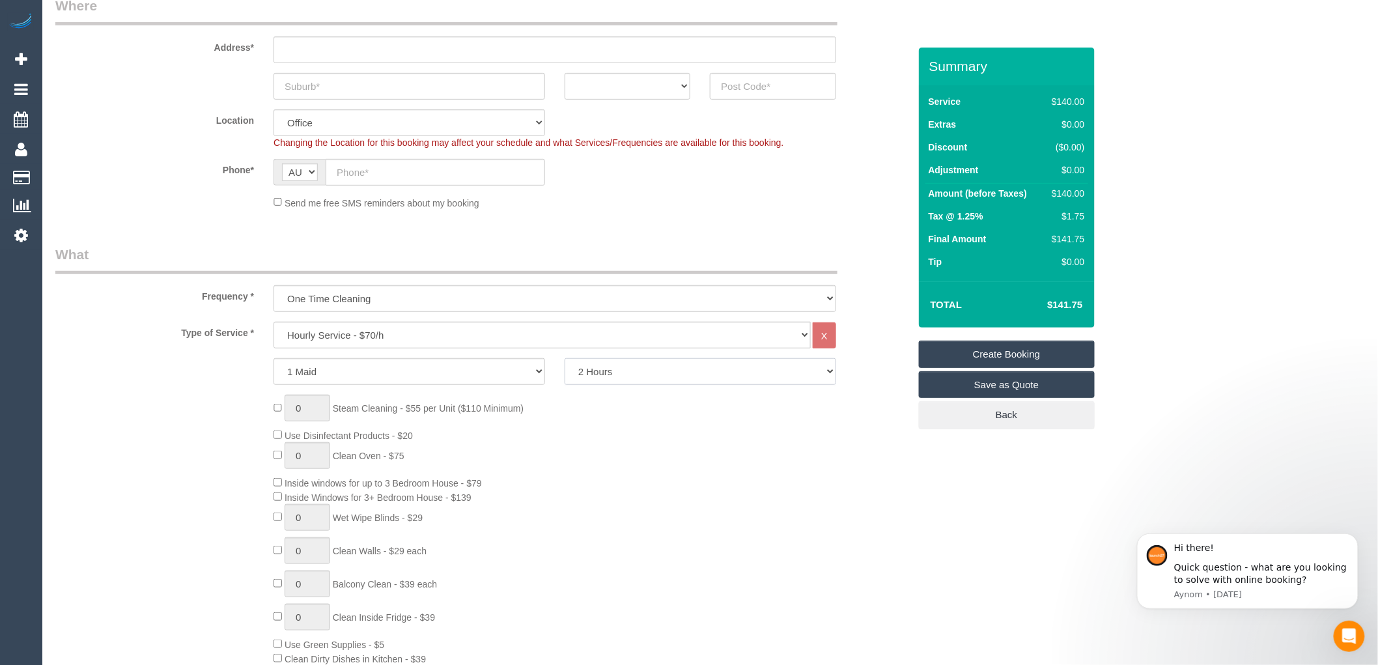
click at [607, 376] on select "2 Hours 2.5 Hours 3 Hours 3.5 Hours 4 Hours 4.5 Hours 5 Hours 5.5 Hours 6 Hours…" at bounding box center [701, 371] width 272 height 27
click at [565, 359] on select "2 Hours 2.5 Hours 3 Hours 3.5 Hours 4 Hours 4.5 Hours 5 Hours 5.5 Hours 6 Hours…" at bounding box center [701, 371] width 272 height 27
click at [615, 374] on select "2 Hours 2.5 Hours 3 Hours 3.5 Hours 4 Hours 4.5 Hours 5 Hours 5.5 Hours 6 Hours…" at bounding box center [701, 371] width 272 height 27
select select "210"
click at [565, 359] on select "2 Hours 2.5 Hours 3 Hours 3.5 Hours 4 Hours 4.5 Hours 5 Hours 5.5 Hours 6 Hours…" at bounding box center [701, 371] width 272 height 27
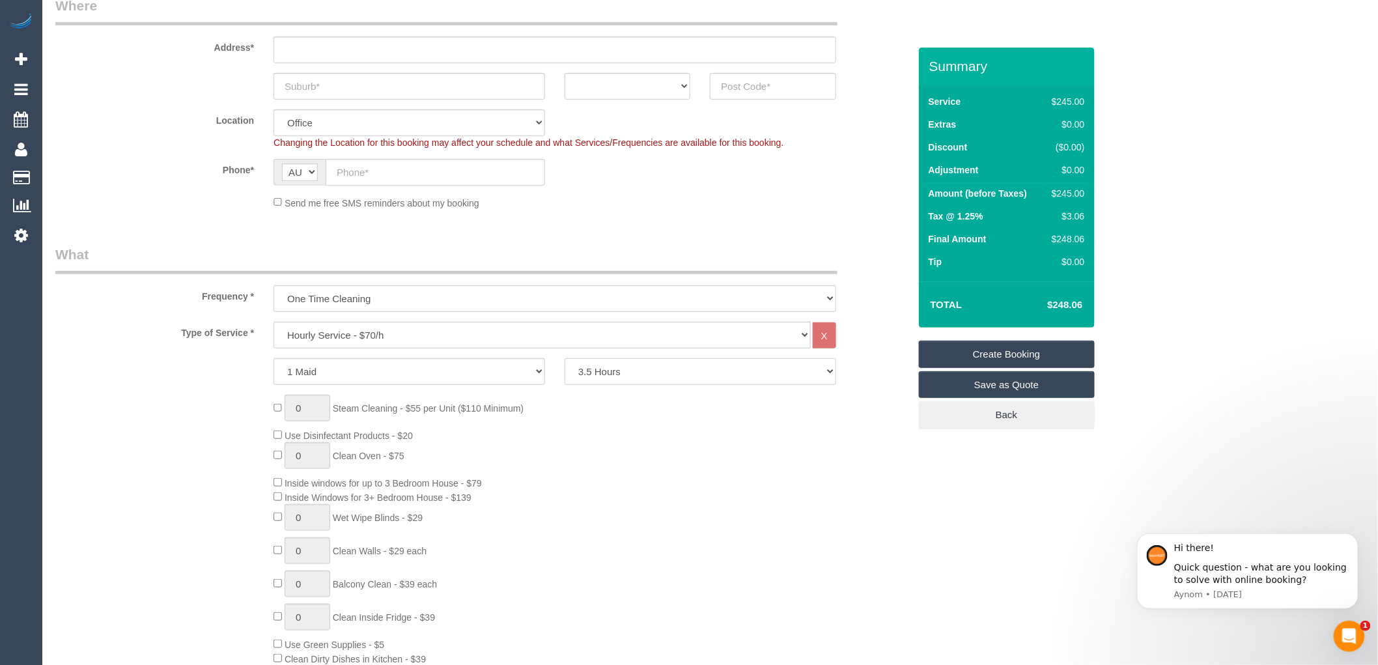
click at [734, 376] on select "2 Hours 2.5 Hours 3 Hours 3.5 Hours 4 Hours 4.5 Hours 5 Hours 5.5 Hours 6 Hours…" at bounding box center [701, 371] width 272 height 27
click at [565, 359] on select "2 Hours 2.5 Hours 3 Hours 3.5 Hours 4 Hours 4.5 Hours 5 Hours 5.5 Hours 6 Hours…" at bounding box center [701, 371] width 272 height 27
drag, startPoint x: 1086, startPoint y: 303, endPoint x: 1038, endPoint y: 304, distance: 47.5
click at [1038, 304] on td "$248.06" at bounding box center [1045, 304] width 85 height 33
copy h4 "$248.06"
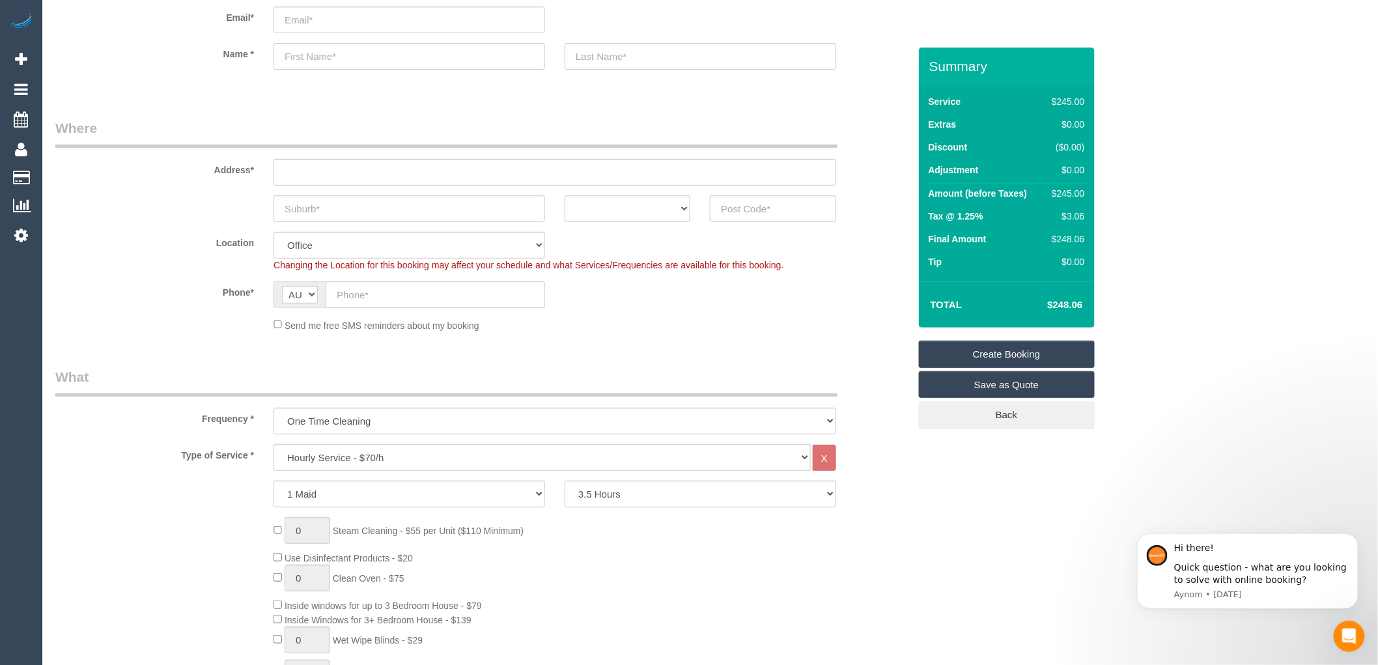
scroll to position [0, 0]
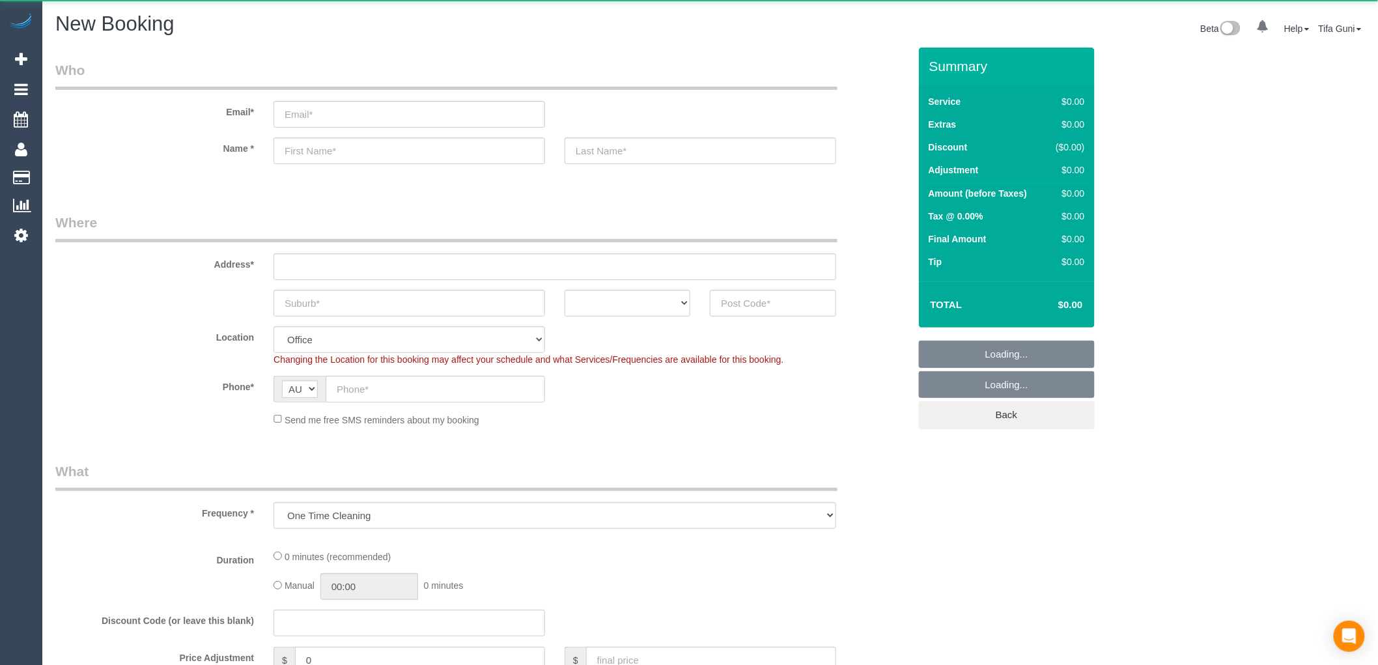
select select "object:667"
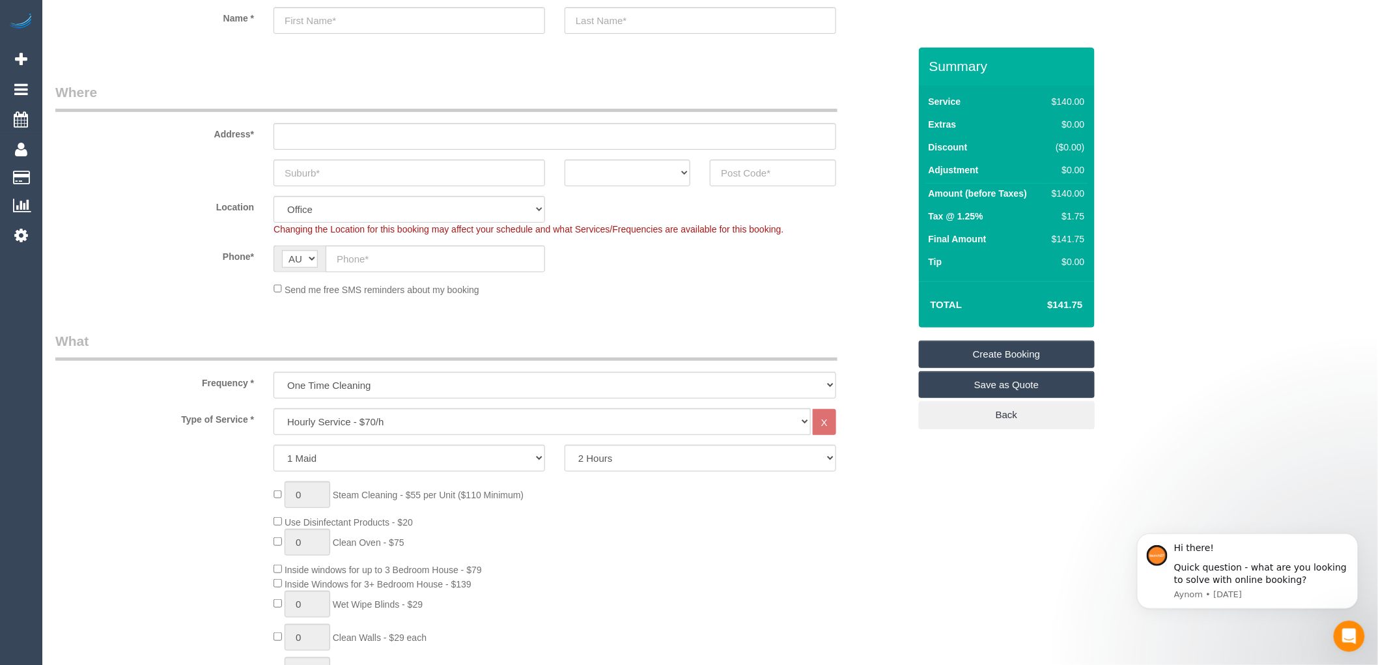
scroll to position [145, 0]
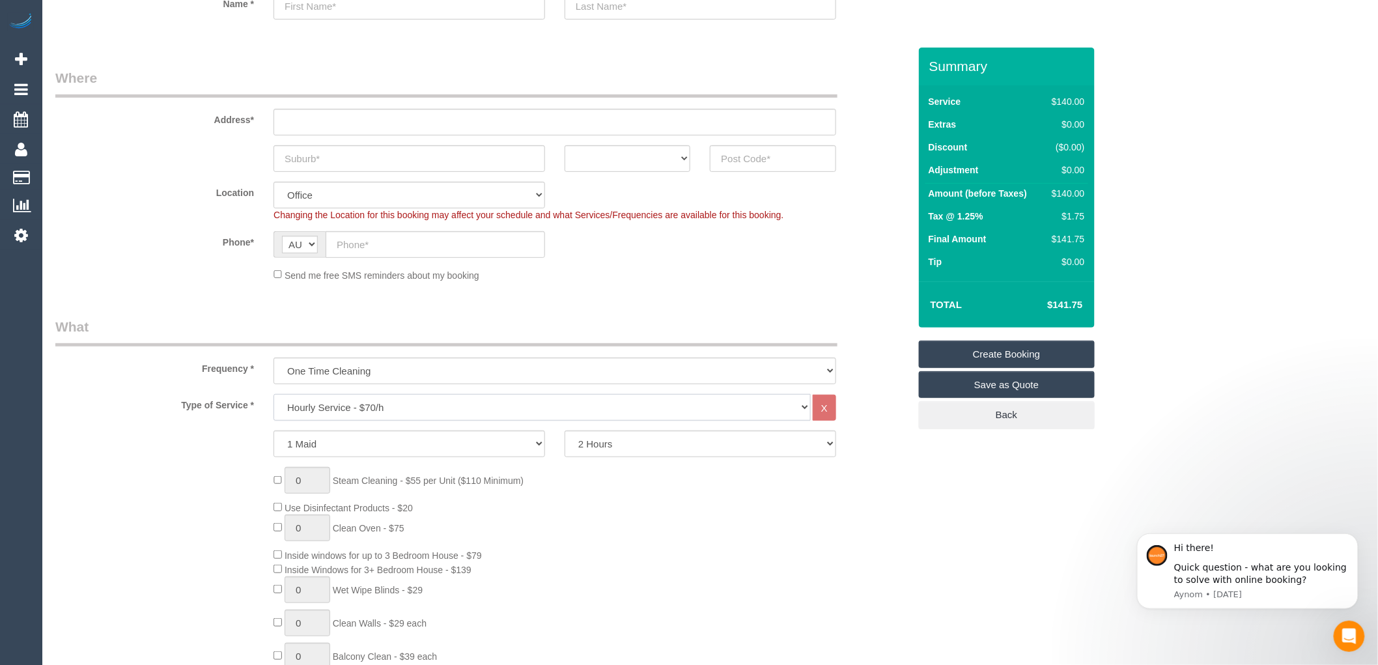
click at [366, 404] on select "Hourly Service - $70/h Hourly Service - $65/h Hourly Service - $60/h Hourly Ser…" at bounding box center [541, 407] width 537 height 27
select select "212"
click at [273, 395] on select "Hourly Service - $70/h Hourly Service - $65/h Hourly Service - $60/h Hourly Ser…" at bounding box center [541, 407] width 537 height 27
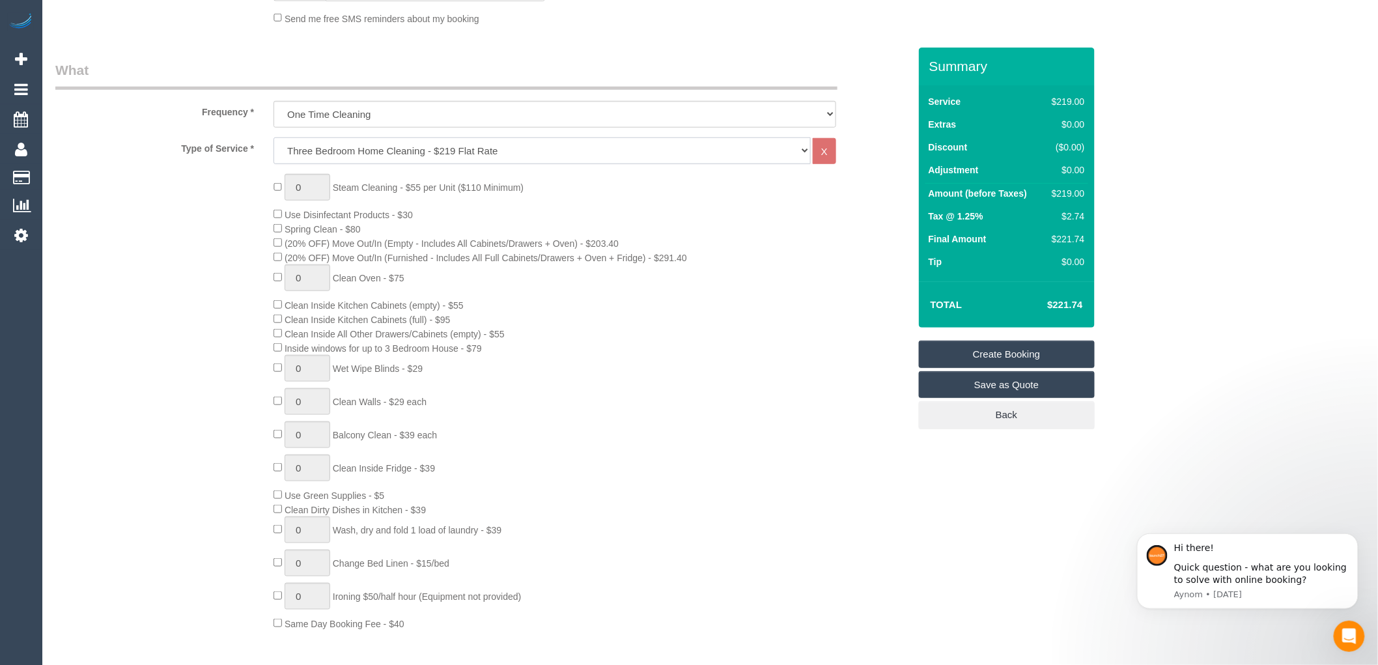
scroll to position [434, 0]
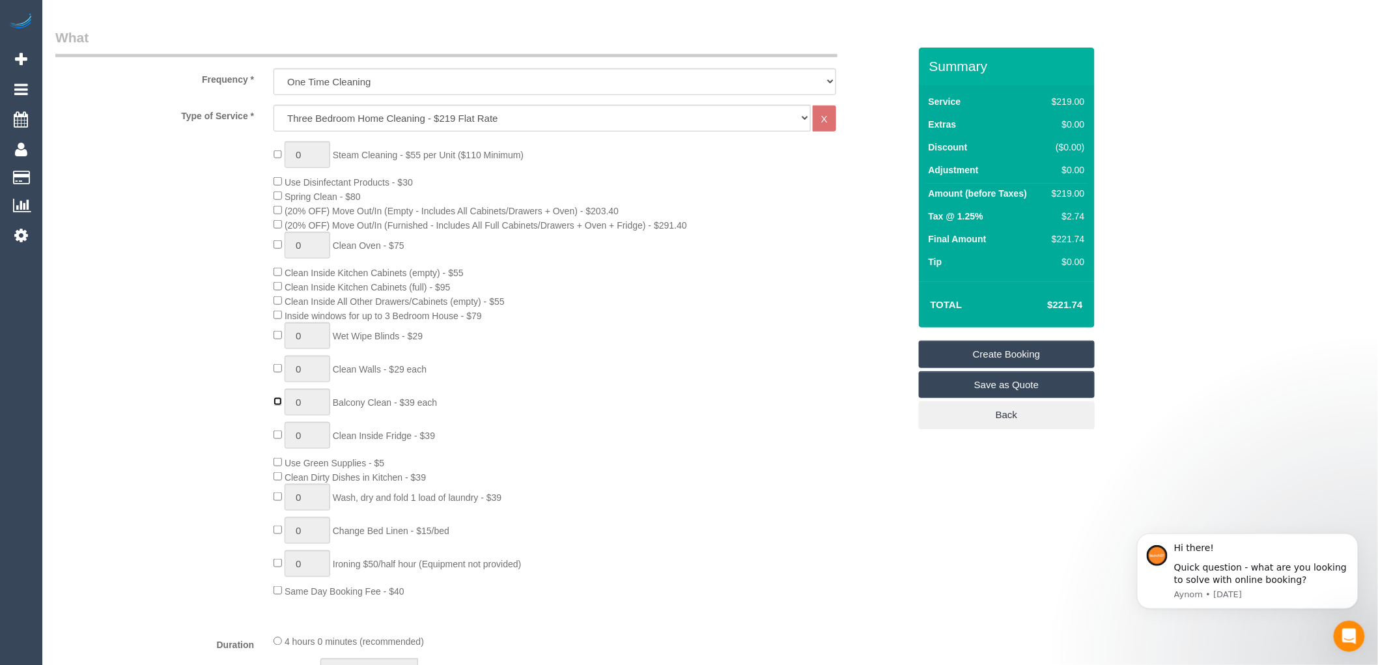
type input "1"
click at [276, 321] on span "Inside windows for up to 3 Bedroom House - $79" at bounding box center [377, 316] width 208 height 10
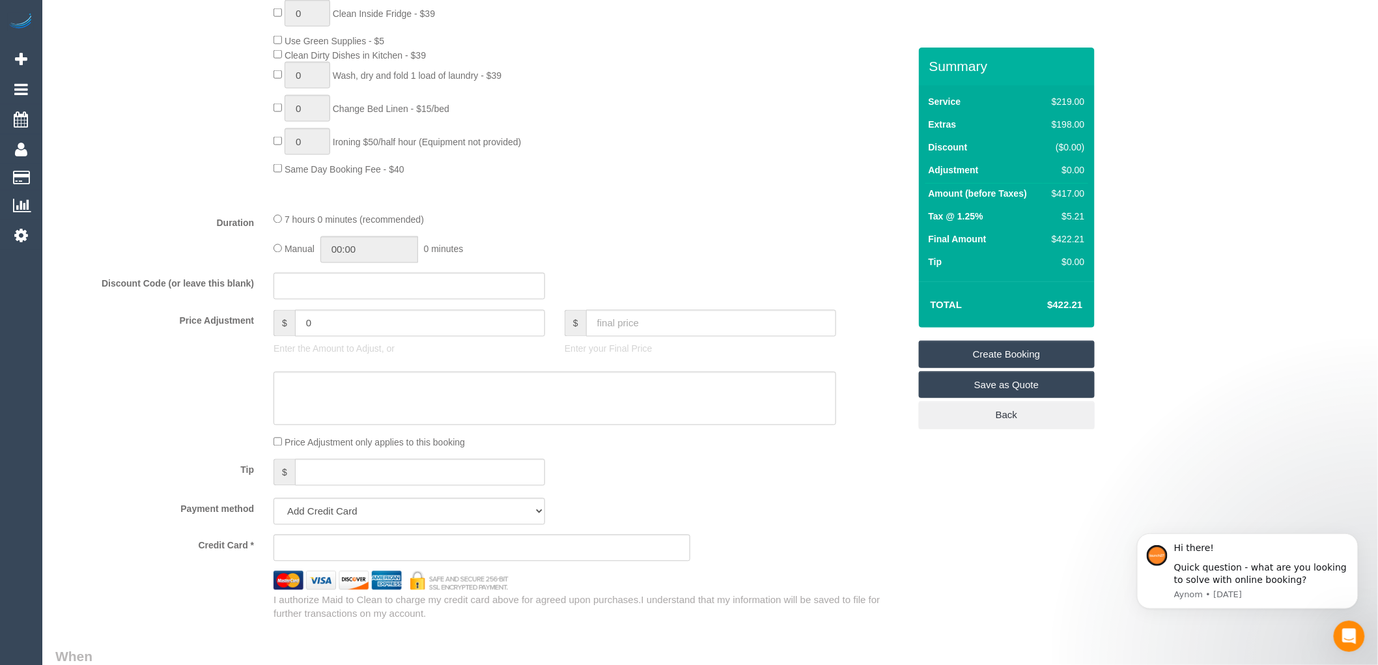
scroll to position [868, 0]
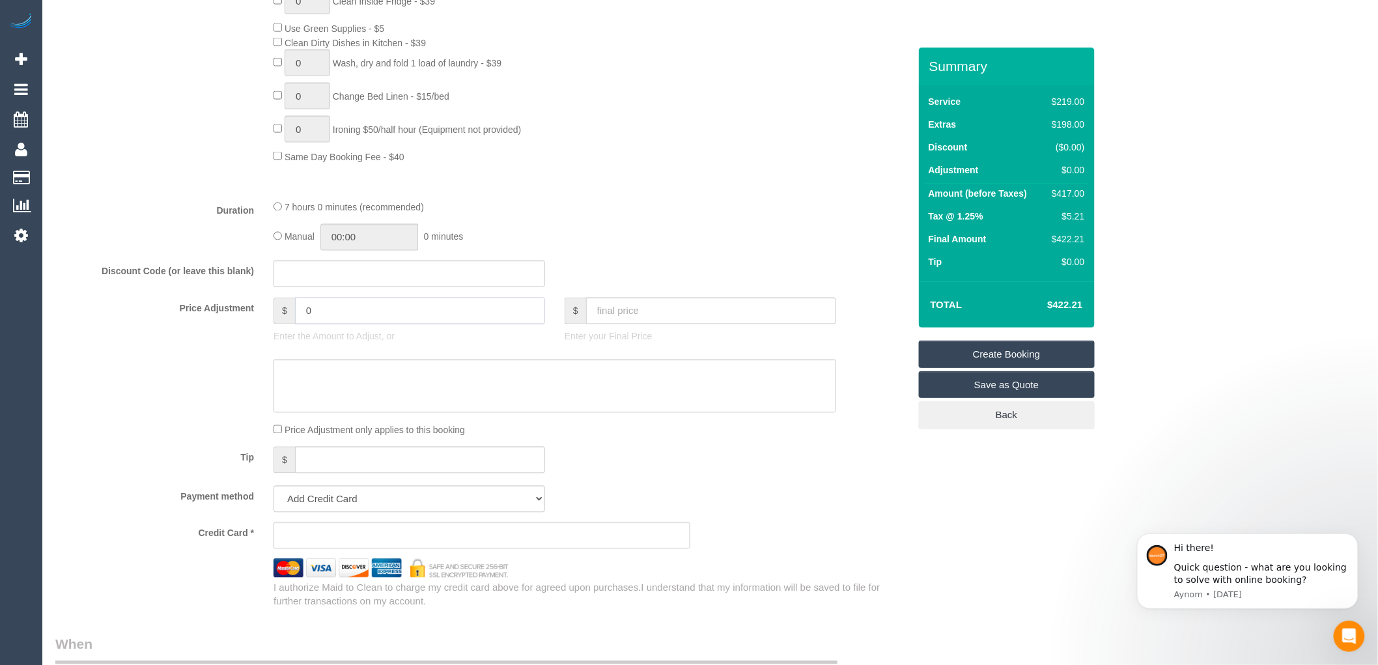
click at [326, 324] on input "0" at bounding box center [420, 311] width 250 height 27
type input "-20"
click at [844, 467] on div "Tip $" at bounding box center [482, 461] width 873 height 29
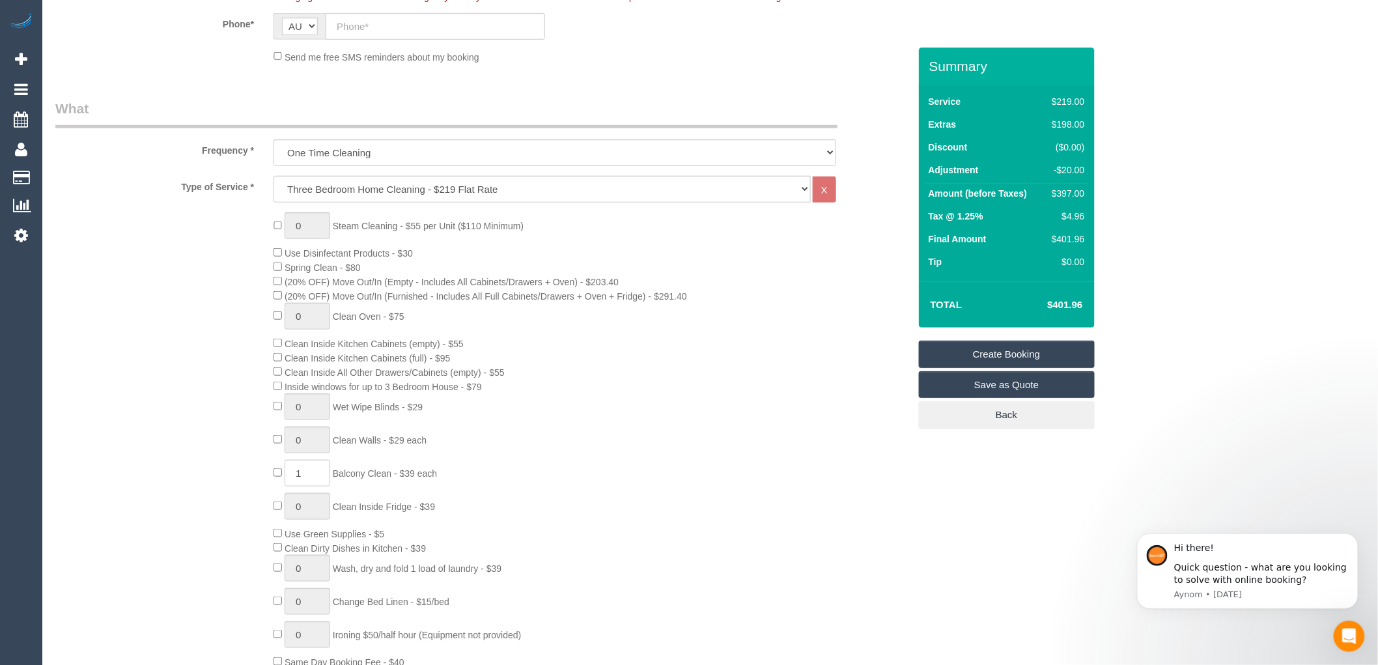
scroll to position [361, 0]
click at [387, 193] on select "Hourly Service - $70/h Hourly Service - $65/h Hourly Service - $60/h Hourly Ser…" at bounding box center [541, 190] width 537 height 27
select select "214"
click at [273, 178] on select "Hourly Service - $70/h Hourly Service - $65/h Hourly Service - $60/h Hourly Ser…" at bounding box center [541, 190] width 537 height 27
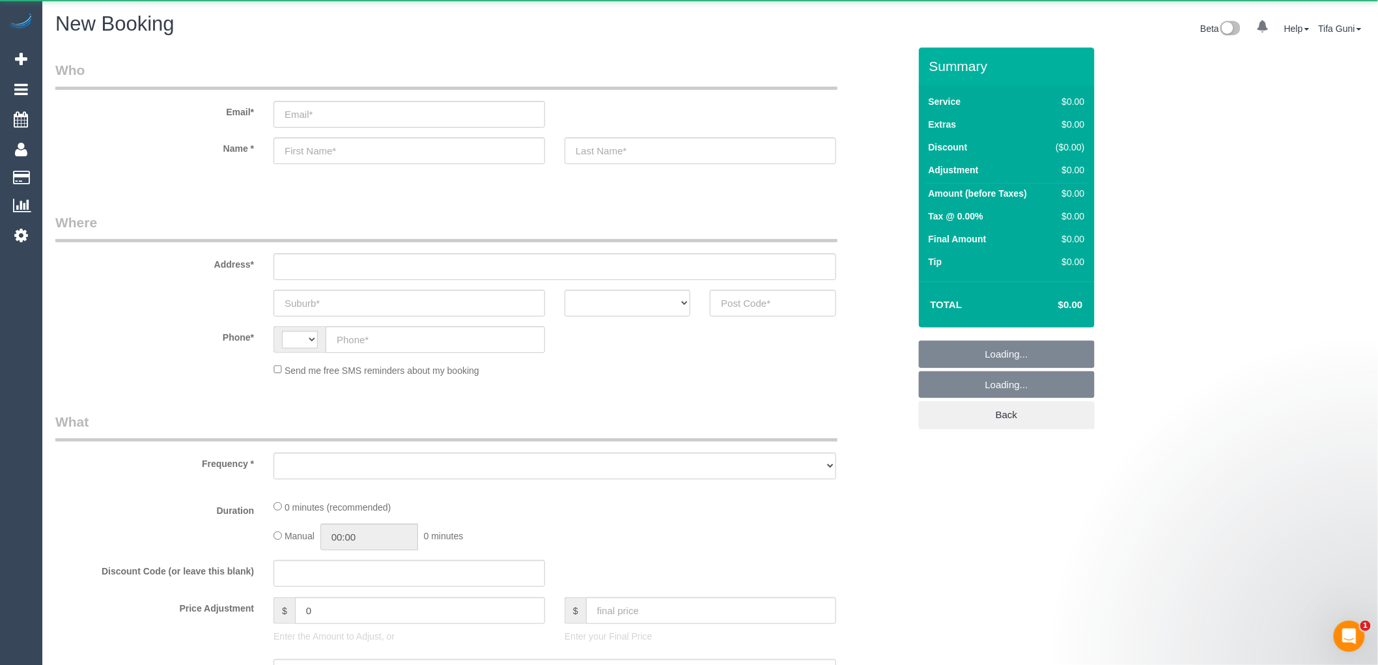
select select "string:AU"
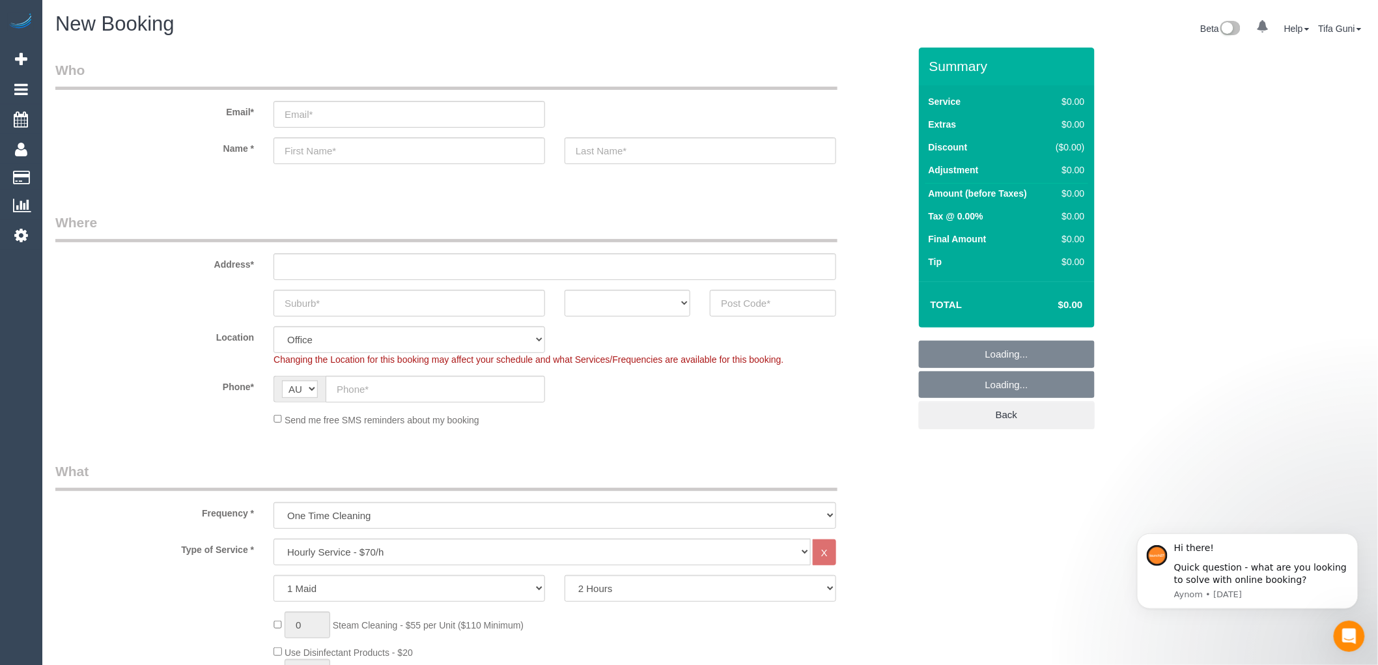
select select "object:2103"
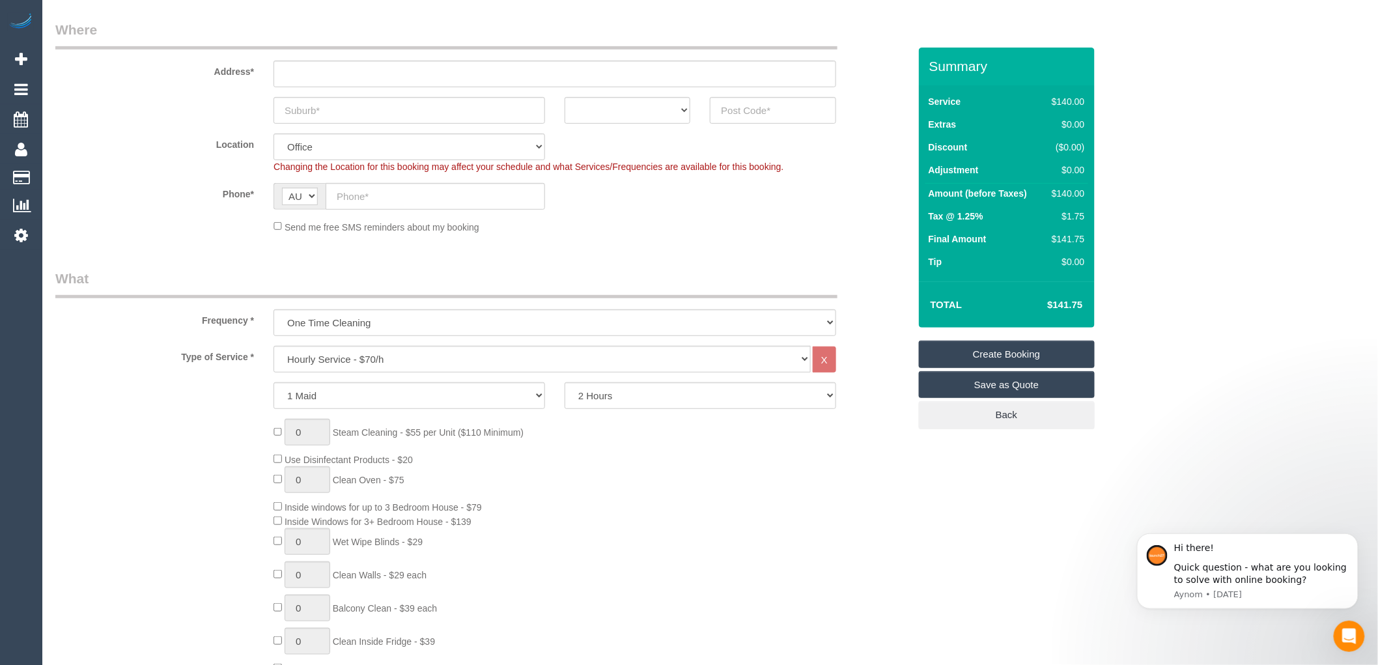
scroll to position [217, 0]
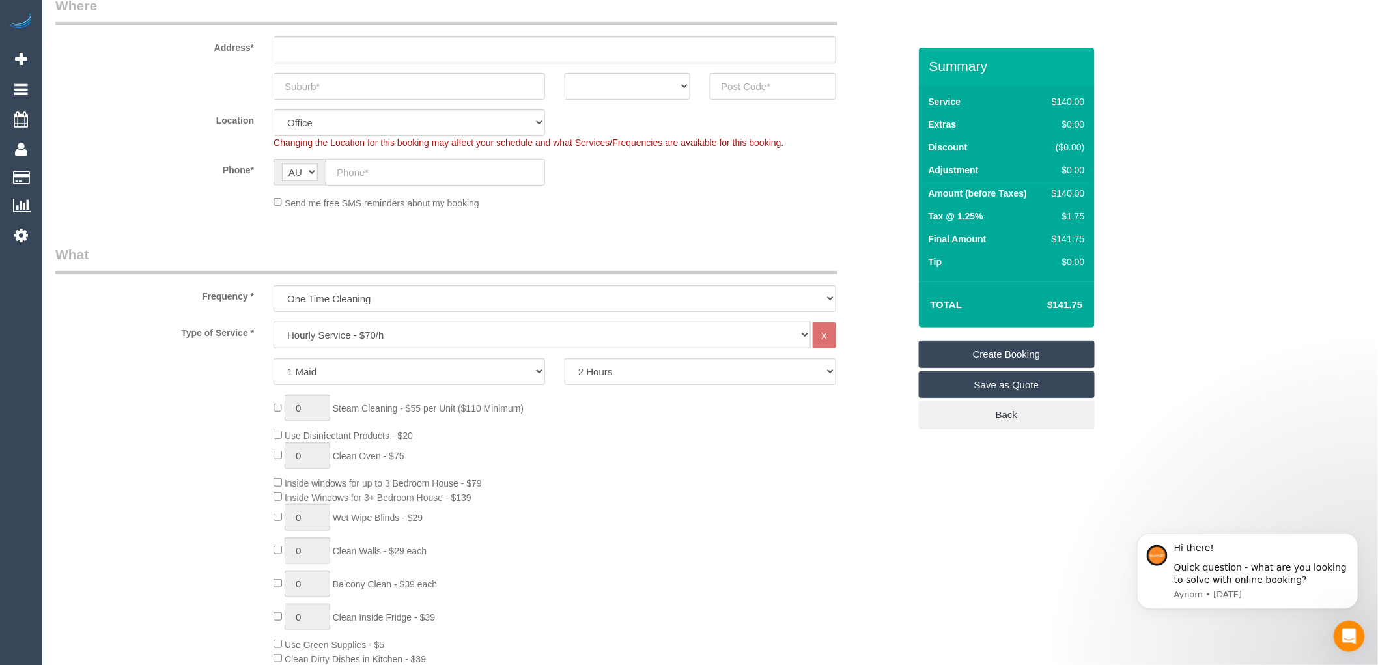
click at [372, 333] on select "Hourly Service - $70/h Hourly Service - $65/h Hourly Service - $60/h Hourly Ser…" at bounding box center [541, 335] width 537 height 27
select select "214"
click at [273, 322] on select "Hourly Service - $70/h Hourly Service - $65/h Hourly Service - $60/h Hourly Ser…" at bounding box center [541, 335] width 537 height 27
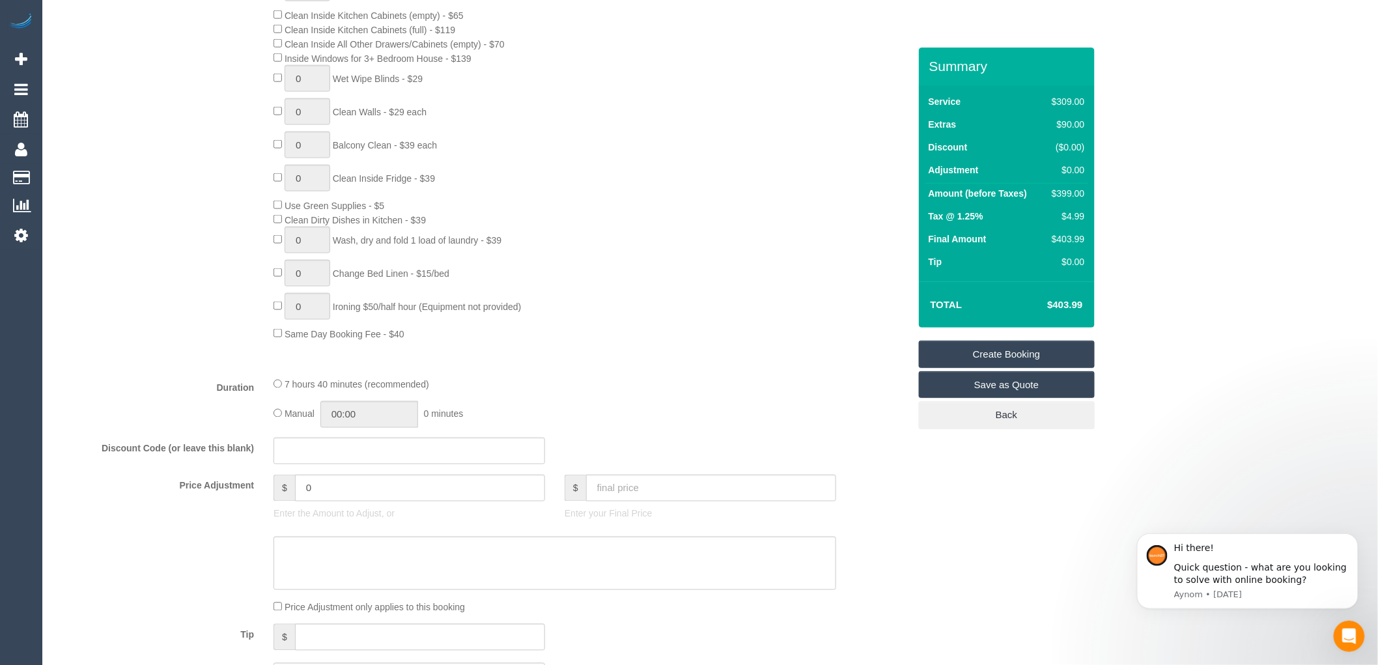
scroll to position [723, 0]
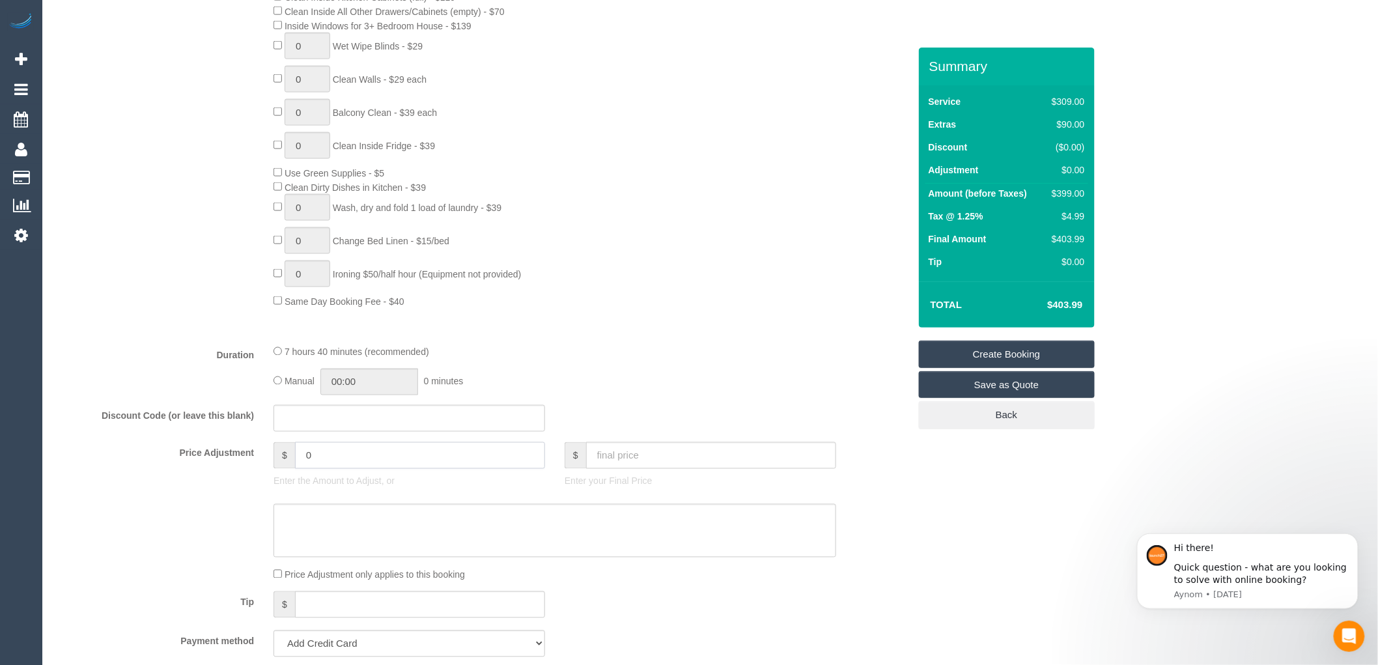
click at [329, 469] on input "0" at bounding box center [420, 455] width 250 height 27
type input "-20"
click at [740, 335] on div at bounding box center [555, 334] width 582 height 1
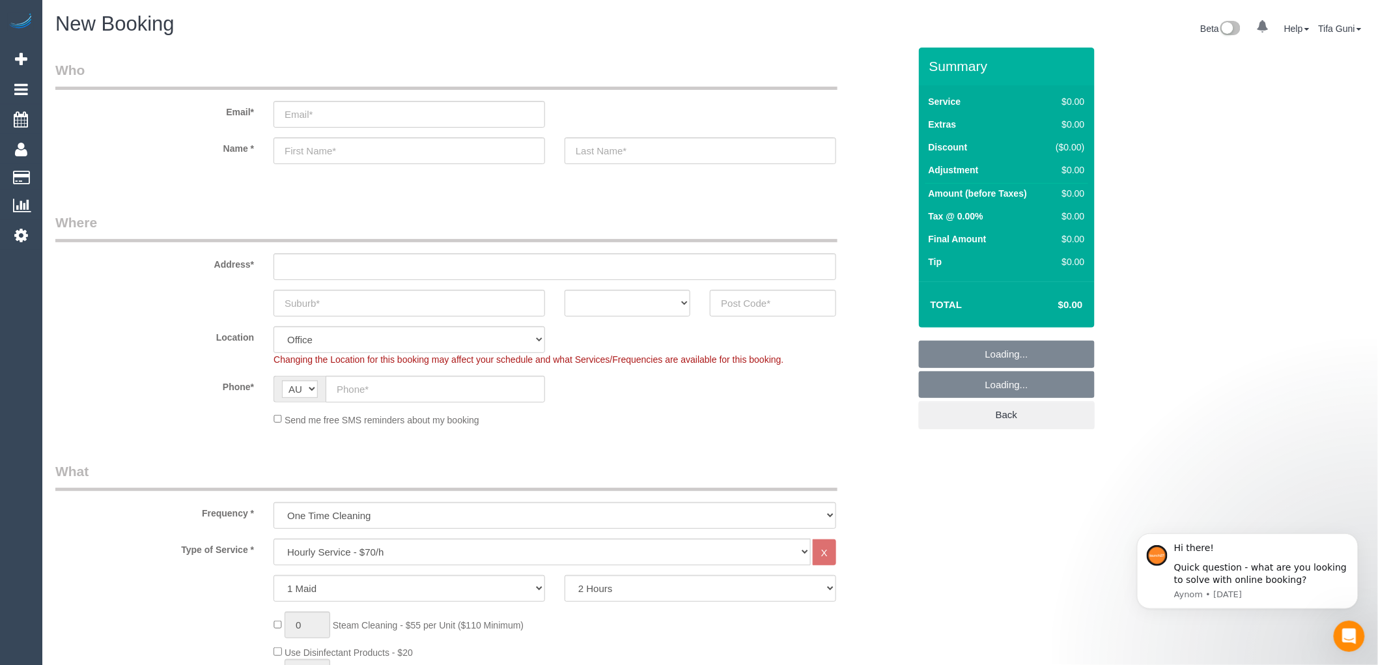
select select "object:822"
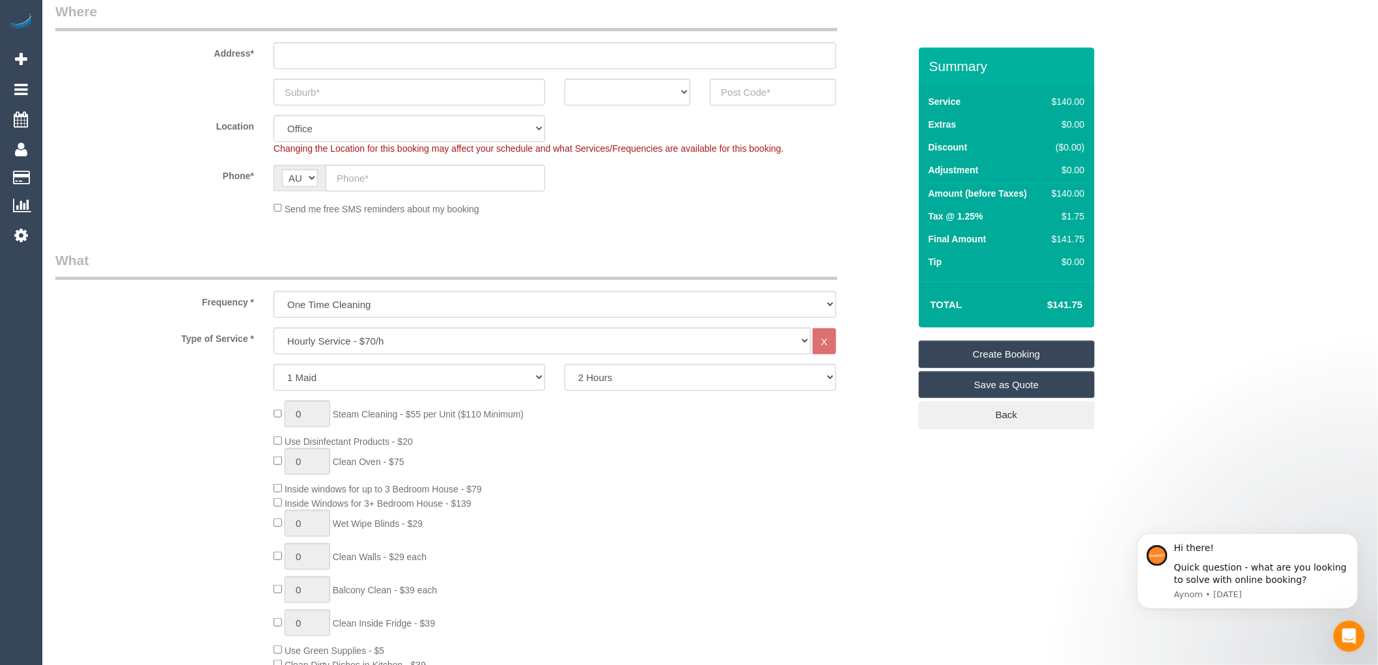
scroll to position [217, 0]
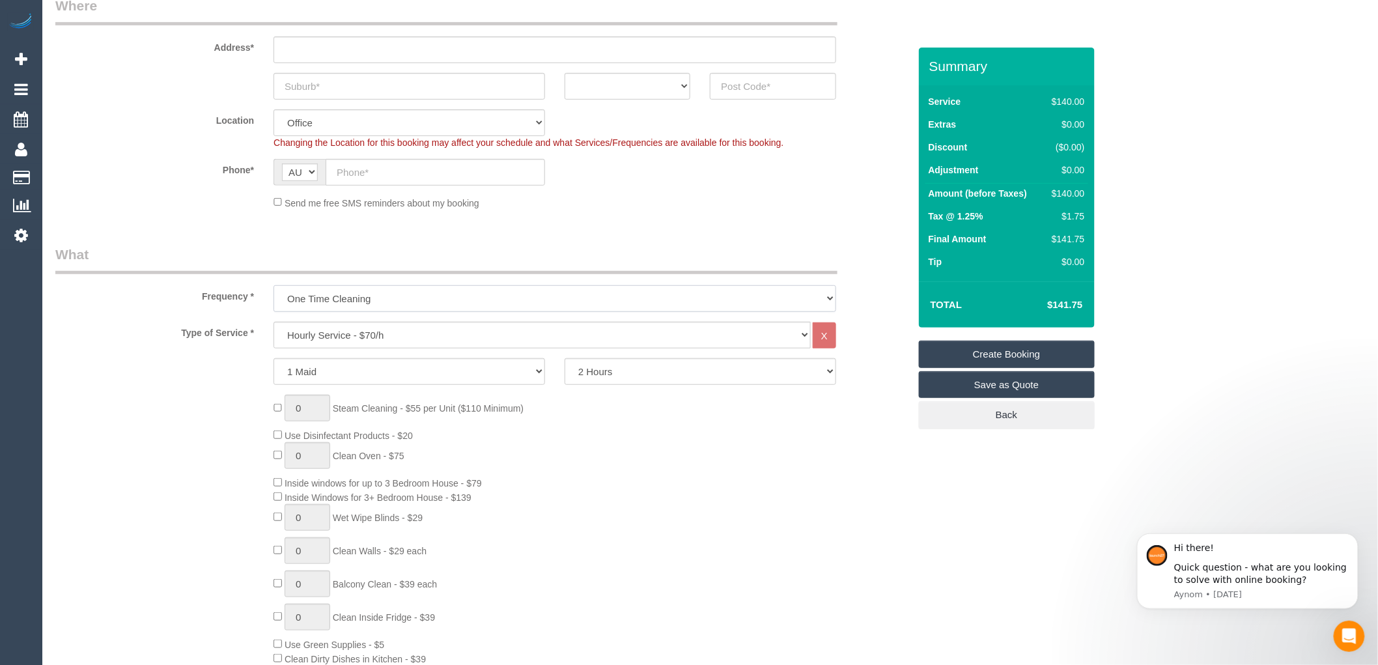
click at [412, 303] on select "One Time Cleaning Weekly - 10% Off - 10.00% (0% for the First Booking) Fortnigh…" at bounding box center [554, 298] width 563 height 27
click at [389, 344] on select "Hourly Service - $70/h Hourly Service - $65/h Hourly Service - $60/h Hourly Ser…" at bounding box center [541, 335] width 537 height 27
select select "212"
click at [273, 322] on select "Hourly Service - $70/h Hourly Service - $65/h Hourly Service - $60/h Hourly Ser…" at bounding box center [541, 335] width 537 height 27
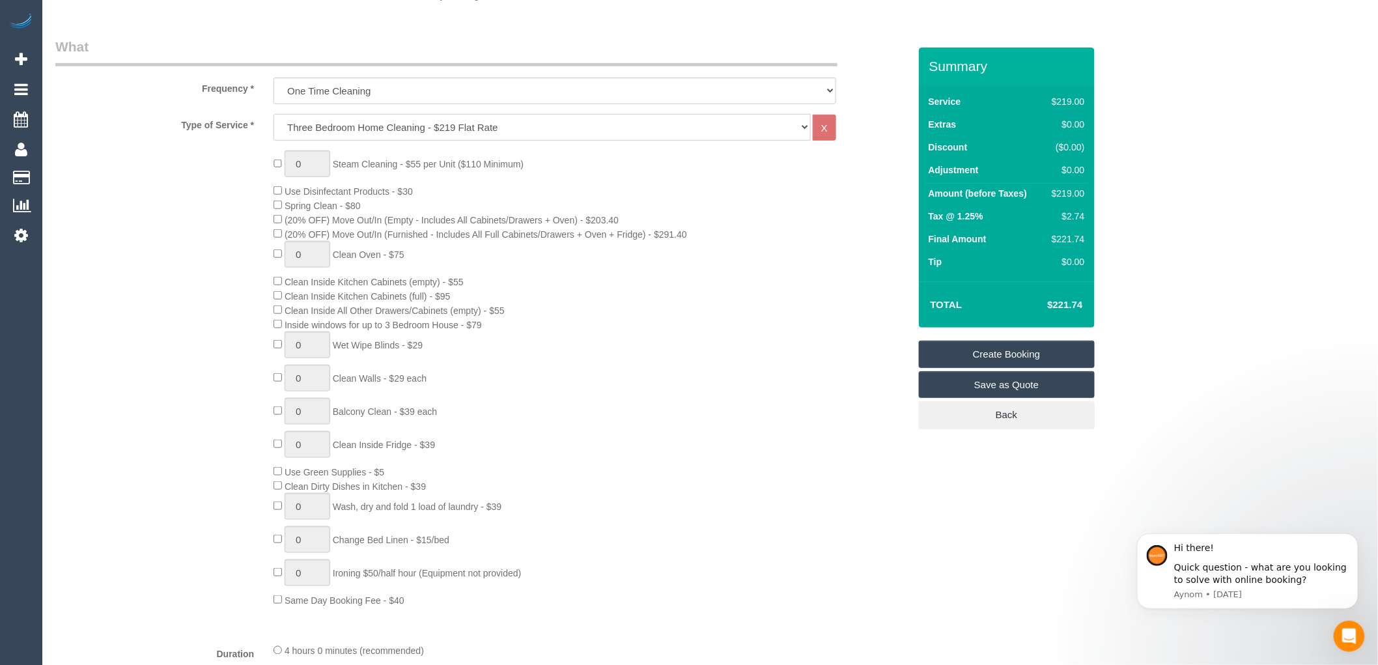
scroll to position [434, 0]
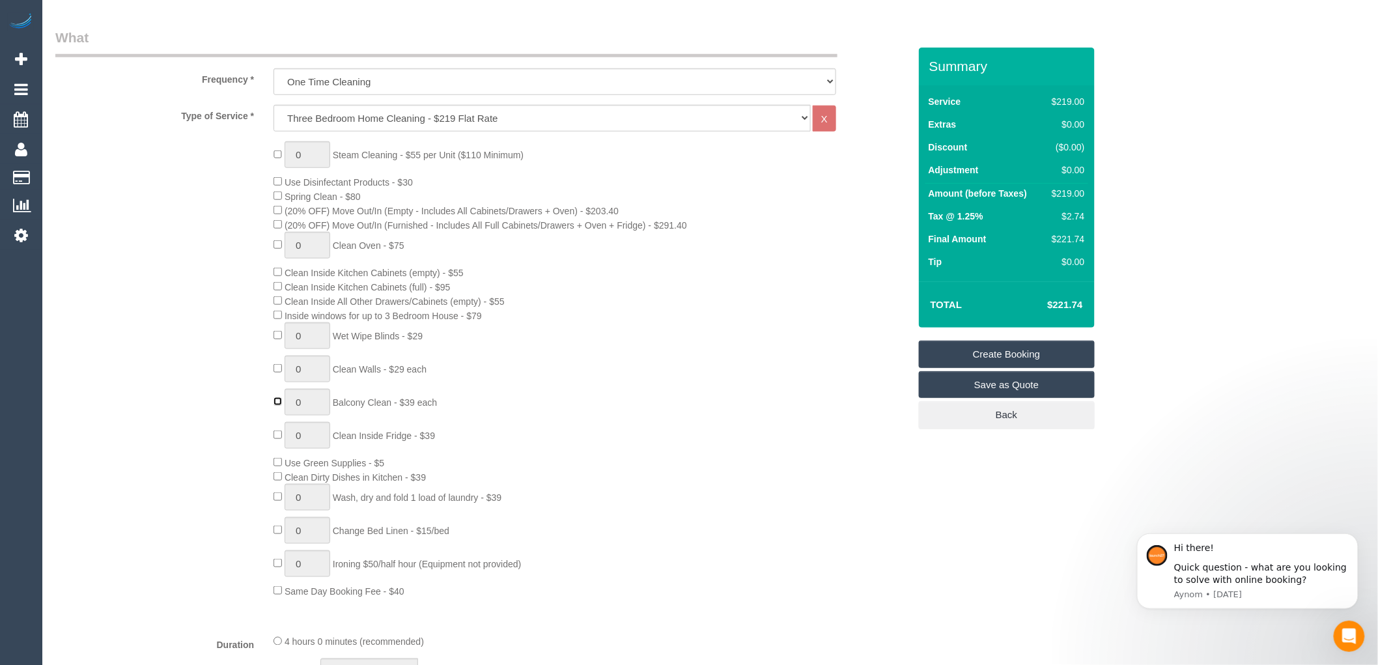
type input "1"
click at [998, 309] on h4 "Total" at bounding box center [965, 305] width 68 height 11
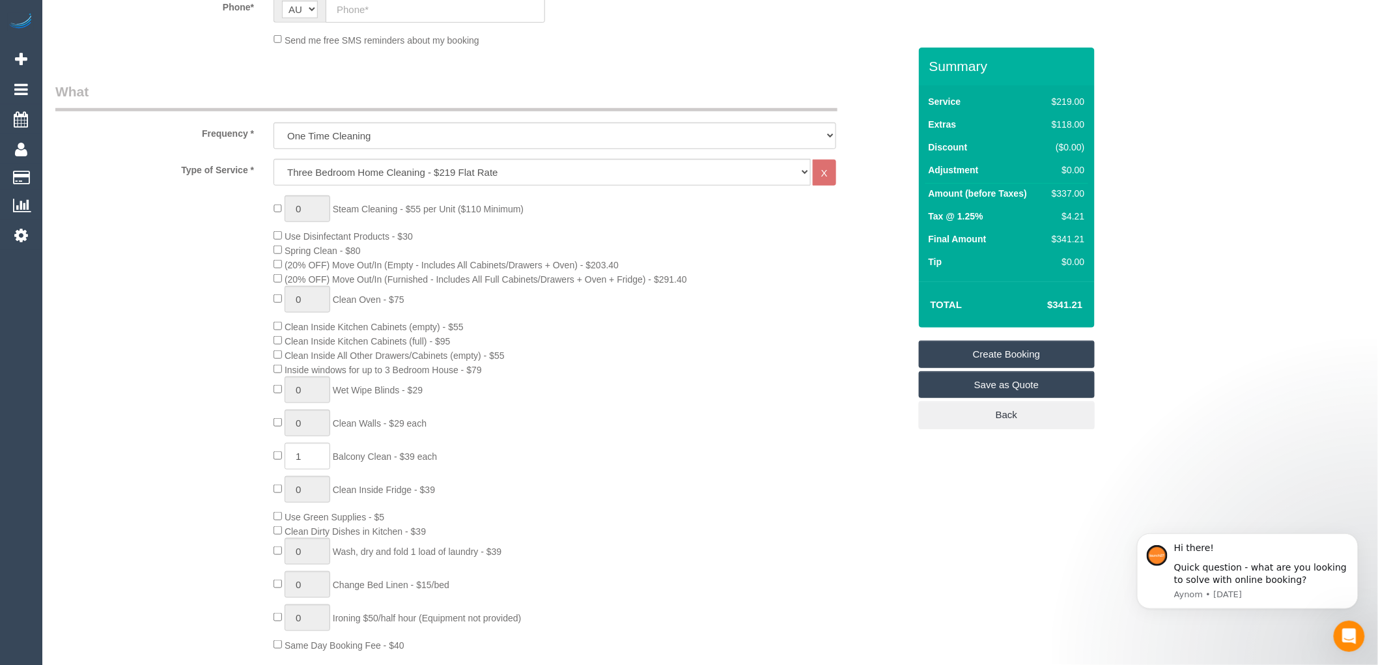
scroll to position [361, 0]
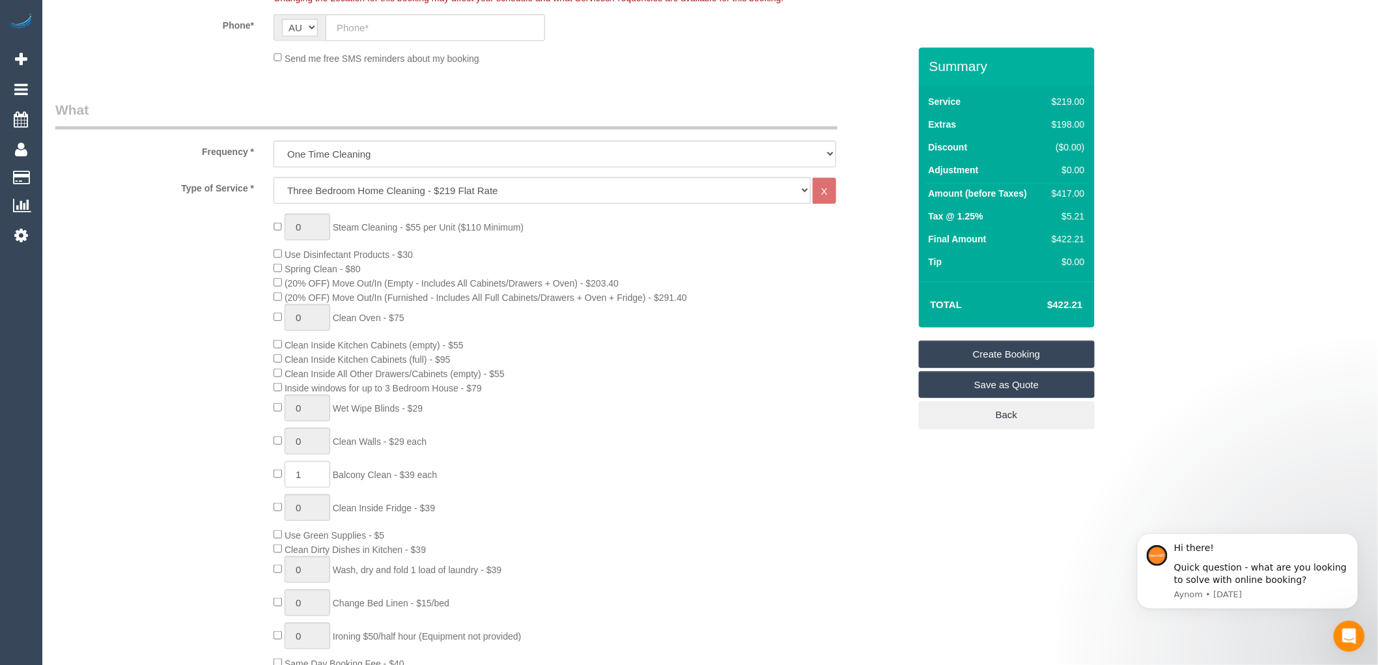
click at [730, 382] on div "0 Steam Cleaning - $55 per Unit ($110 Minimum) Use Disinfectant Products - $30 …" at bounding box center [591, 442] width 654 height 456
click at [694, 388] on div "0 Steam Cleaning - $55 per Unit ($110 Minimum) Use Disinfectant Products - $30 …" at bounding box center [591, 442] width 654 height 456
